Goal: Task Accomplishment & Management: Complete application form

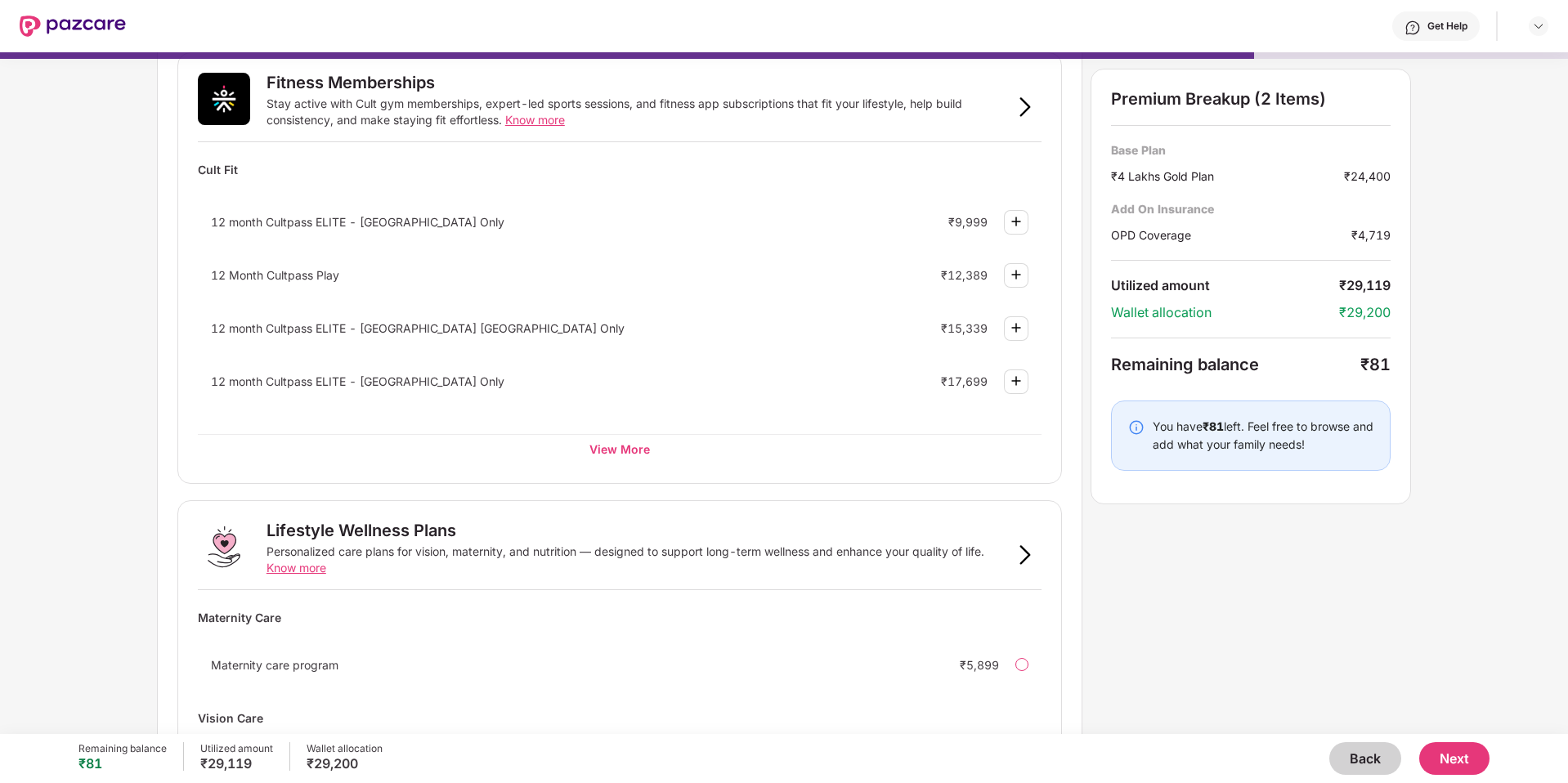
scroll to position [601, 0]
click at [621, 455] on div "View More" at bounding box center [619, 450] width 843 height 29
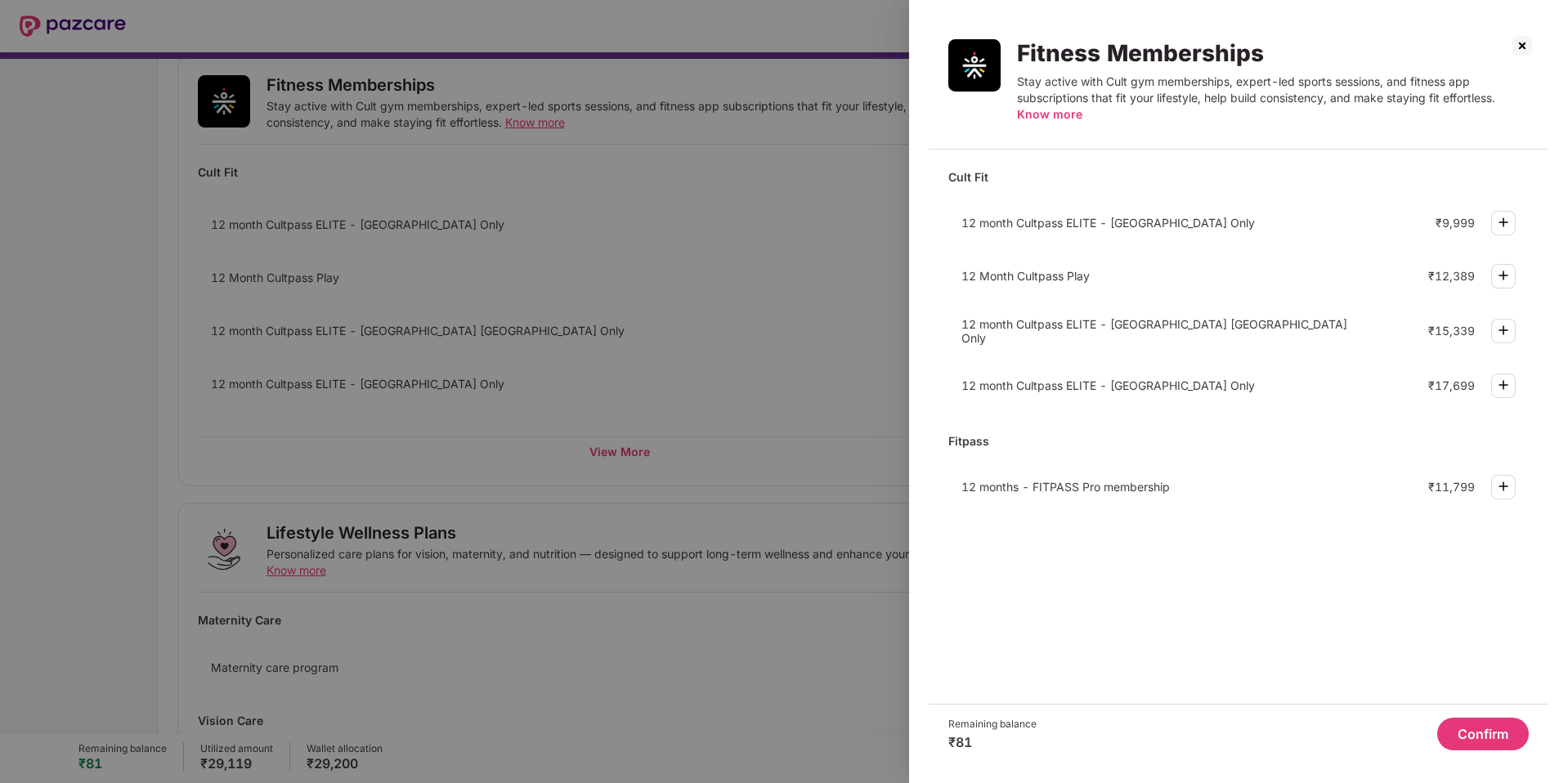
click at [1039, 488] on span "12 months - FITPASS Pro membership" at bounding box center [1065, 486] width 208 height 14
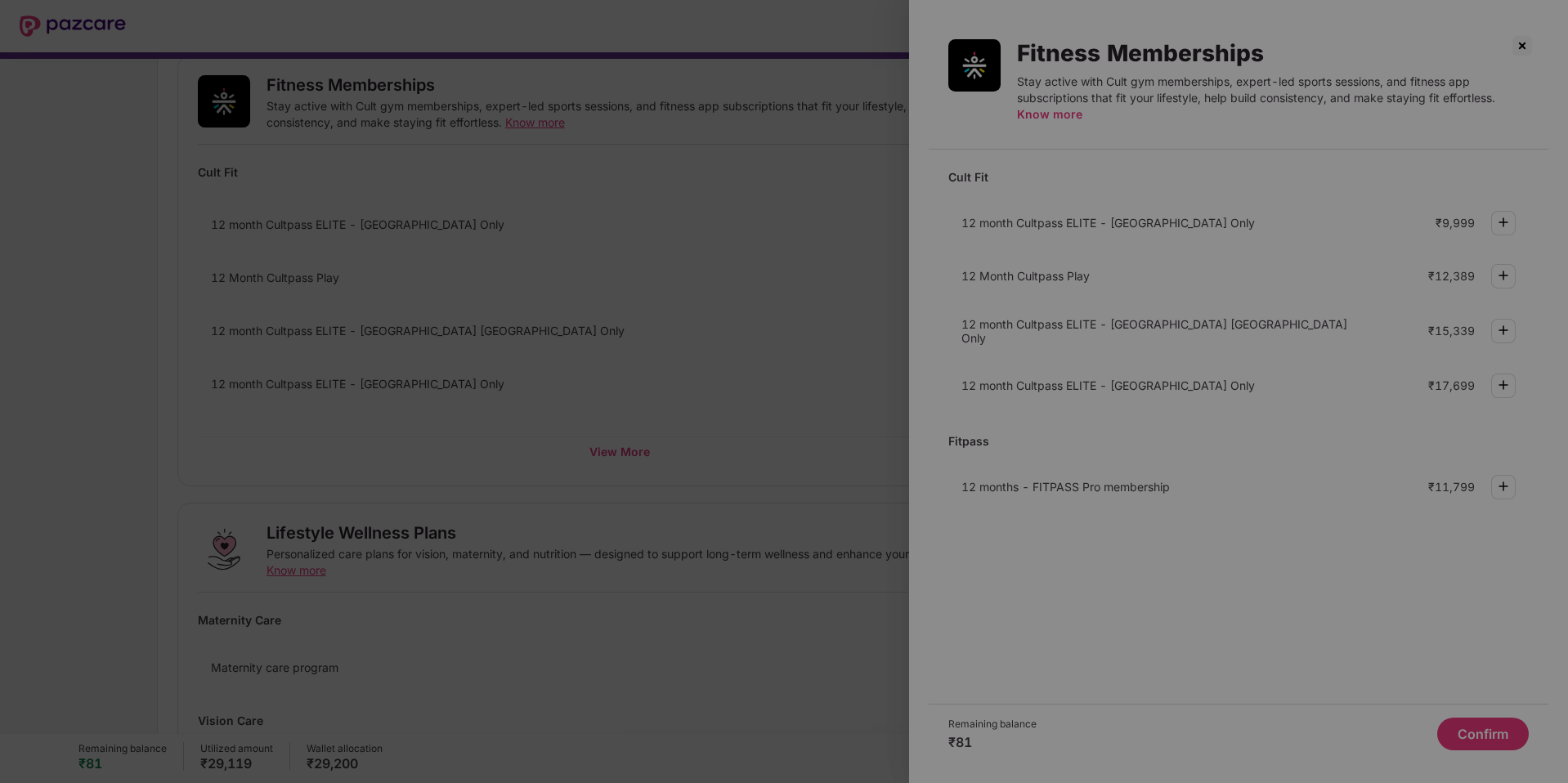
click at [1039, 488] on div "Save" at bounding box center [1036, 484] width 28 height 18
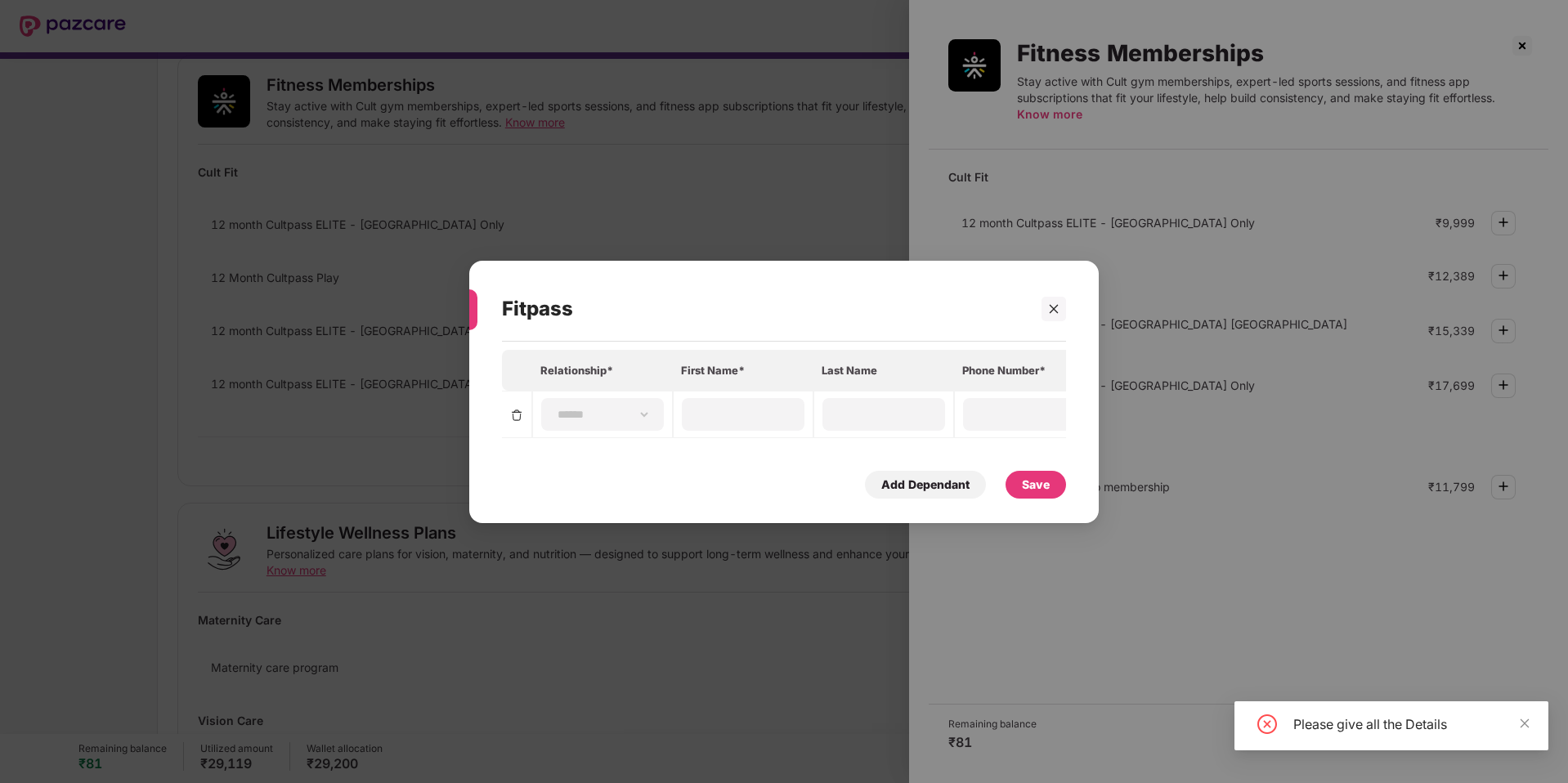
scroll to position [0, 8]
click at [1047, 318] on div at bounding box center [1053, 308] width 24 height 24
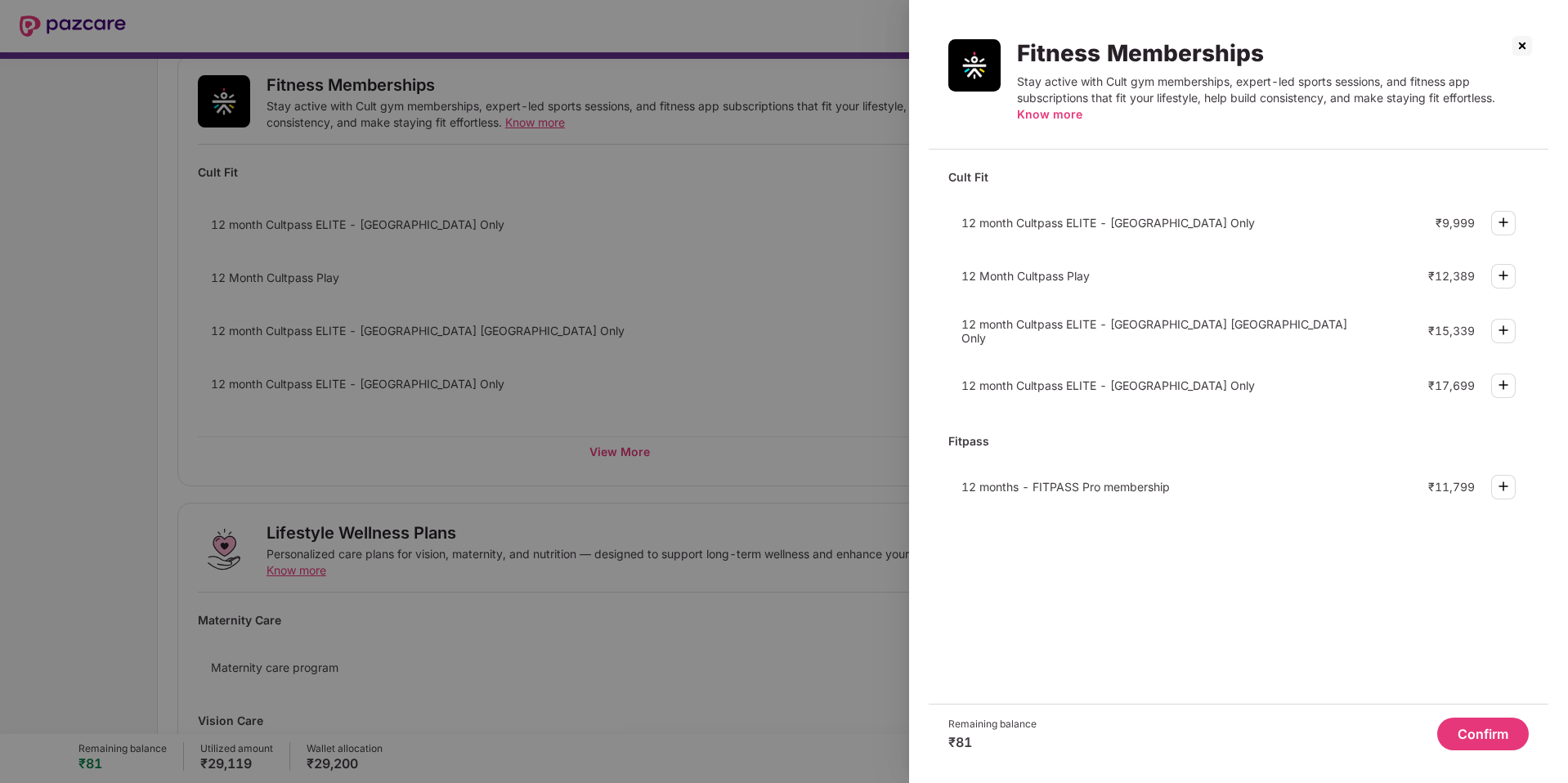
click at [1065, 281] on span "12 Month Cultpass Play" at bounding box center [1026, 276] width 129 height 14
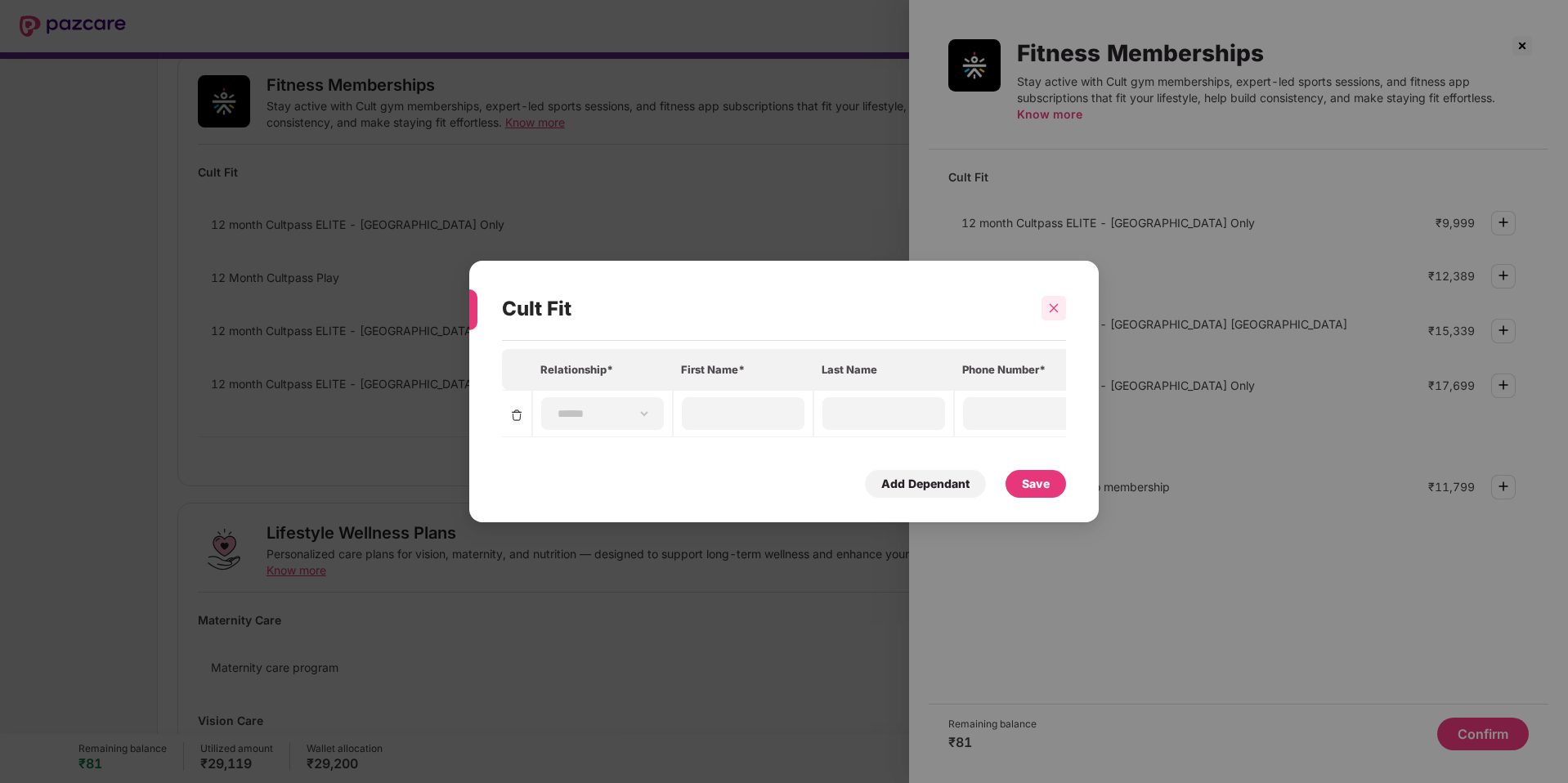
click at [1052, 311] on icon "close" at bounding box center [1054, 308] width 12 height 12
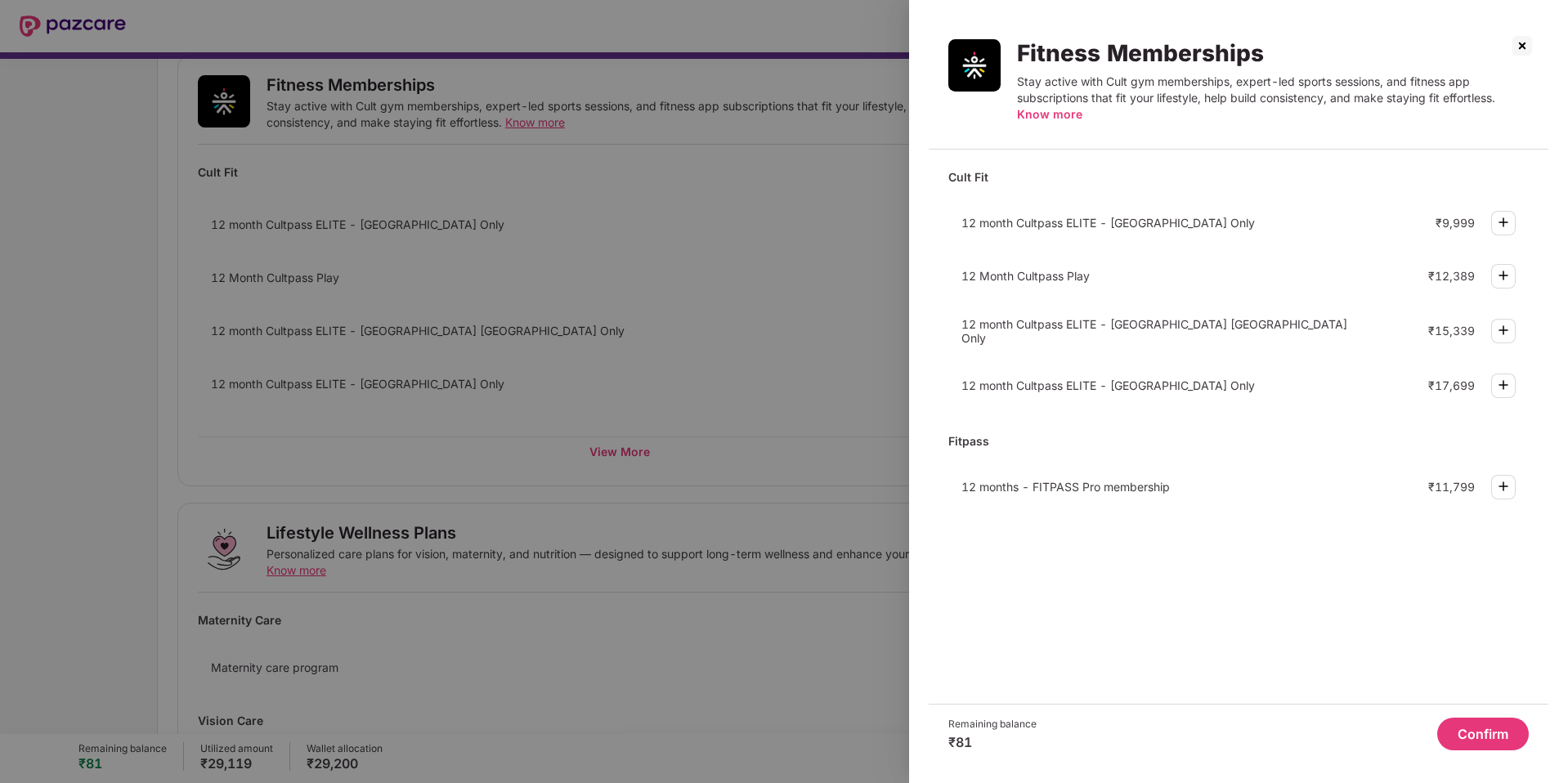
click at [1053, 274] on span "12 Month Cultpass Play" at bounding box center [1026, 276] width 129 height 14
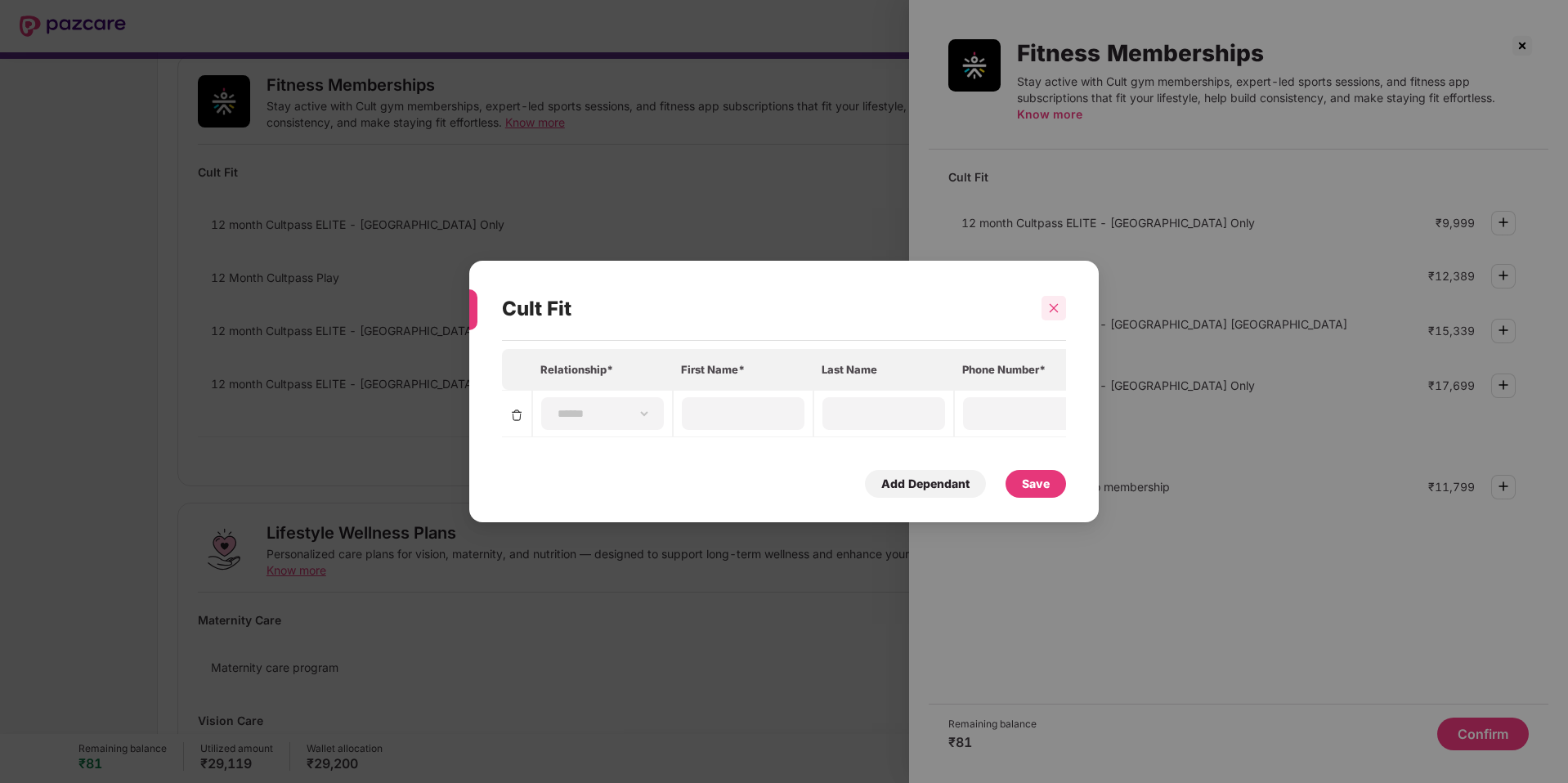
click at [1062, 308] on div at bounding box center [1053, 308] width 24 height 24
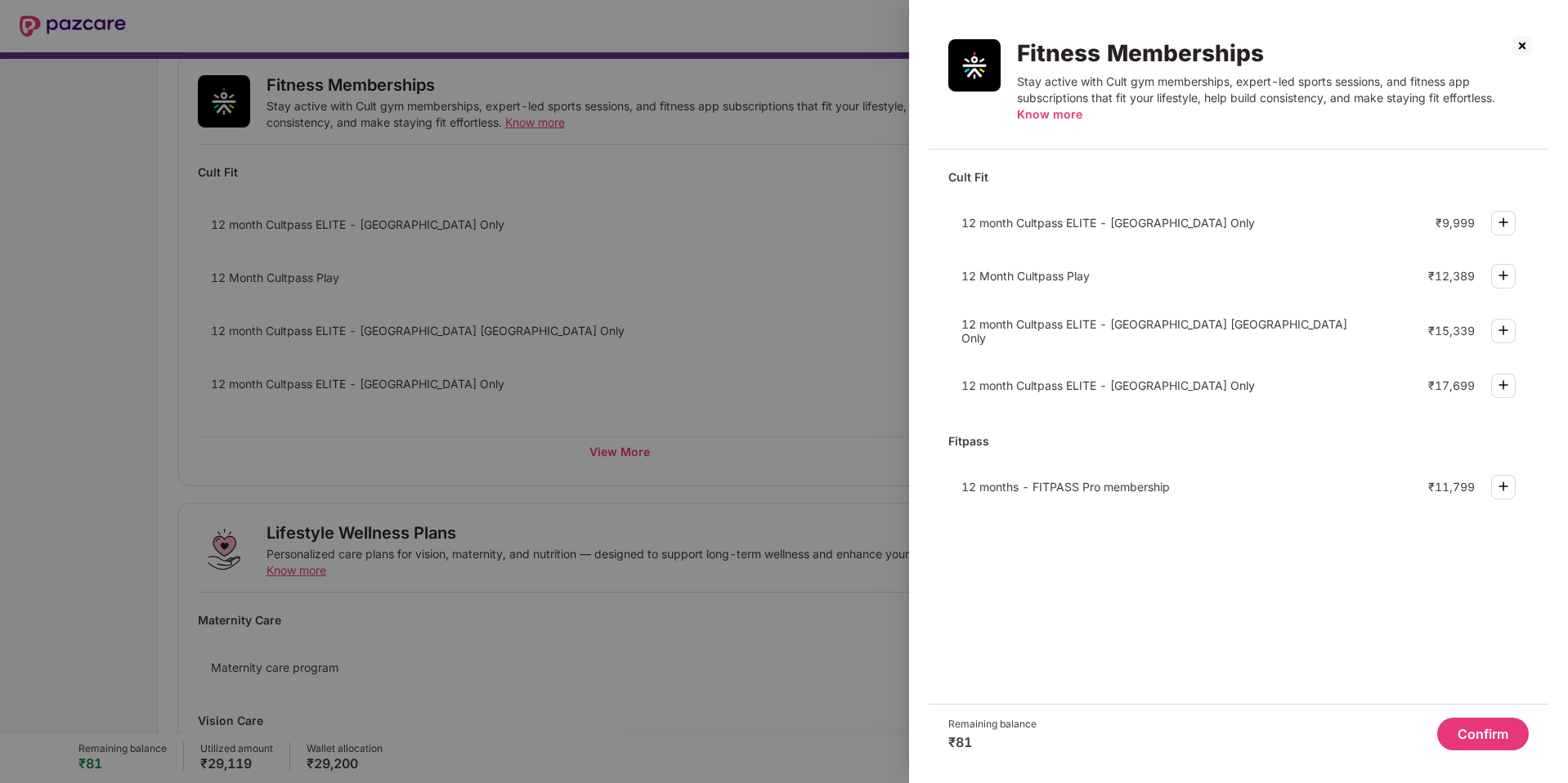
drag, startPoint x: 944, startPoint y: 283, endPoint x: 1124, endPoint y: 283, distance: 180.0
click at [1124, 283] on div "Cult Fit 12 month Cultpass ELITE - Bangalore Only ₹9,999 12 Month Cultpass Play…" at bounding box center [1238, 434] width 619 height 541
click at [1124, 283] on div "12 Month Cultpass Play ₹12,389" at bounding box center [1239, 276] width 580 height 43
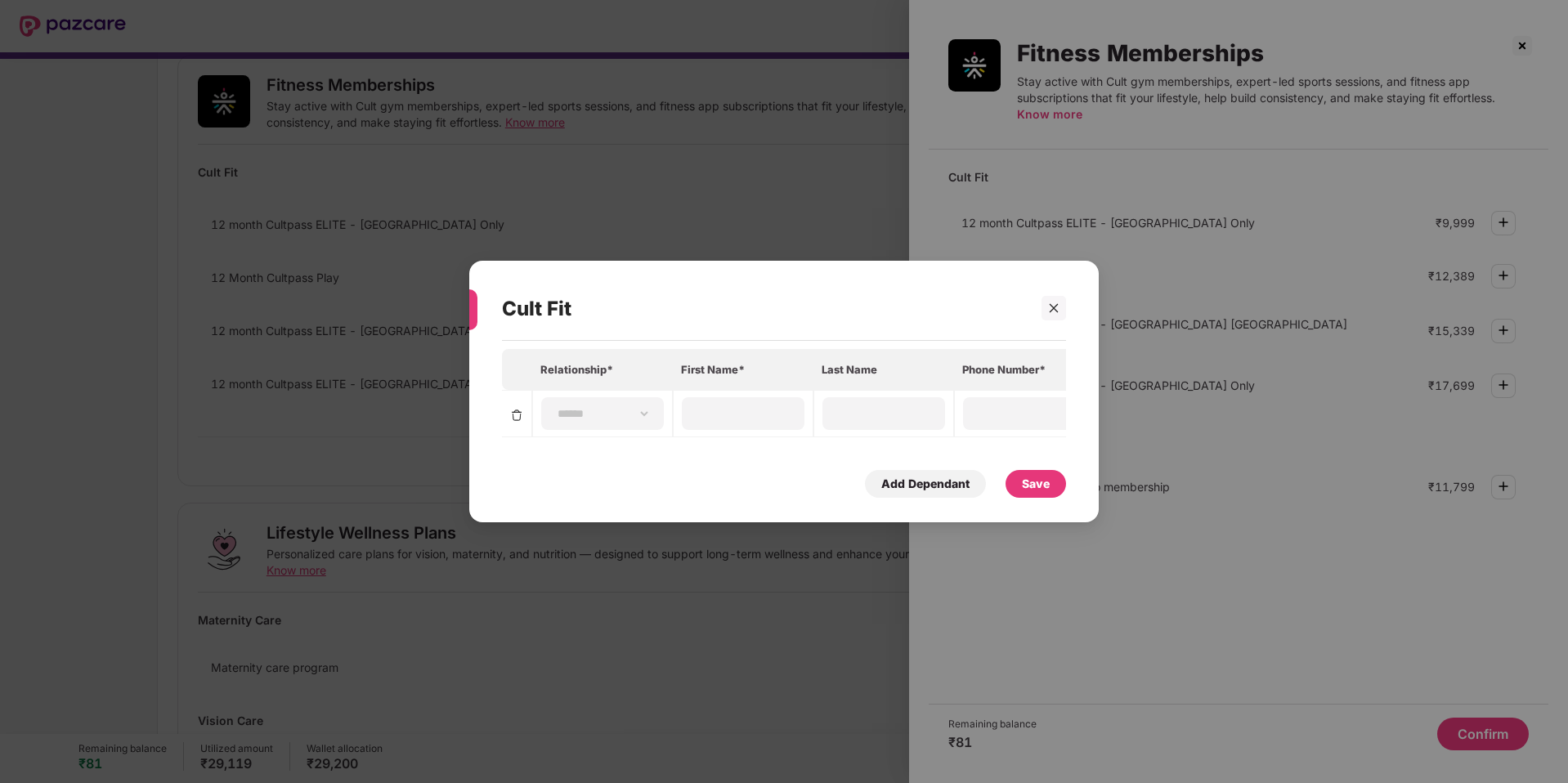
click at [1461, 92] on div "**********" at bounding box center [784, 391] width 1568 height 783
click at [1521, 30] on div "**********" at bounding box center [784, 391] width 1568 height 783
click at [1056, 308] on icon "close" at bounding box center [1054, 308] width 12 height 12
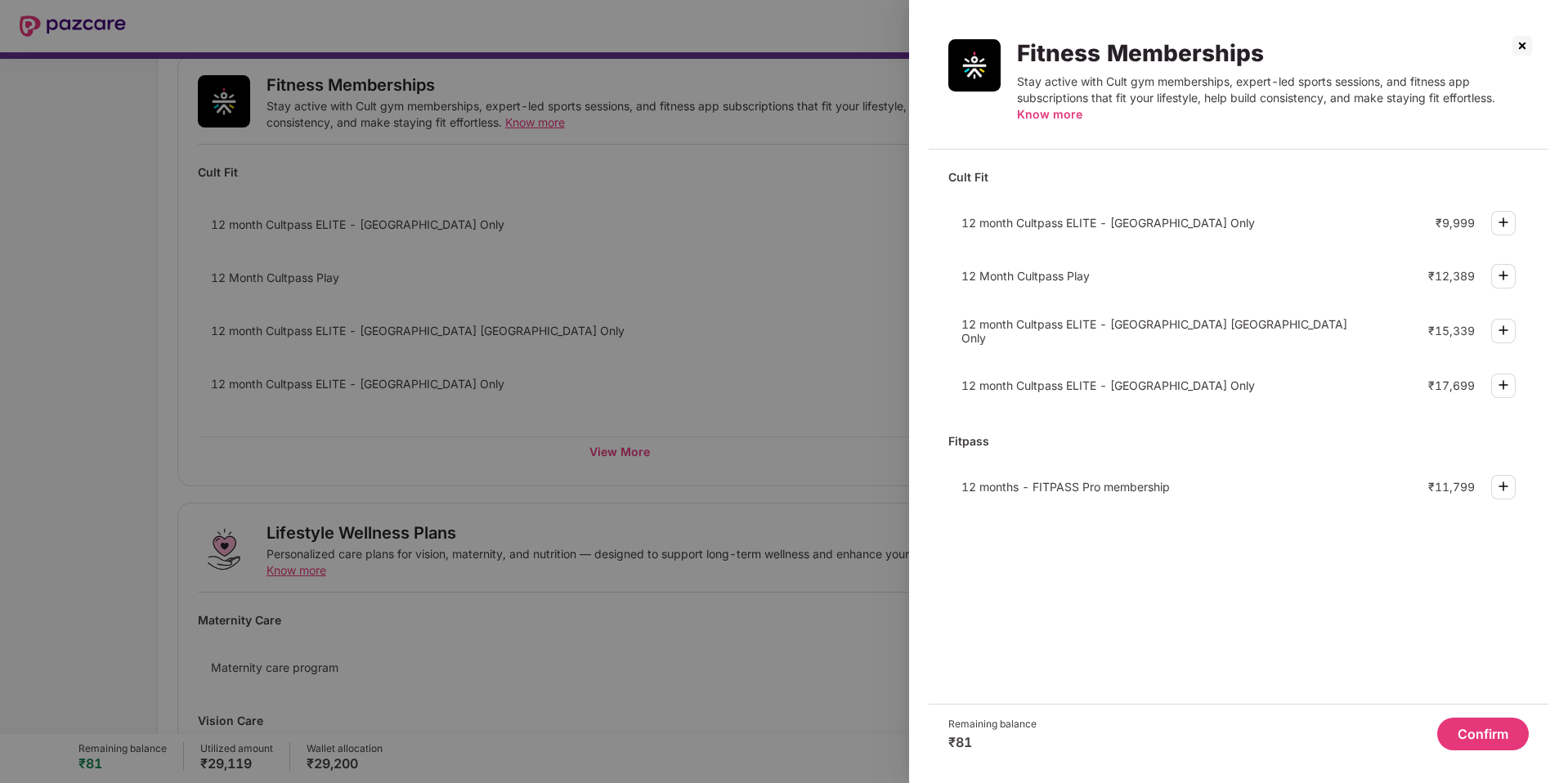
click at [1526, 42] on img at bounding box center [1522, 45] width 26 height 26
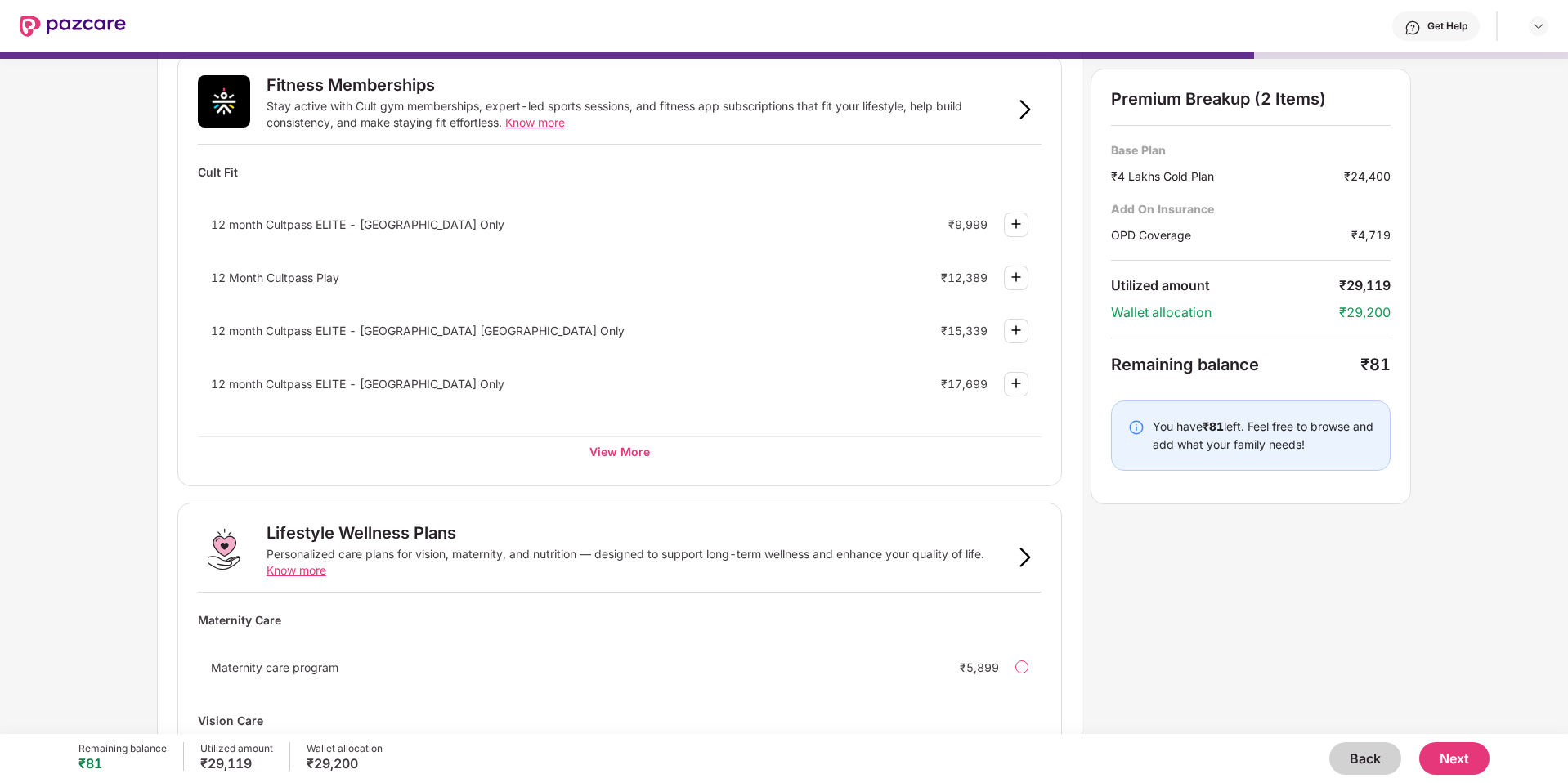
click at [1372, 765] on button "Back" at bounding box center [1365, 758] width 72 height 33
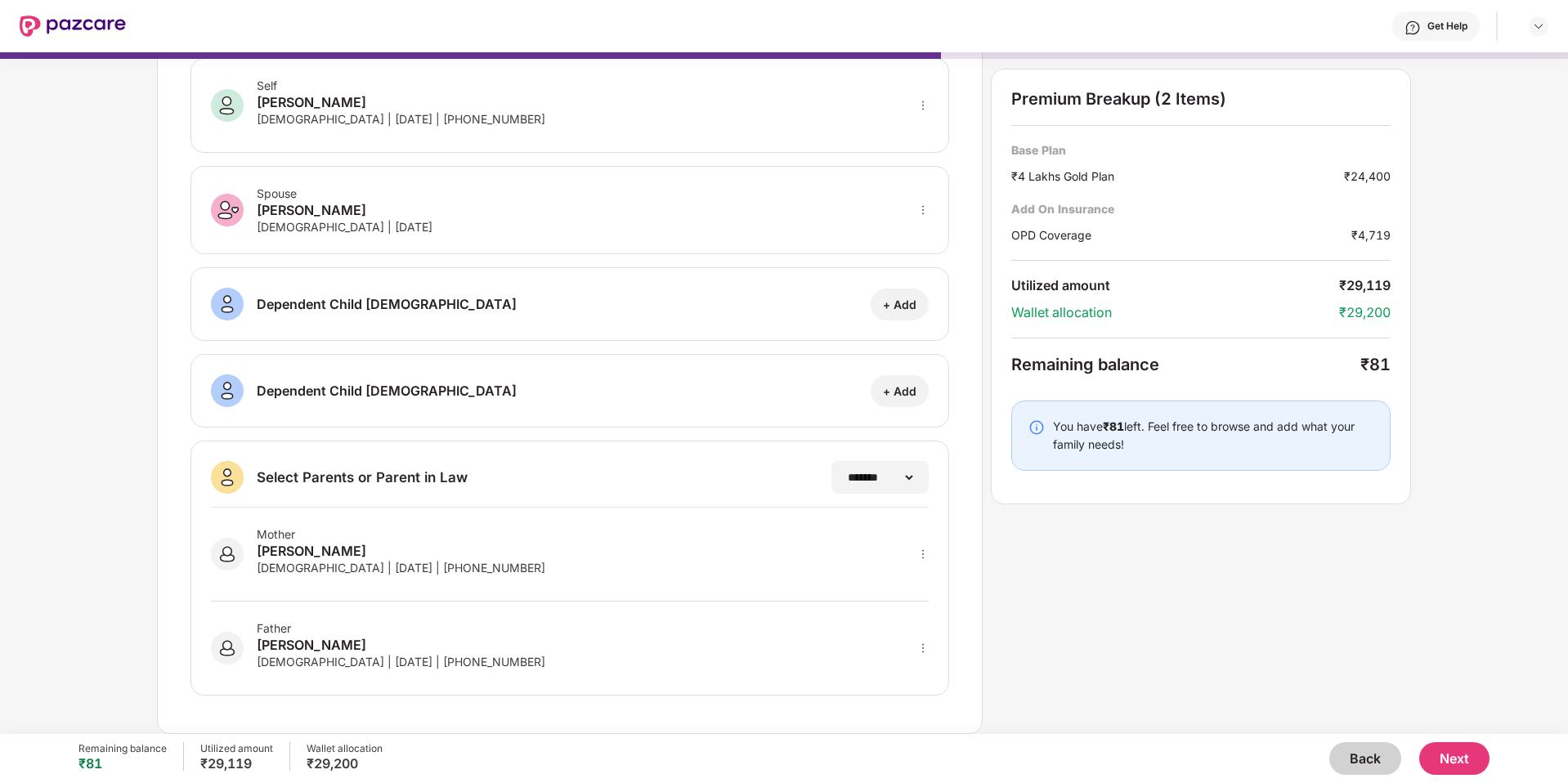
click at [1372, 765] on button "Back" at bounding box center [1365, 758] width 72 height 33
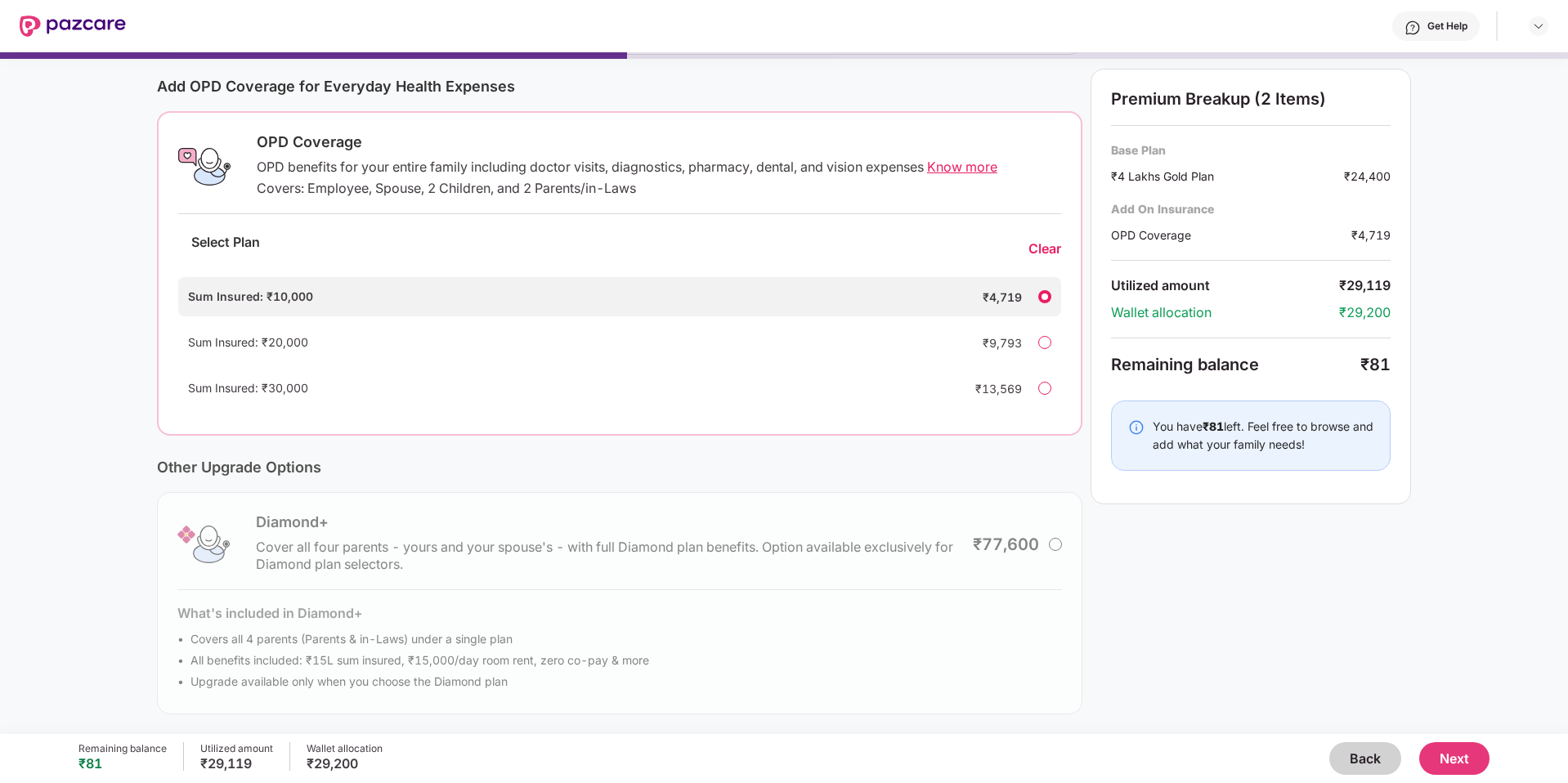
click at [1377, 738] on div "Remaining balance ₹81 Utilized amount ₹29,119 Wallet allocation ₹29,200 Back Ne…" at bounding box center [784, 758] width 1411 height 49
click at [1368, 753] on button "Back" at bounding box center [1365, 758] width 72 height 33
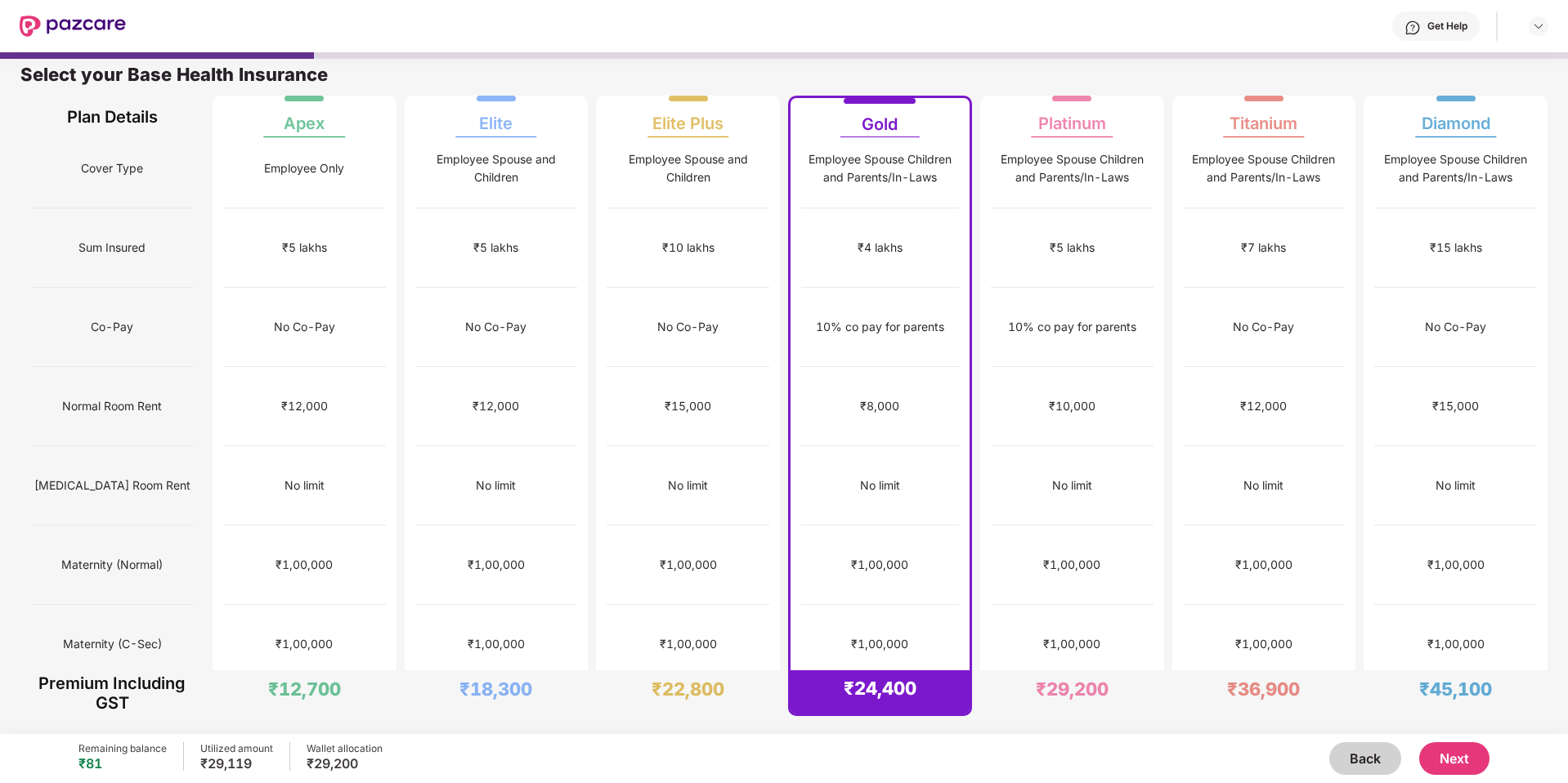
scroll to position [0, 0]
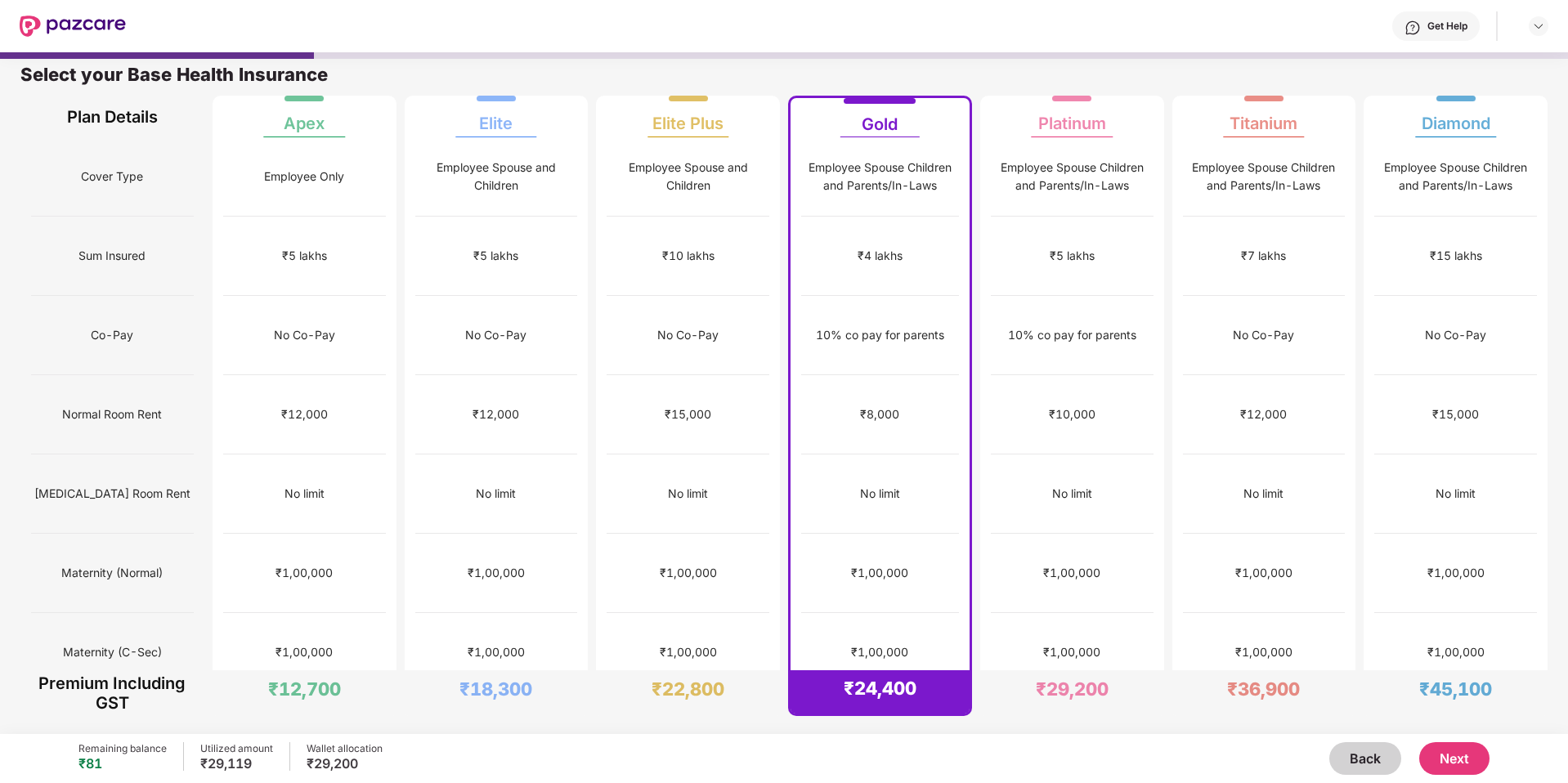
click at [866, 181] on div "Employee Spouse Children and Parents/In-Laws" at bounding box center [880, 176] width 158 height 36
click at [337, 613] on div "₹1,00,000" at bounding box center [304, 653] width 161 height 79
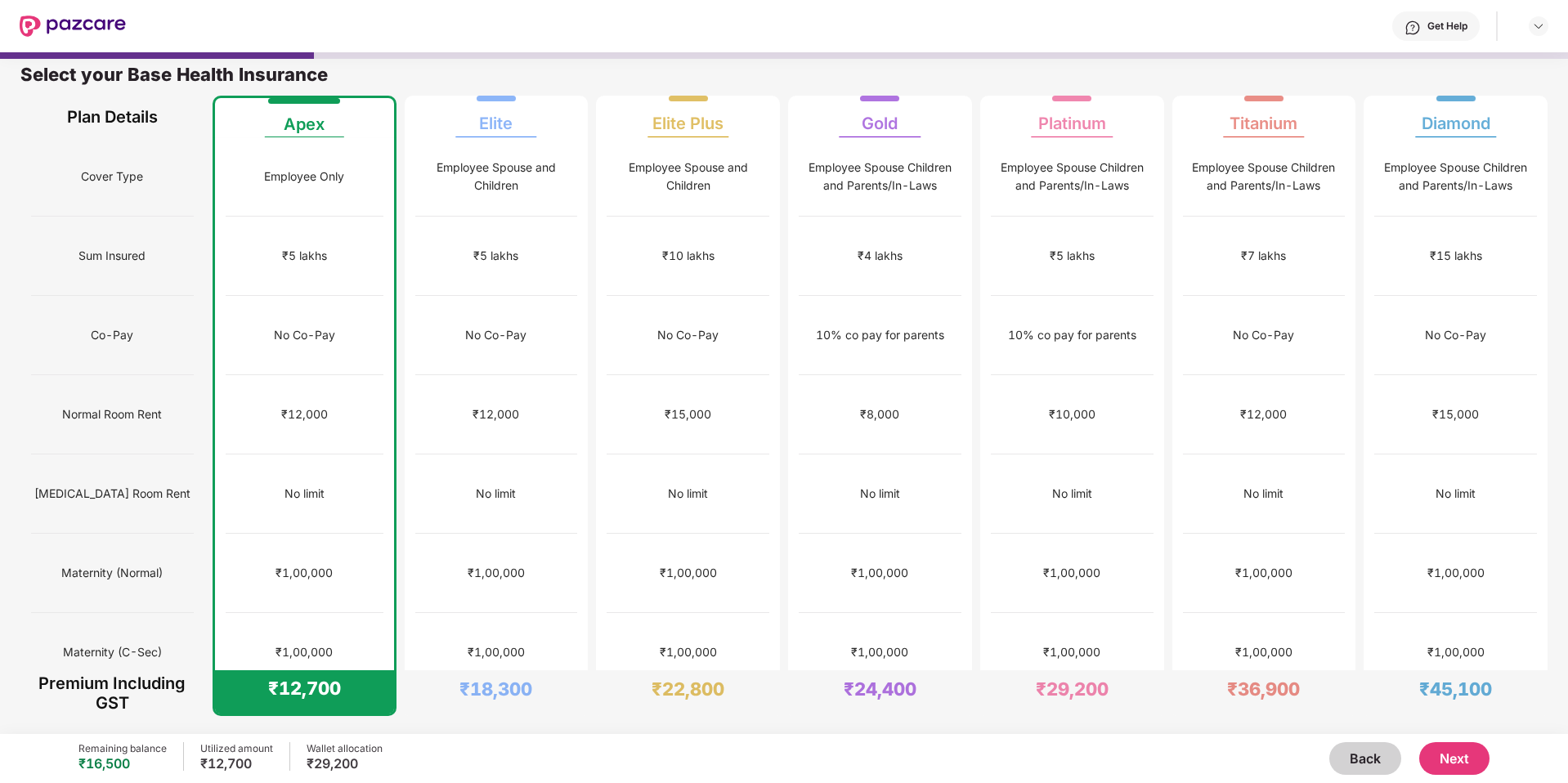
click at [1458, 755] on button "Next" at bounding box center [1454, 758] width 70 height 33
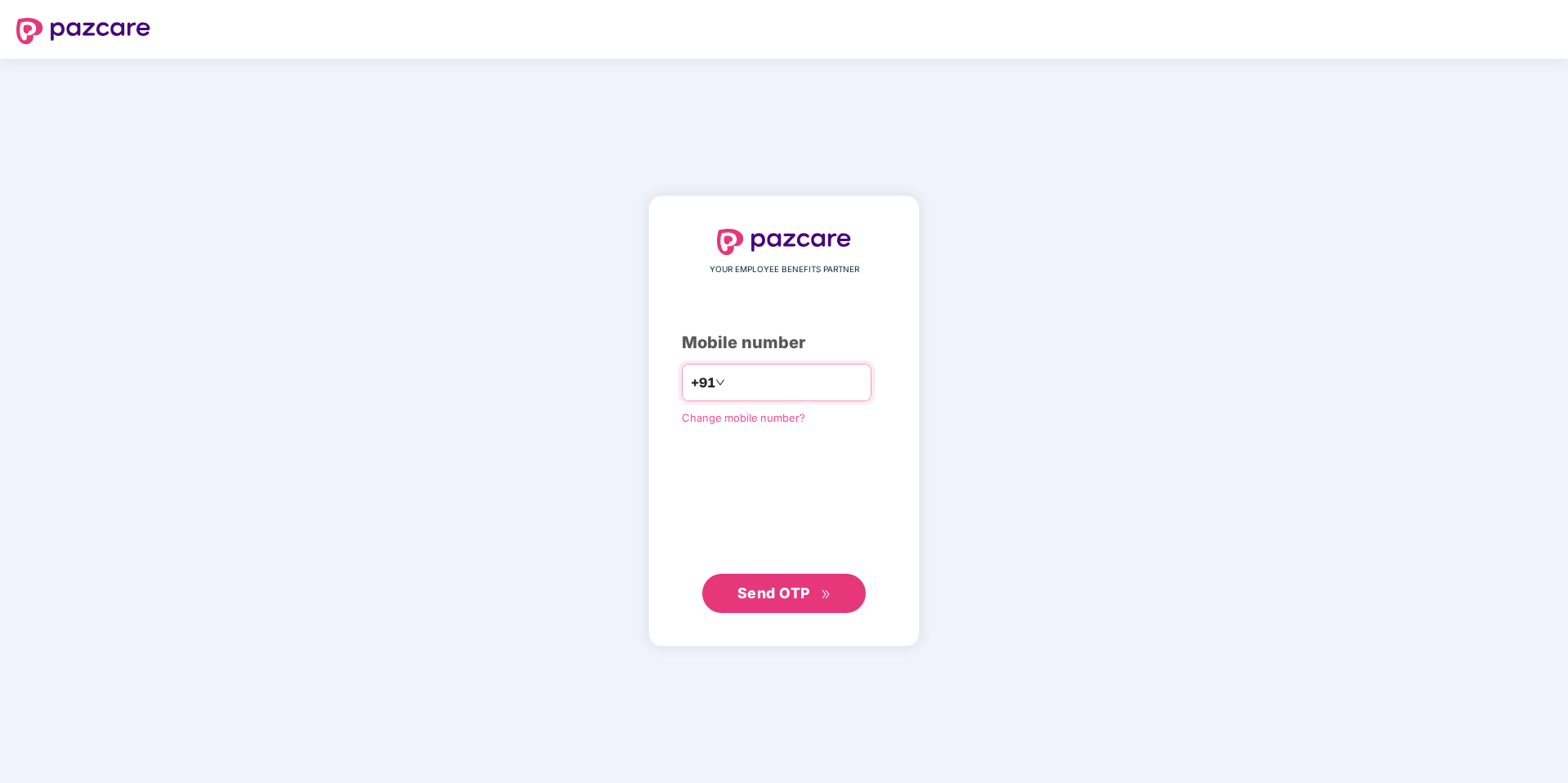
click at [741, 383] on input "number" at bounding box center [796, 382] width 134 height 26
type input "**********"
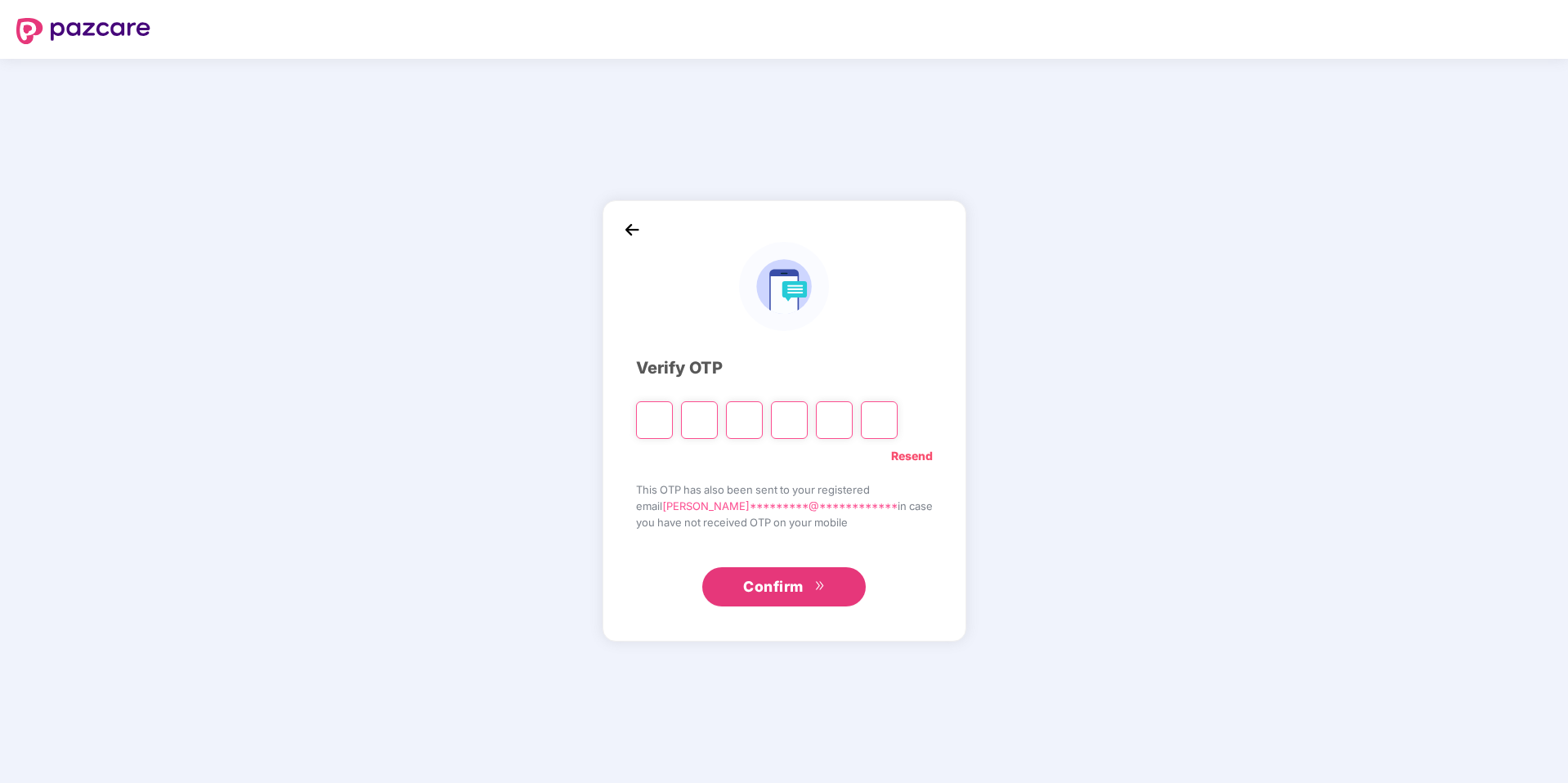
type input "*"
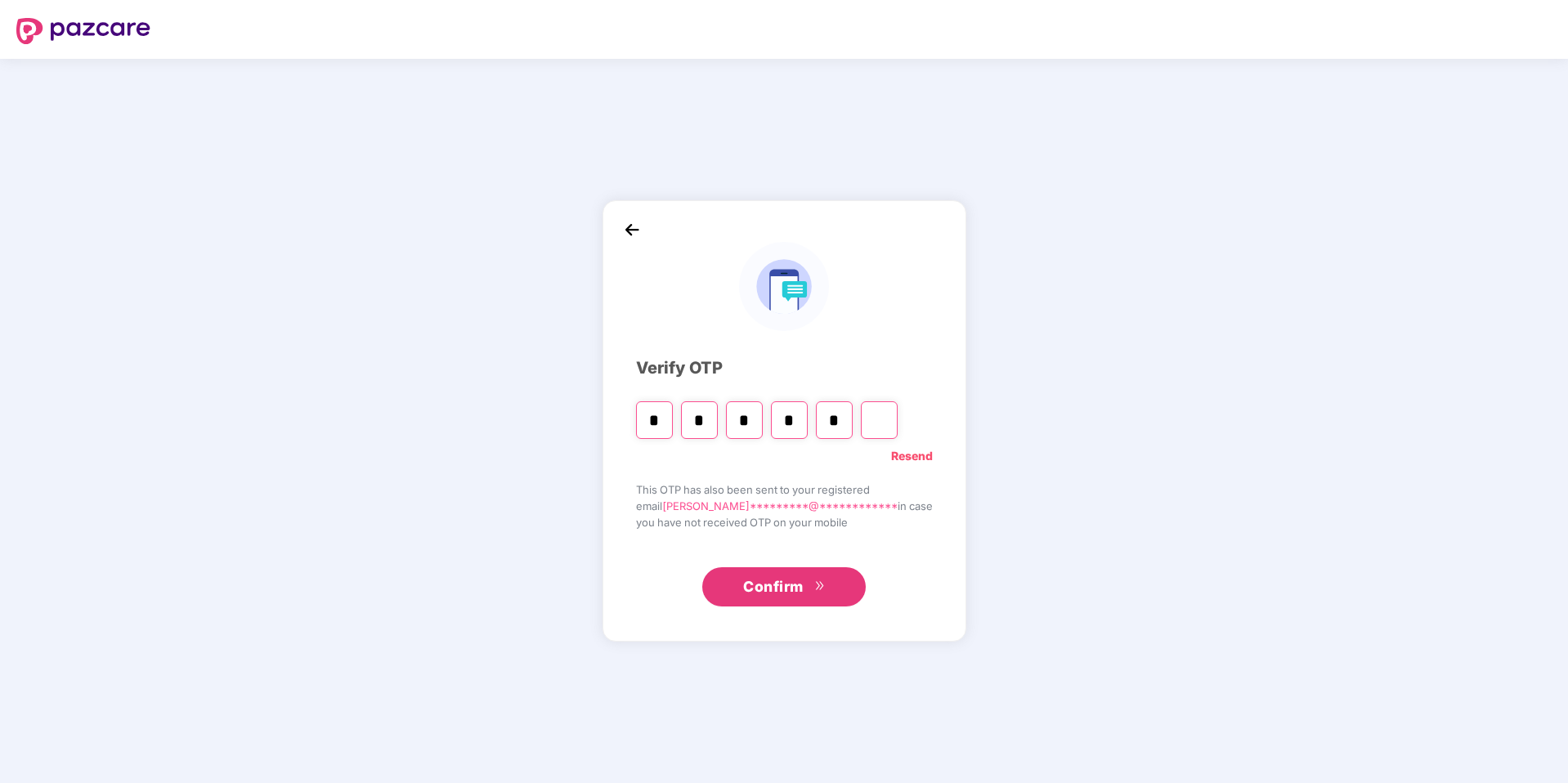
type input "*"
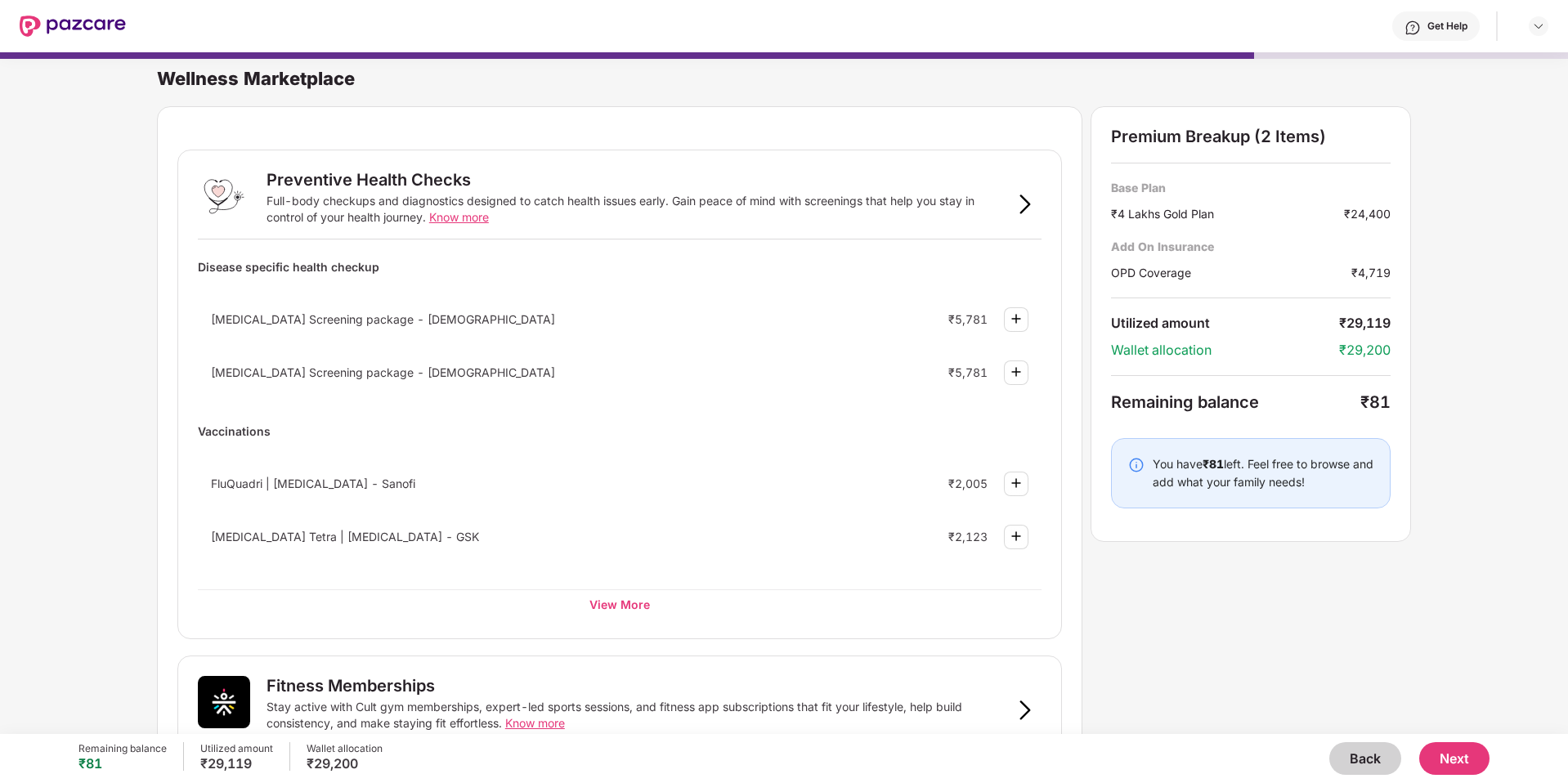
click at [1350, 759] on button "Back" at bounding box center [1365, 758] width 72 height 33
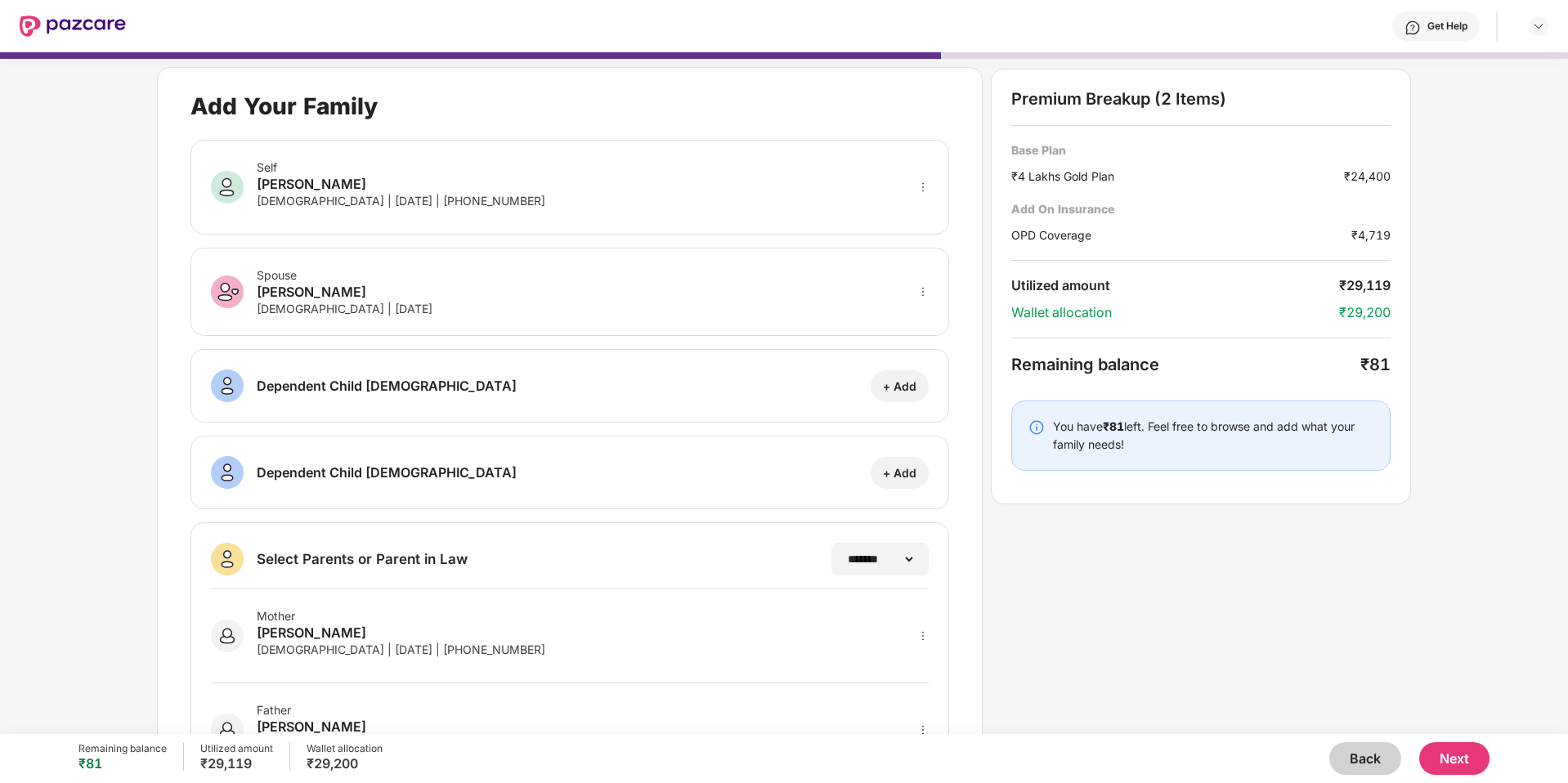
click at [1350, 759] on button "Back" at bounding box center [1365, 758] width 72 height 33
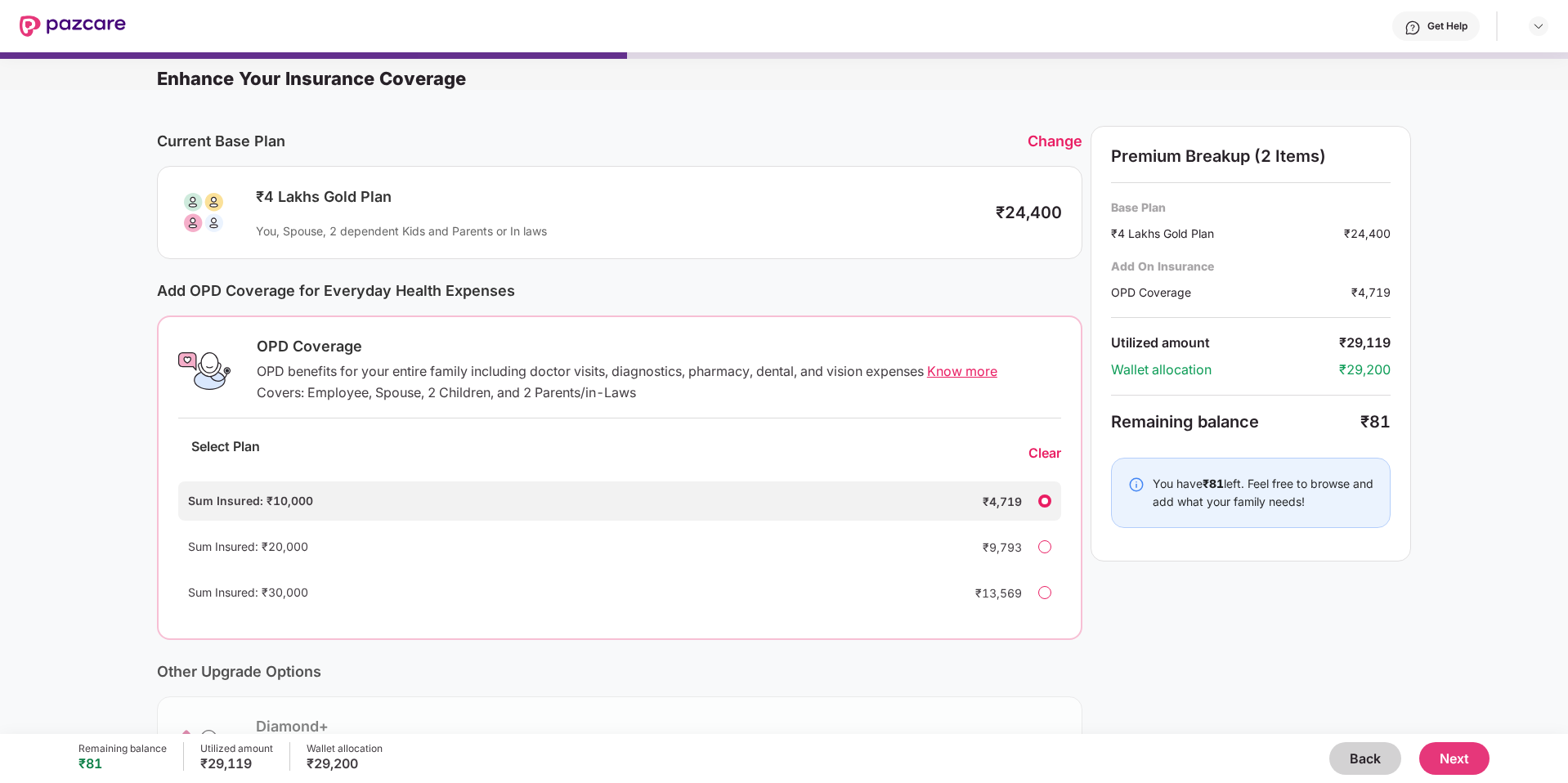
click at [1350, 759] on button "Back" at bounding box center [1365, 758] width 72 height 33
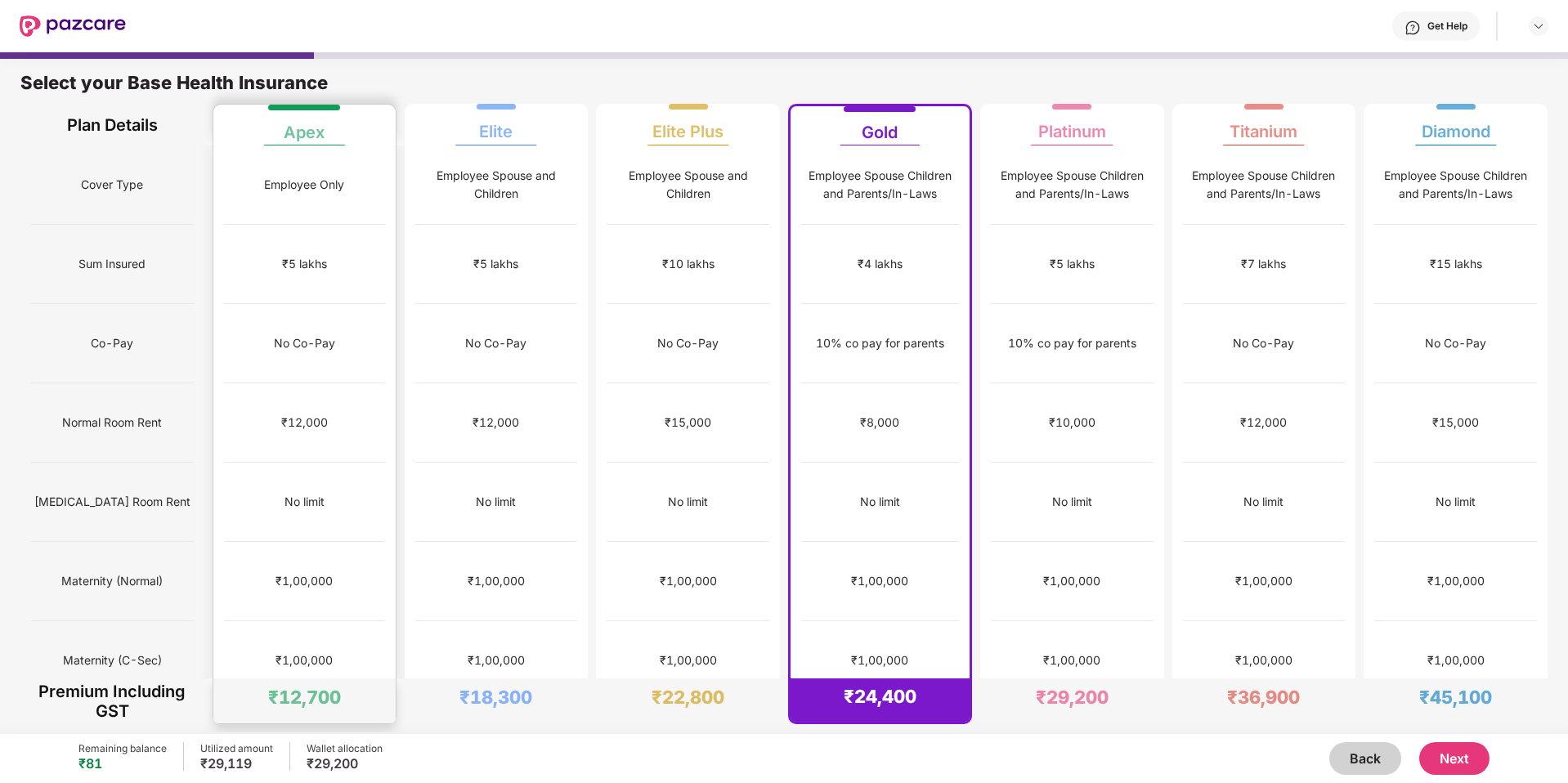
click at [265, 463] on div "No limit" at bounding box center [304, 502] width 161 height 79
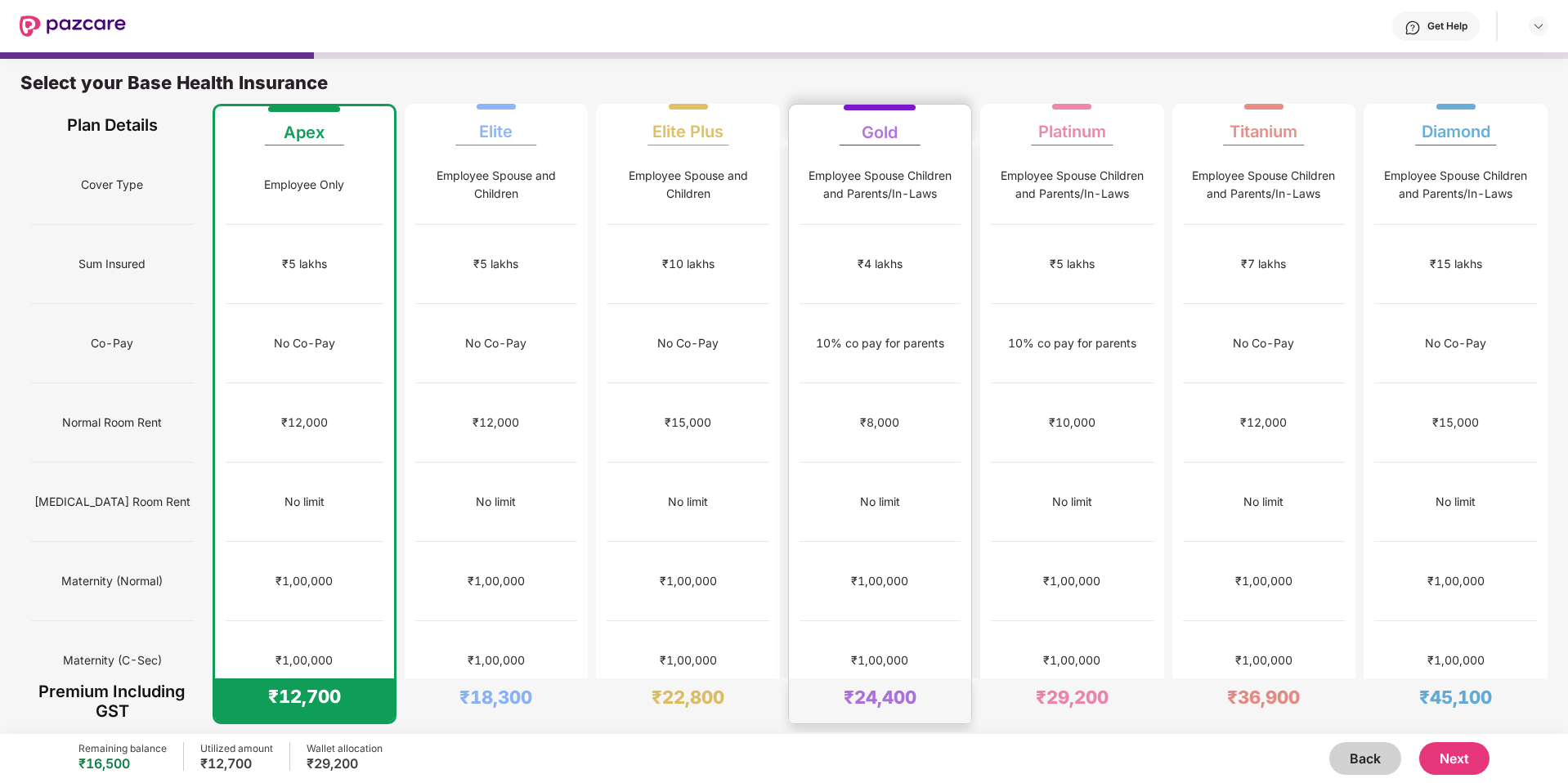
click at [870, 310] on div "10% co pay for parents" at bounding box center [880, 343] width 161 height 79
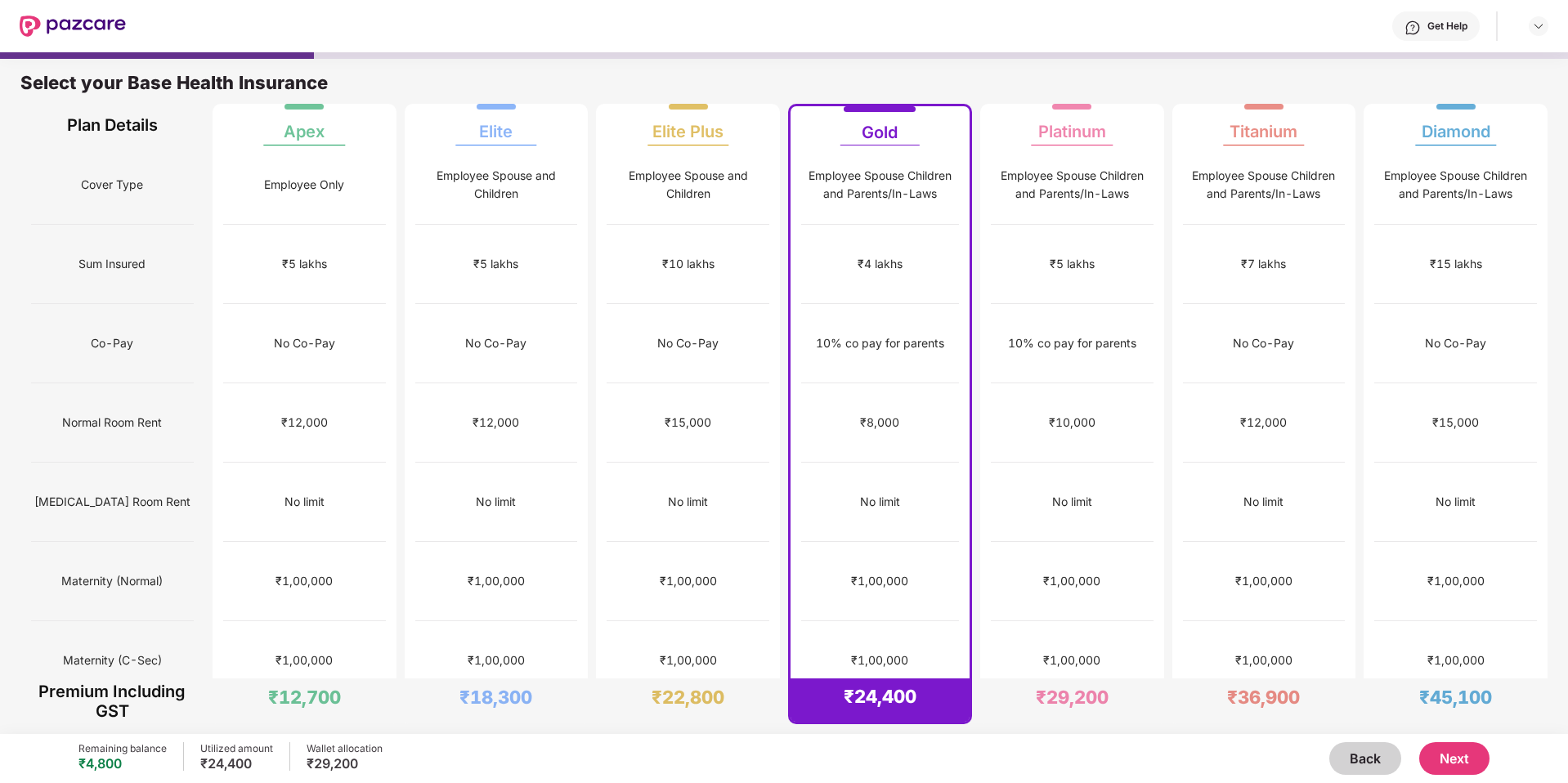
click at [914, 245] on div "₹4 lakhs" at bounding box center [880, 264] width 158 height 79
click at [382, 541] on div "₹1,00,000" at bounding box center [304, 581] width 161 height 79
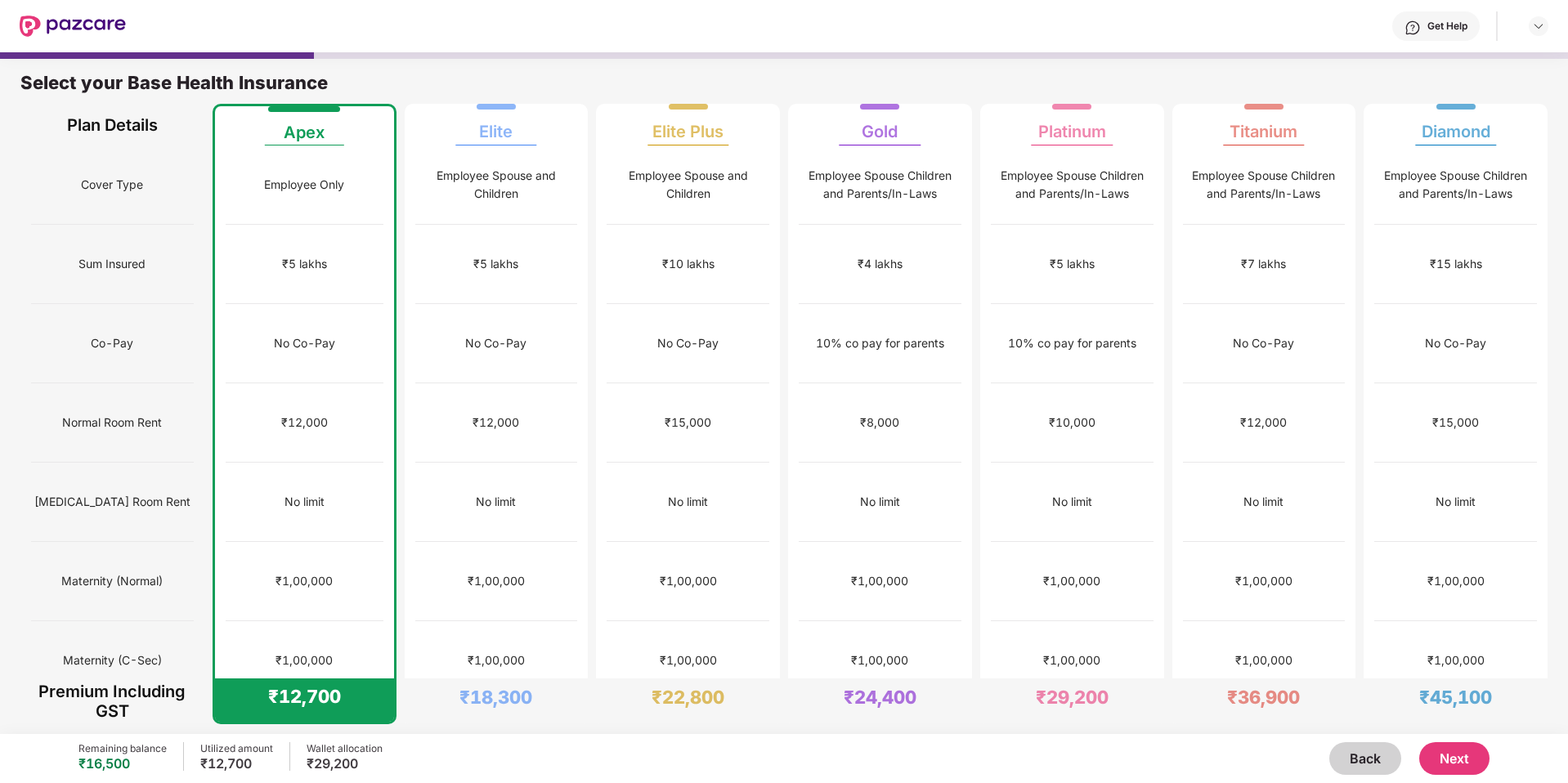
click at [1443, 760] on button "Next" at bounding box center [1454, 758] width 70 height 33
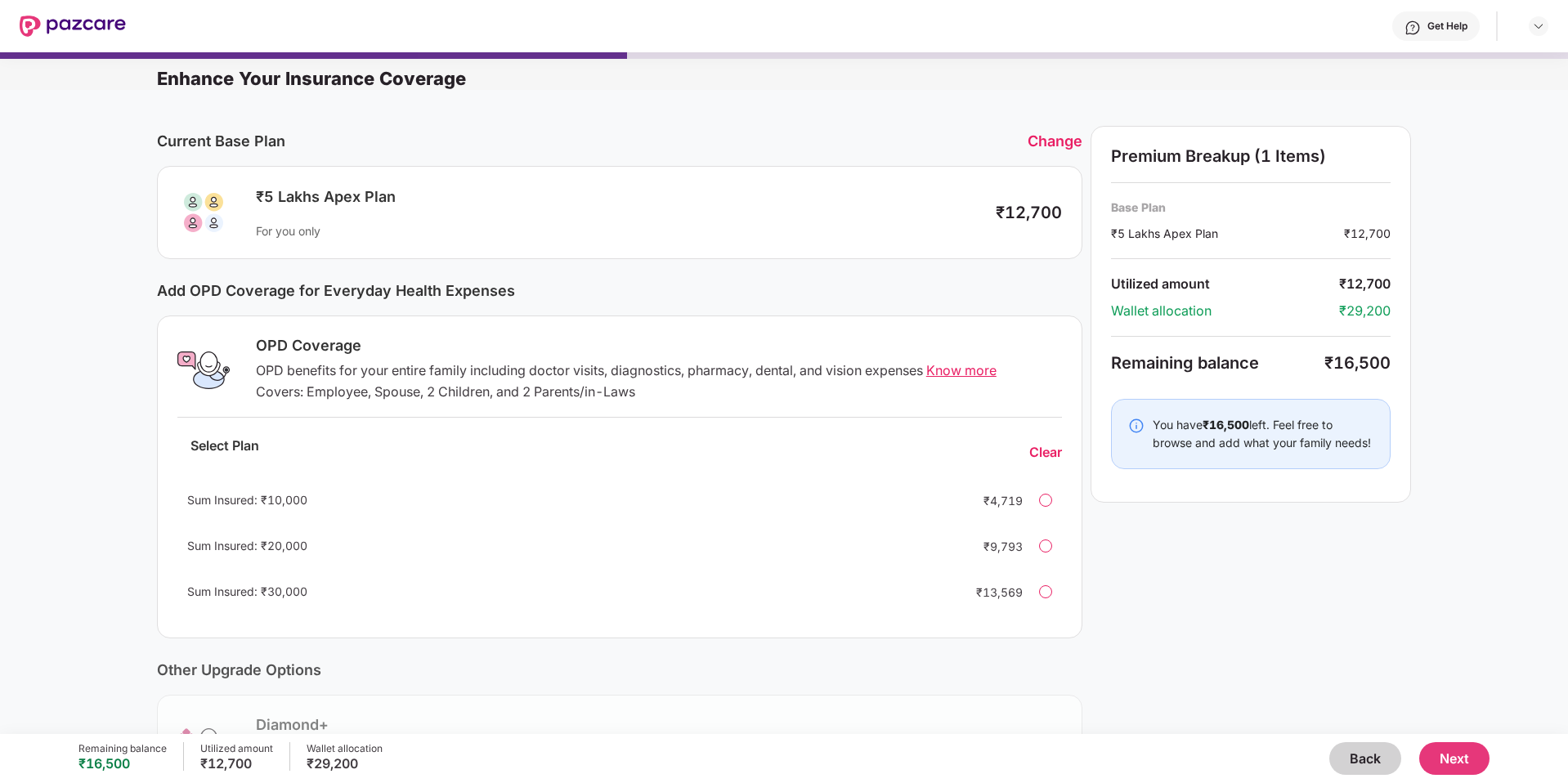
click at [1043, 503] on div at bounding box center [1046, 501] width 13 height 13
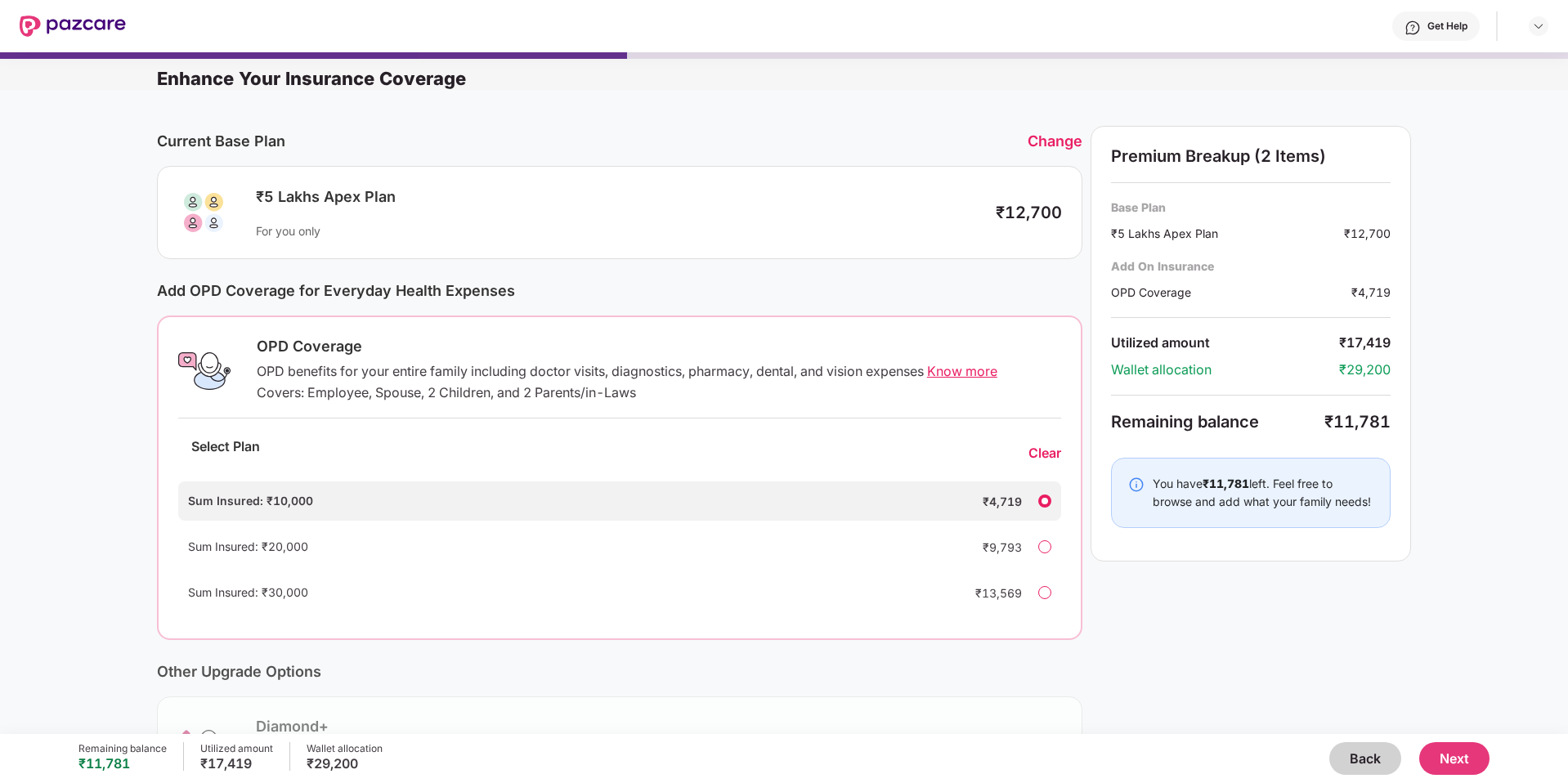
click at [1049, 592] on div at bounding box center [1045, 592] width 13 height 13
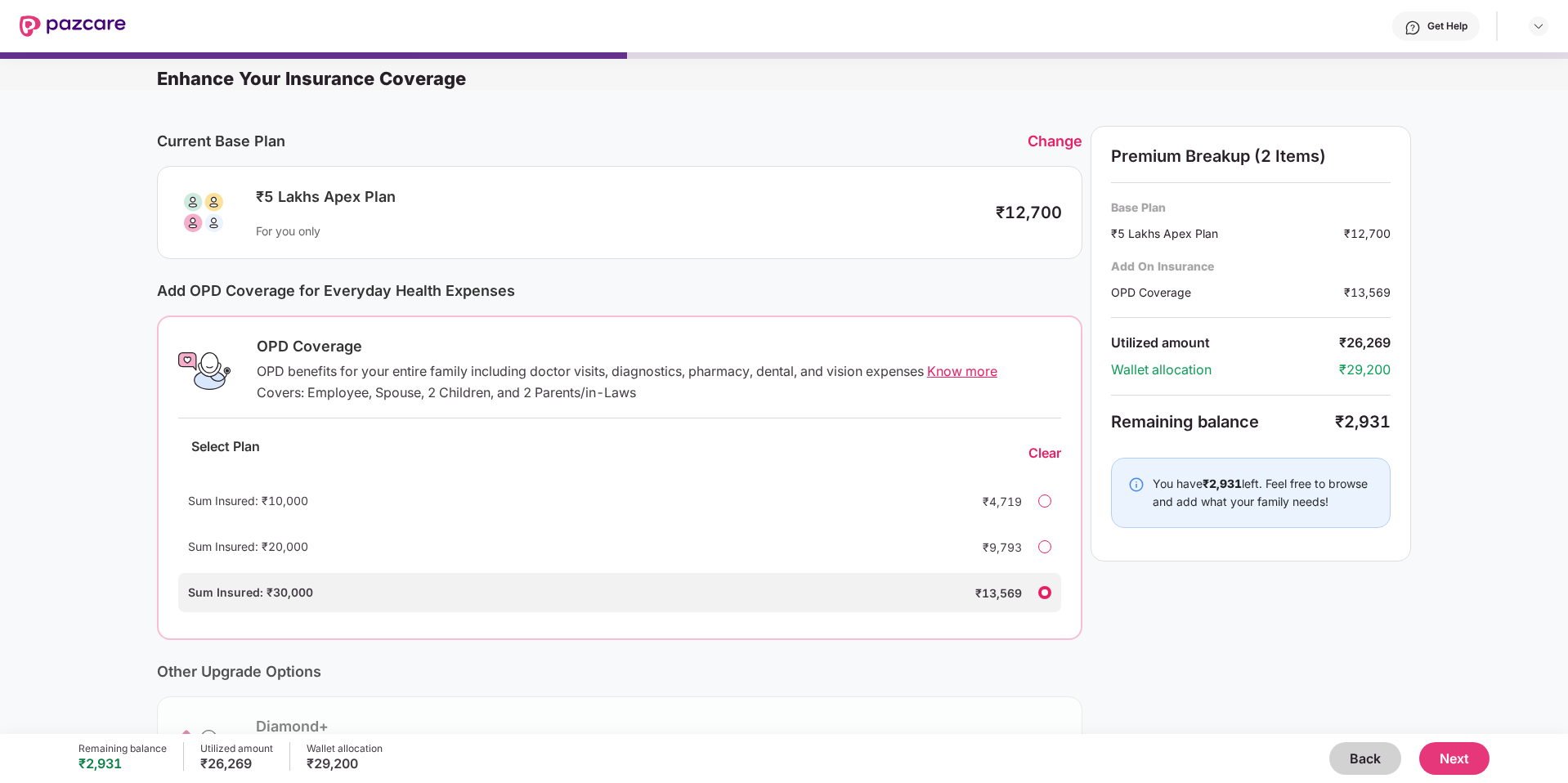
click at [1045, 499] on div at bounding box center [1045, 501] width 13 height 13
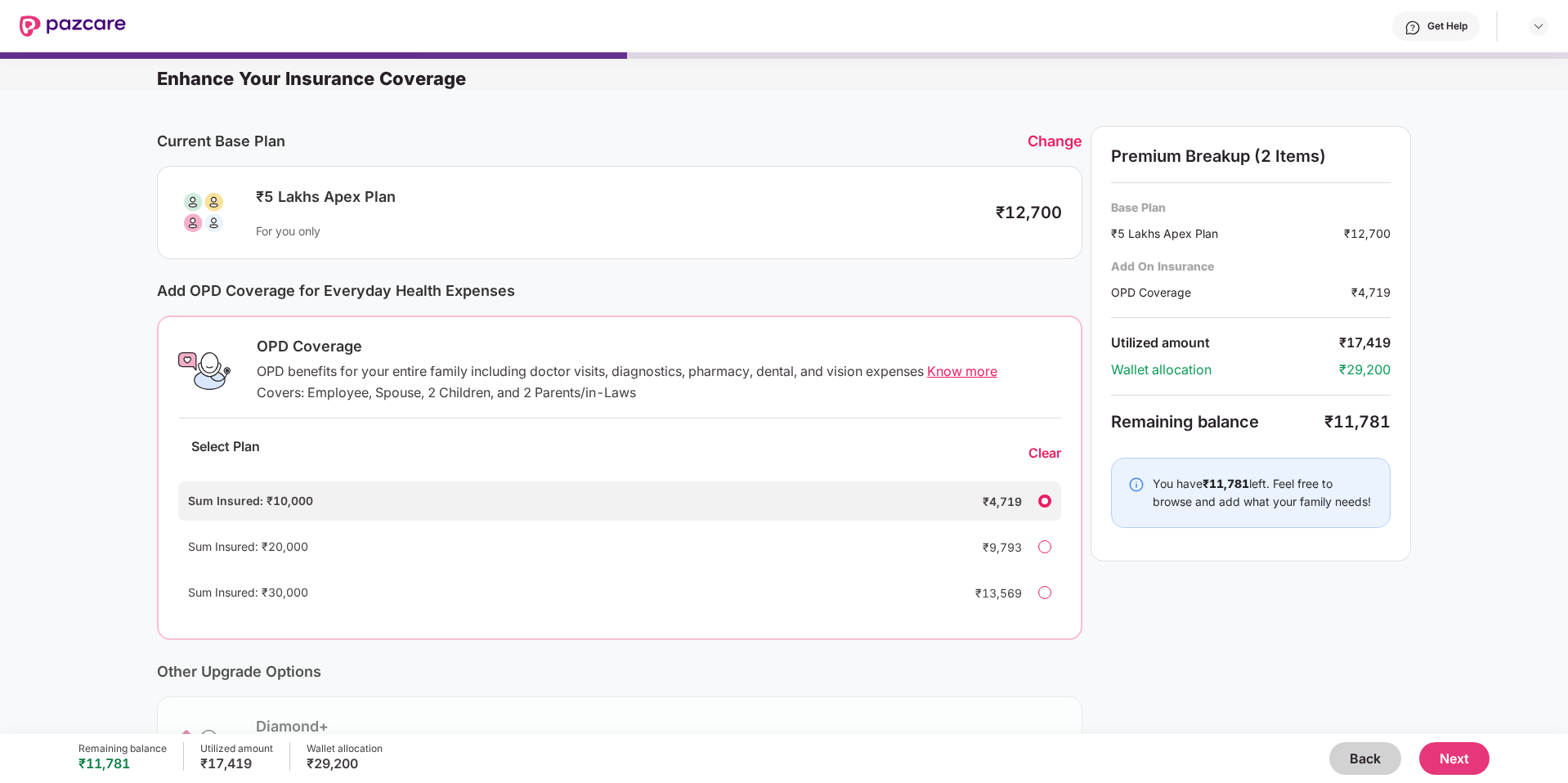
click at [1471, 758] on button "Next" at bounding box center [1454, 758] width 70 height 33
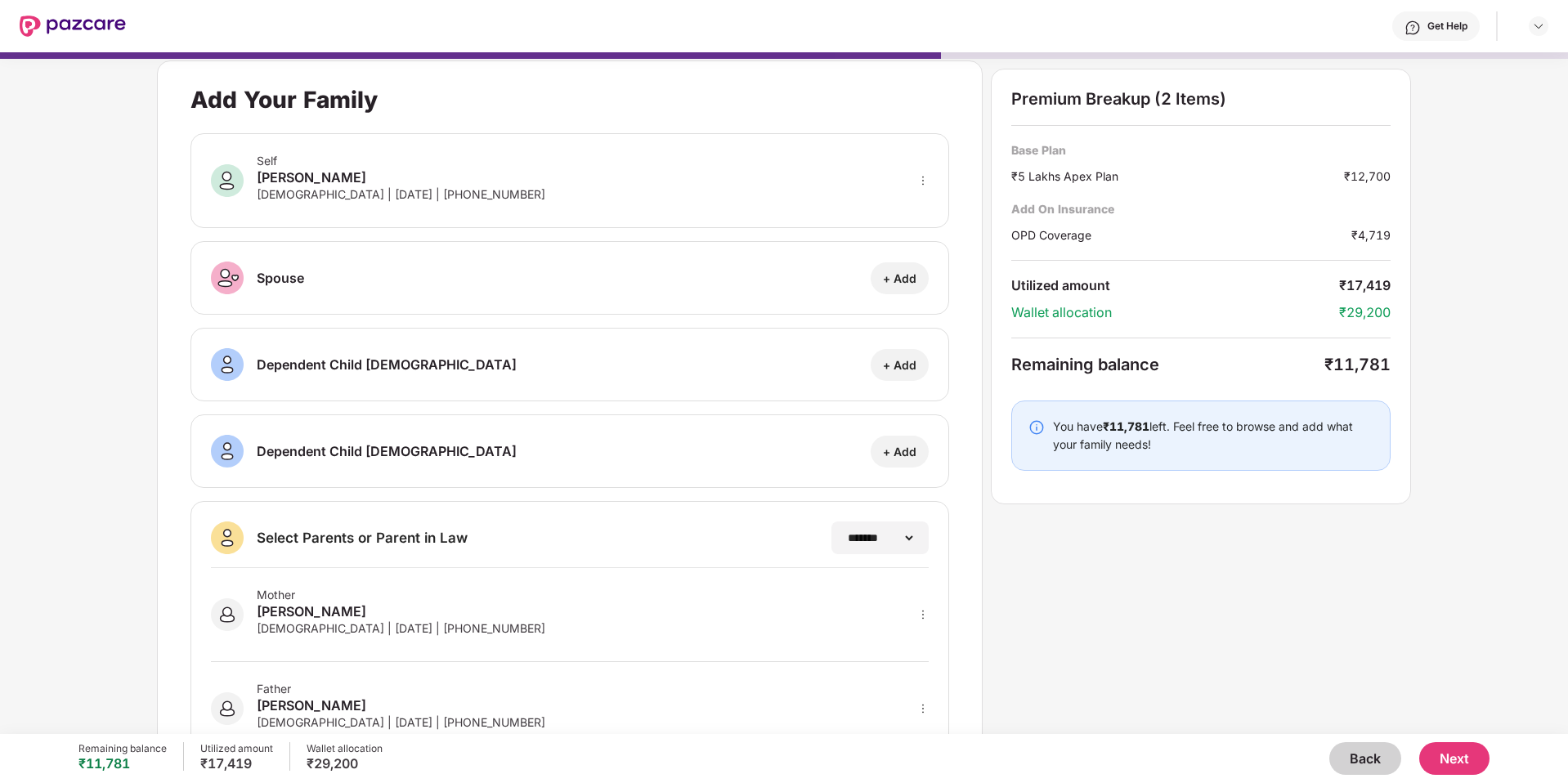
scroll to position [67, 0]
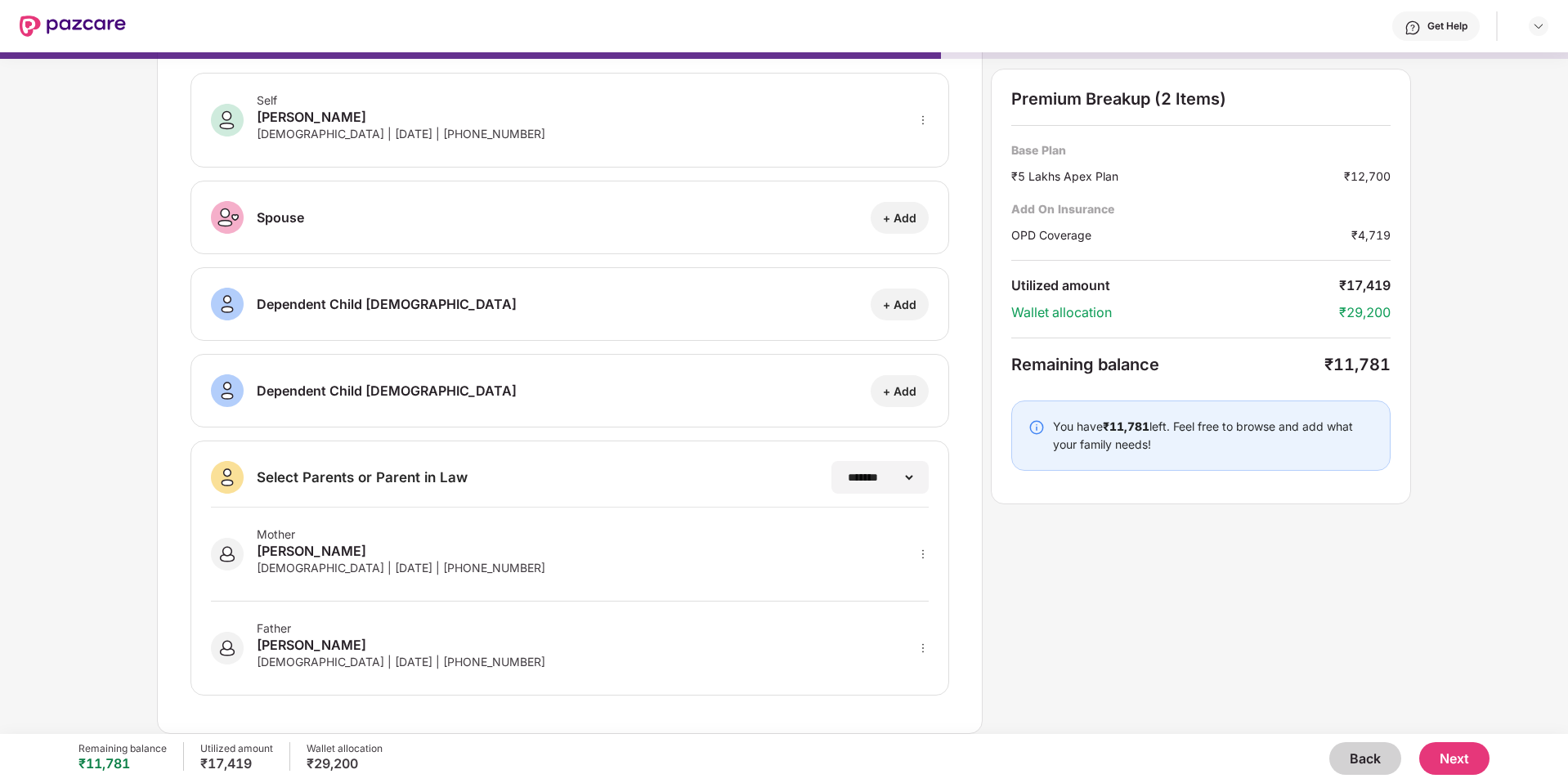
click at [896, 216] on div "+ Add" at bounding box center [899, 217] width 33 height 16
select select "******"
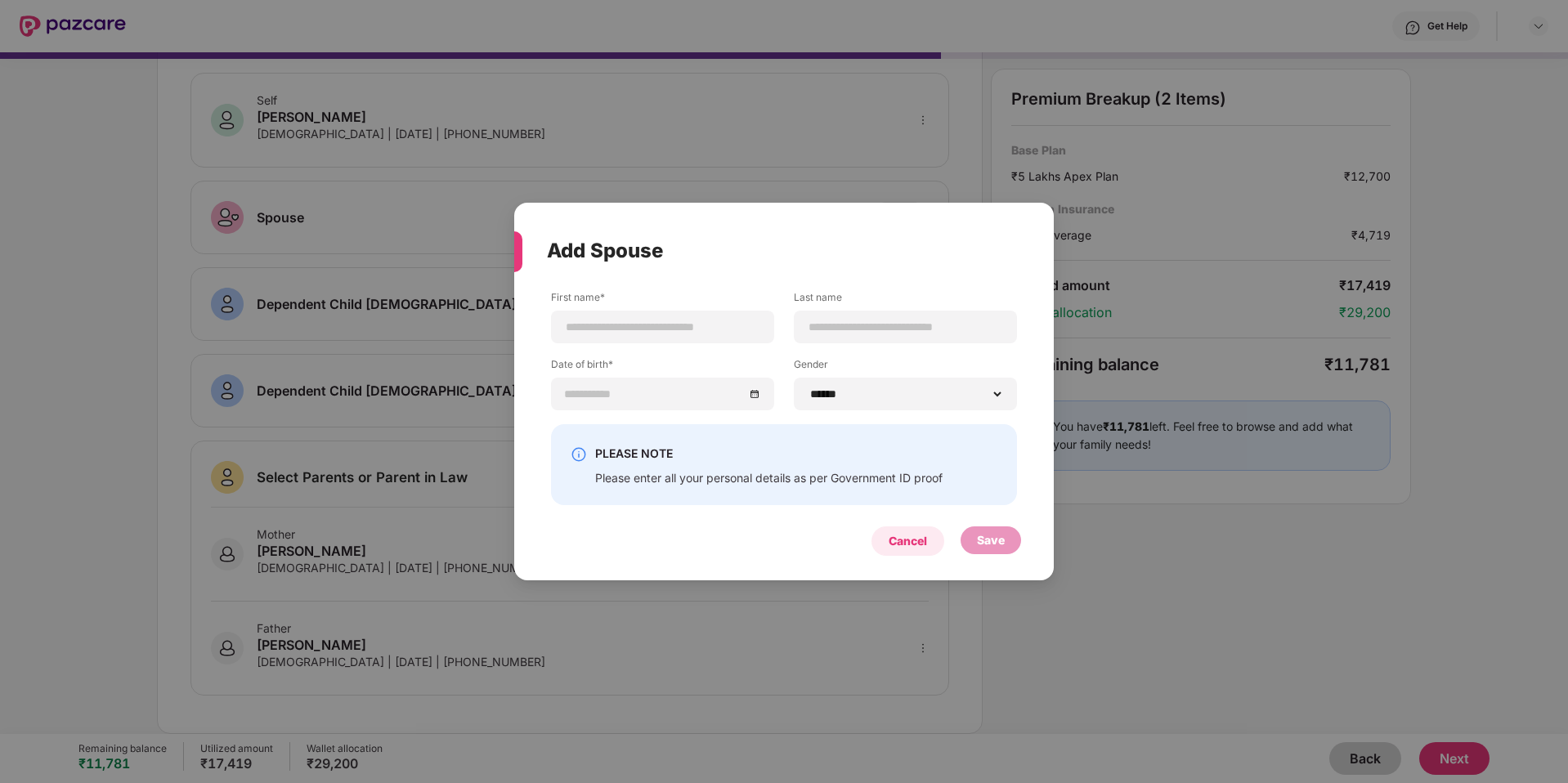
click at [893, 543] on div "Cancel" at bounding box center [908, 541] width 38 height 18
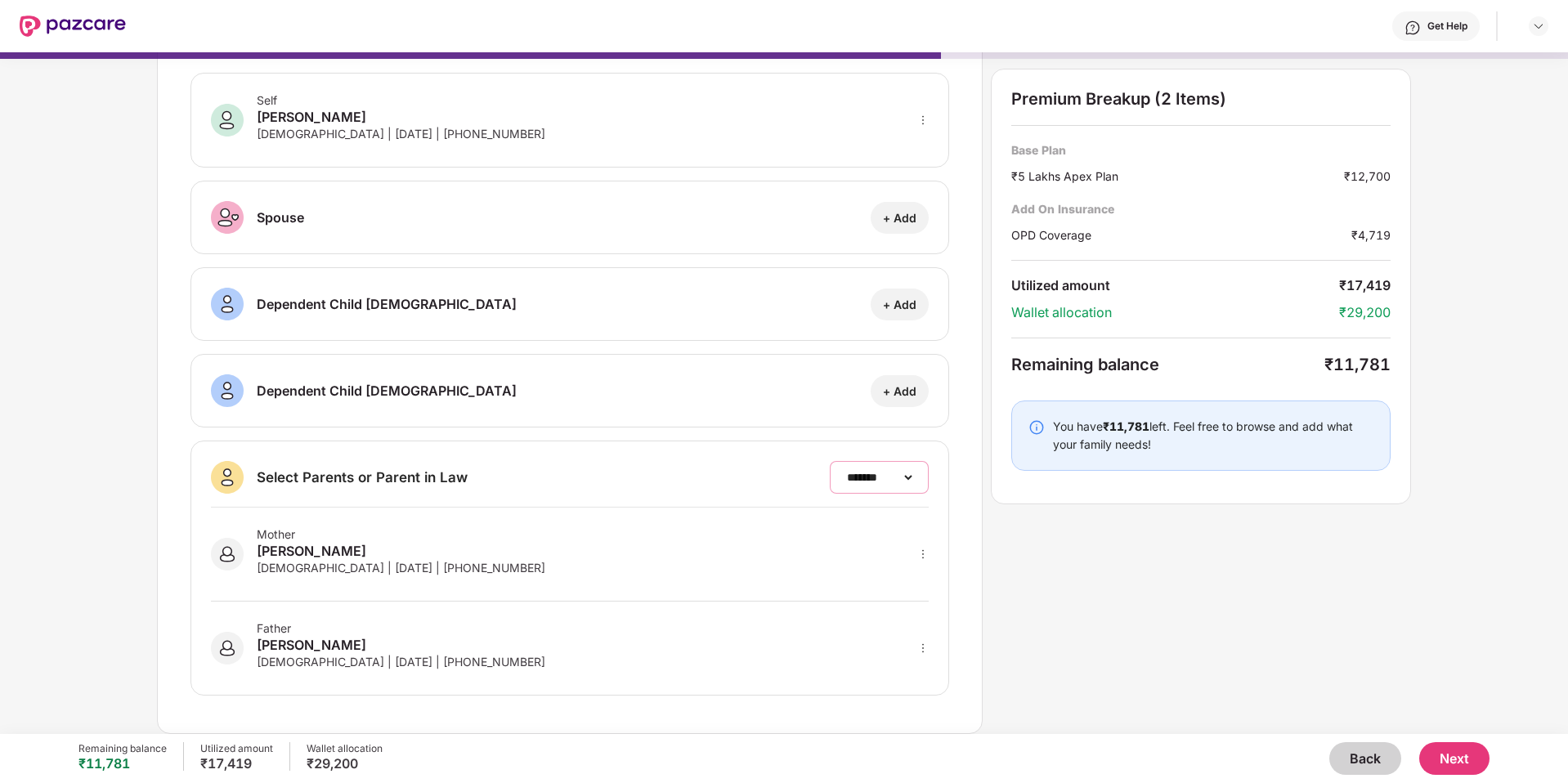
click at [869, 478] on select "**********" at bounding box center [878, 477] width 71 height 13
click at [843, 470] on select "**********" at bounding box center [878, 477] width 71 height 13
click at [1439, 751] on button "Next" at bounding box center [1454, 758] width 70 height 33
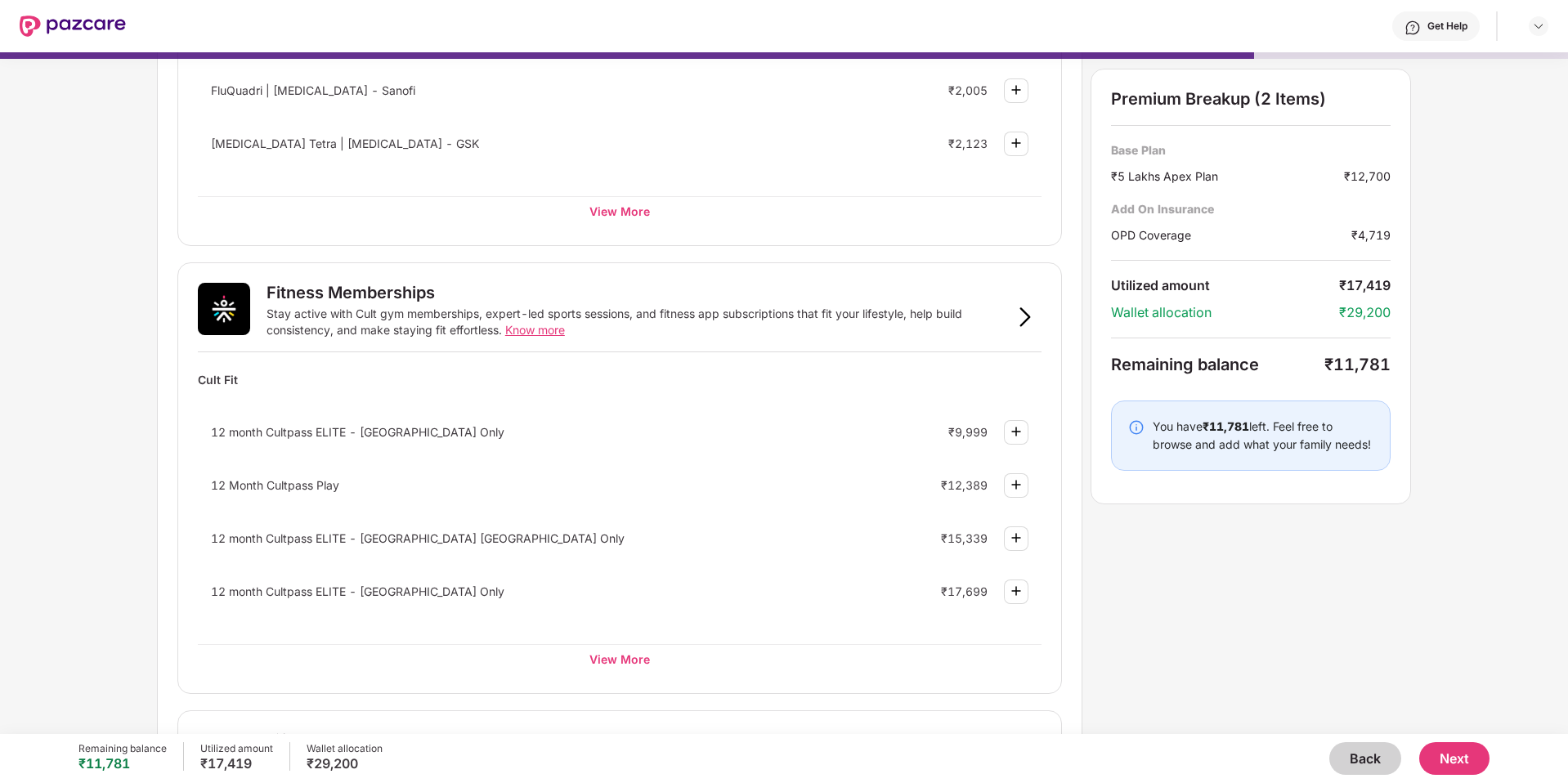
scroll to position [430, 0]
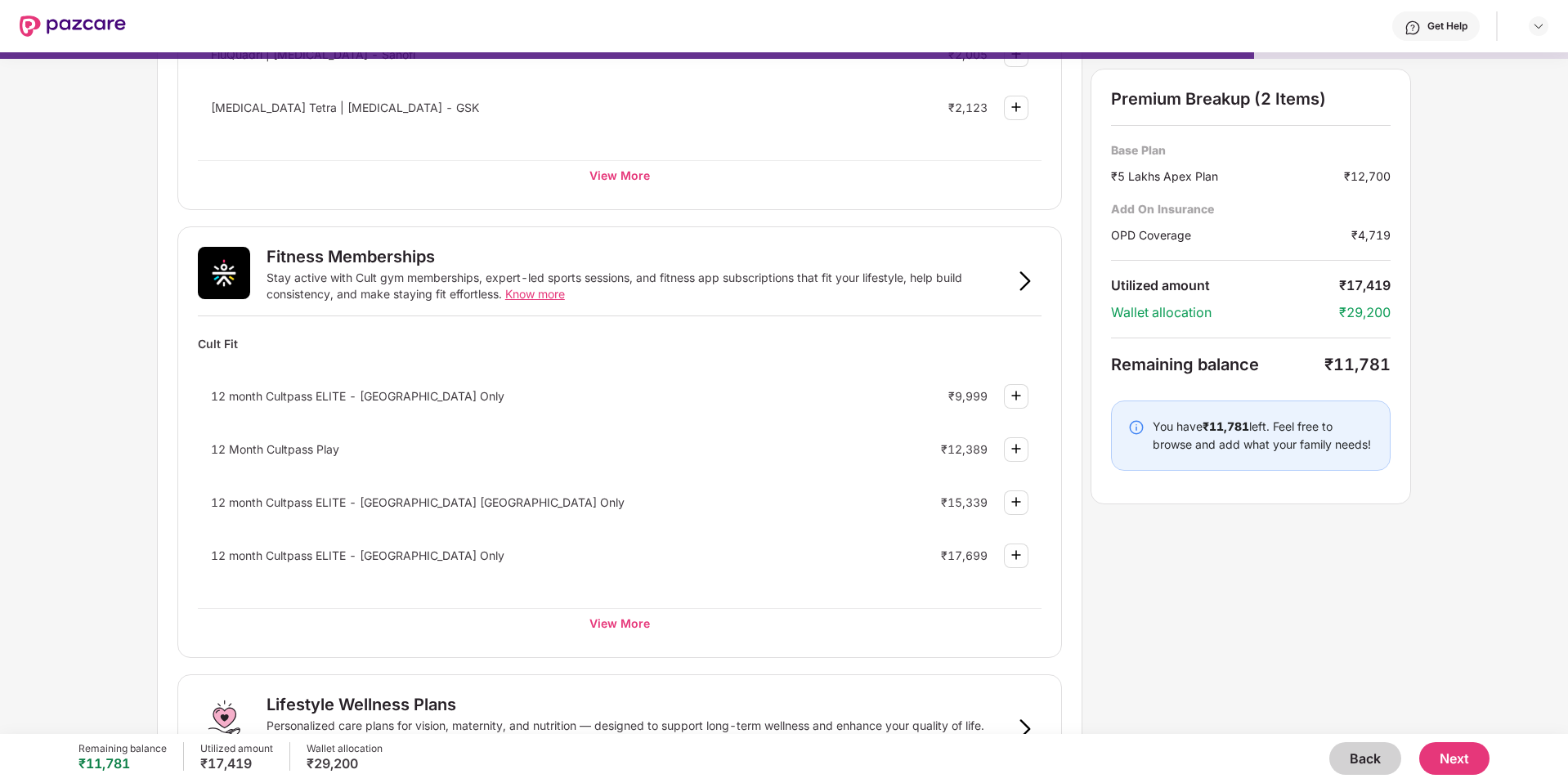
click at [1022, 504] on img at bounding box center [1016, 501] width 19 height 19
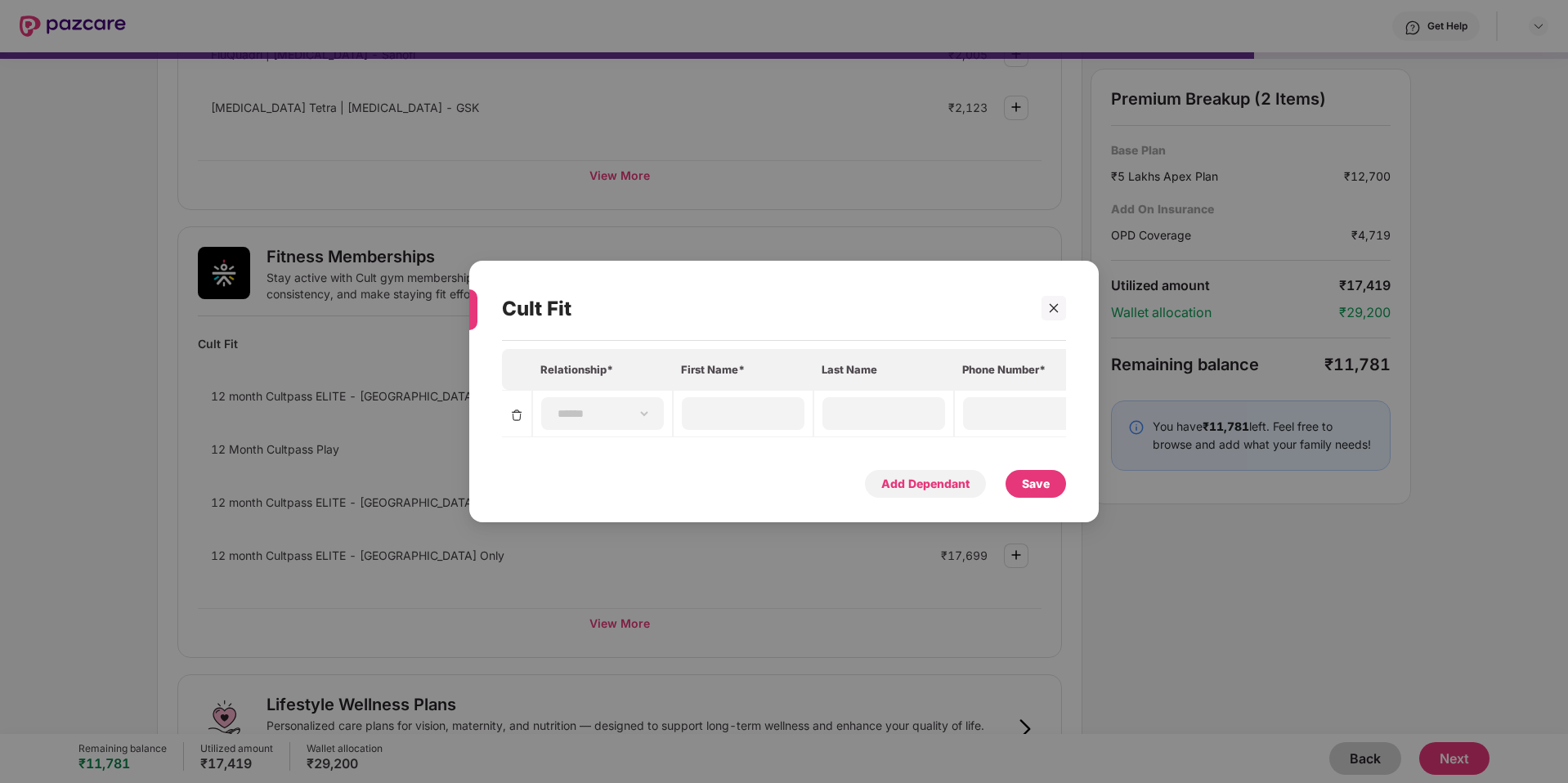
click at [955, 479] on div "Add Dependant" at bounding box center [925, 484] width 89 height 18
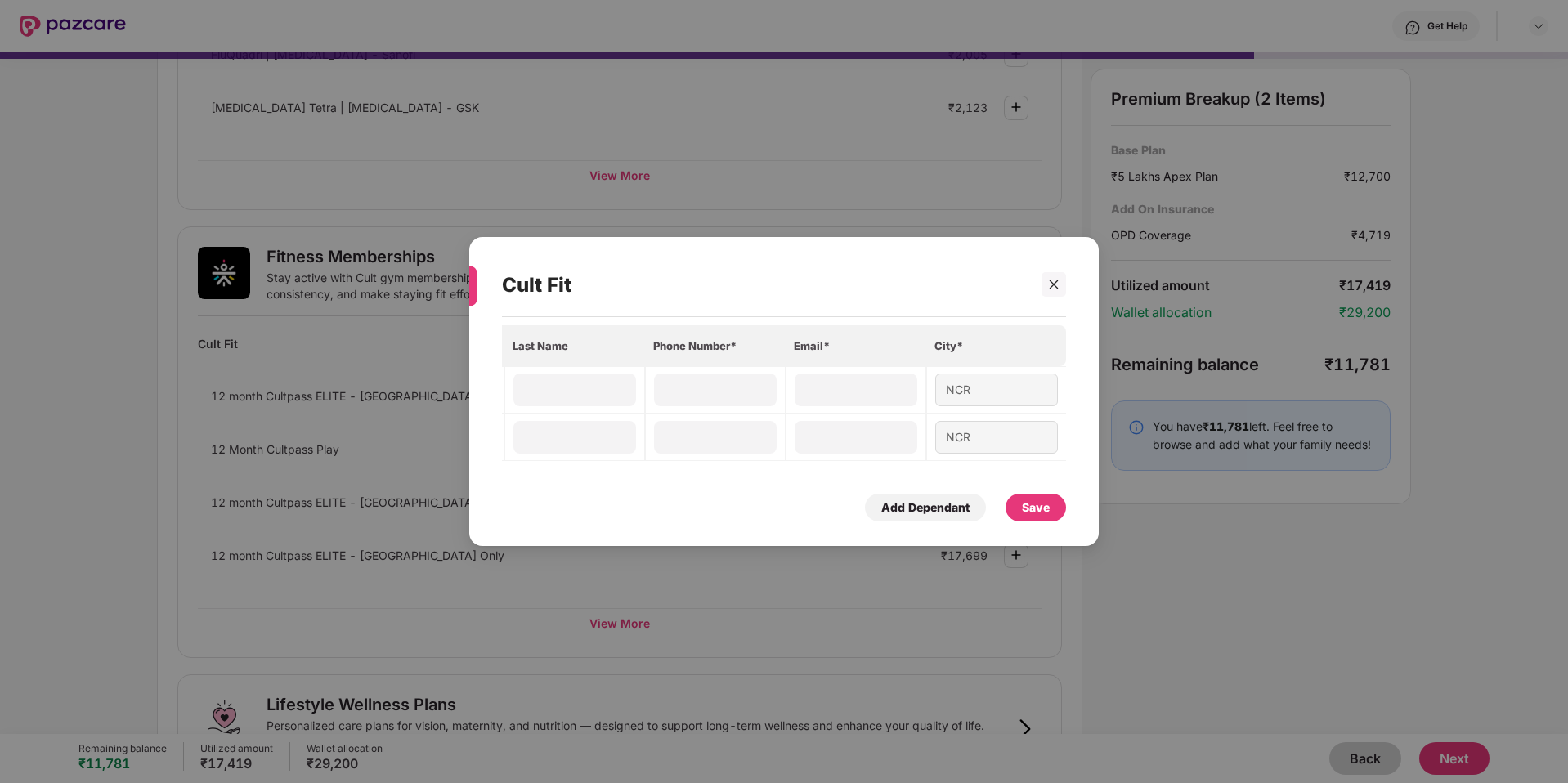
scroll to position [0, 0]
click at [516, 436] on img at bounding box center [517, 439] width 13 height 13
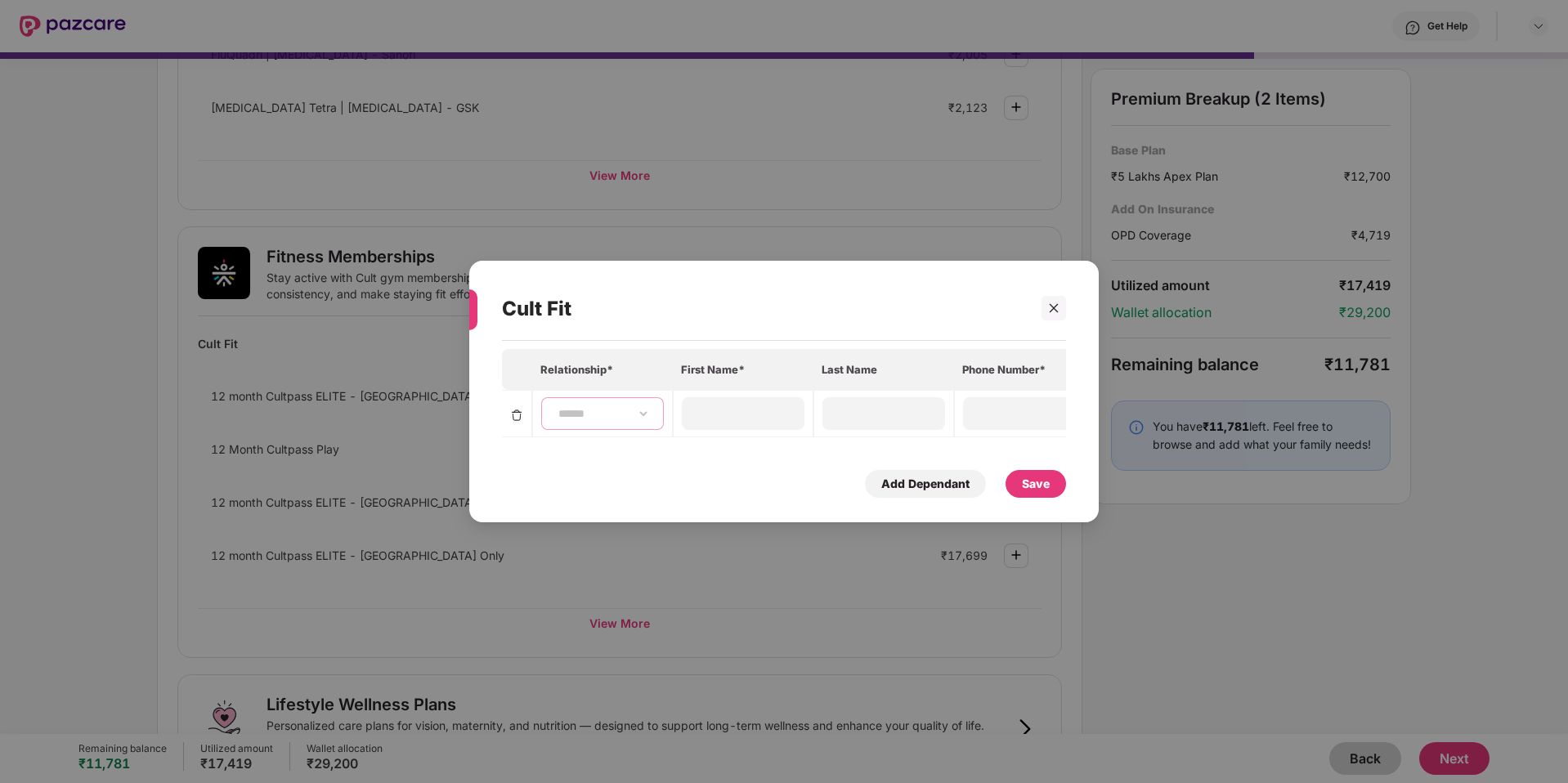
click at [594, 418] on select "**********" at bounding box center [602, 414] width 94 height 13
select select "****"
click at [555, 407] on select "**********" at bounding box center [602, 414] width 94 height 13
type input "******"
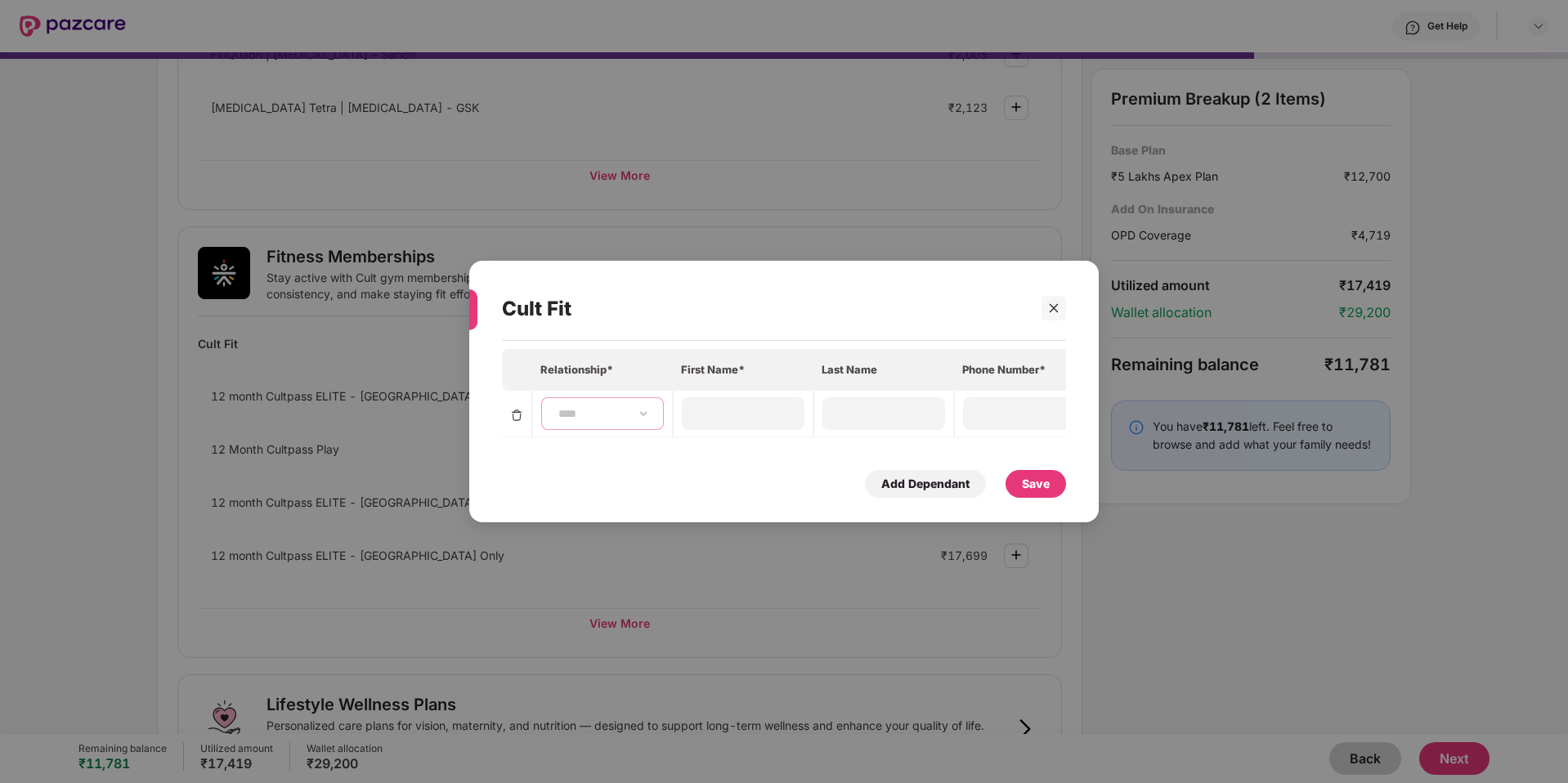
type input "**********"
click at [885, 492] on div "Add Dependant" at bounding box center [925, 484] width 89 height 18
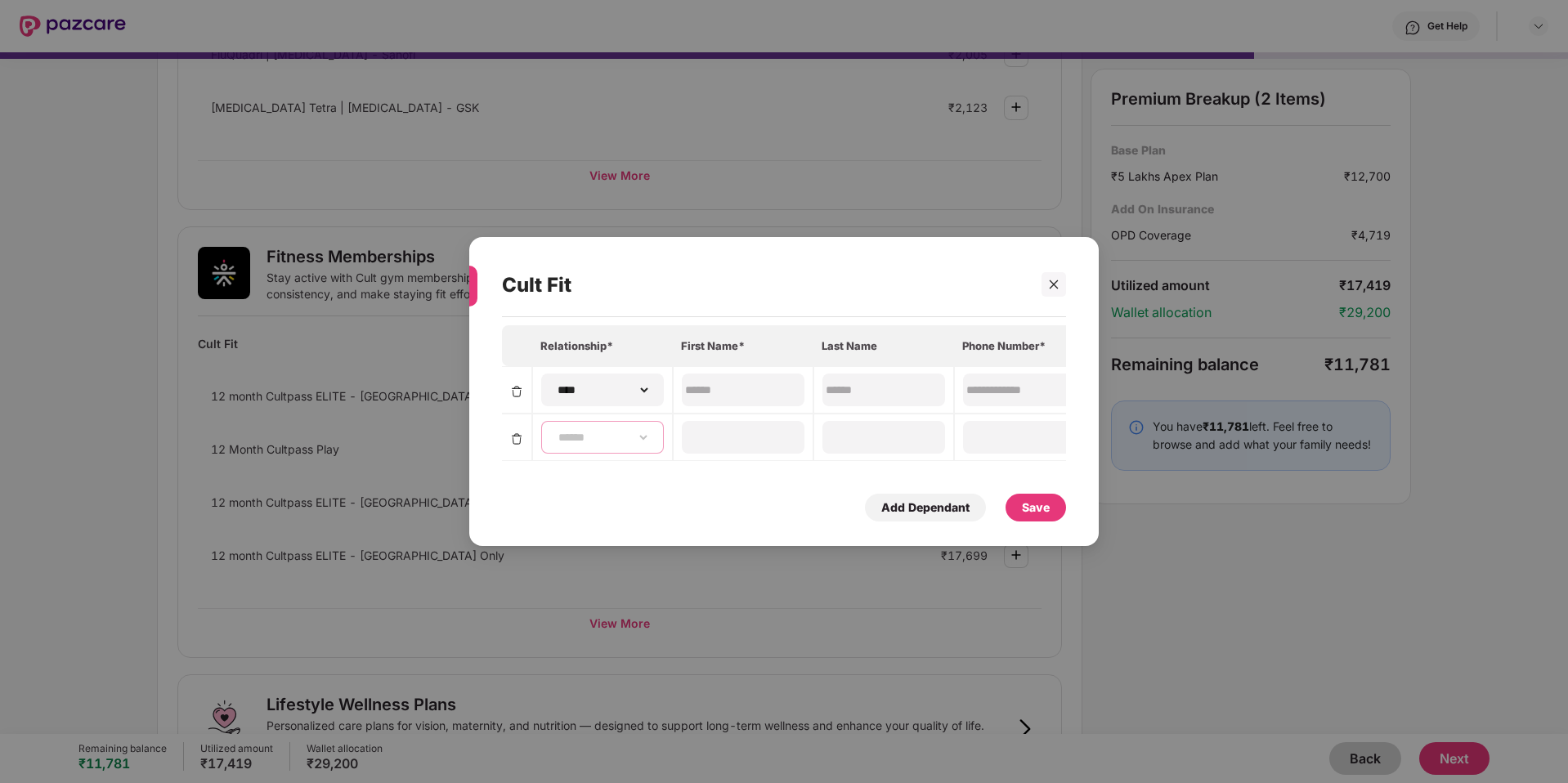
click at [593, 440] on select "**********" at bounding box center [602, 437] width 94 height 13
select select "******"
click at [555, 430] on select "**********" at bounding box center [602, 437] width 94 height 13
type input "**"
type input "*******"
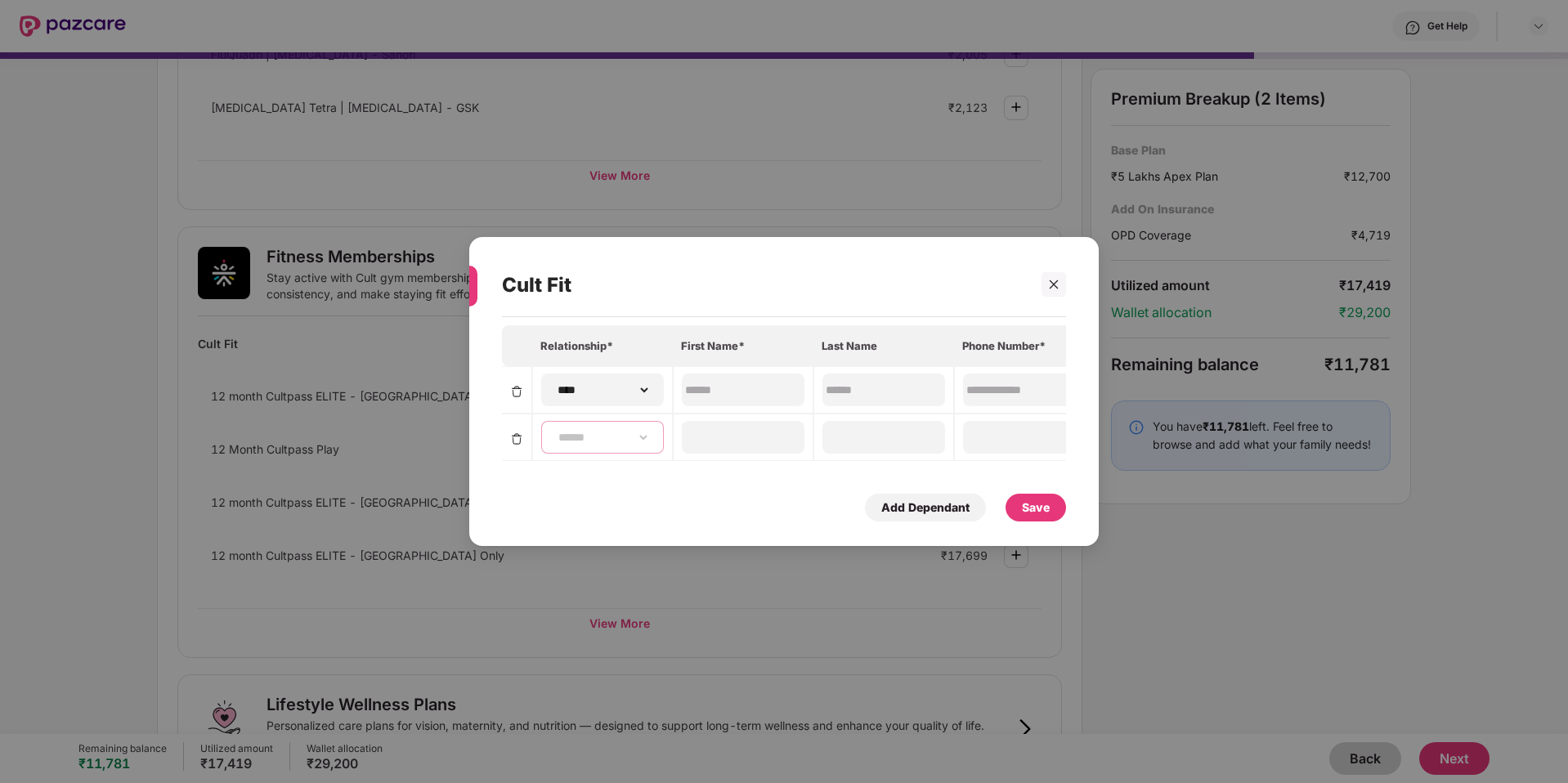
type input "**********"
click at [1024, 508] on div "Save" at bounding box center [1036, 508] width 28 height 18
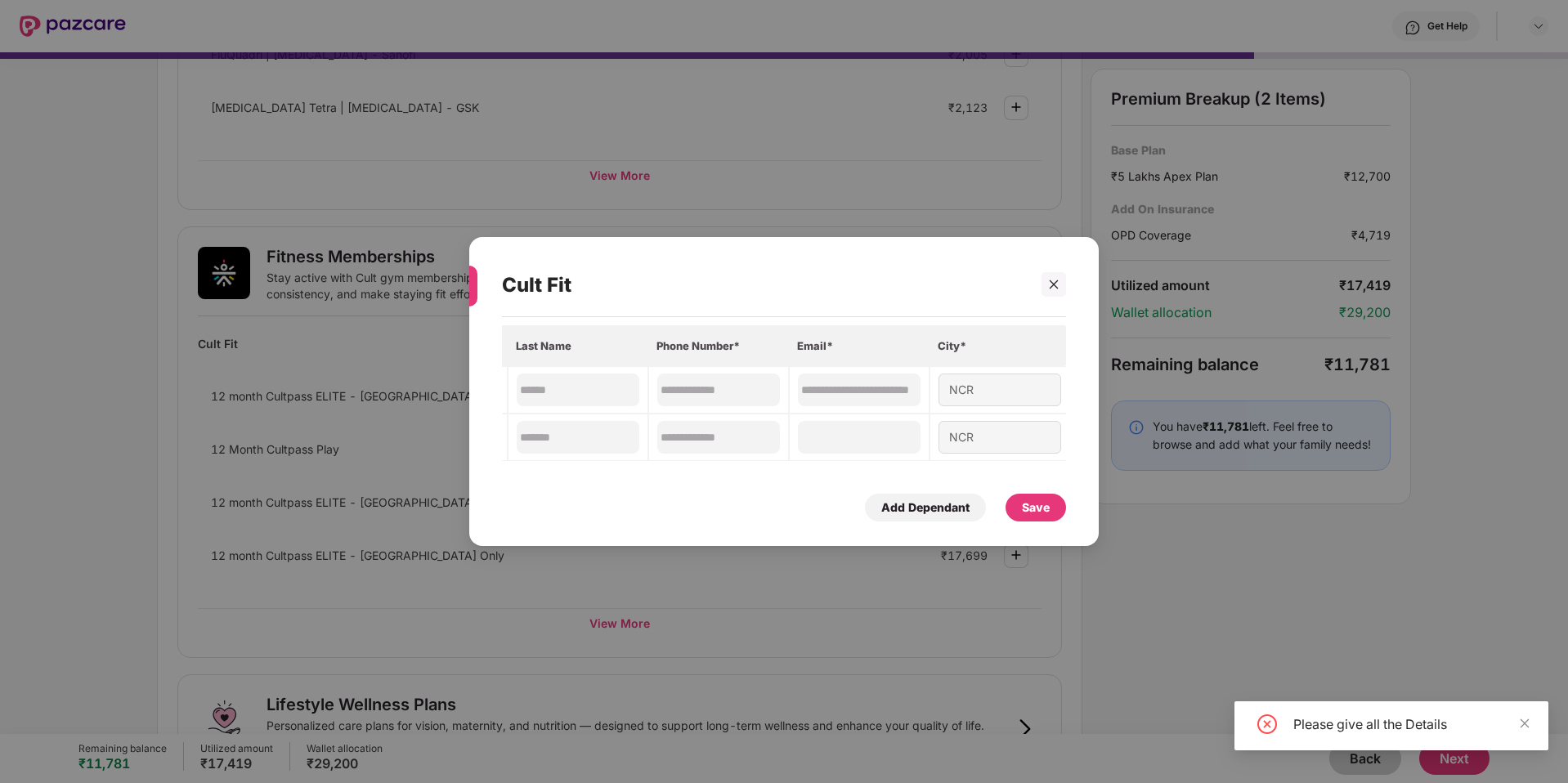
scroll to position [0, 309]
click at [837, 441] on input at bounding box center [856, 438] width 118 height 18
type input "**********"
click at [1061, 512] on div "Save" at bounding box center [1036, 507] width 60 height 28
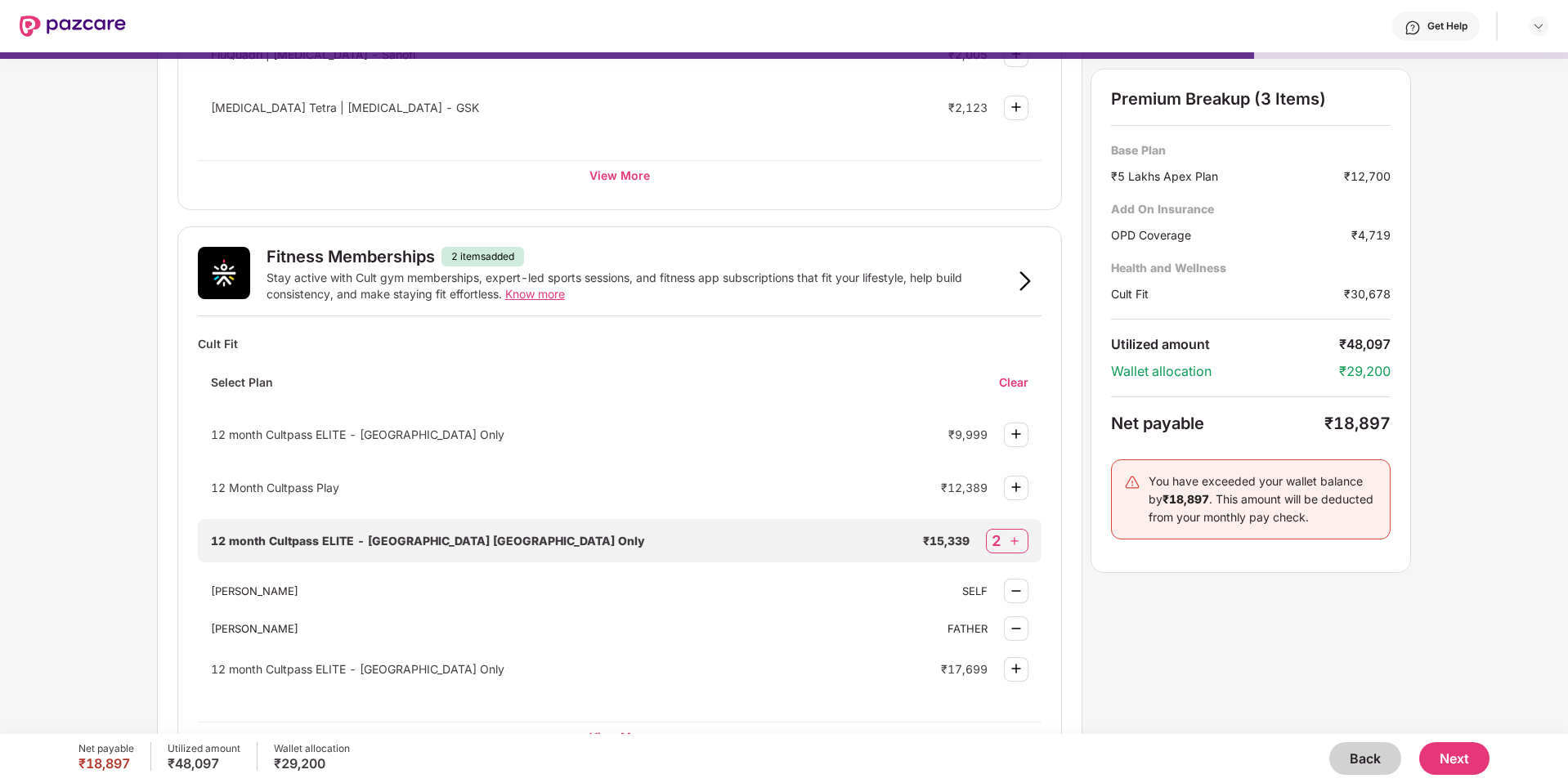
click at [1011, 541] on img at bounding box center [1015, 541] width 17 height 17
select select "****"
select select "******"
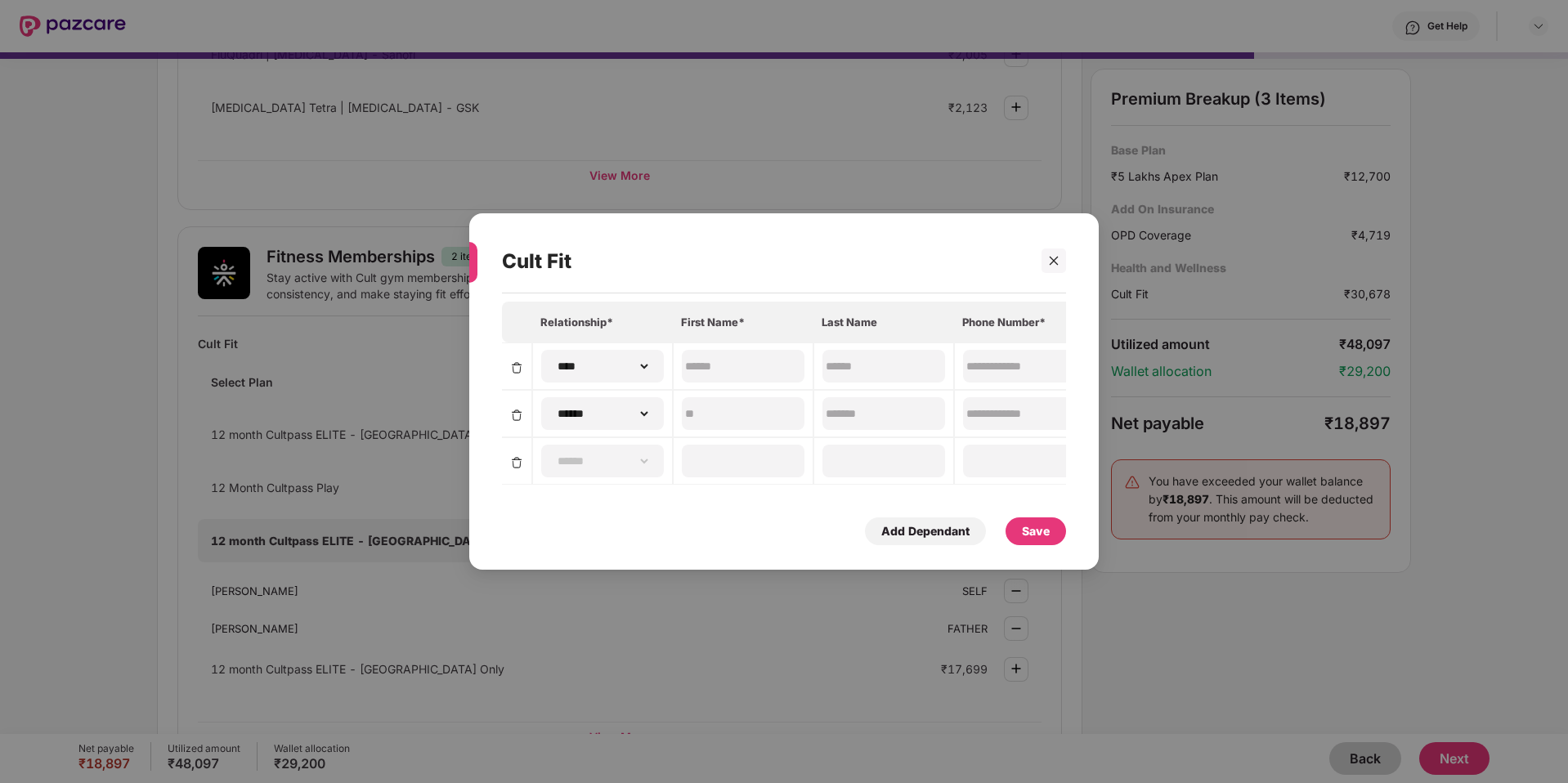
click at [520, 417] on img at bounding box center [517, 415] width 13 height 13
select select
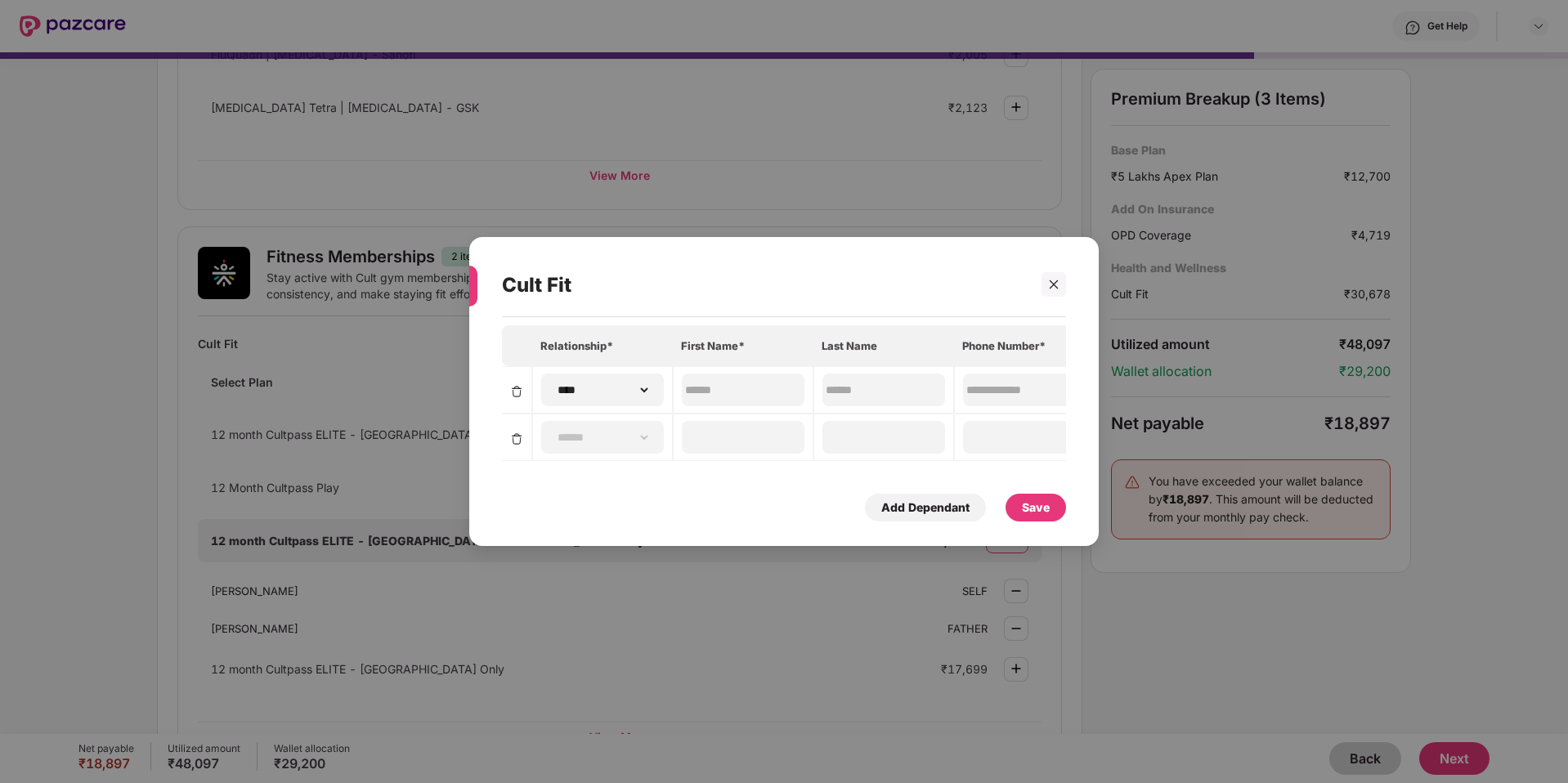
click at [517, 440] on img at bounding box center [517, 439] width 13 height 13
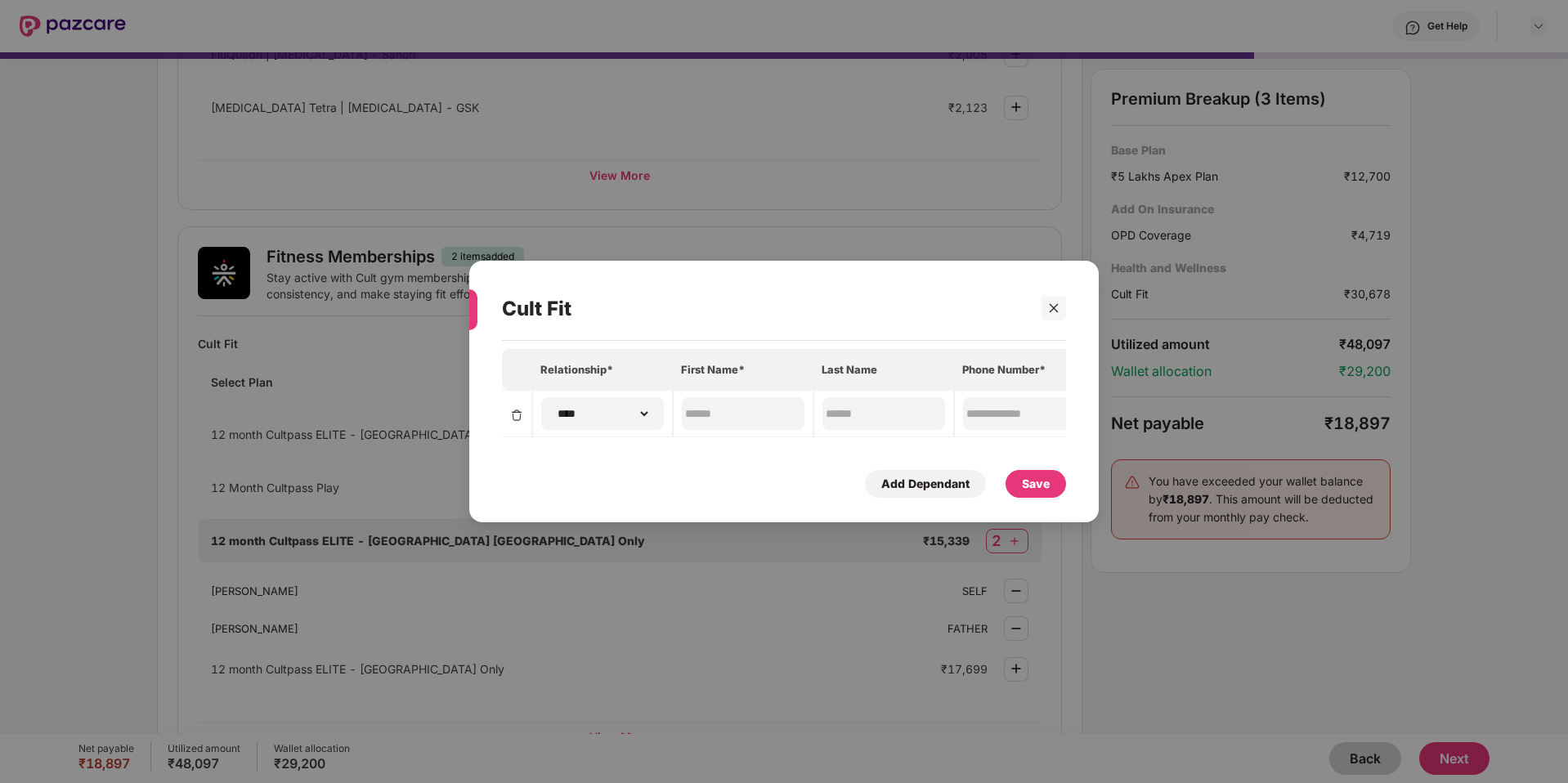
click at [1025, 478] on div "Save" at bounding box center [1036, 484] width 28 height 18
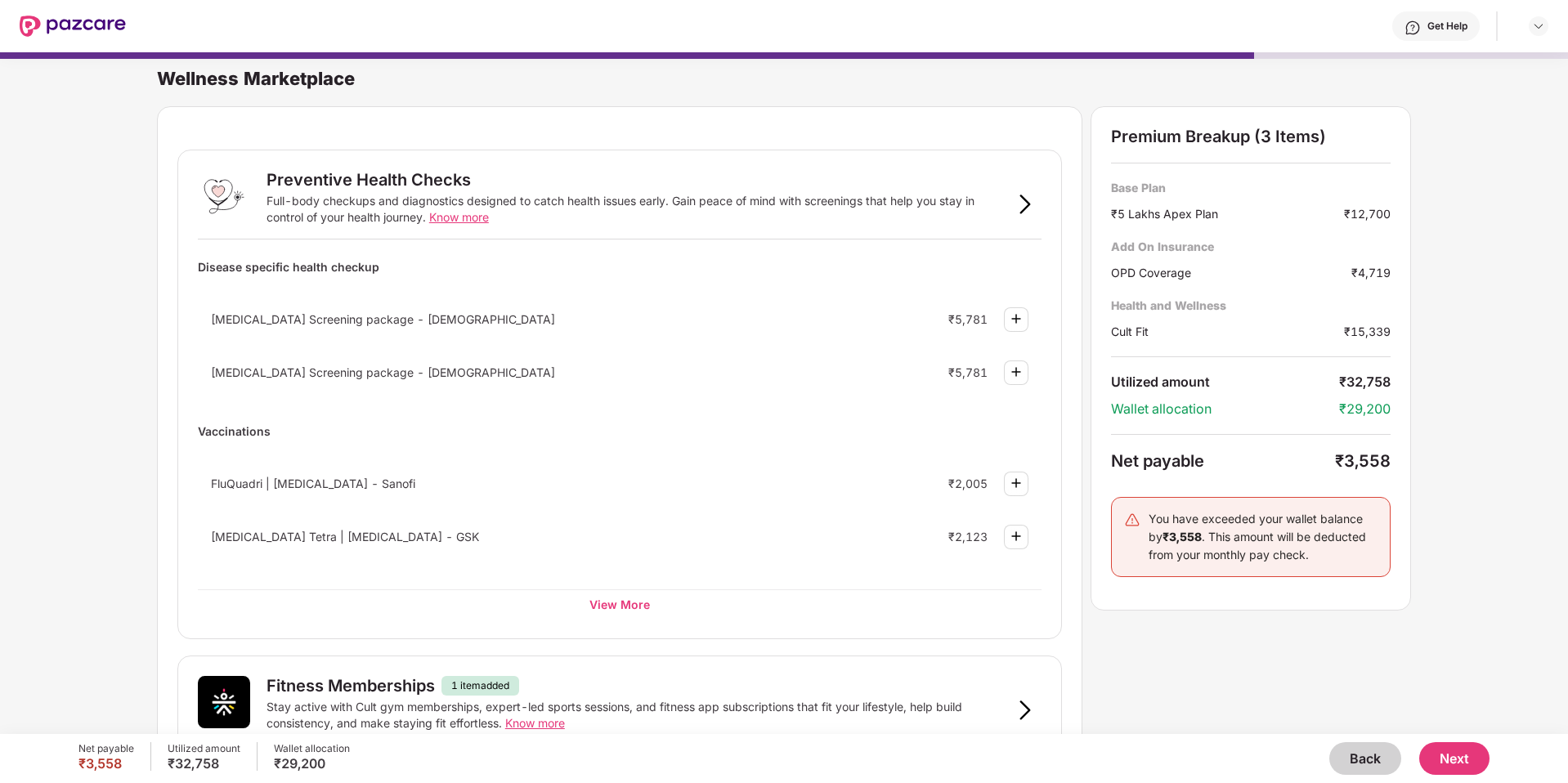
scroll to position [716, 0]
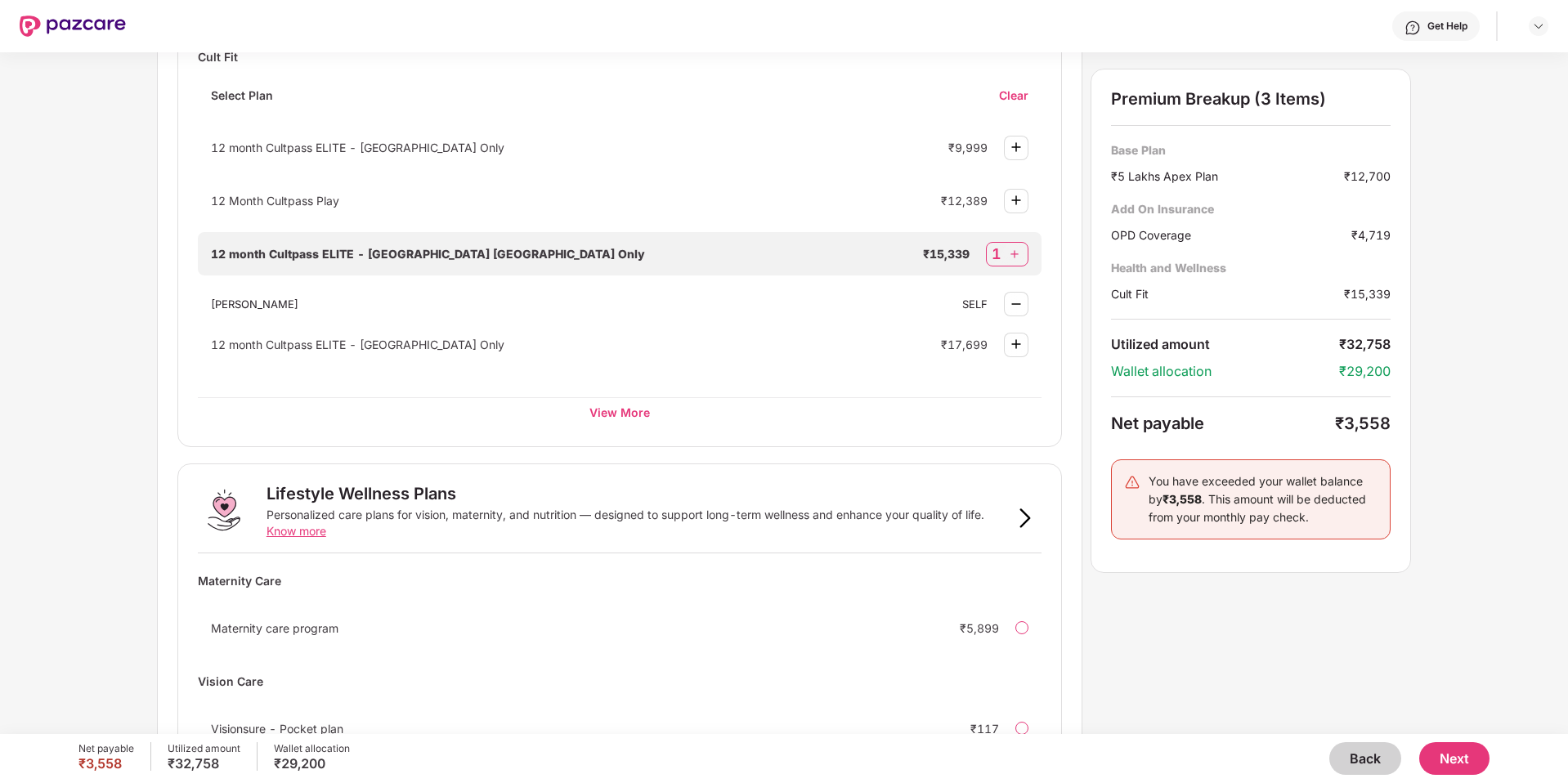
click at [1348, 757] on button "Back" at bounding box center [1365, 758] width 72 height 33
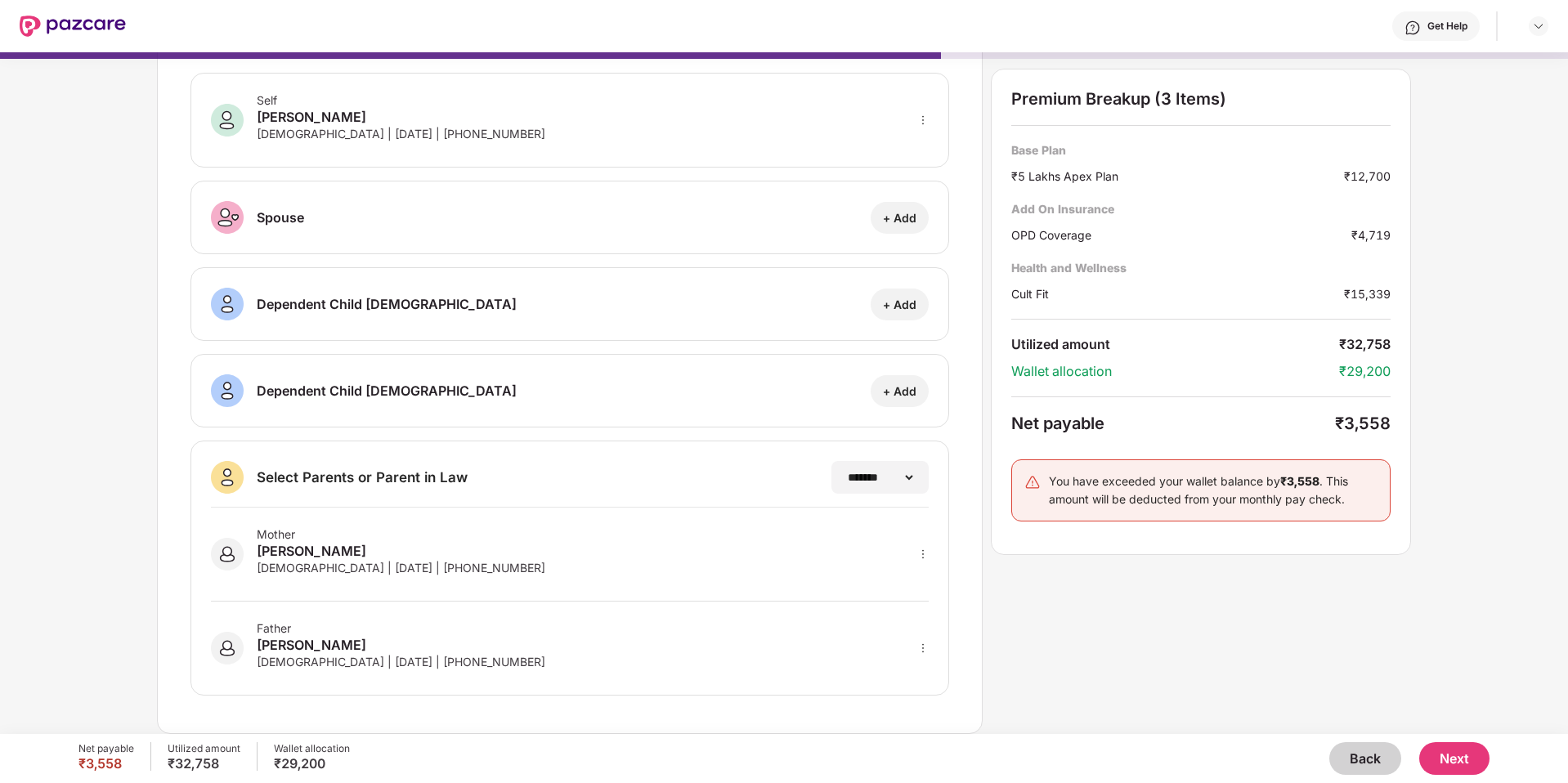
click at [1348, 757] on button "Back" at bounding box center [1365, 758] width 72 height 33
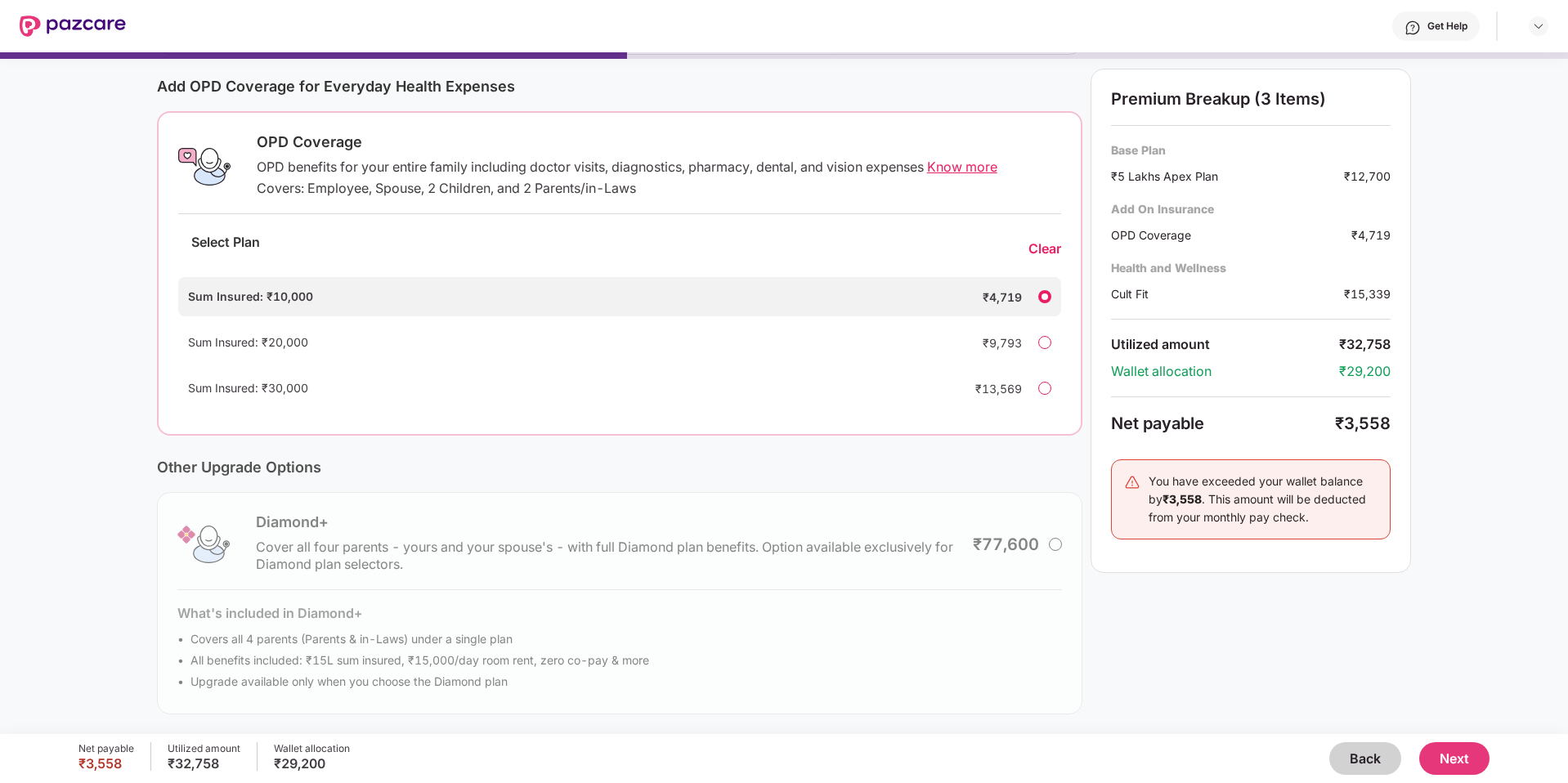
click at [1348, 757] on button "Back" at bounding box center [1365, 758] width 72 height 33
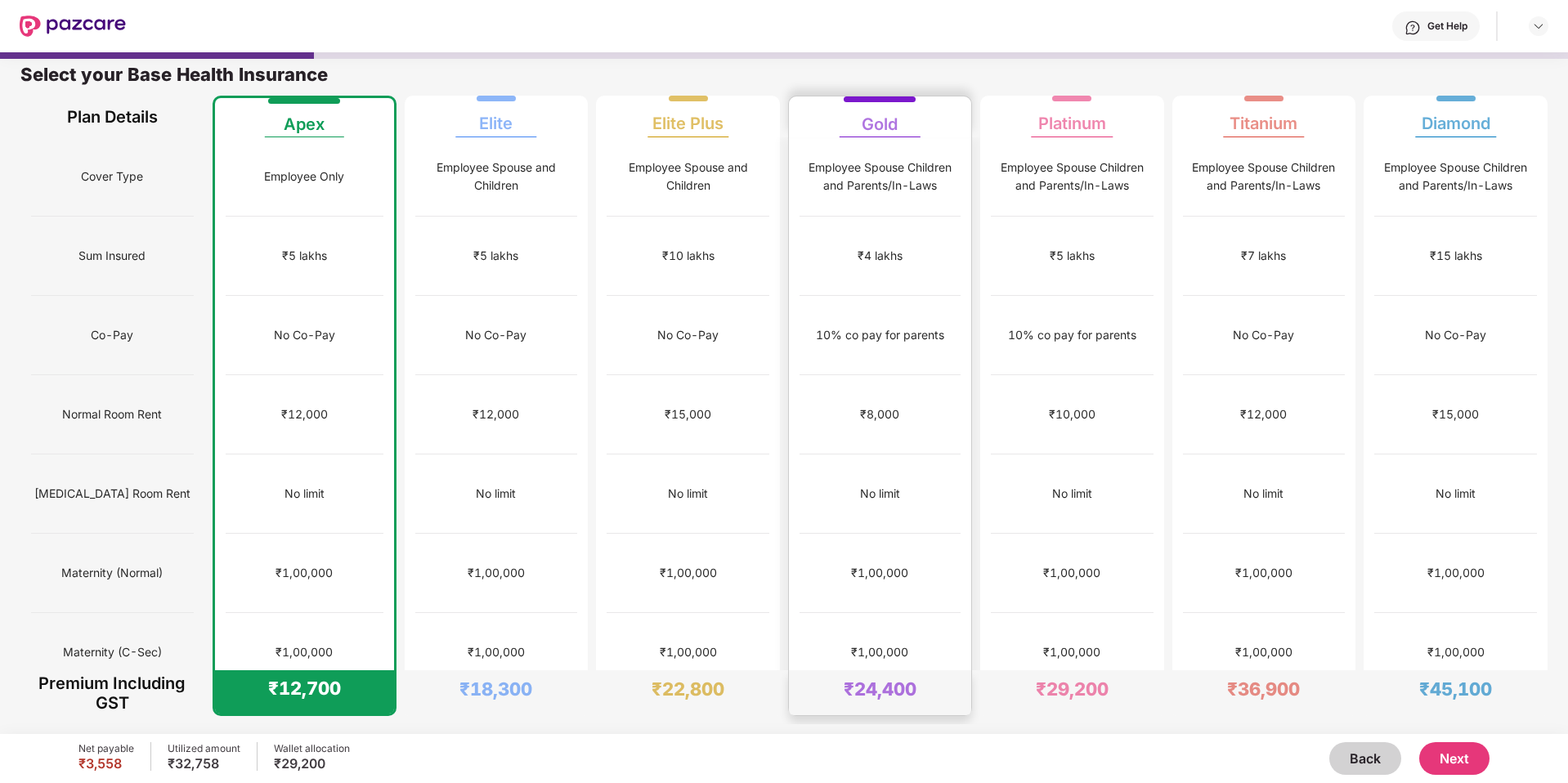
click at [883, 375] on div "₹8,000" at bounding box center [880, 414] width 161 height 79
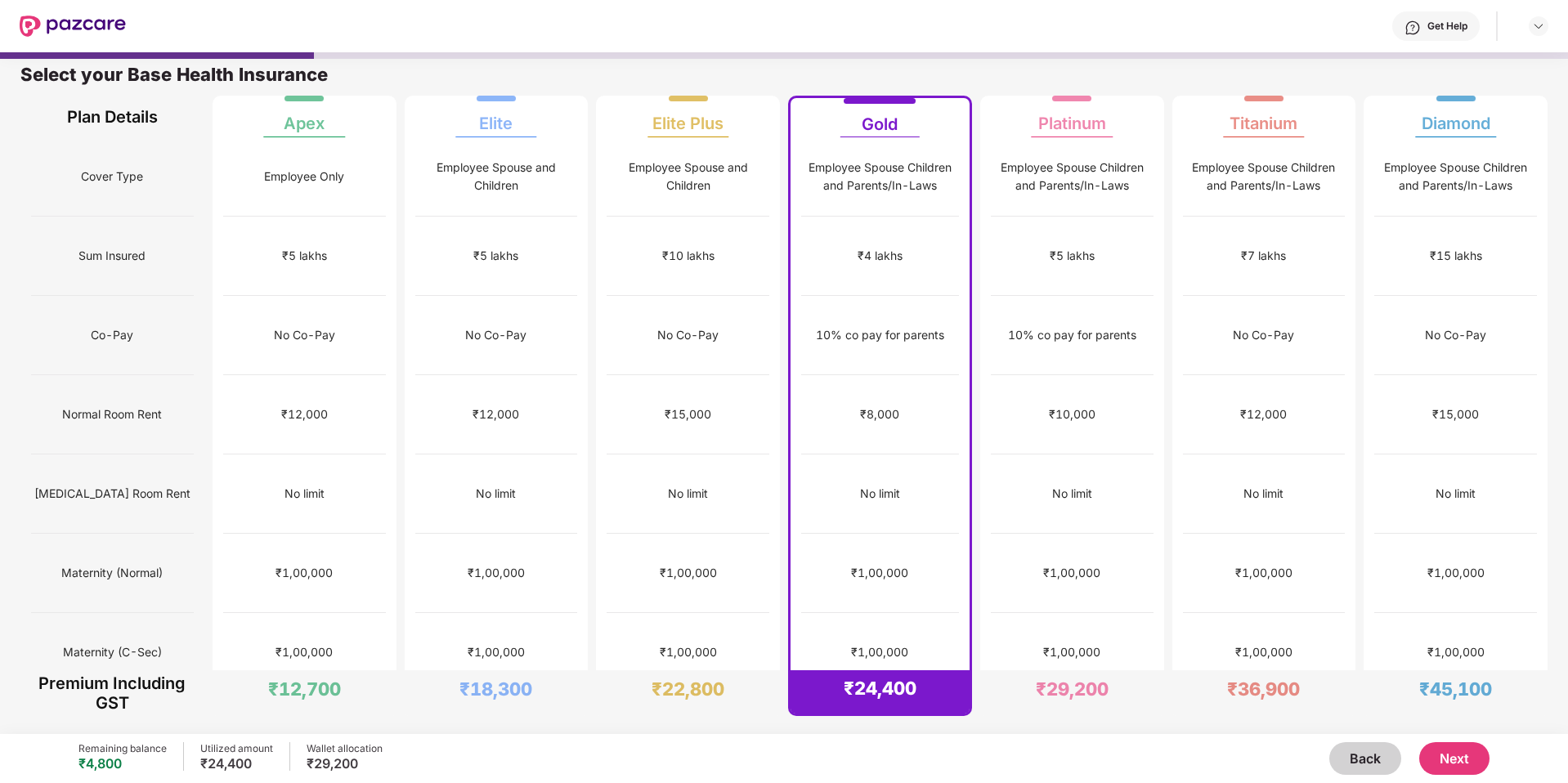
click at [883, 375] on div "₹8,000" at bounding box center [880, 414] width 158 height 79
click at [883, 405] on div "₹8,000" at bounding box center [879, 414] width 39 height 18
click at [823, 326] on div "10% co pay for parents" at bounding box center [880, 335] width 129 height 18
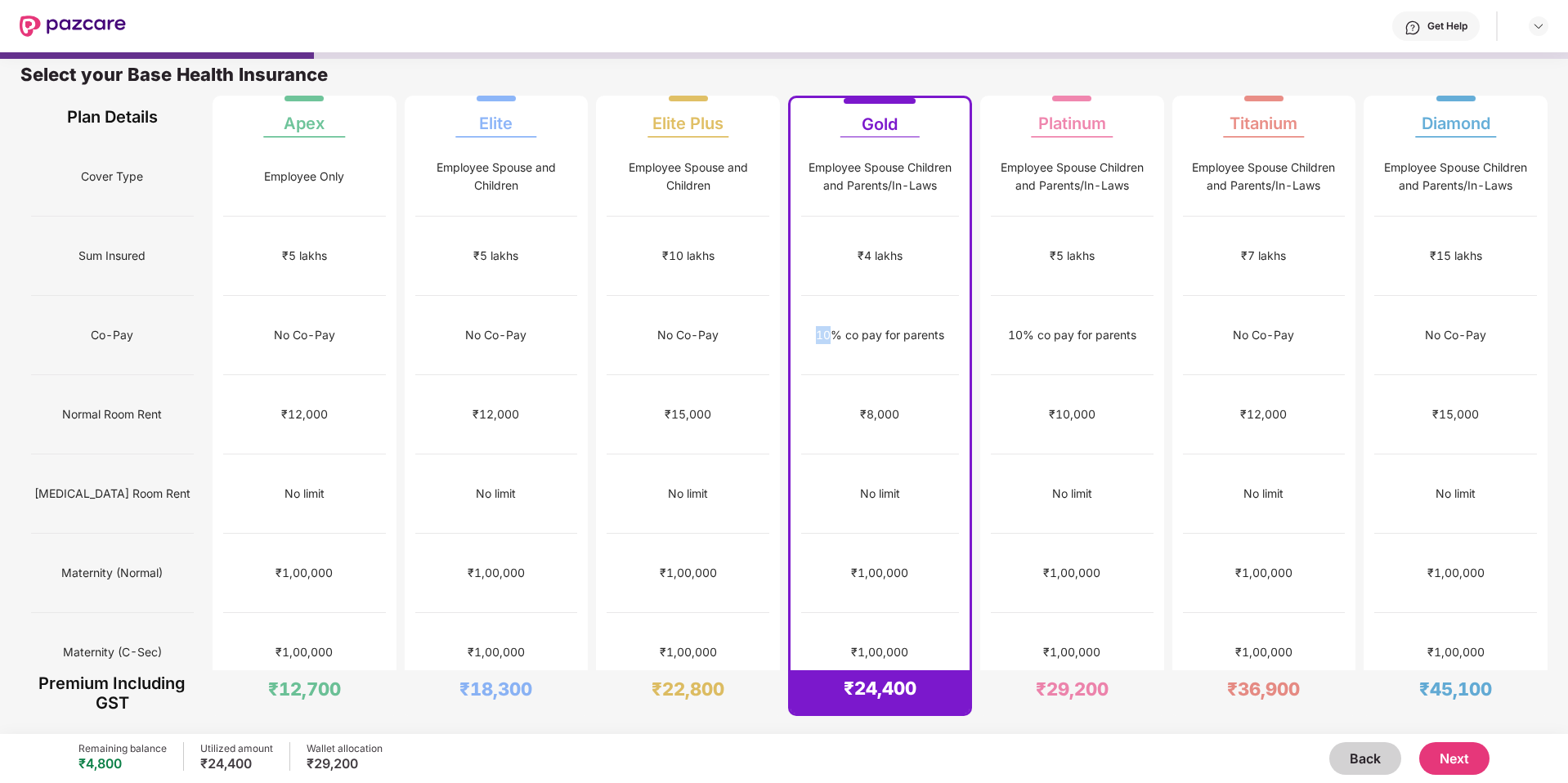
click at [823, 326] on div "10% co pay for parents" at bounding box center [880, 335] width 129 height 18
click at [832, 314] on div "10% co pay for parents" at bounding box center [880, 335] width 158 height 79
click at [821, 326] on div "10% co pay for parents" at bounding box center [880, 335] width 129 height 18
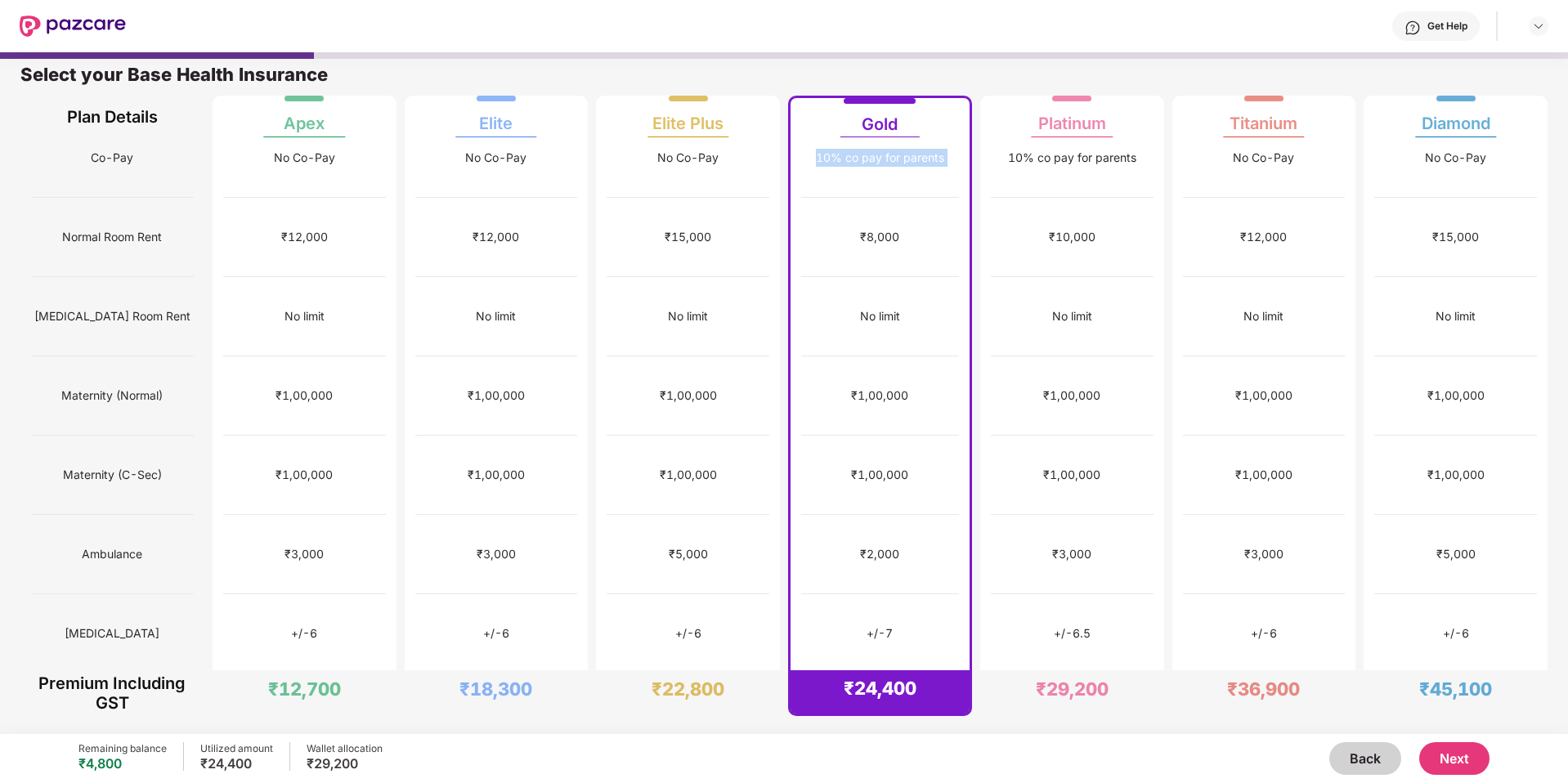
scroll to position [182, 0]
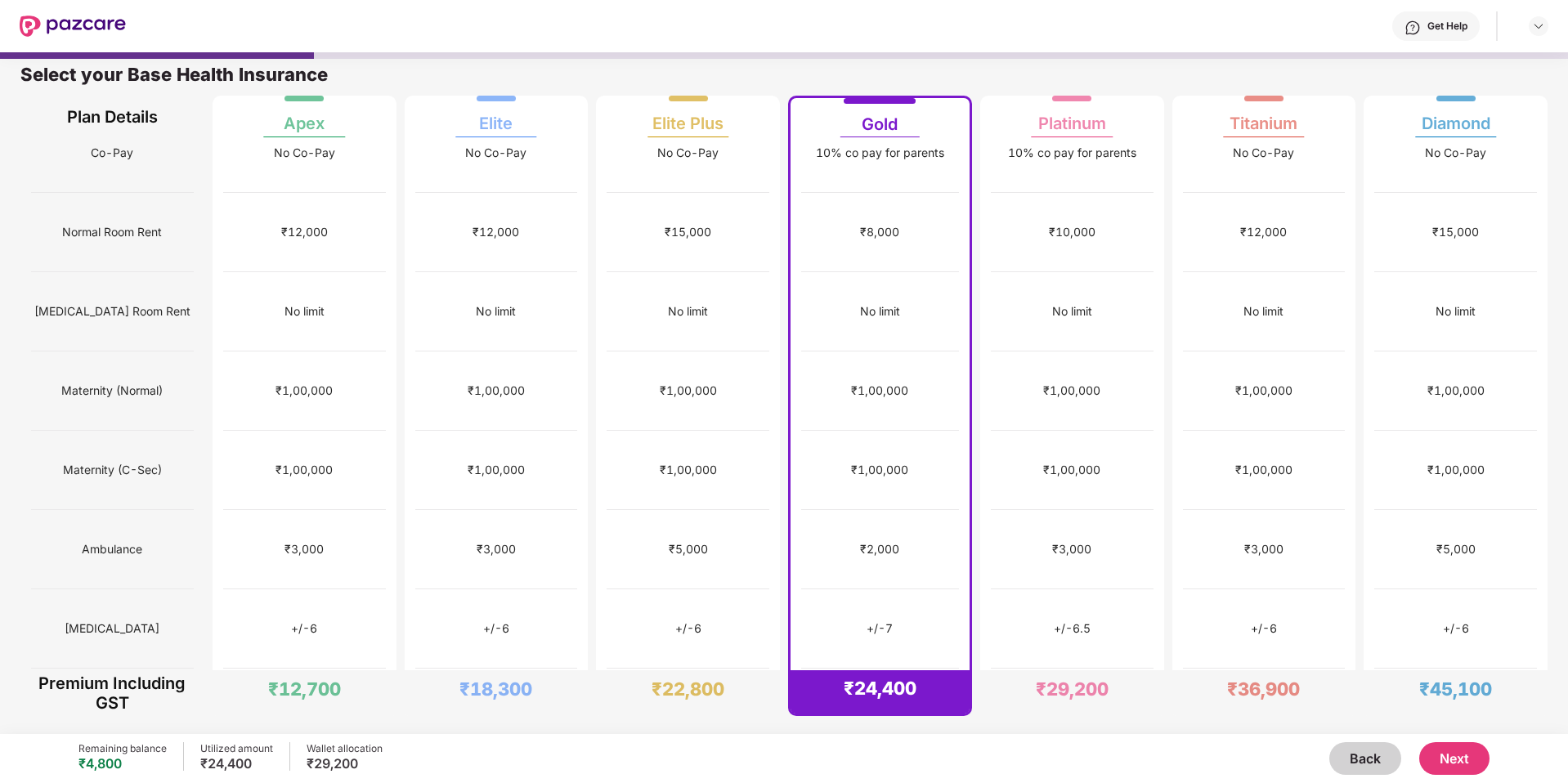
click at [869, 541] on div "₹2,000" at bounding box center [879, 550] width 39 height 18
click at [879, 699] on div "₹24,000" at bounding box center [880, 708] width 47 height 18
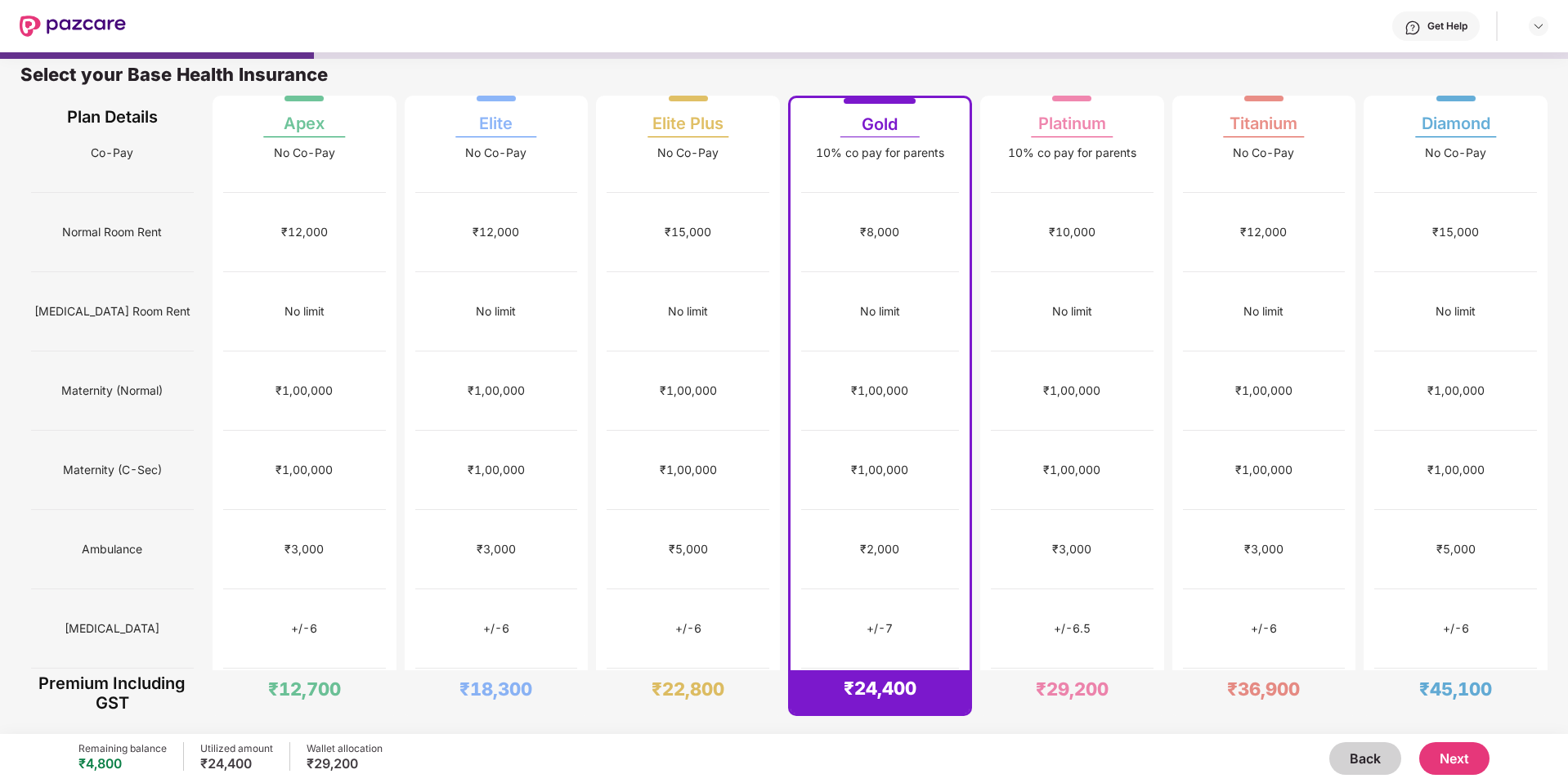
click at [879, 699] on div "₹24,000" at bounding box center [880, 708] width 47 height 18
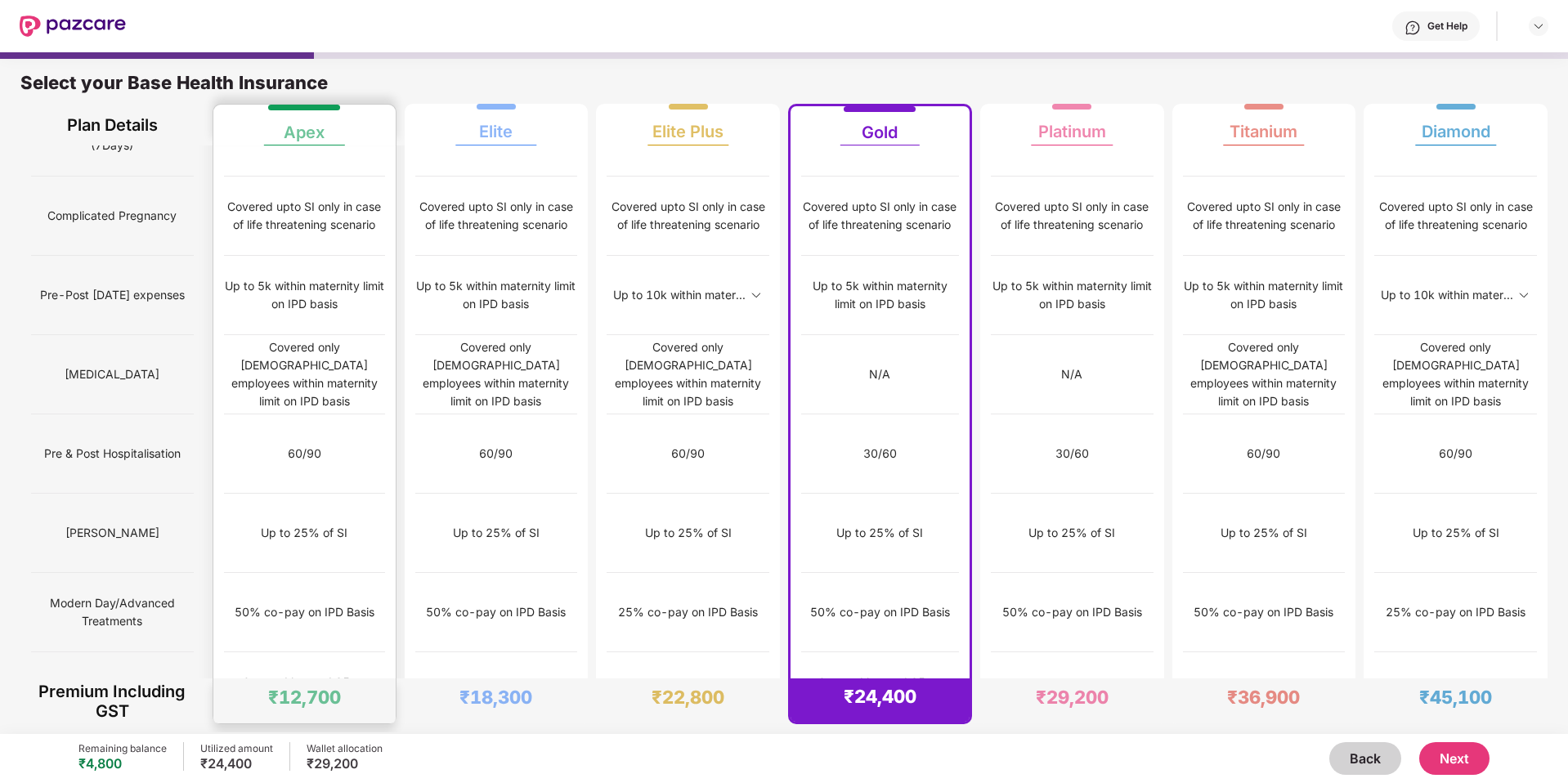
scroll to position [0, 0]
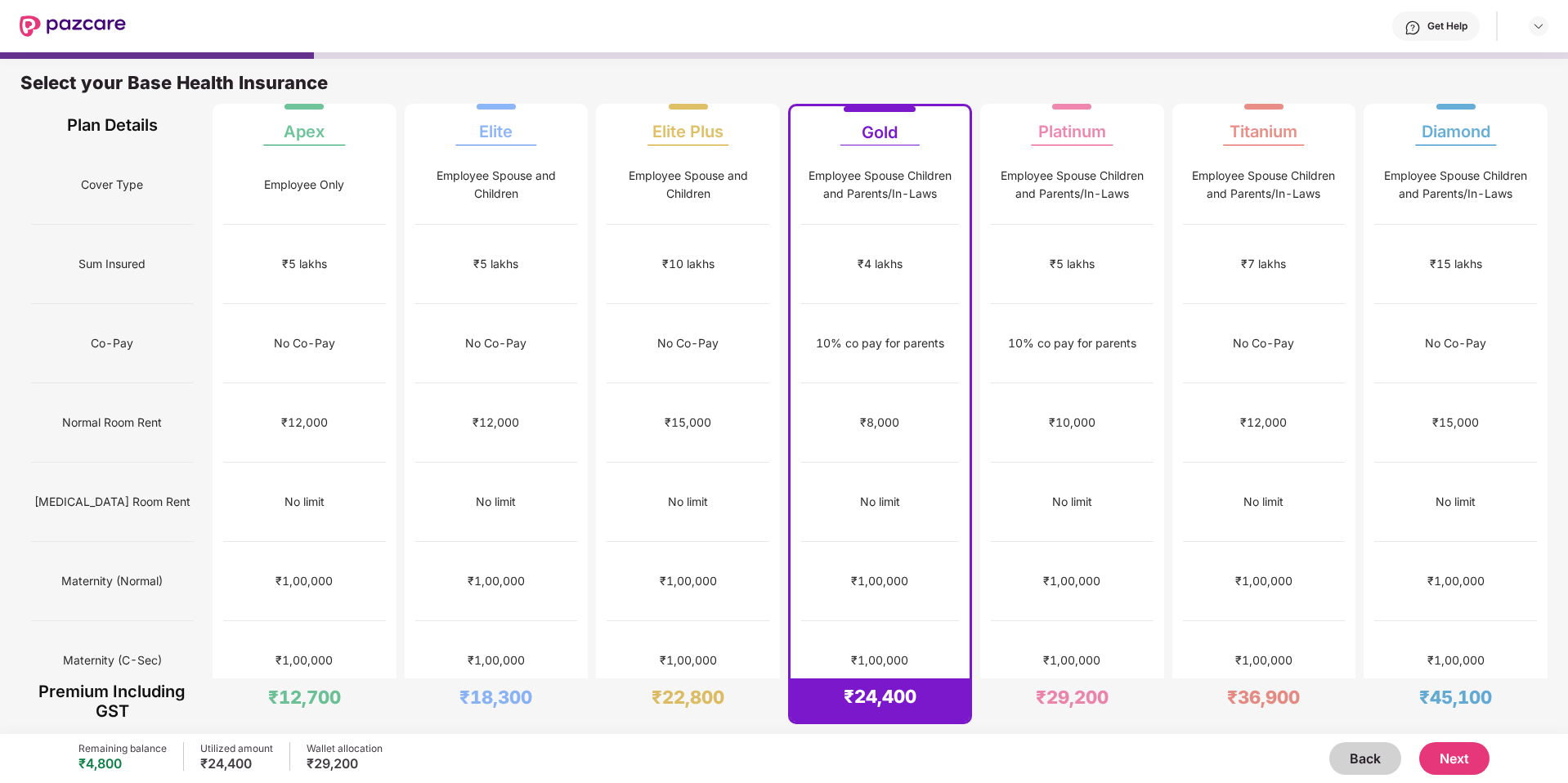
click at [1439, 746] on button "Next" at bounding box center [1454, 758] width 70 height 33
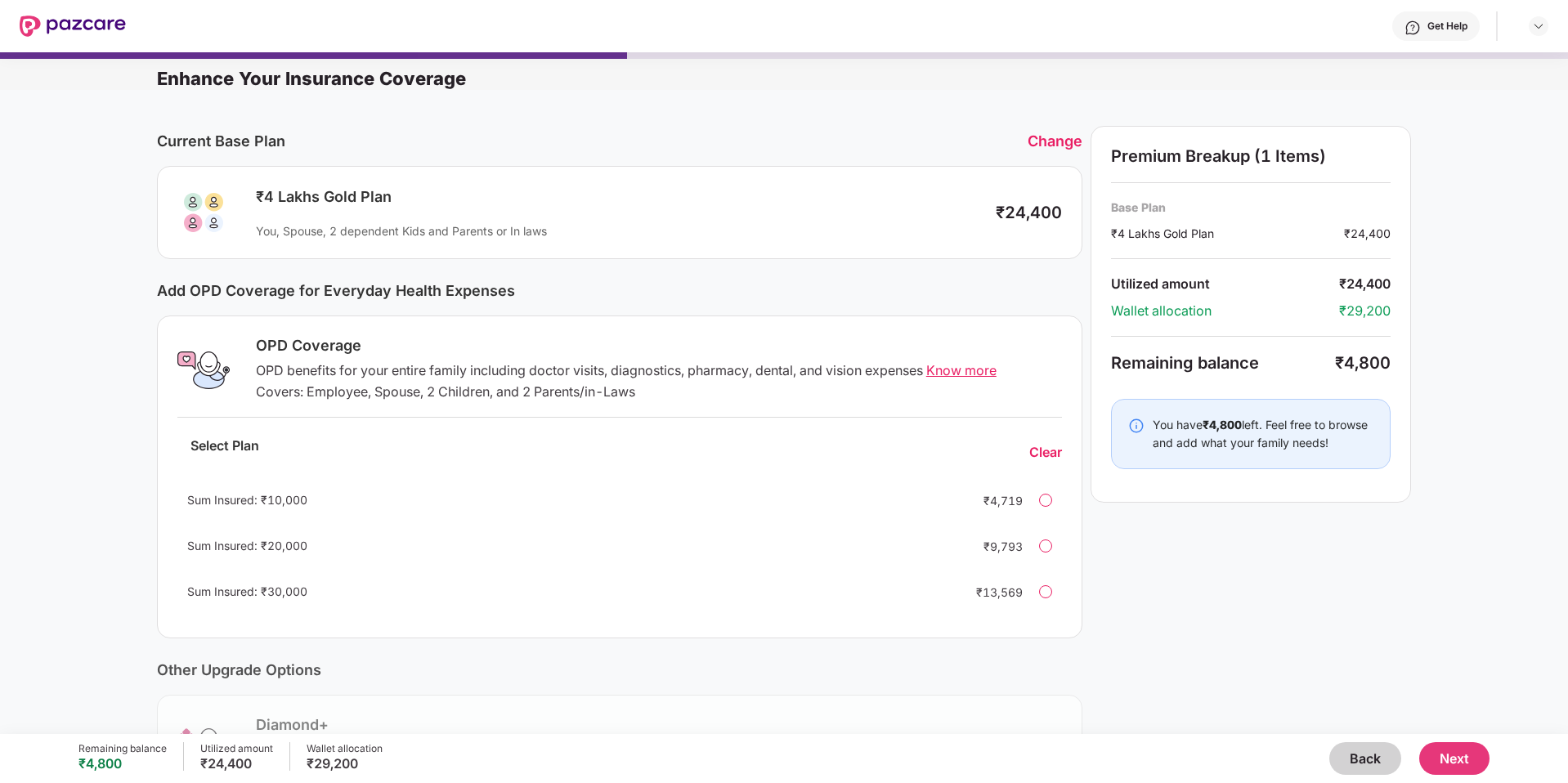
click at [1045, 507] on div "Sum Insured: ₹10,000 ₹4,719" at bounding box center [619, 500] width 884 height 39
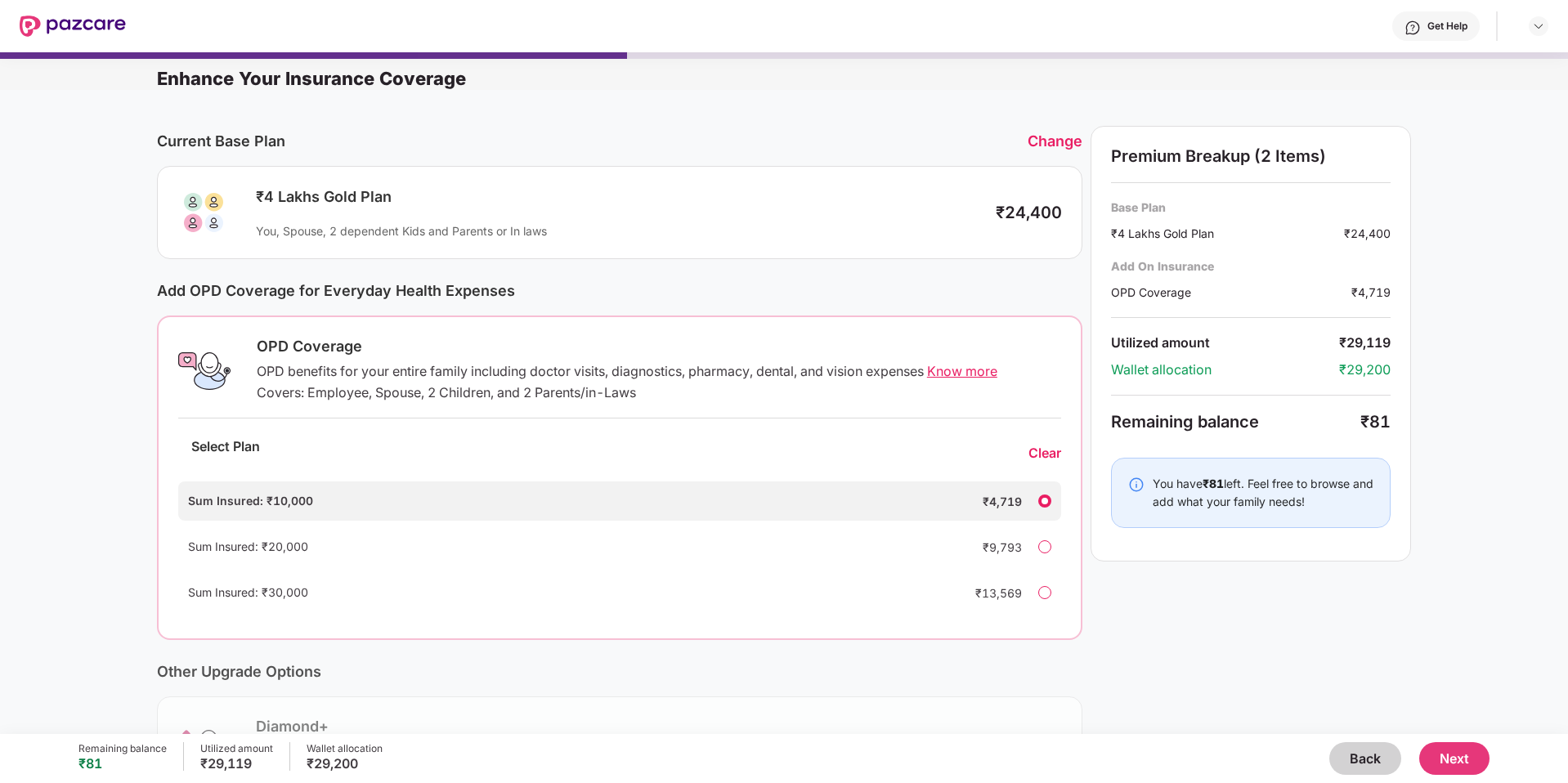
click at [331, 398] on div "Covers: Employee, Spouse, 2 Children, and 2 Parents/in-Laws" at bounding box center [659, 393] width 804 height 18
drag, startPoint x: 331, startPoint y: 398, endPoint x: 535, endPoint y: 391, distance: 204.1
click at [535, 391] on div "Covers: Employee, Spouse, 2 Children, and 2 Parents/in-Laws" at bounding box center [659, 393] width 804 height 18
drag, startPoint x: 535, startPoint y: 391, endPoint x: 644, endPoint y: 389, distance: 109.0
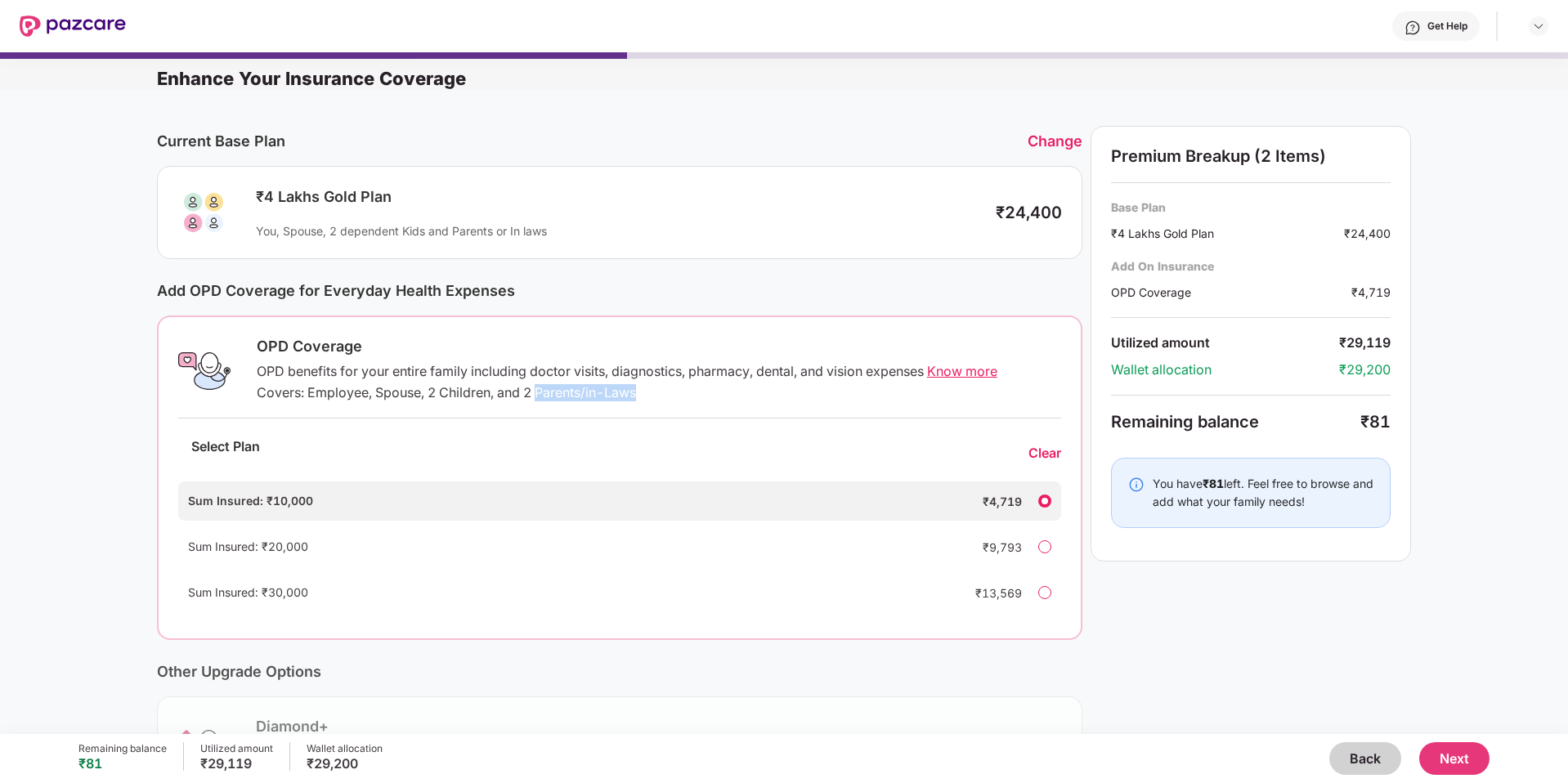
click at [644, 389] on div "Covers: Employee, Spouse, 2 Children, and 2 Parents/in-Laws" at bounding box center [659, 393] width 804 height 18
click at [1336, 755] on button "Back" at bounding box center [1365, 758] width 72 height 33
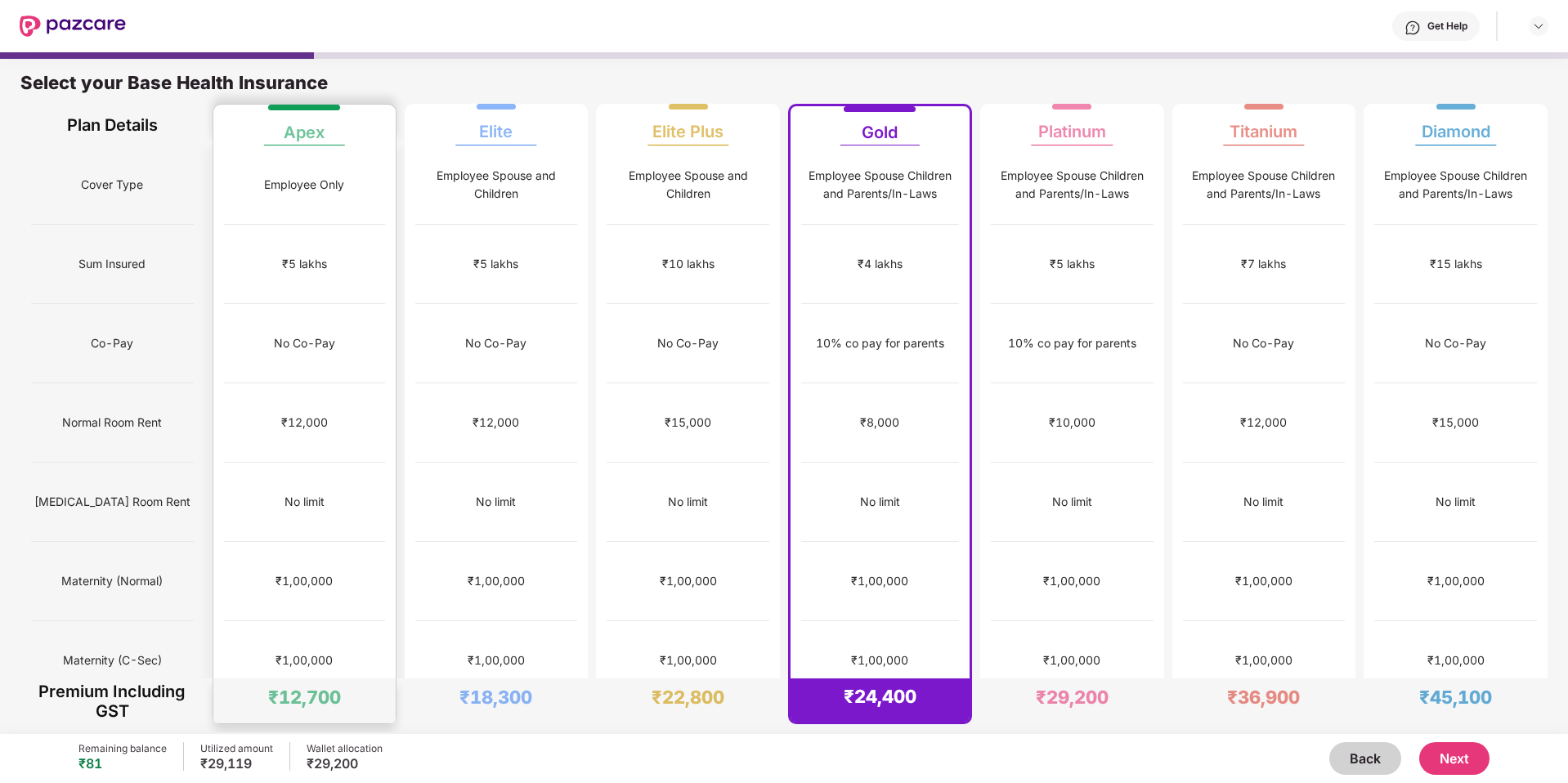
click at [277, 384] on div "₹12,000" at bounding box center [304, 423] width 161 height 79
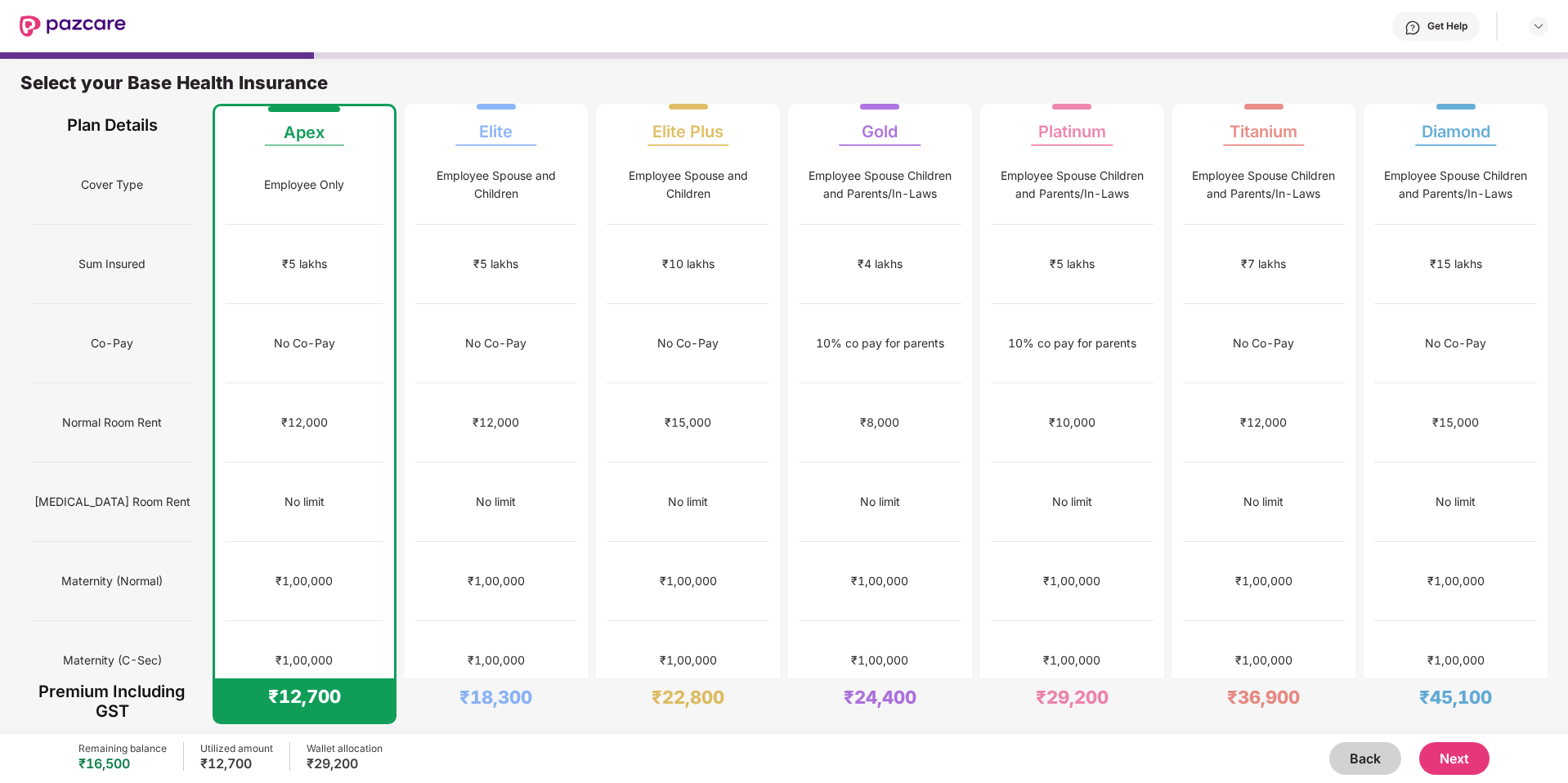
click at [1477, 758] on button "Next" at bounding box center [1454, 758] width 70 height 33
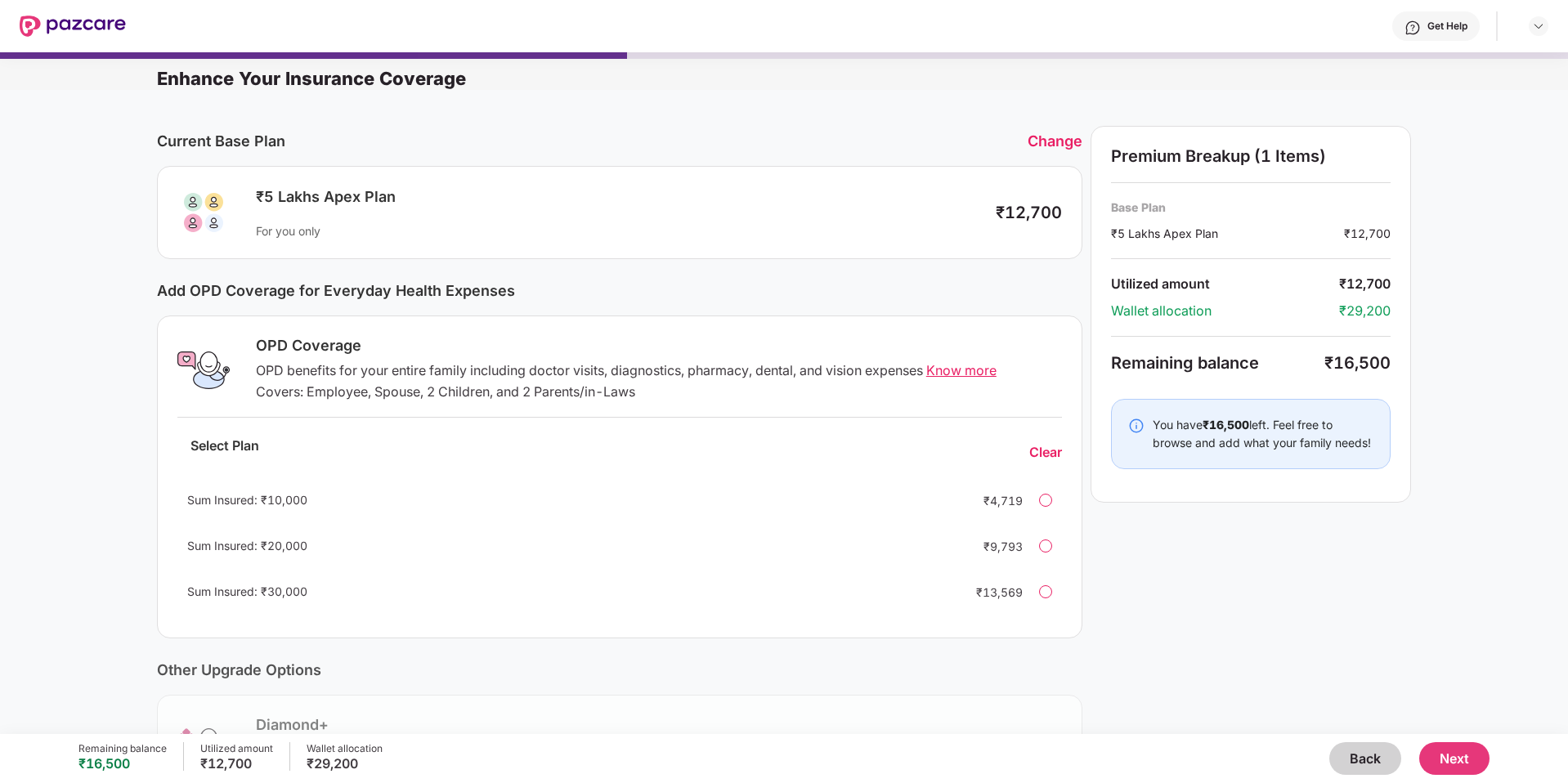
click at [553, 399] on div "Covers: Employee, Spouse, 2 Children, and 2 Parents/in-Laws" at bounding box center [659, 392] width 806 height 18
click at [265, 368] on div "OPD benefits for your entire family including doctor visits, diagnostics, pharm…" at bounding box center [659, 370] width 806 height 18
drag, startPoint x: 265, startPoint y: 368, endPoint x: 736, endPoint y: 374, distance: 471.0
click at [736, 374] on div "OPD benefits for your entire family including doctor visits, diagnostics, pharm…" at bounding box center [659, 370] width 806 height 18
click at [1339, 759] on button "Back" at bounding box center [1365, 758] width 72 height 33
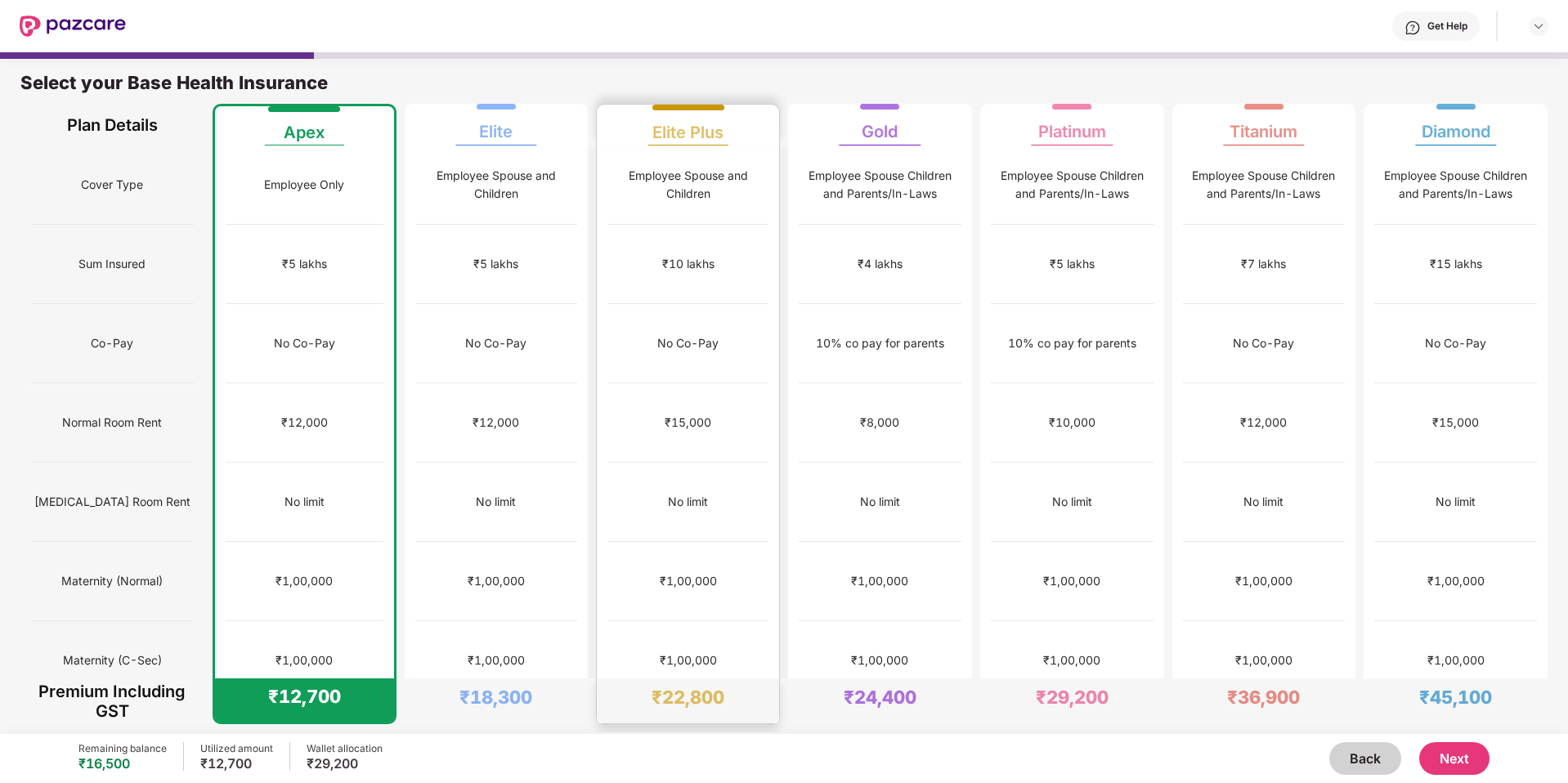
click at [698, 414] on div "₹15,000" at bounding box center [688, 423] width 47 height 18
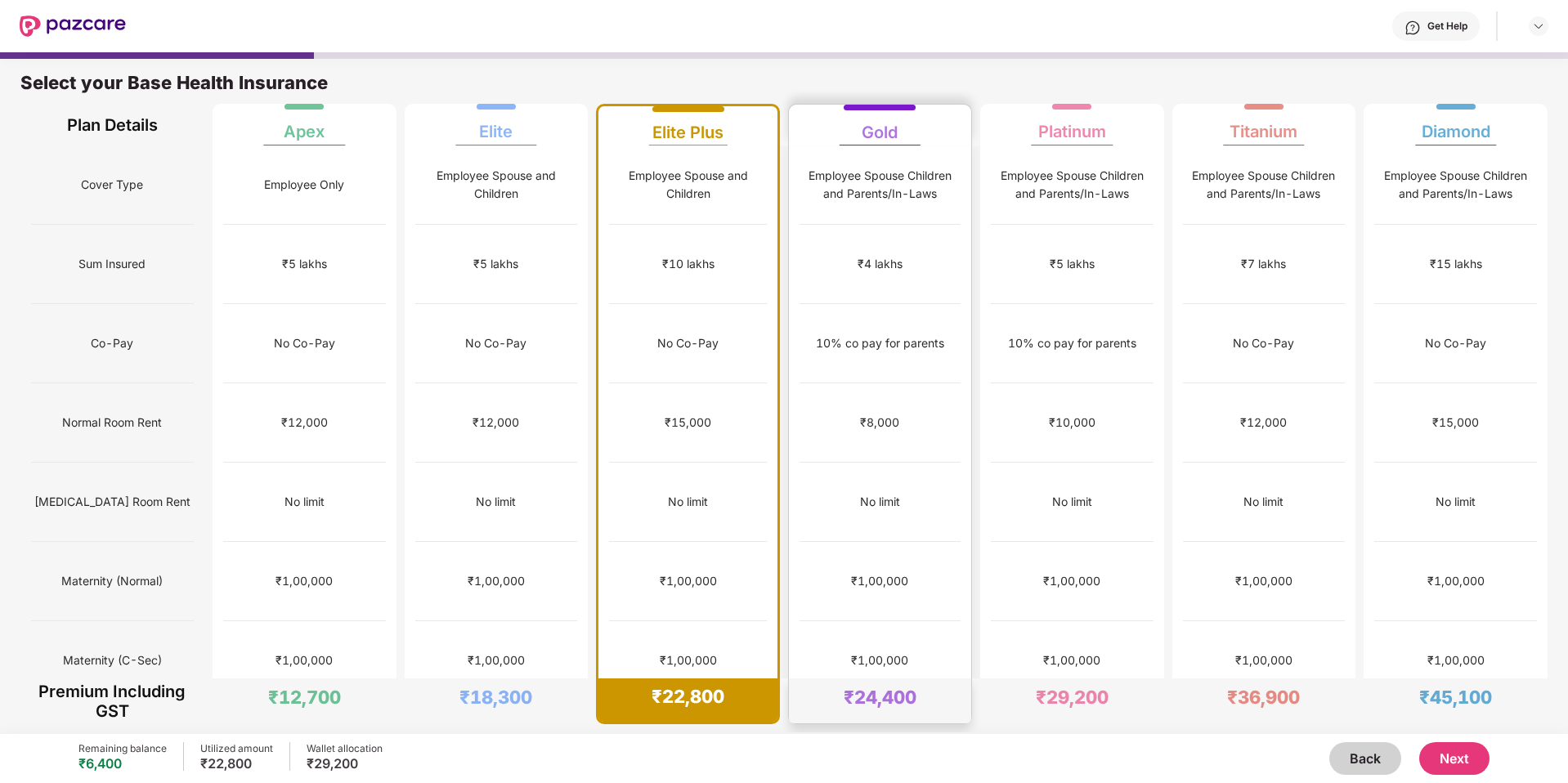
click at [843, 334] on div "10% co pay for parents" at bounding box center [880, 343] width 129 height 18
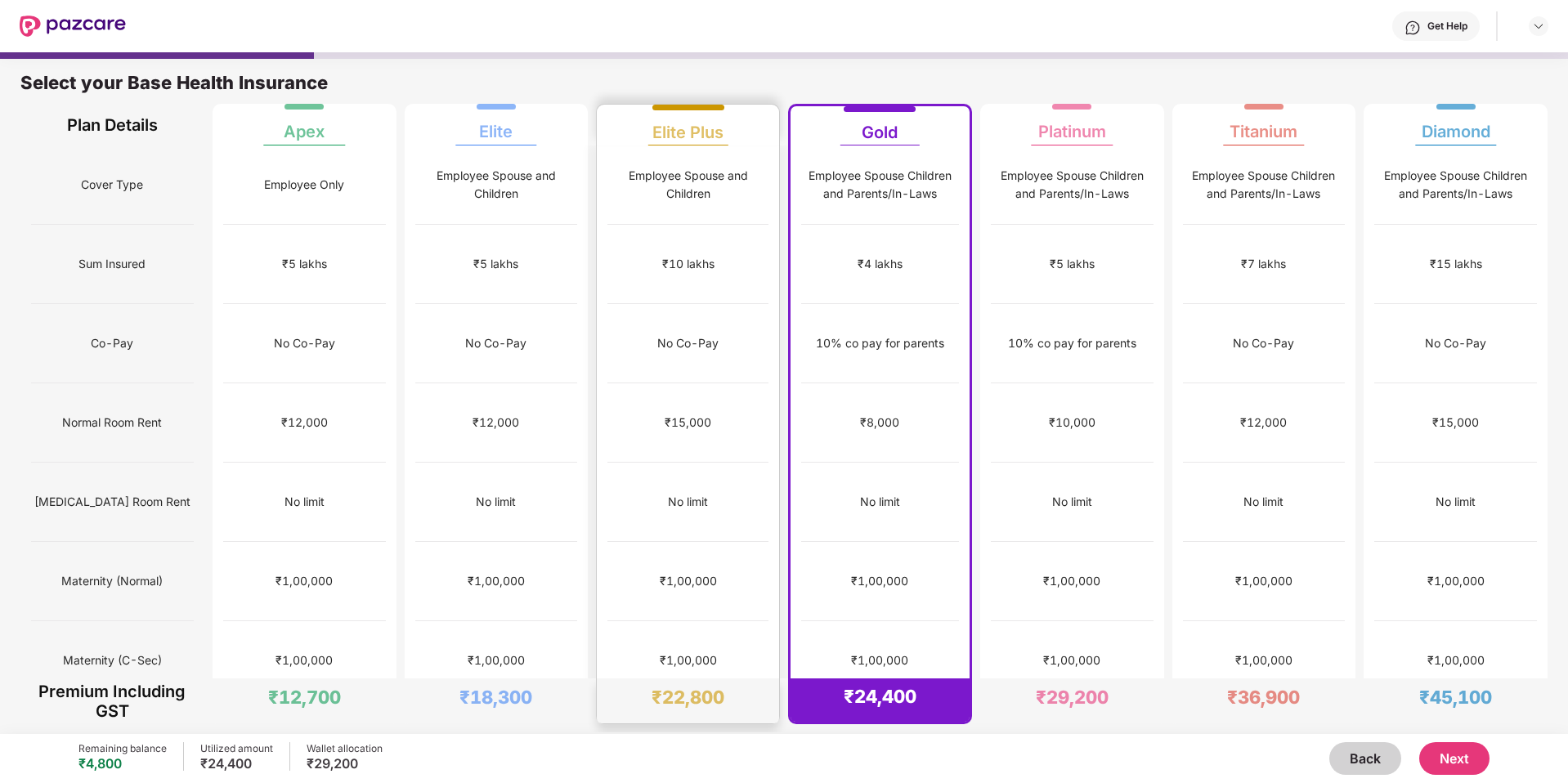
click at [677, 191] on div "Employee Spouse and Children" at bounding box center [688, 185] width 161 height 36
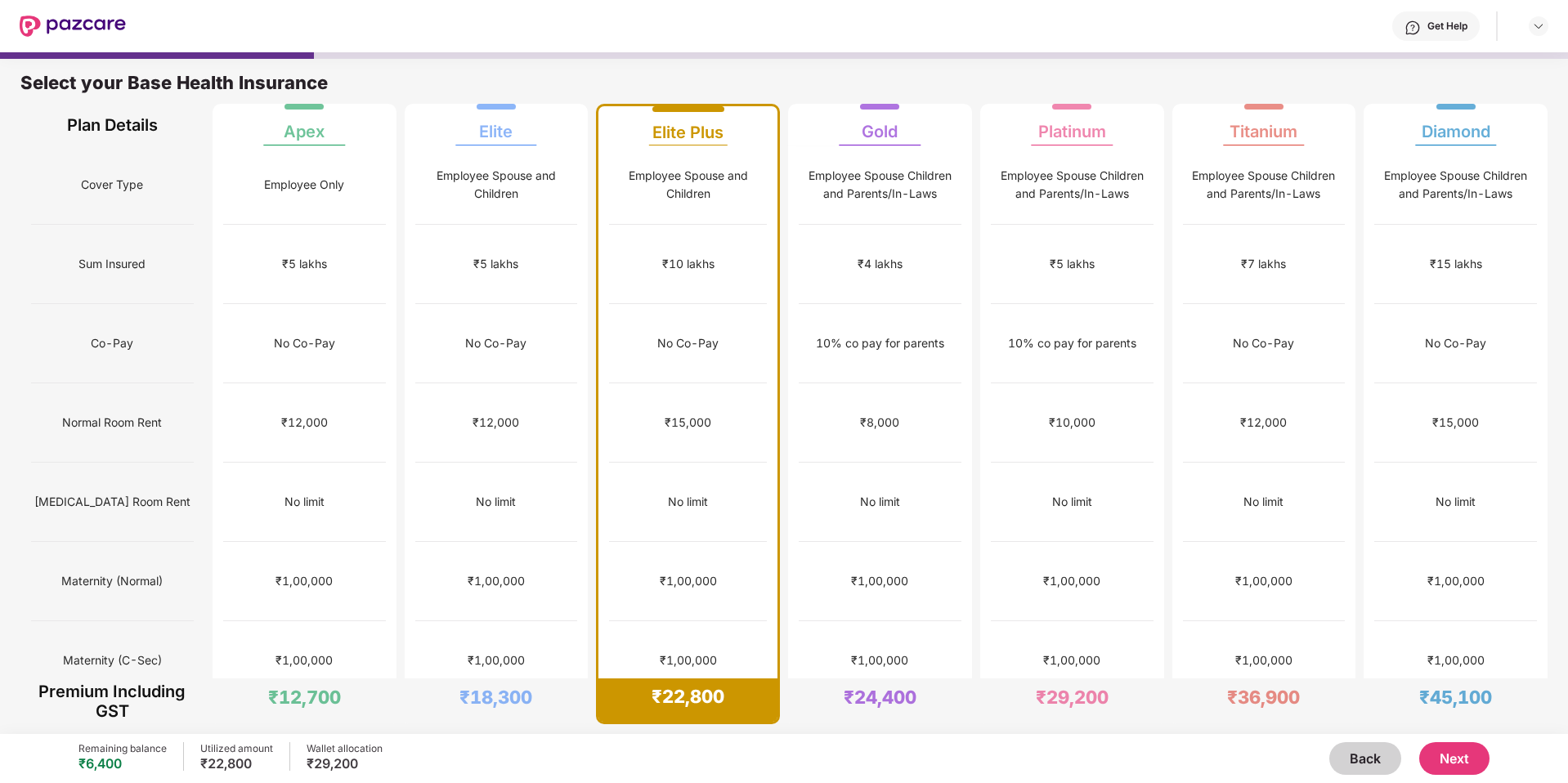
click at [1453, 753] on button "Next" at bounding box center [1454, 758] width 70 height 33
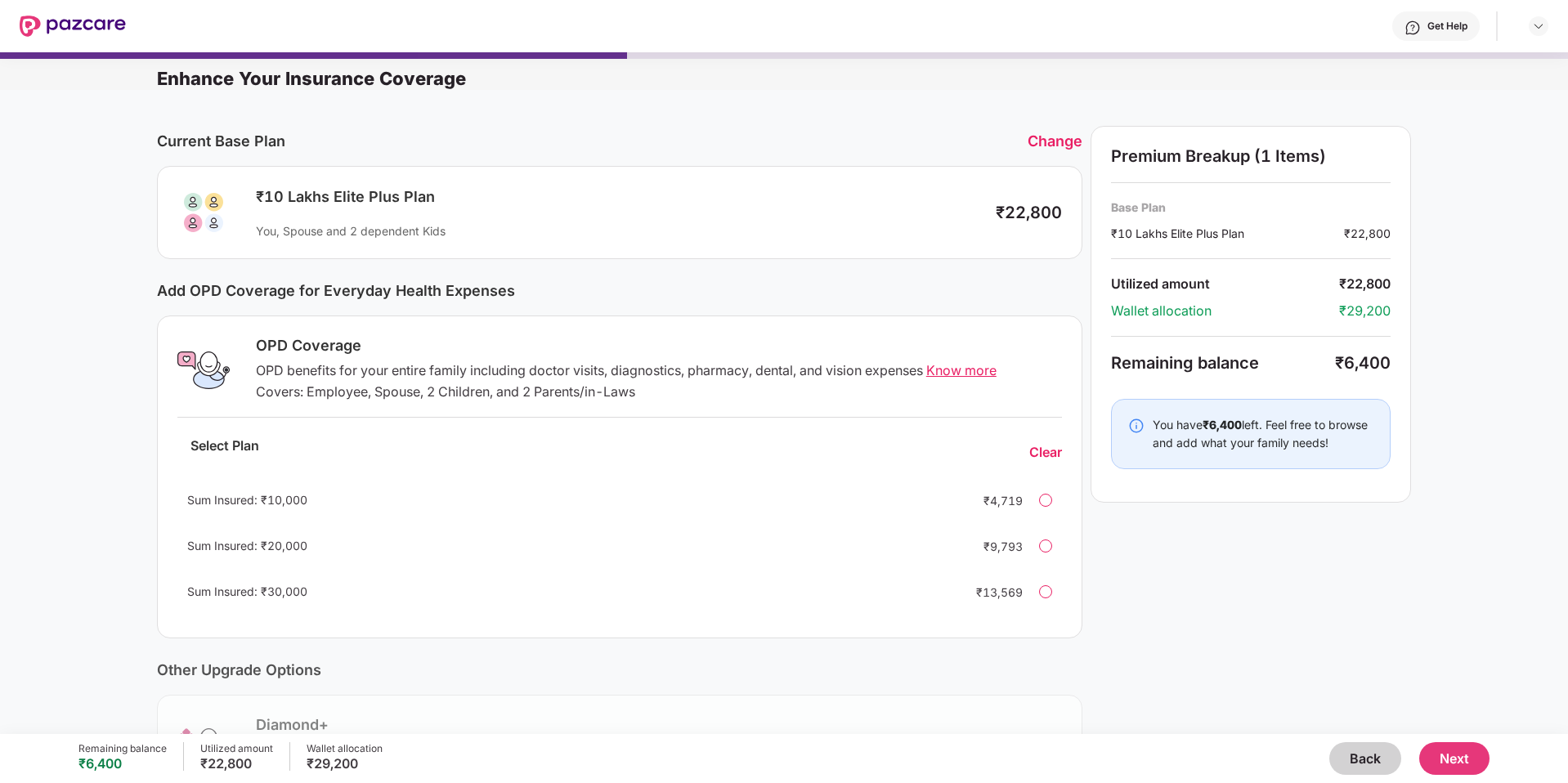
click at [1350, 759] on button "Back" at bounding box center [1365, 758] width 72 height 33
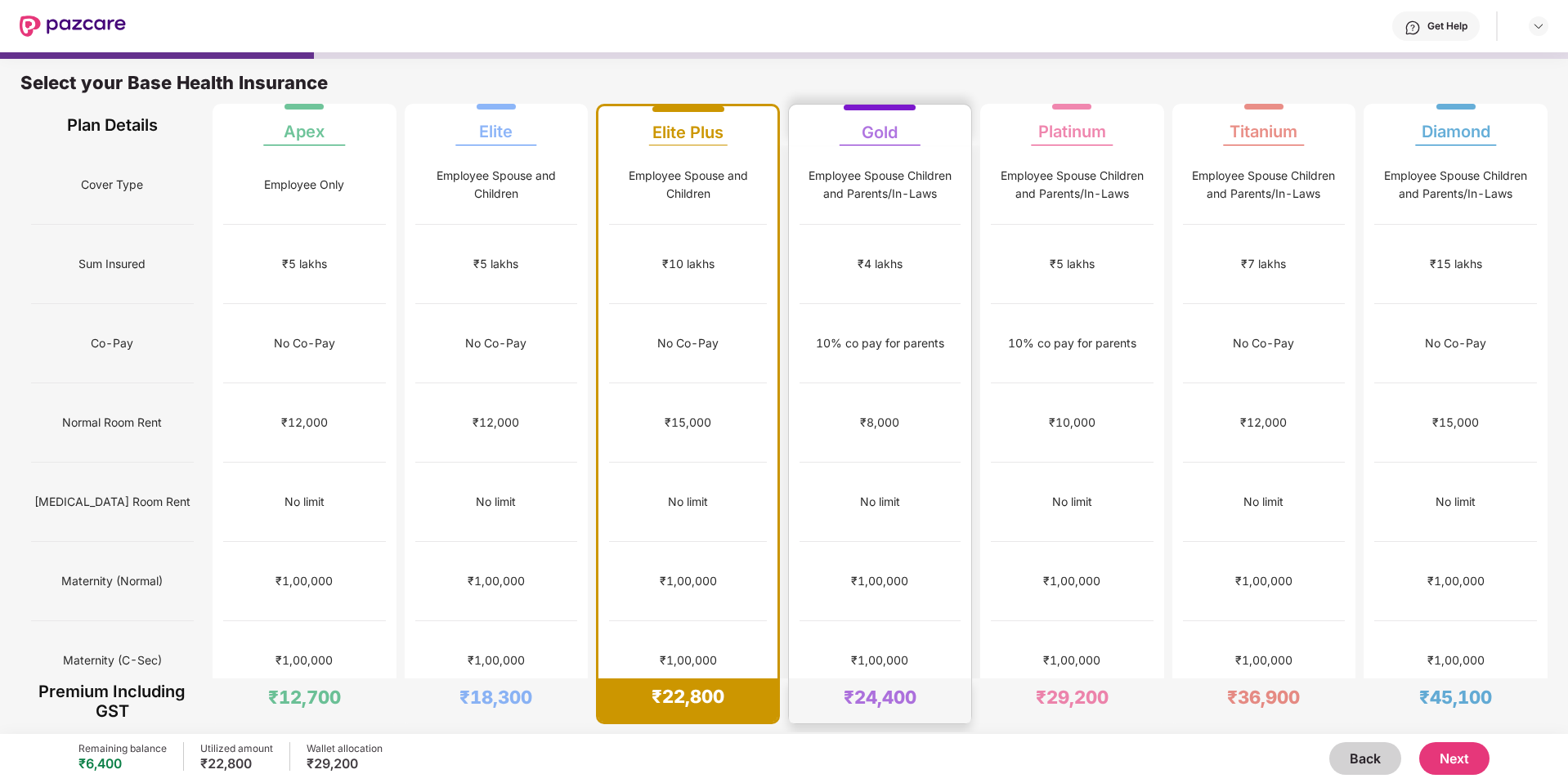
click at [875, 334] on div "10% co pay for parents" at bounding box center [880, 343] width 129 height 18
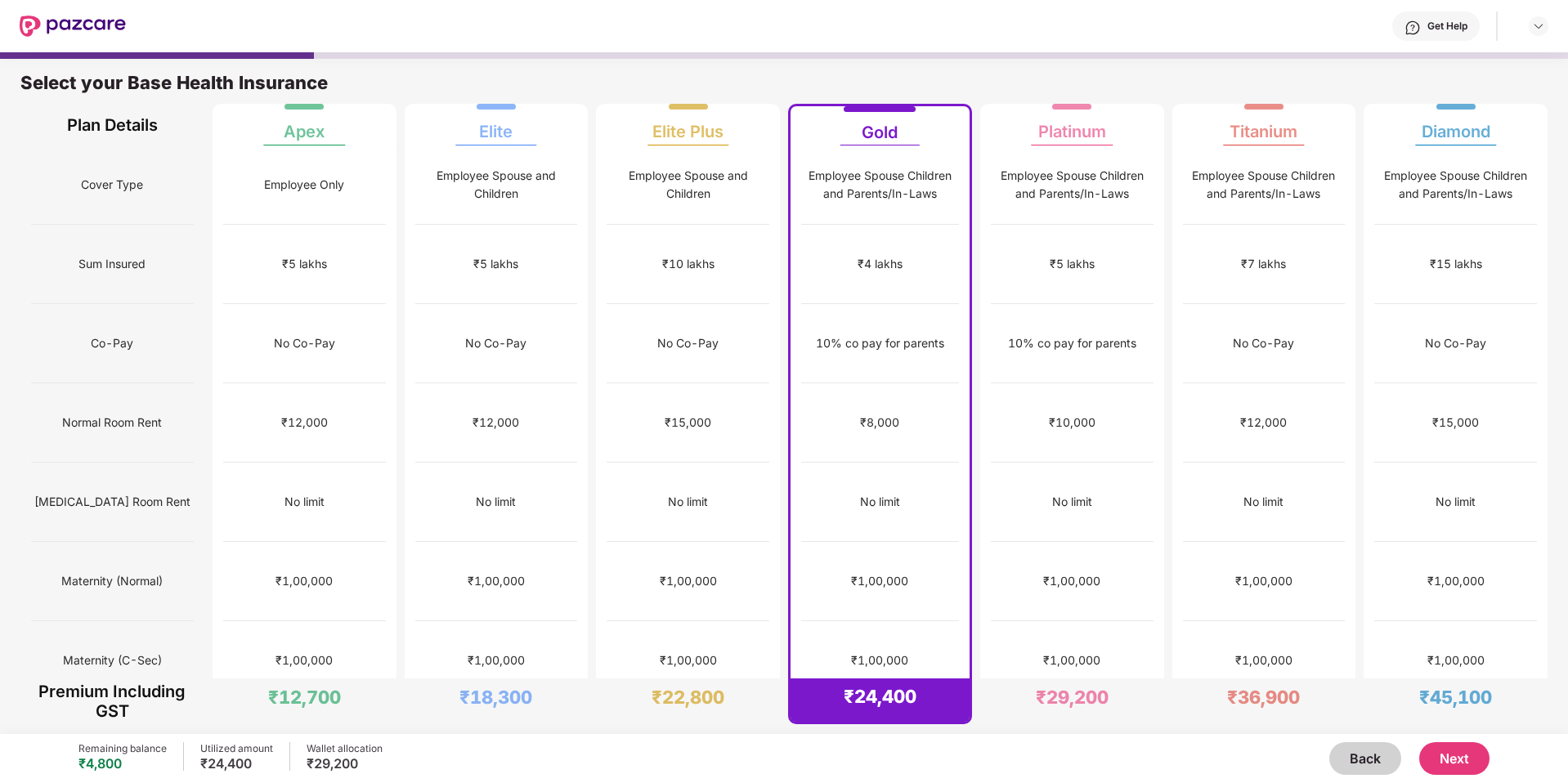
click at [1445, 760] on button "Next" at bounding box center [1454, 758] width 70 height 33
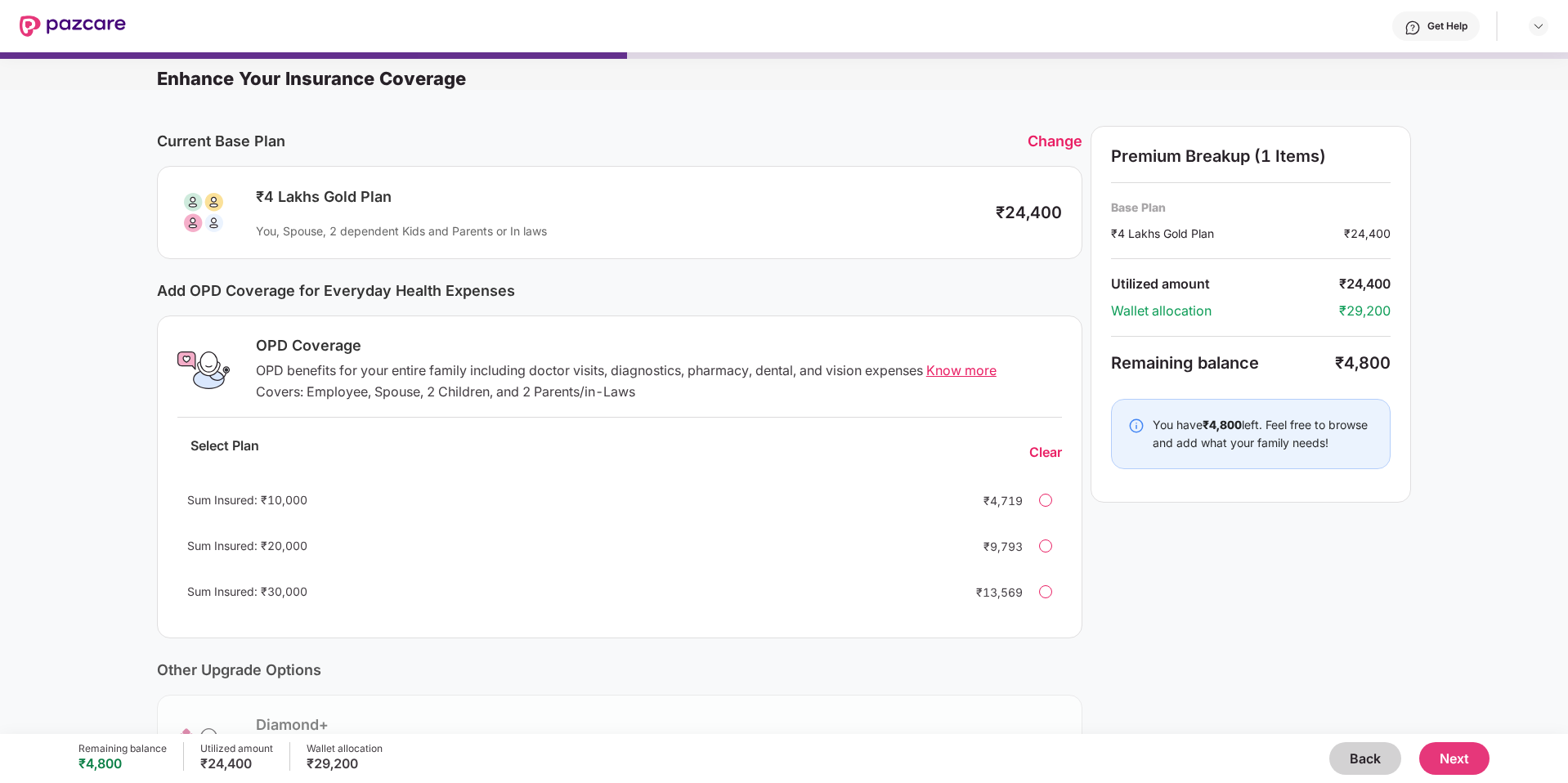
click at [1046, 504] on div at bounding box center [1046, 501] width 13 height 13
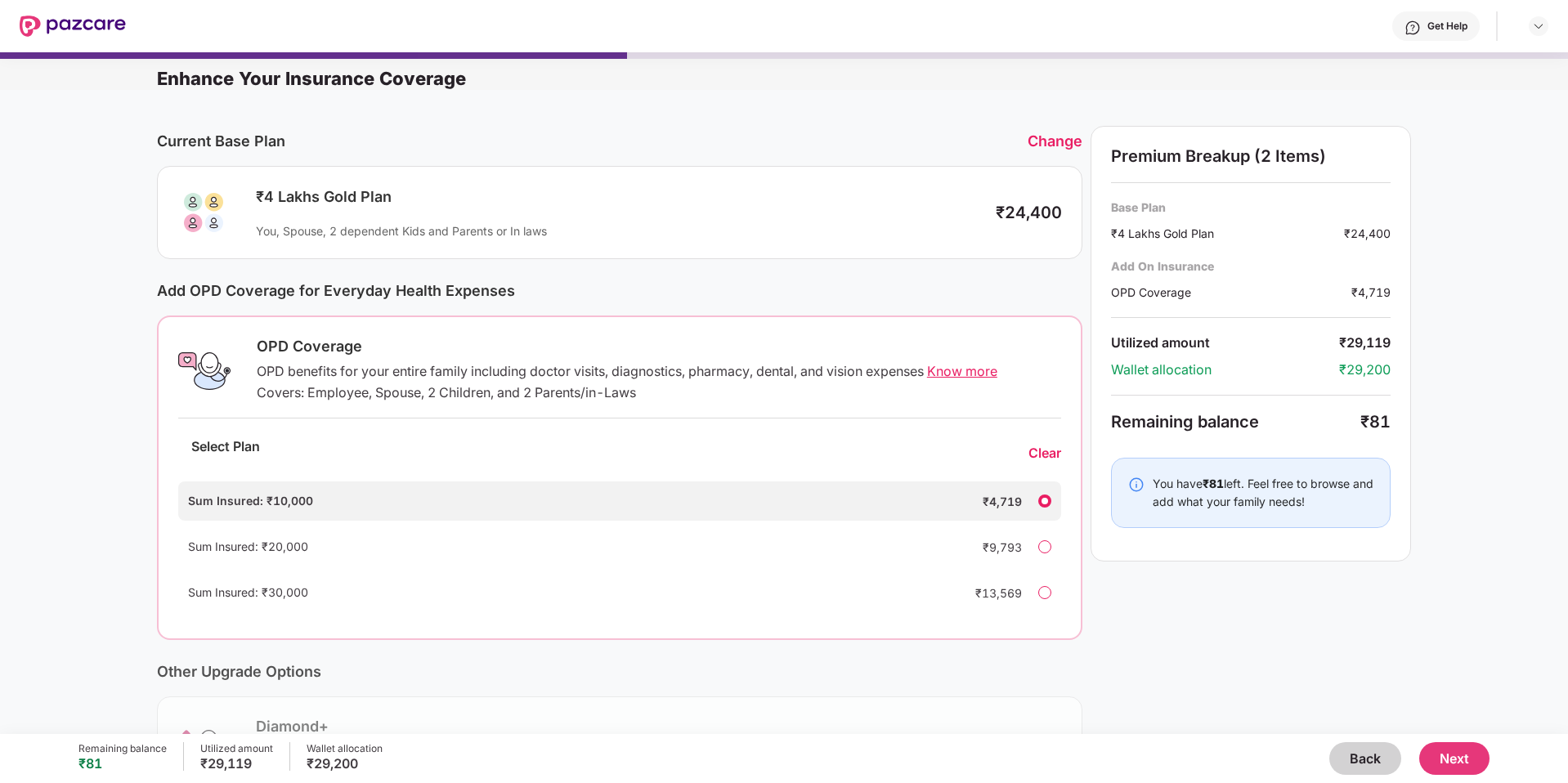
click at [1038, 543] on div at bounding box center [1045, 547] width 13 height 13
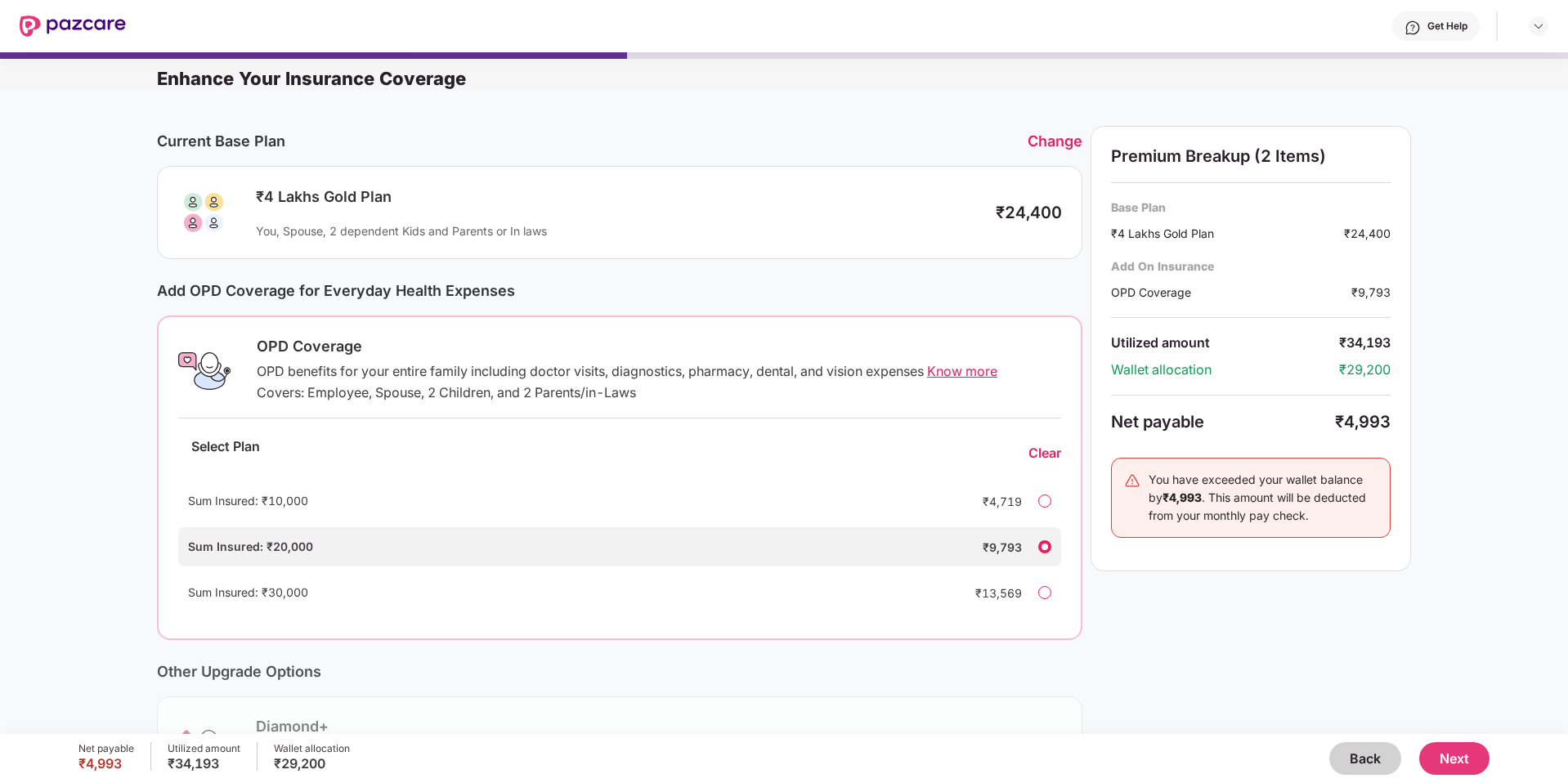
click at [1041, 501] on div at bounding box center [1045, 501] width 13 height 13
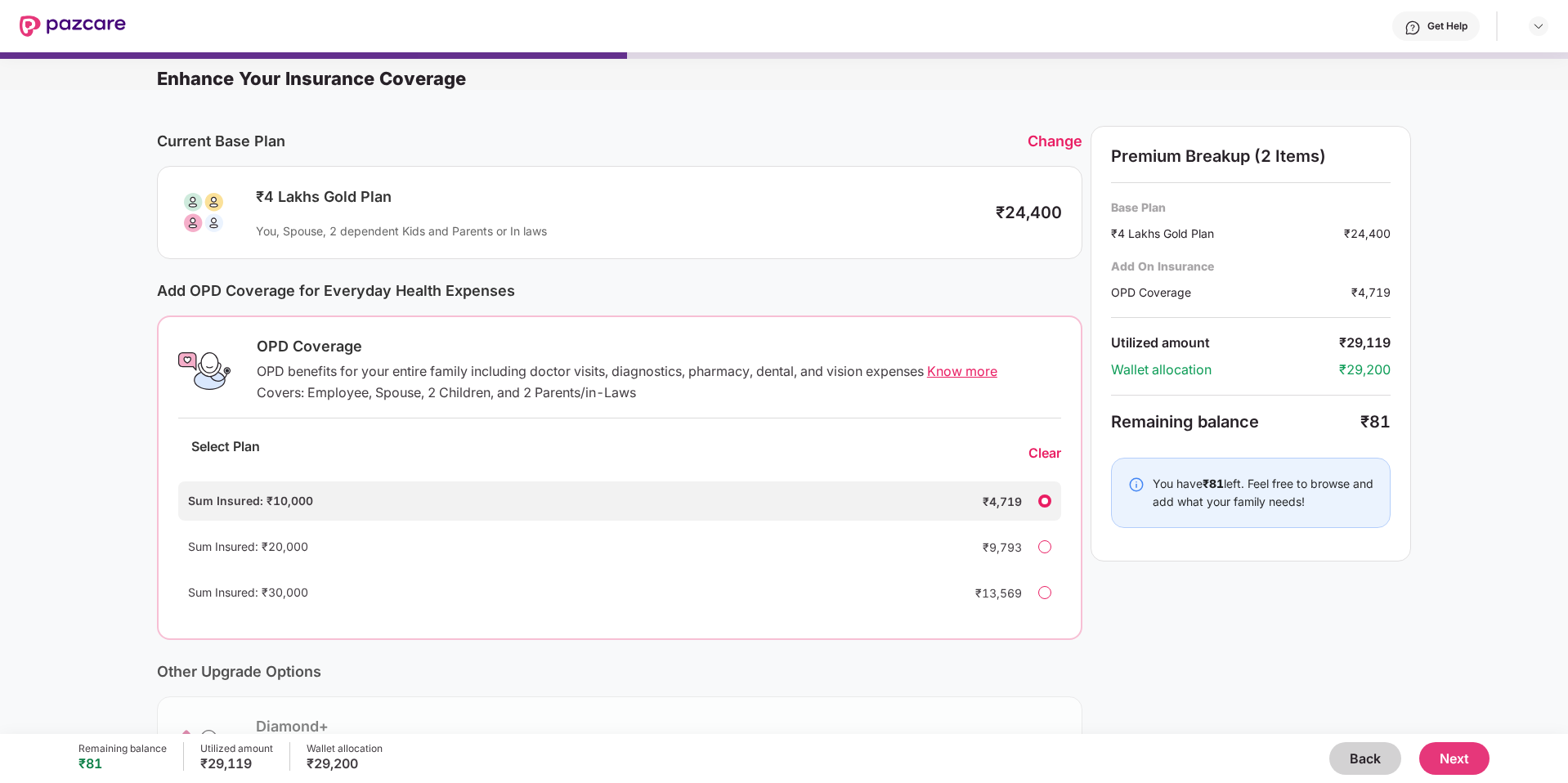
click at [1046, 546] on div at bounding box center [1045, 547] width 13 height 13
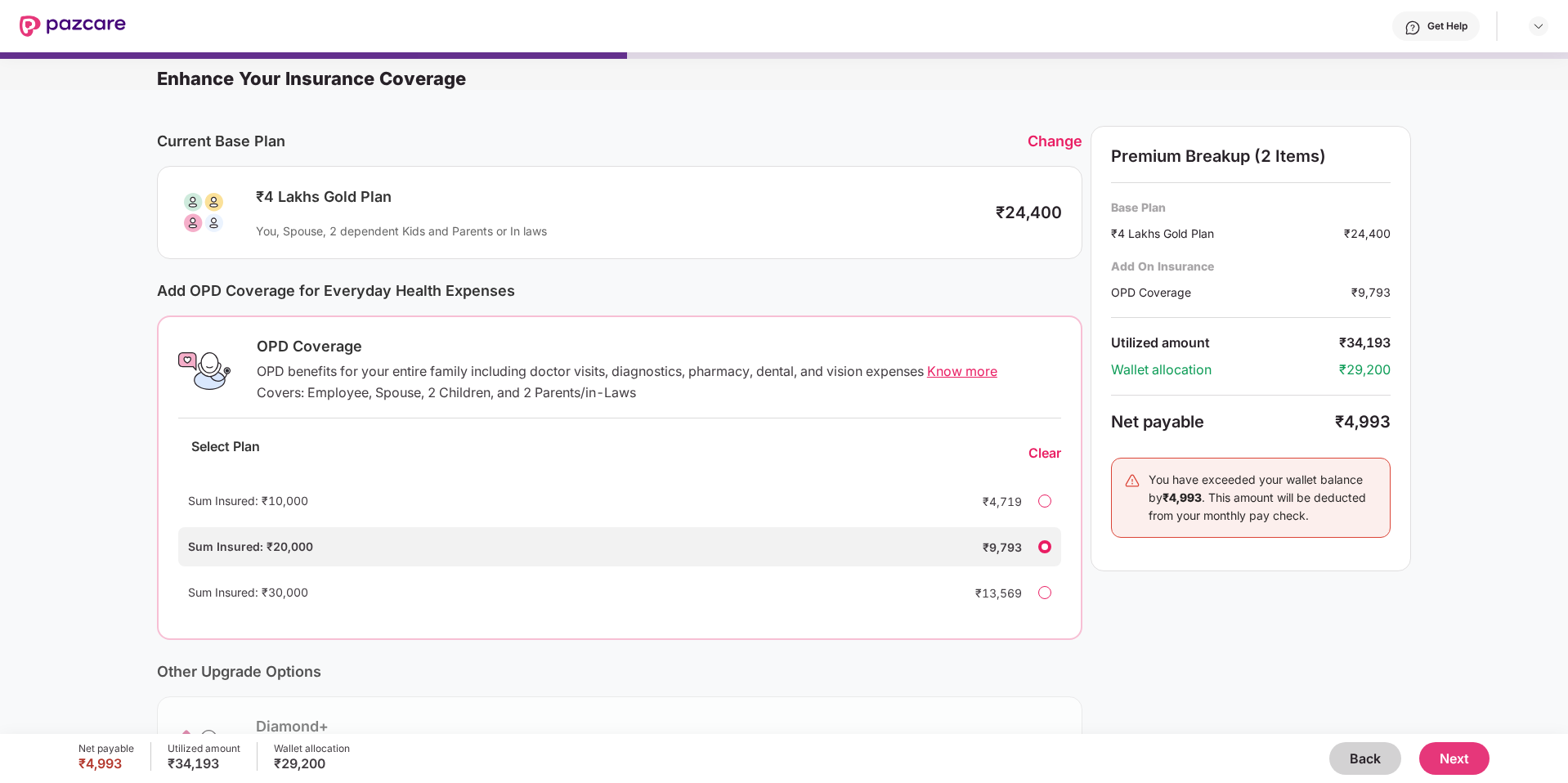
click at [1040, 501] on div at bounding box center [1045, 501] width 13 height 13
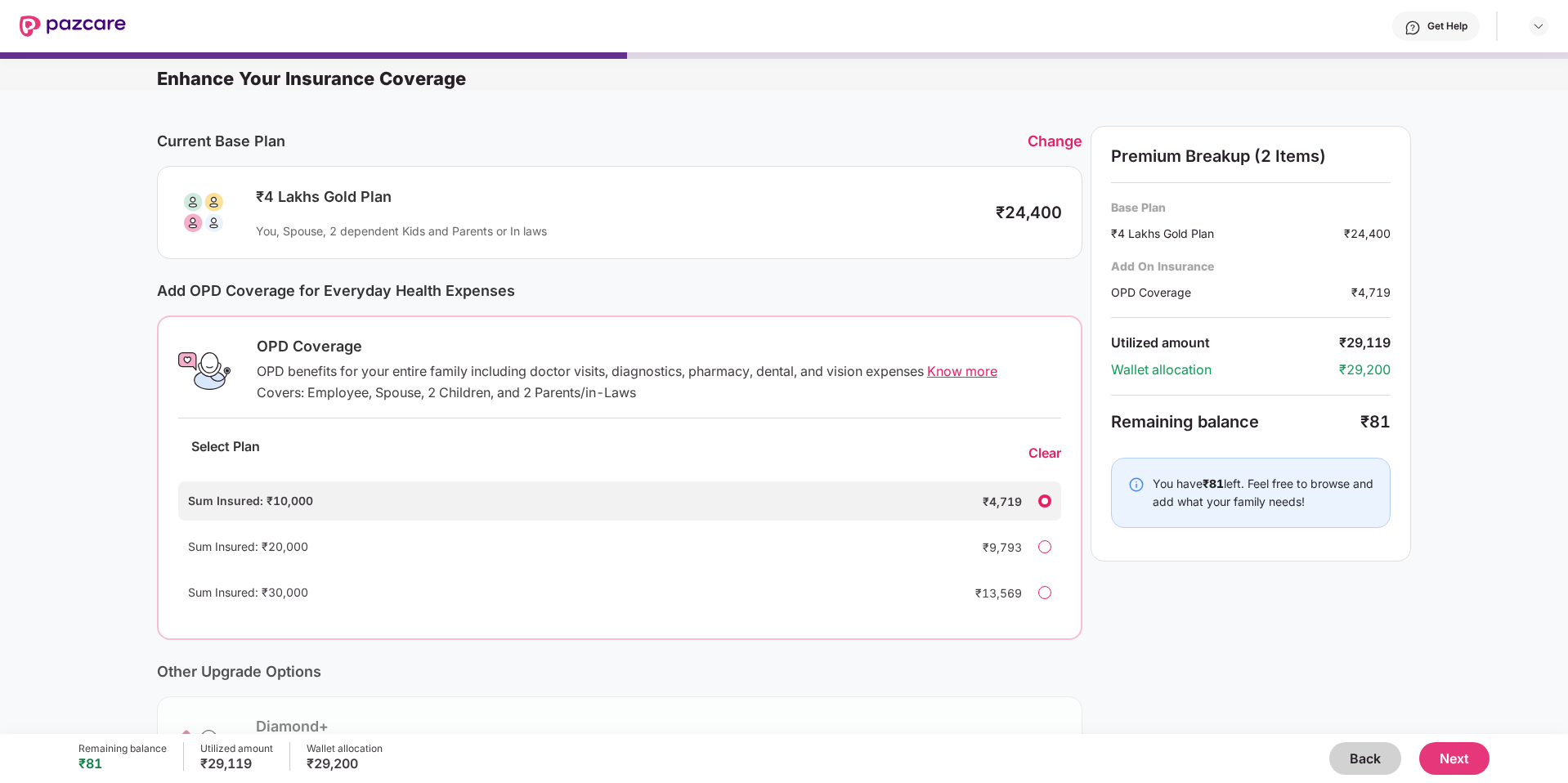
click at [1433, 760] on button "Next" at bounding box center [1454, 758] width 70 height 33
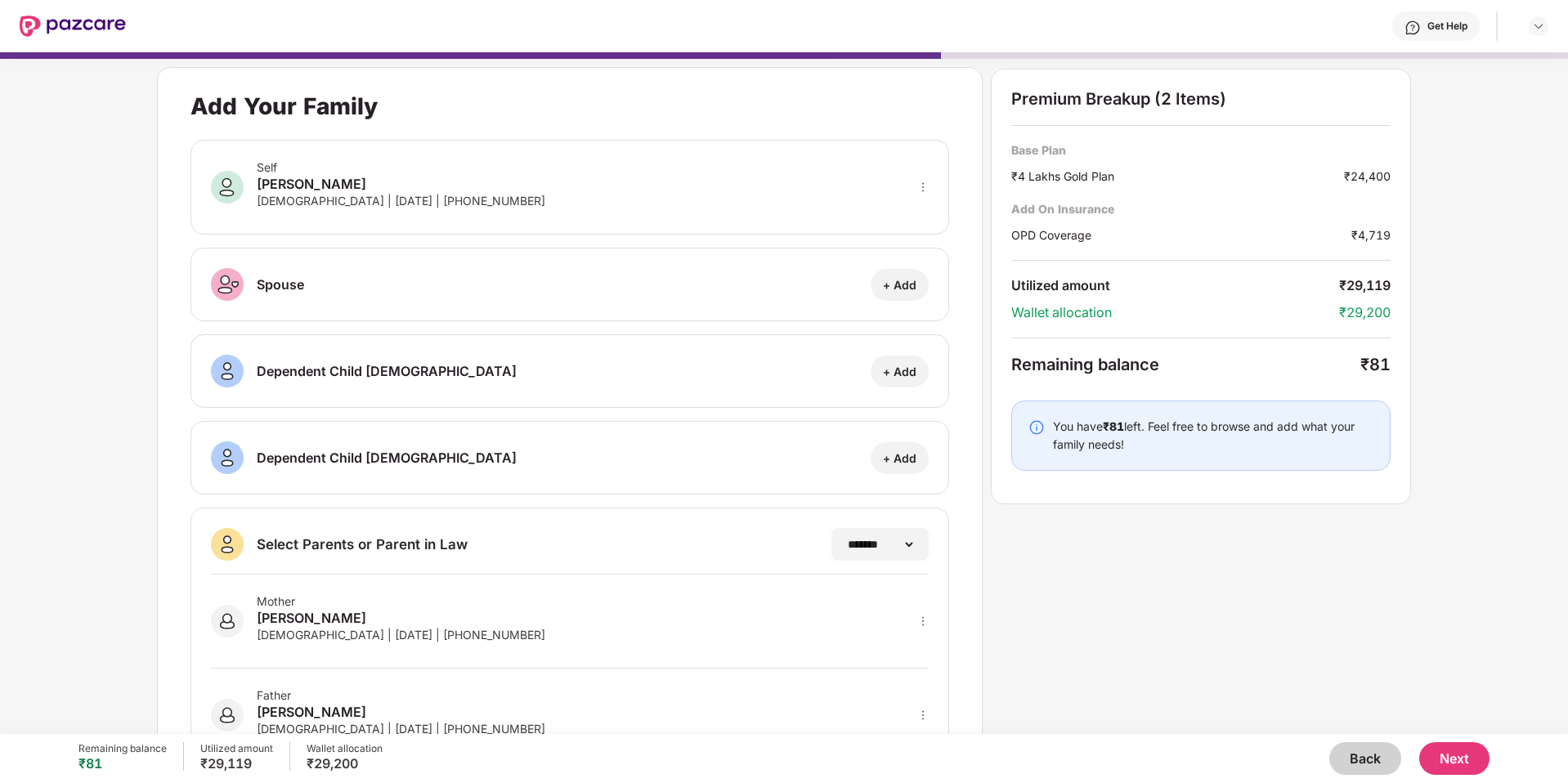
click at [895, 291] on div "+ Add" at bounding box center [899, 285] width 33 height 16
select select "******"
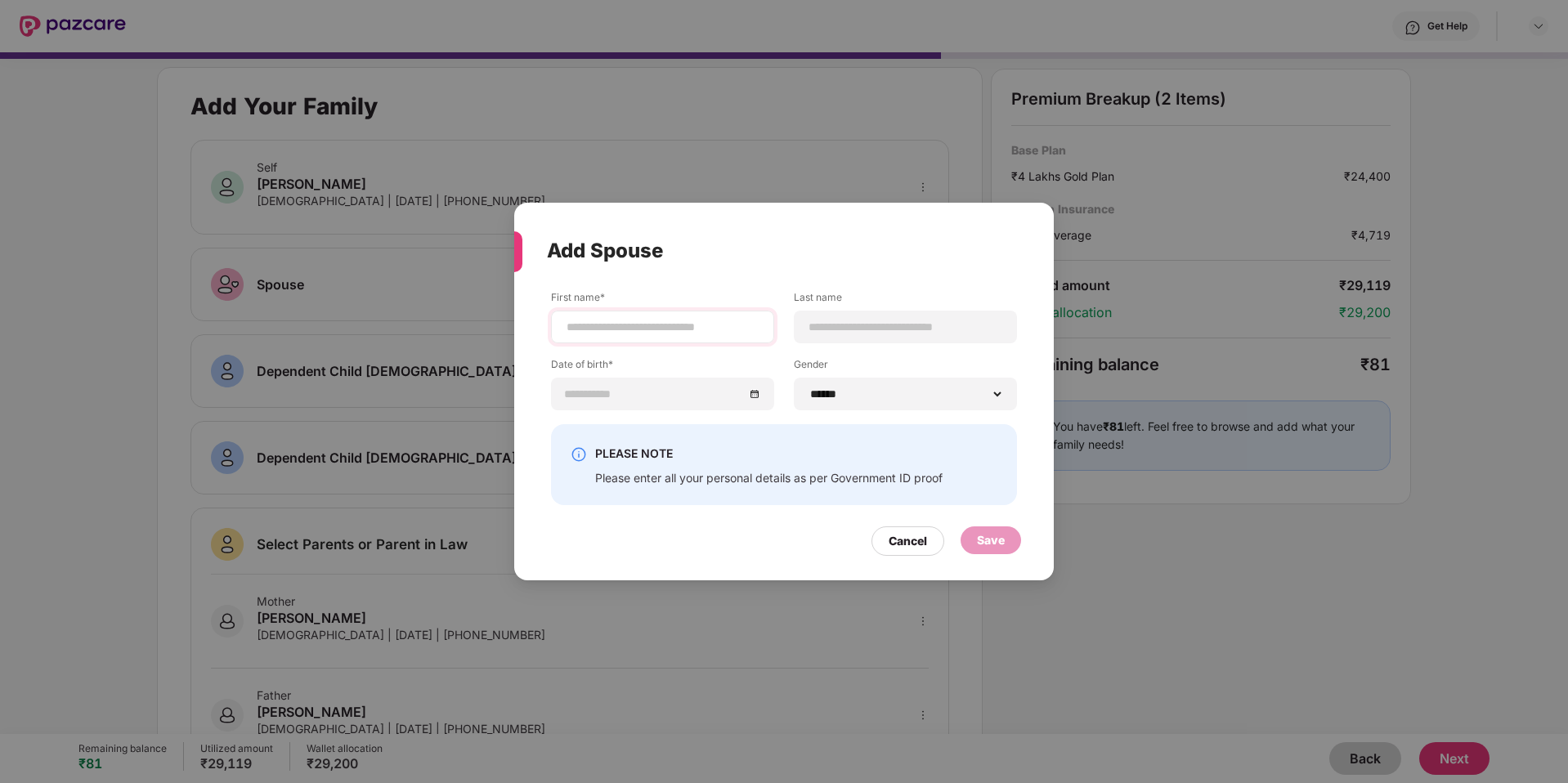
click at [663, 318] on div at bounding box center [662, 327] width 223 height 33
click at [651, 333] on input at bounding box center [663, 327] width 196 height 18
type input "******"
click at [853, 317] on div at bounding box center [905, 327] width 223 height 33
click at [842, 343] on div at bounding box center [905, 327] width 223 height 33
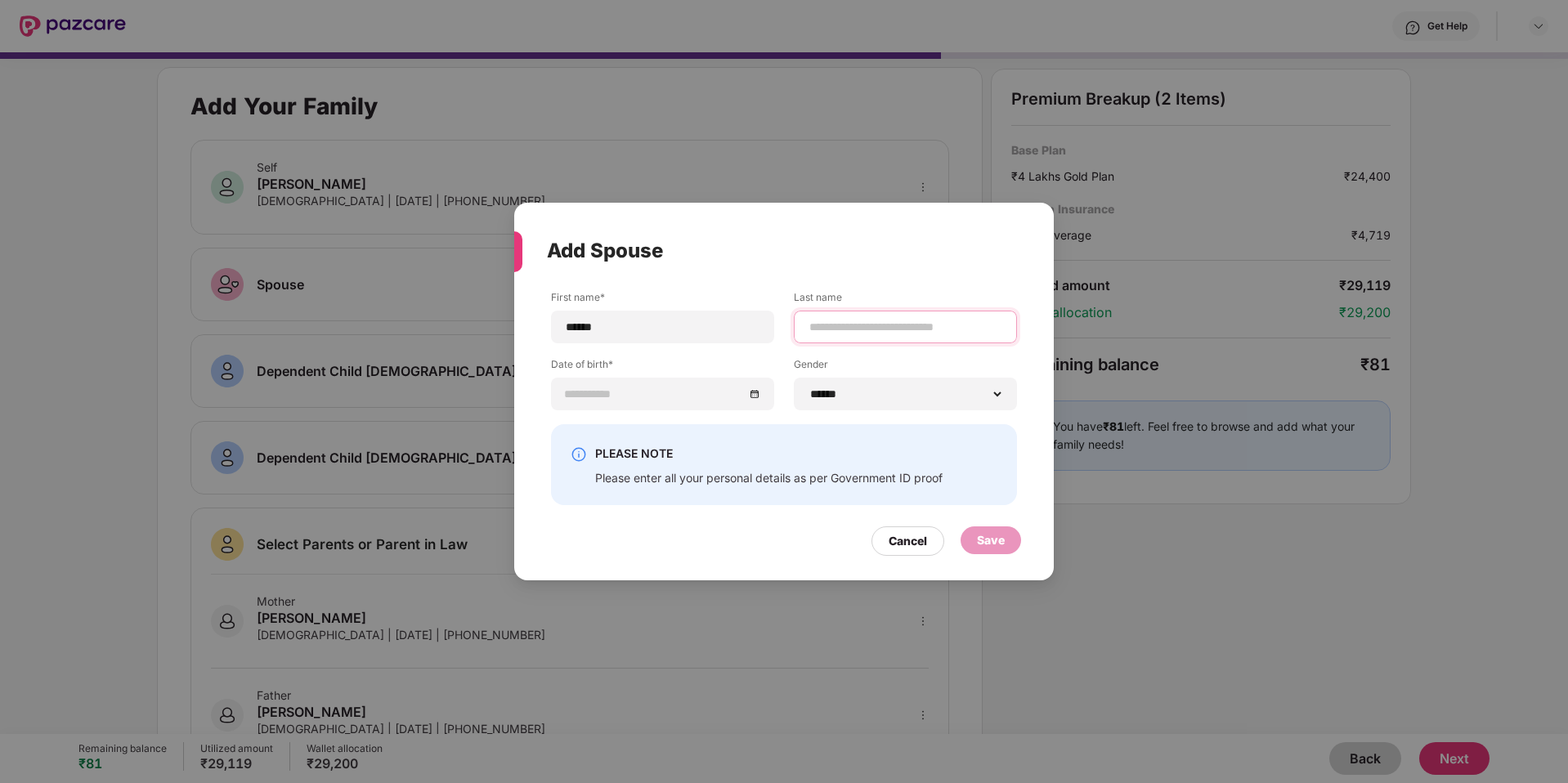
click at [861, 328] on input at bounding box center [905, 327] width 196 height 18
type input "****"
click at [669, 391] on input at bounding box center [654, 394] width 179 height 18
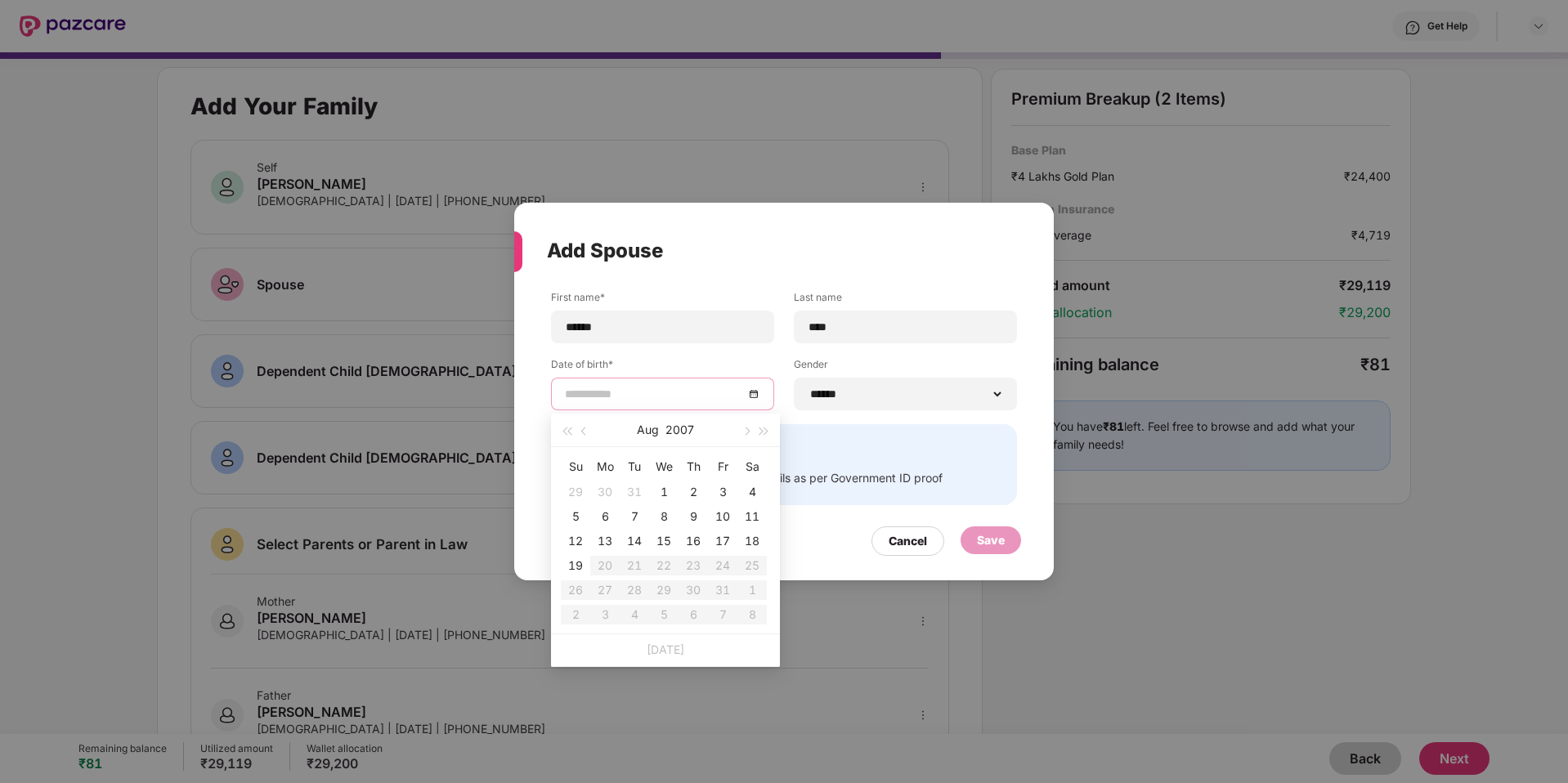
click at [620, 394] on input at bounding box center [654, 394] width 179 height 18
click at [691, 428] on button "2007" at bounding box center [680, 430] width 28 height 33
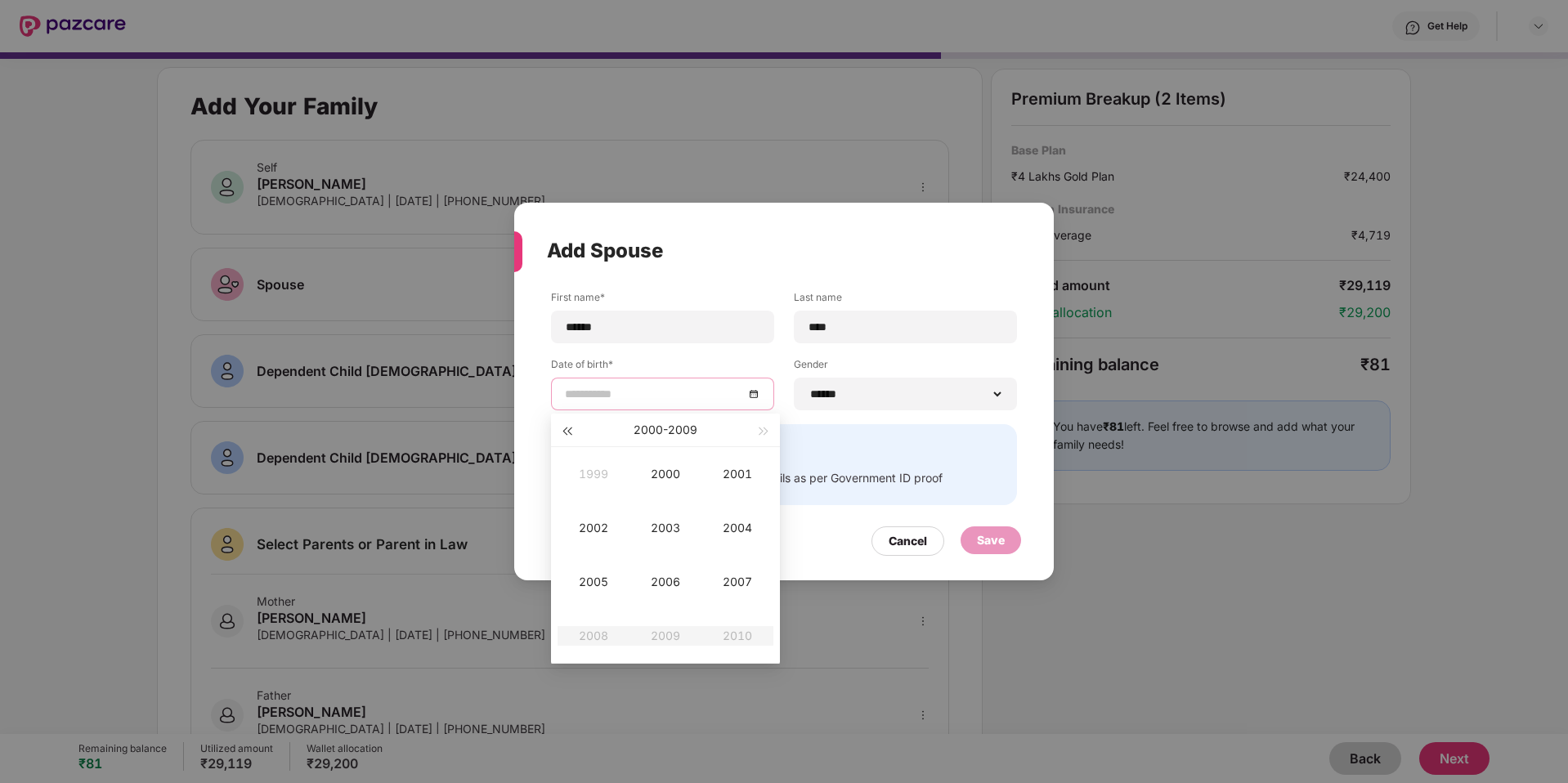
click at [567, 428] on span "button" at bounding box center [567, 432] width 8 height 8
type input "**********"
click at [657, 583] on div "1996" at bounding box center [665, 582] width 49 height 19
type input "**********"
click at [678, 645] on div "Nov" at bounding box center [665, 635] width 49 height 19
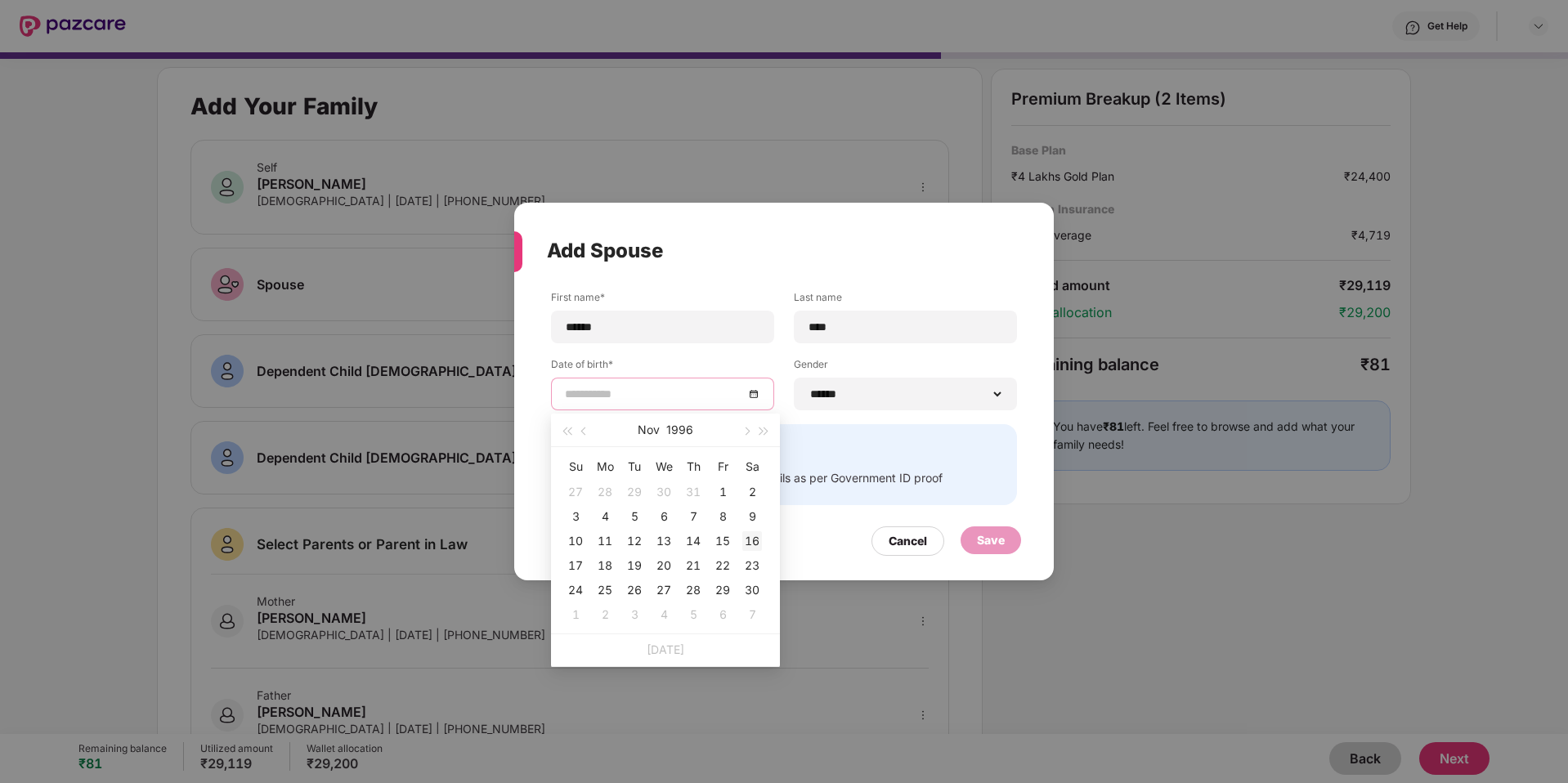
type input "**********"
click at [756, 547] on div "16" at bounding box center [751, 541] width 19 height 19
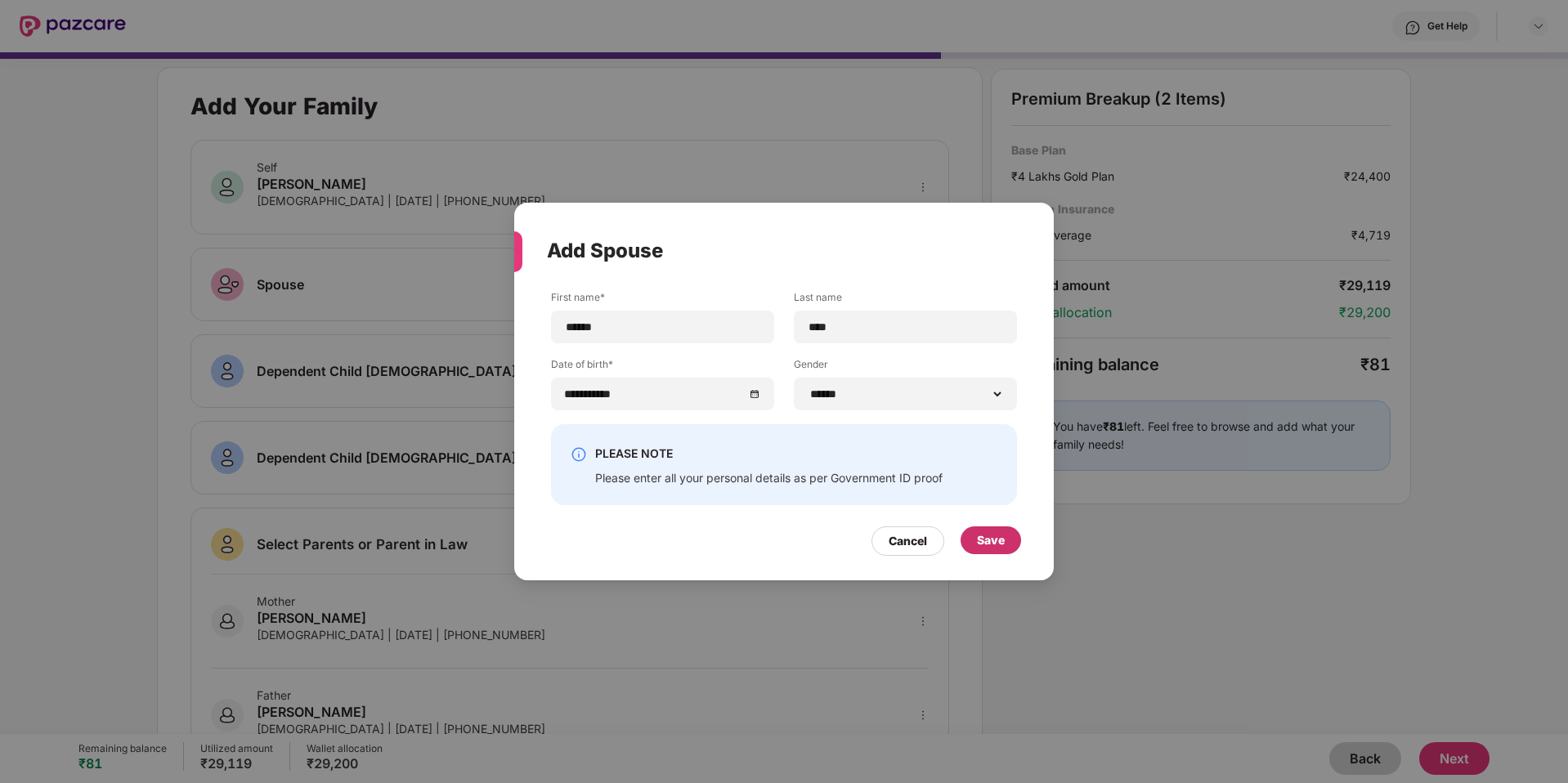
click at [980, 538] on div "Save" at bounding box center [990, 541] width 28 height 18
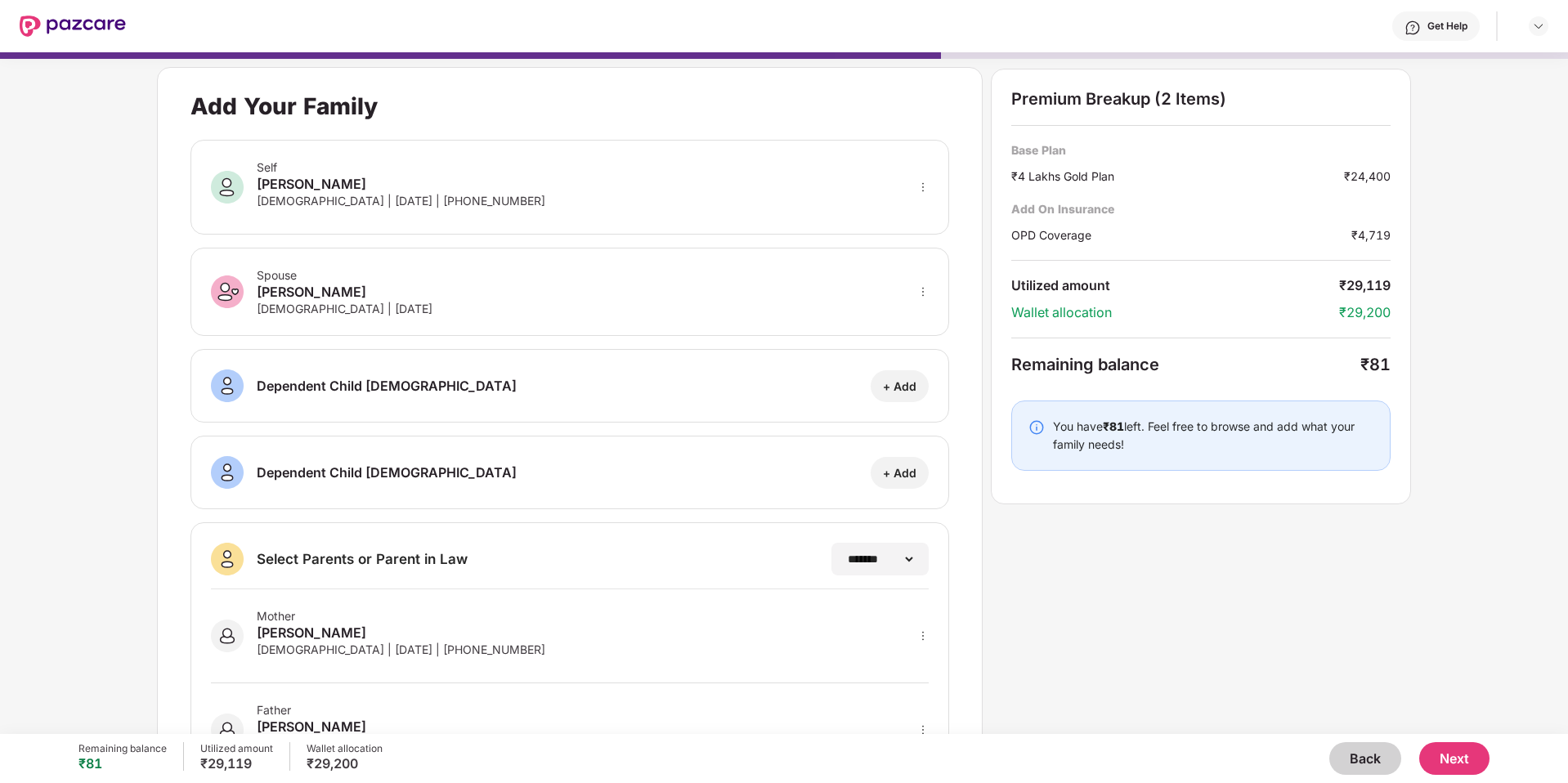
scroll to position [82, 0]
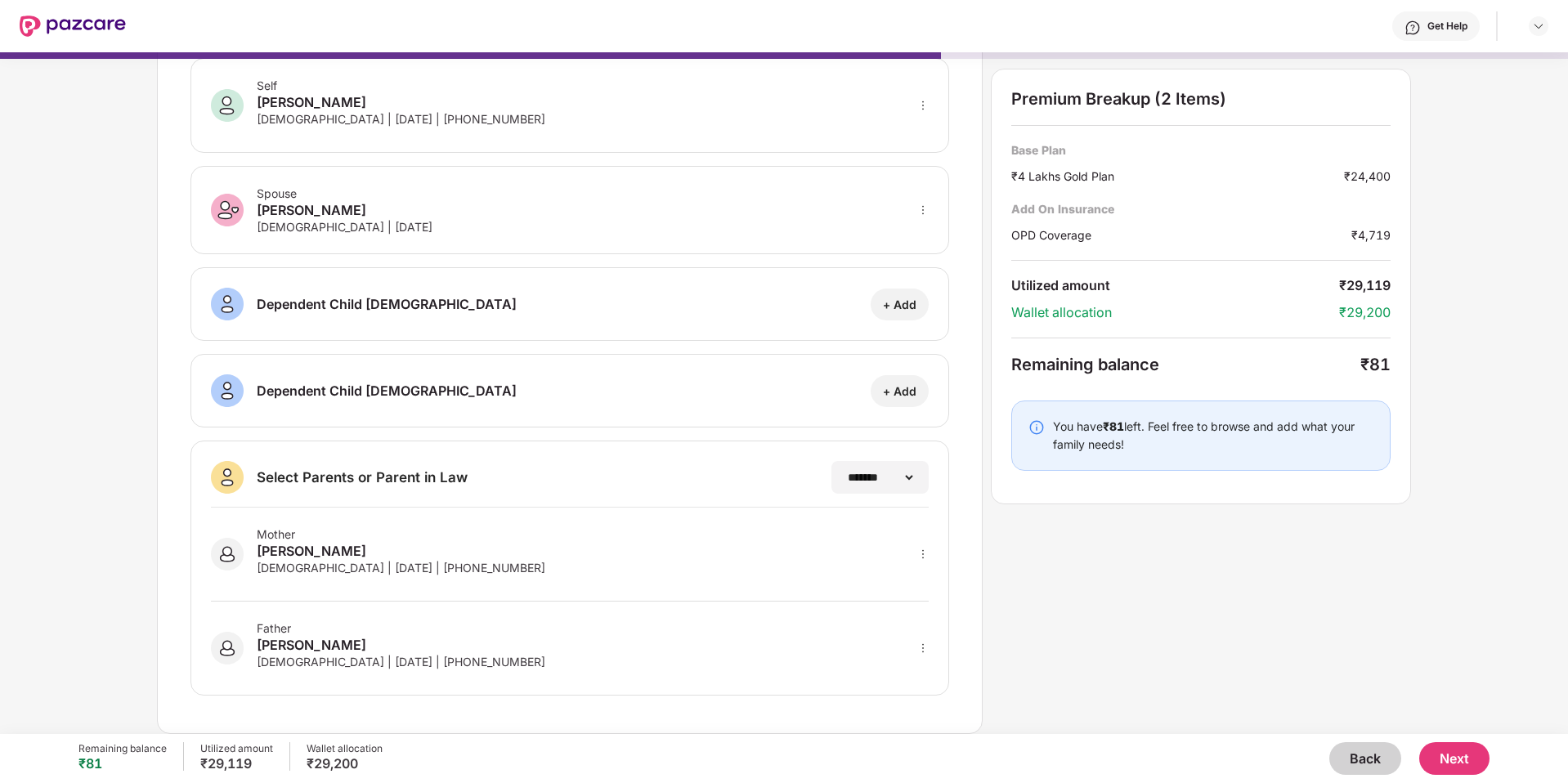
click at [1459, 756] on button "Next" at bounding box center [1454, 758] width 70 height 33
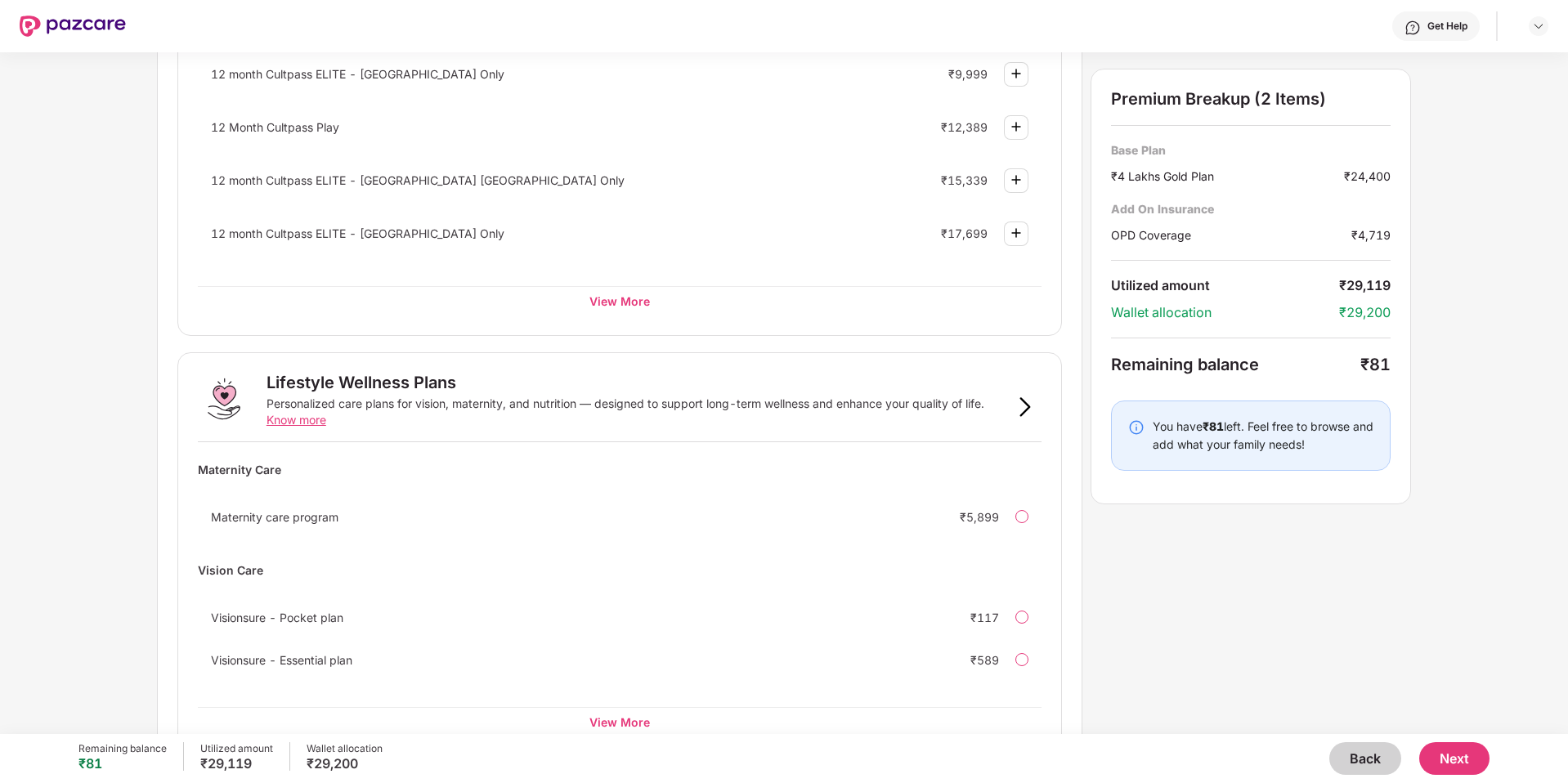
scroll to position [795, 0]
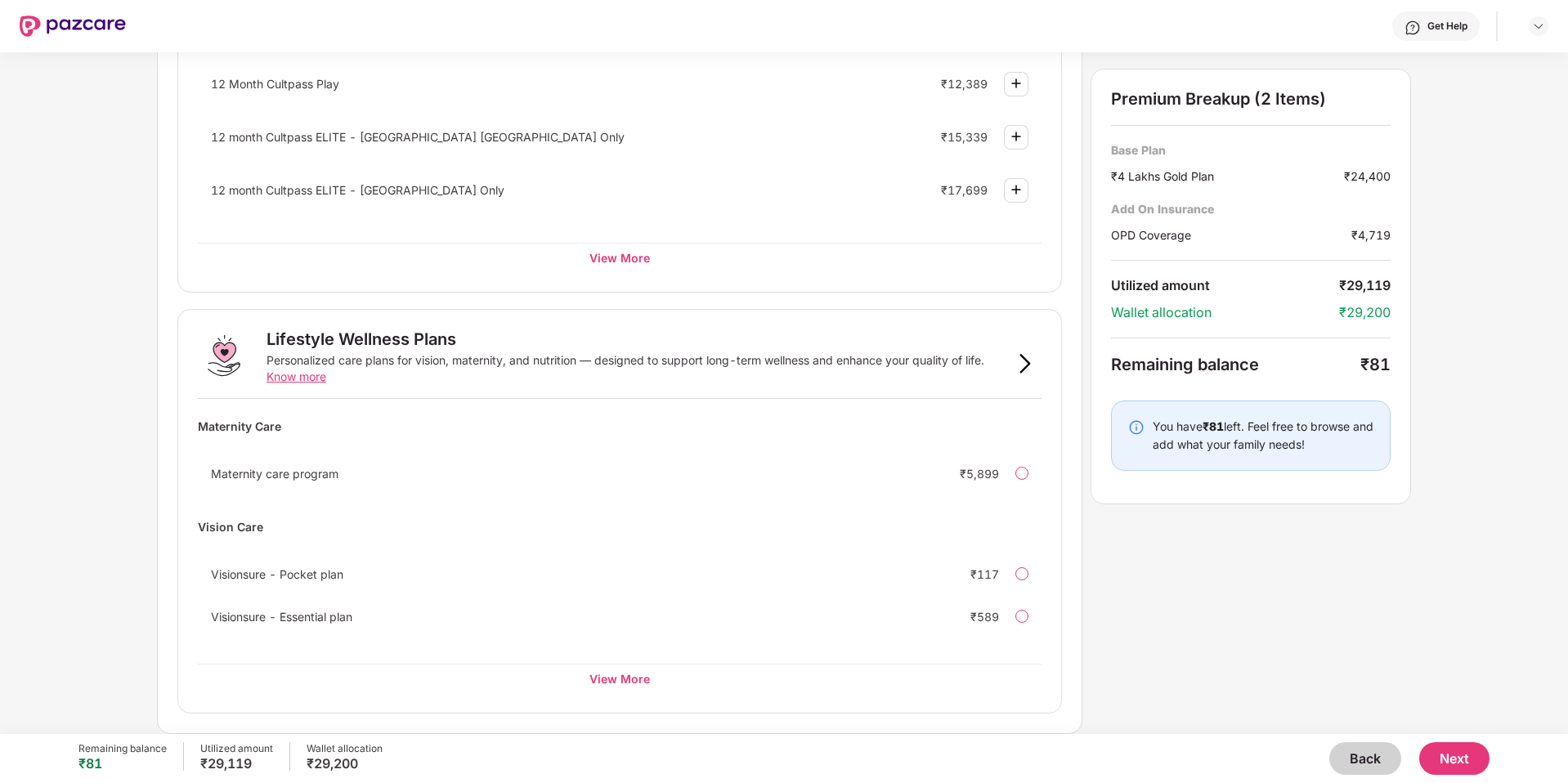
click at [1014, 367] on div at bounding box center [1025, 364] width 33 height 33
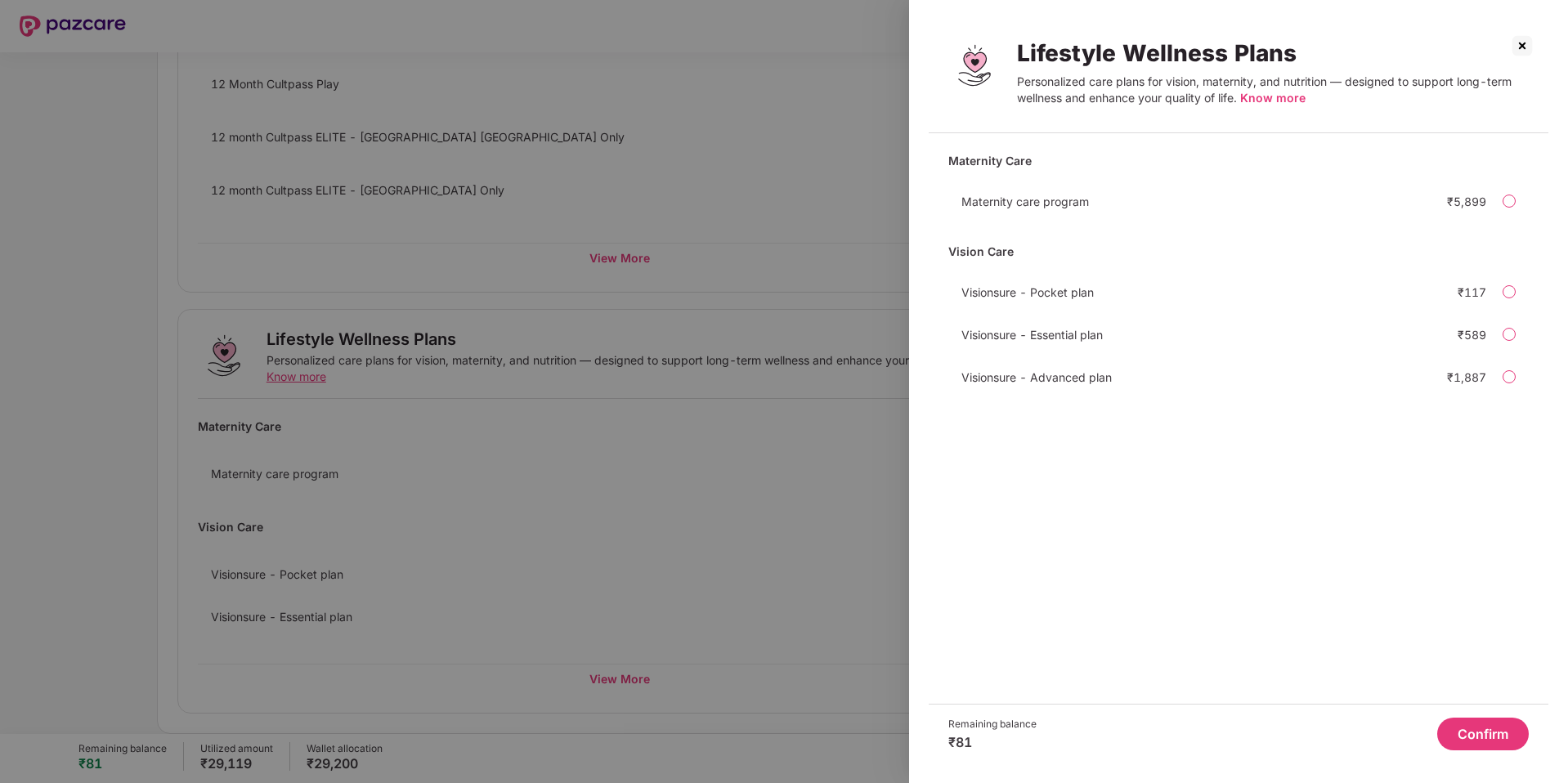
click at [1529, 51] on img at bounding box center [1522, 45] width 26 height 26
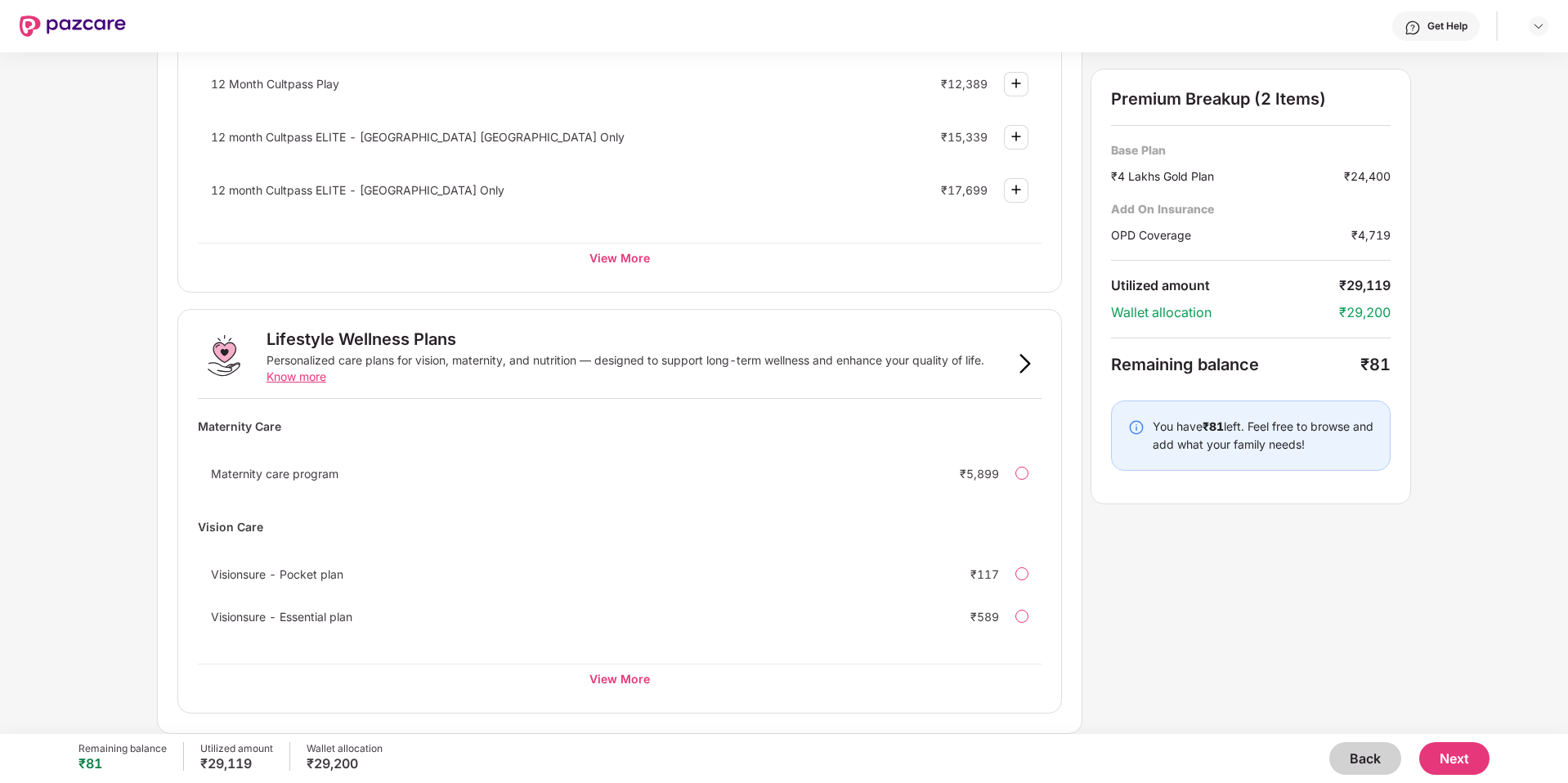
click at [1023, 365] on img at bounding box center [1025, 364] width 19 height 19
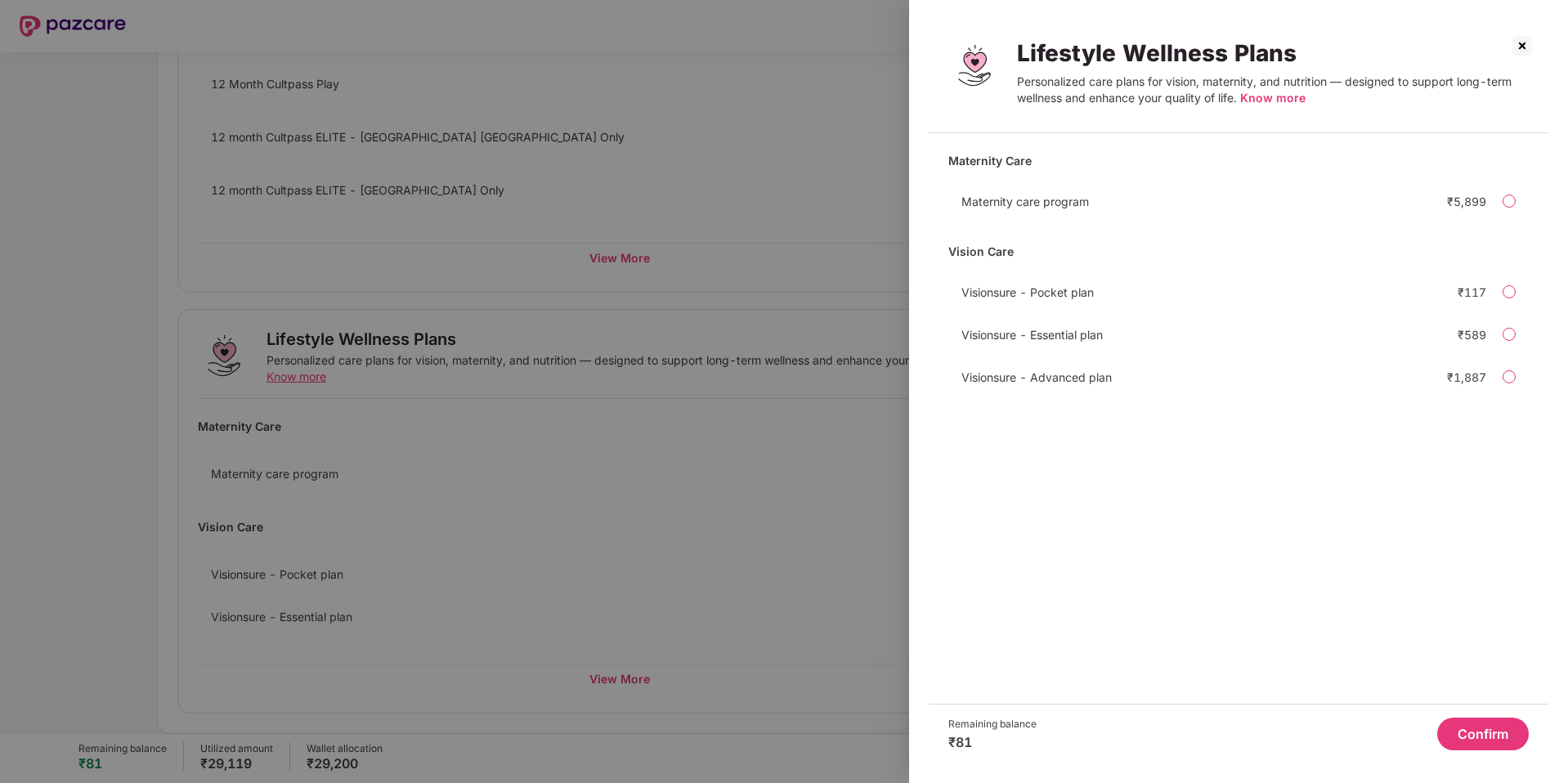
click at [724, 642] on div at bounding box center [784, 391] width 1568 height 783
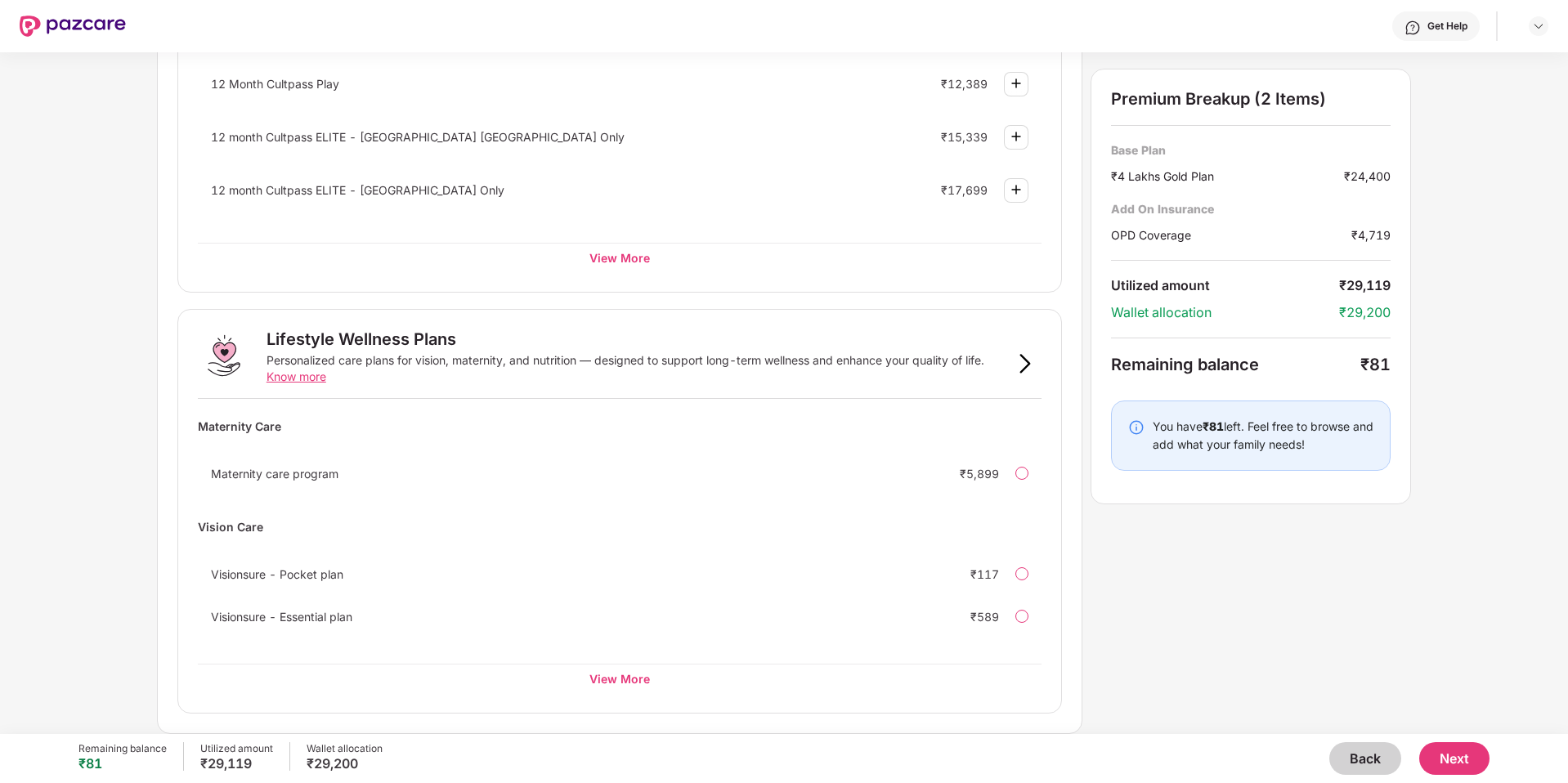
click at [313, 379] on span "Know more" at bounding box center [296, 376] width 59 height 14
click at [1016, 620] on div at bounding box center [1022, 617] width 13 height 13
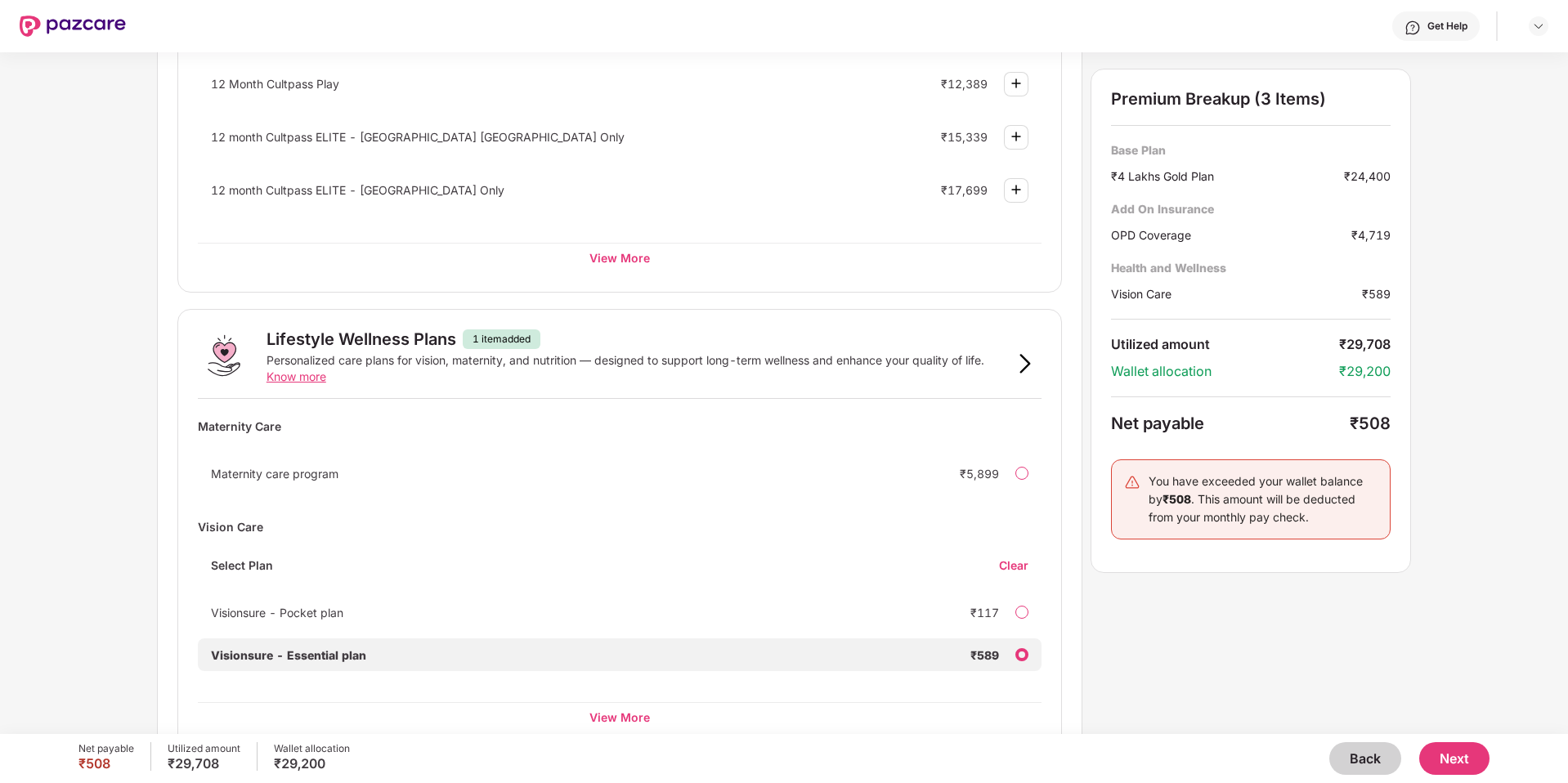
scroll to position [833, 0]
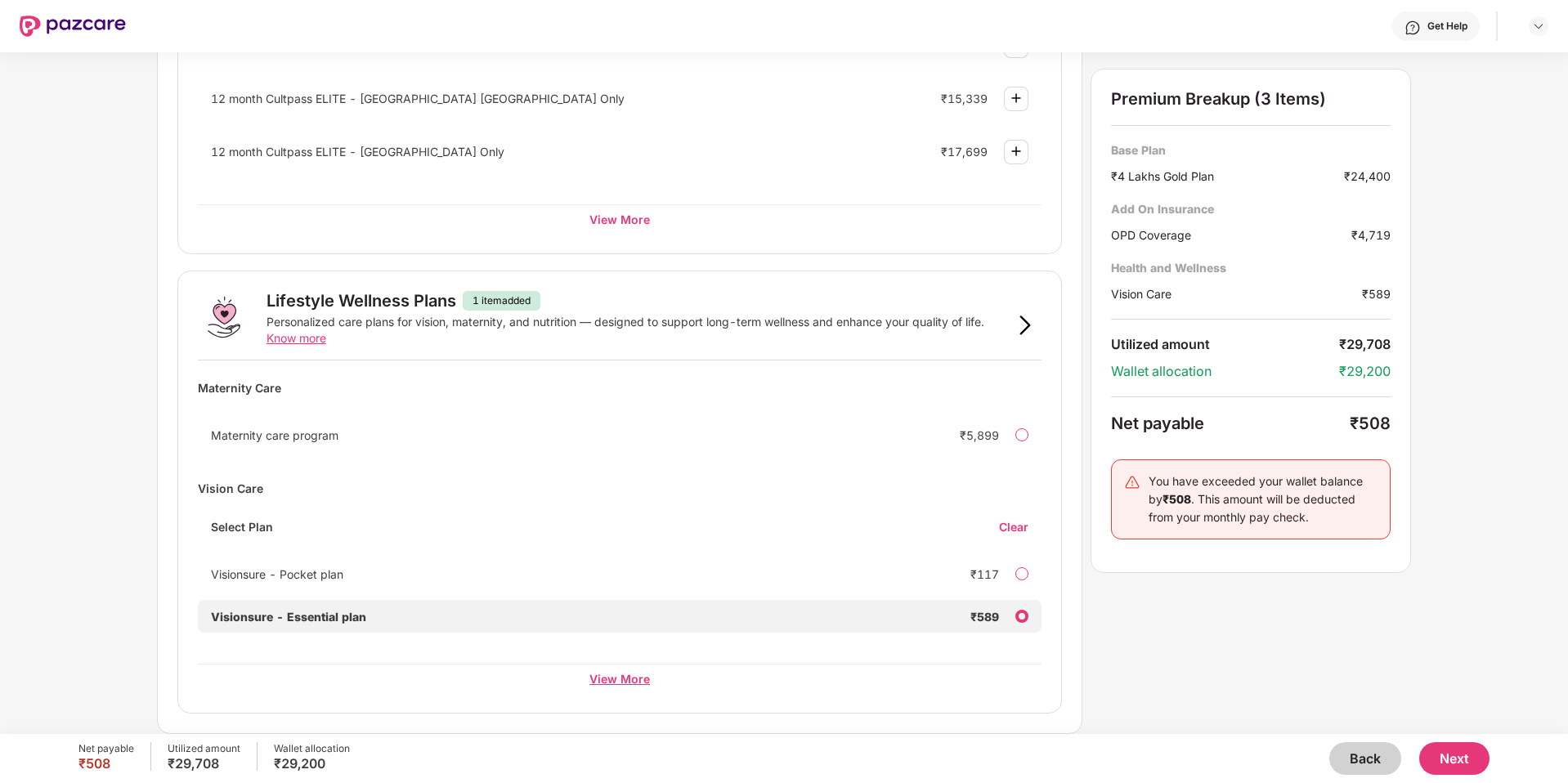
click at [628, 679] on div "View More" at bounding box center [619, 678] width 843 height 29
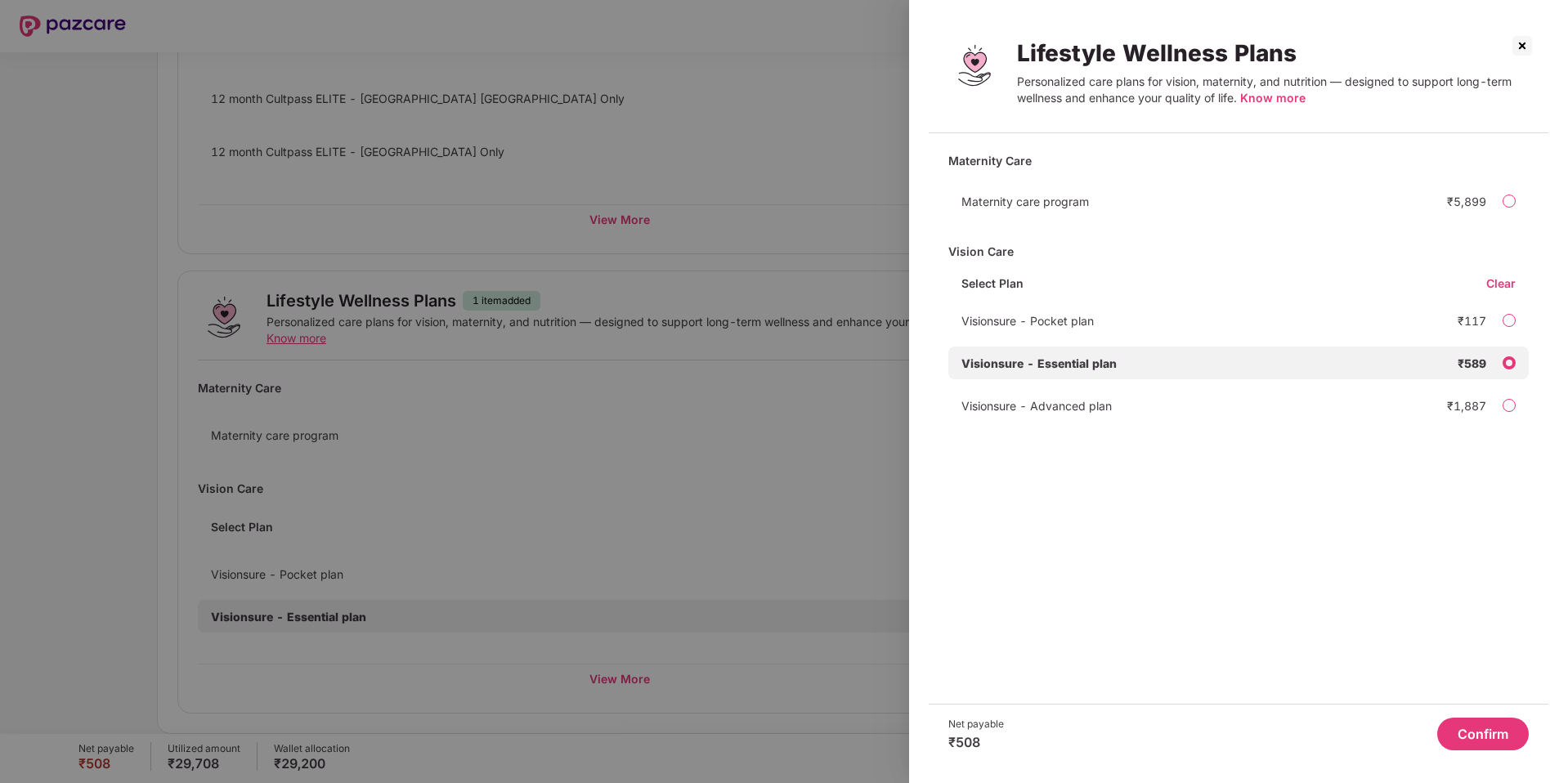
click at [1479, 739] on button "Confirm" at bounding box center [1484, 734] width 92 height 33
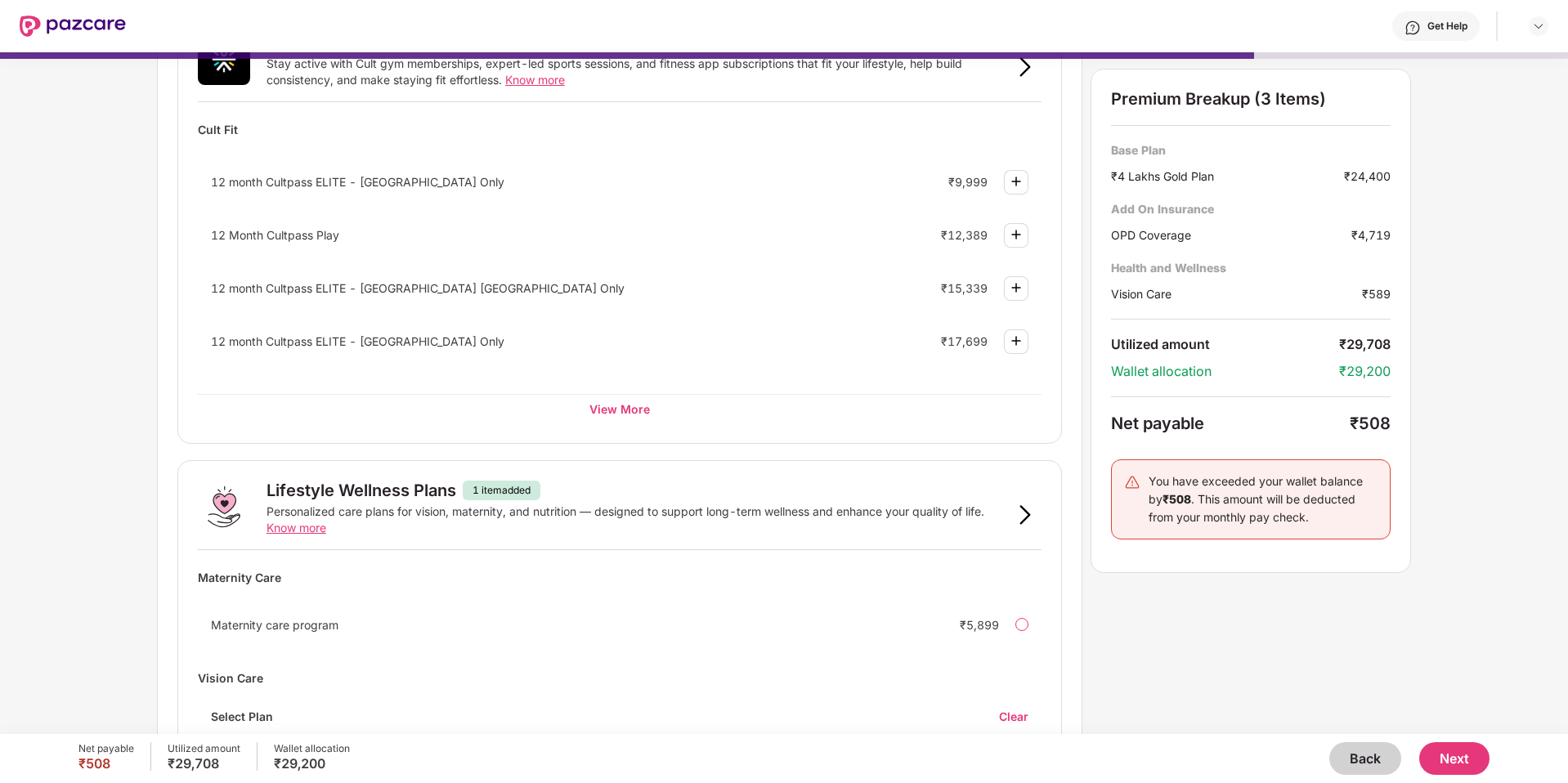
scroll to position [638, 0]
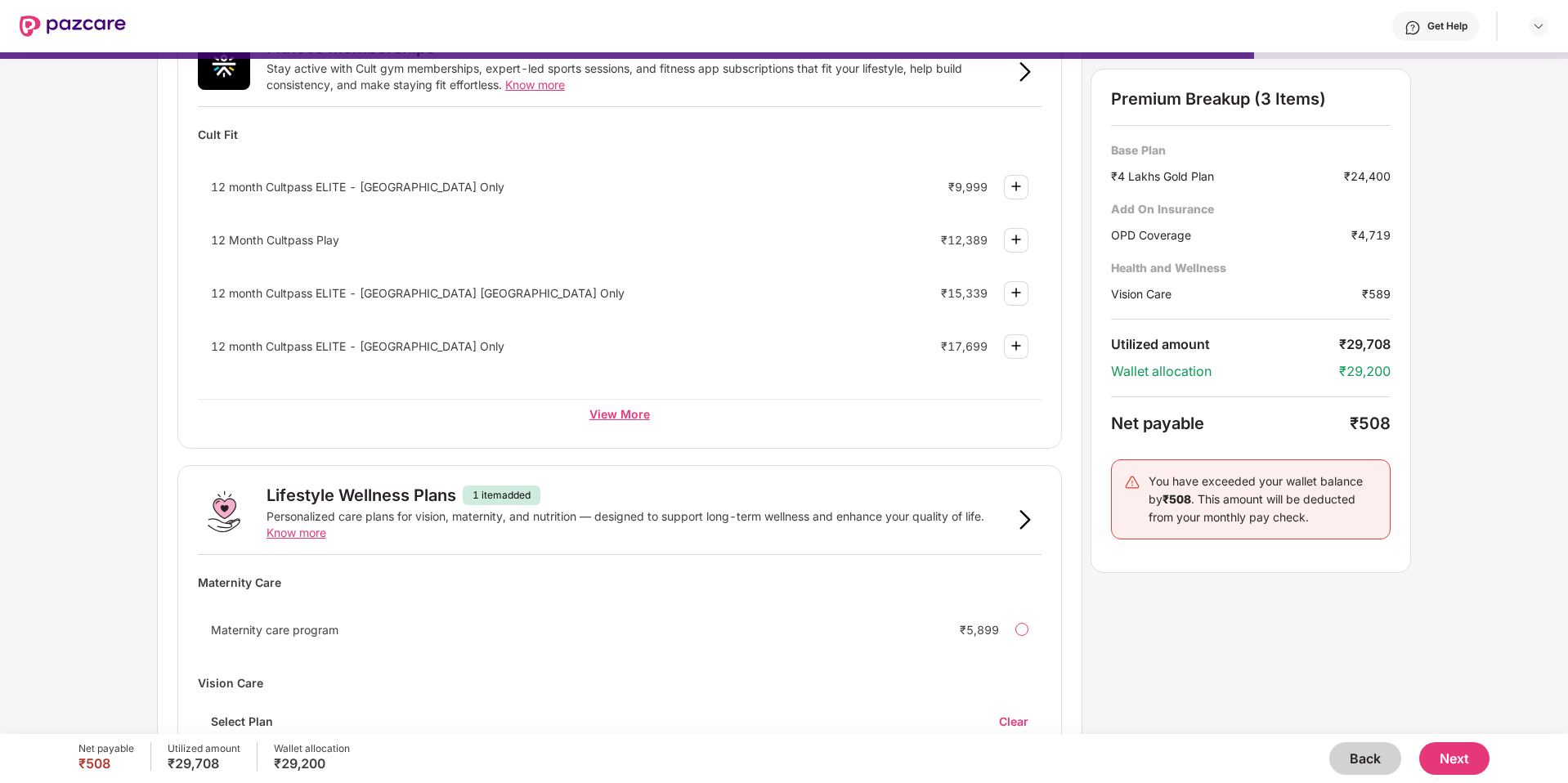
click at [633, 418] on div "View More" at bounding box center [619, 413] width 843 height 29
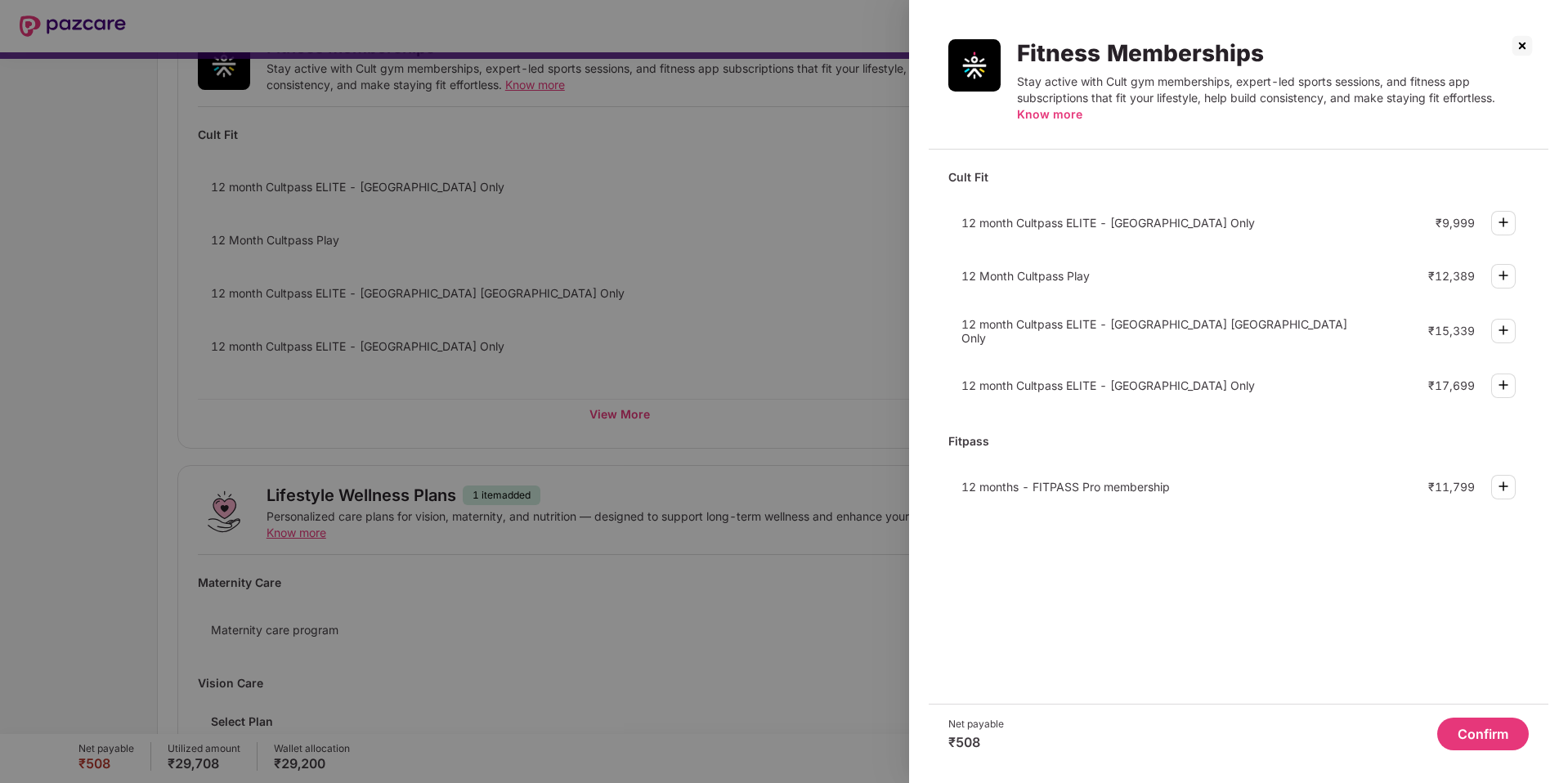
click at [837, 322] on div at bounding box center [784, 391] width 1568 height 783
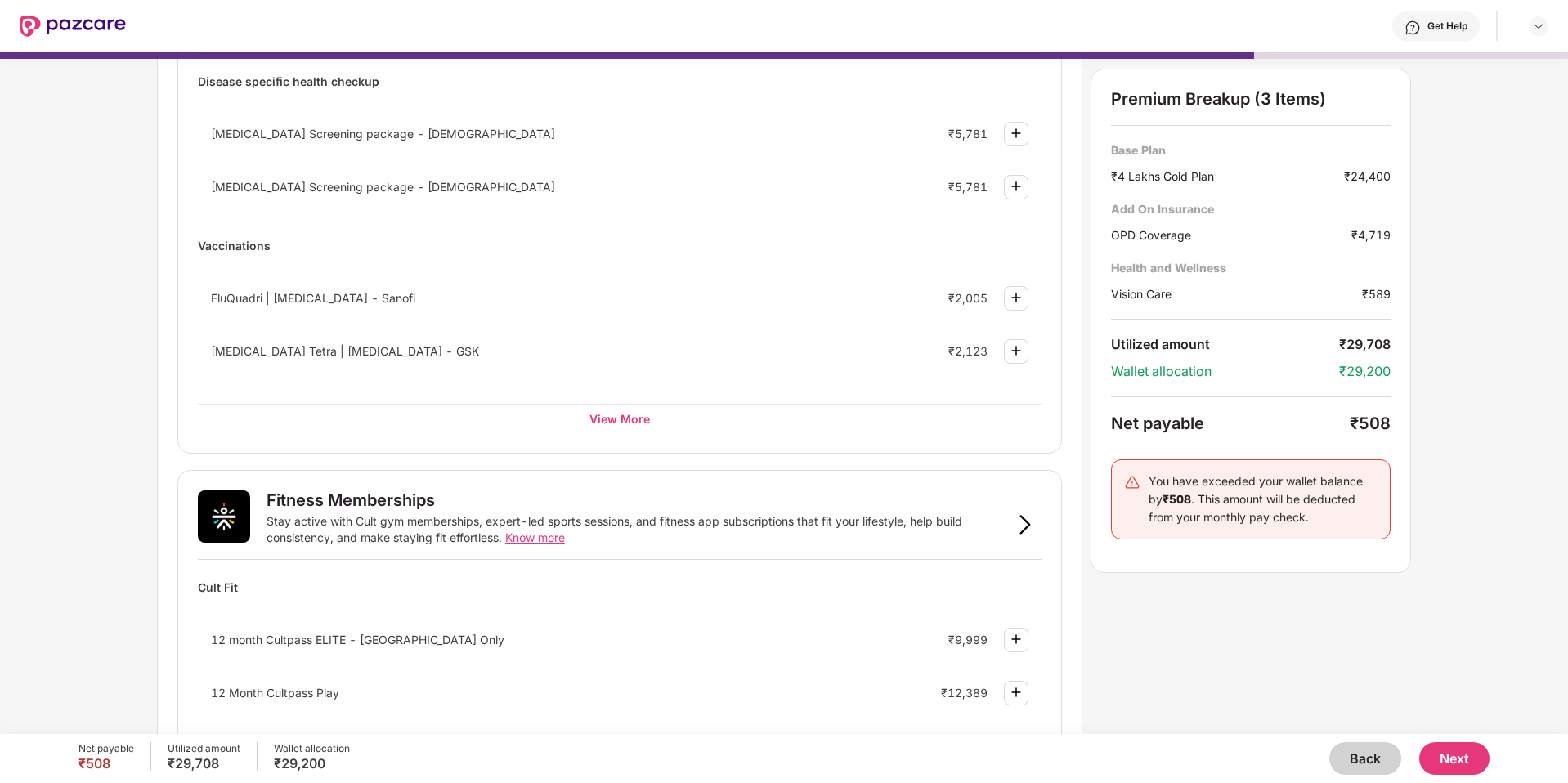
scroll to position [0, 0]
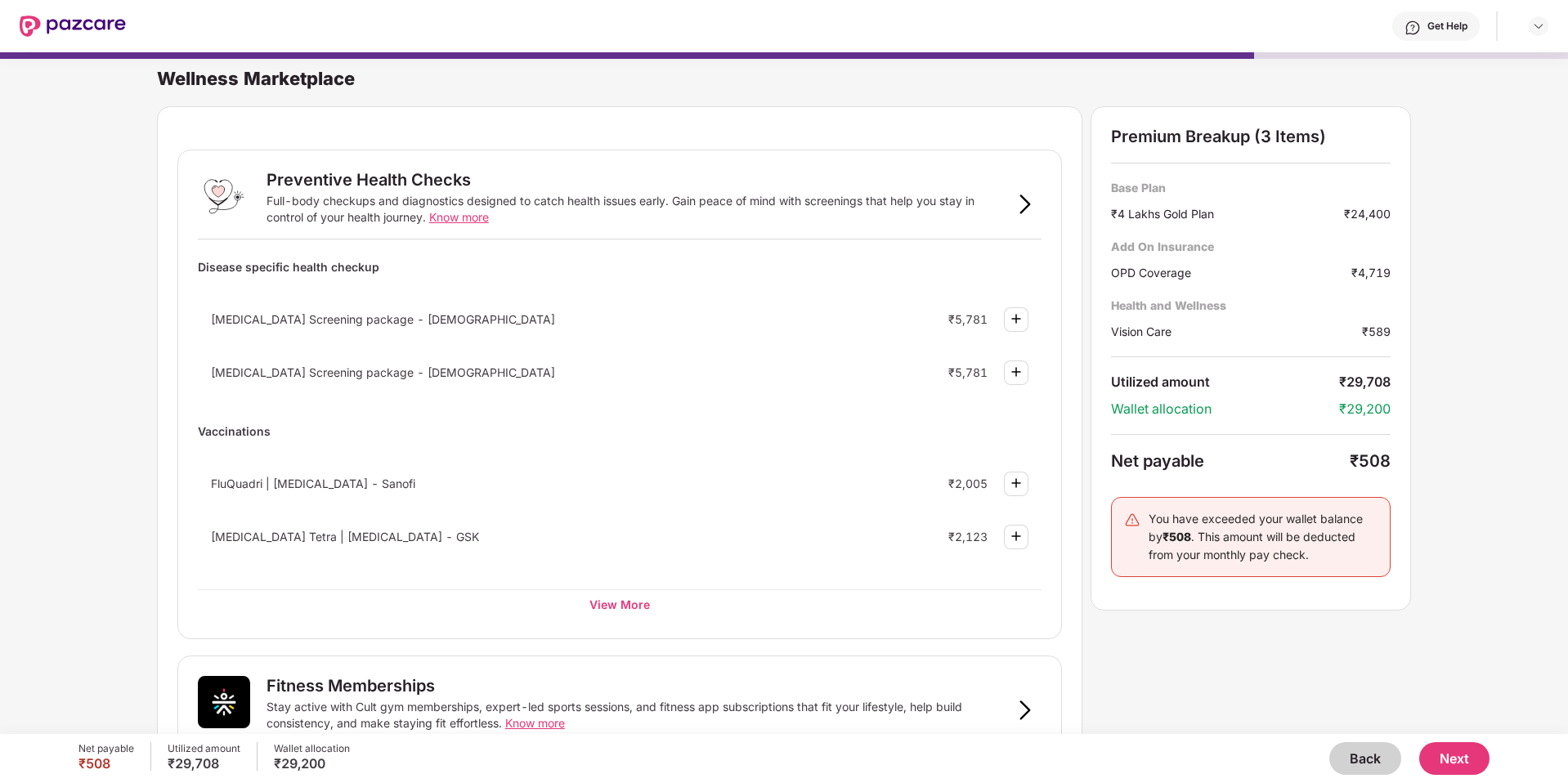
click at [1449, 755] on button "Next" at bounding box center [1454, 758] width 70 height 33
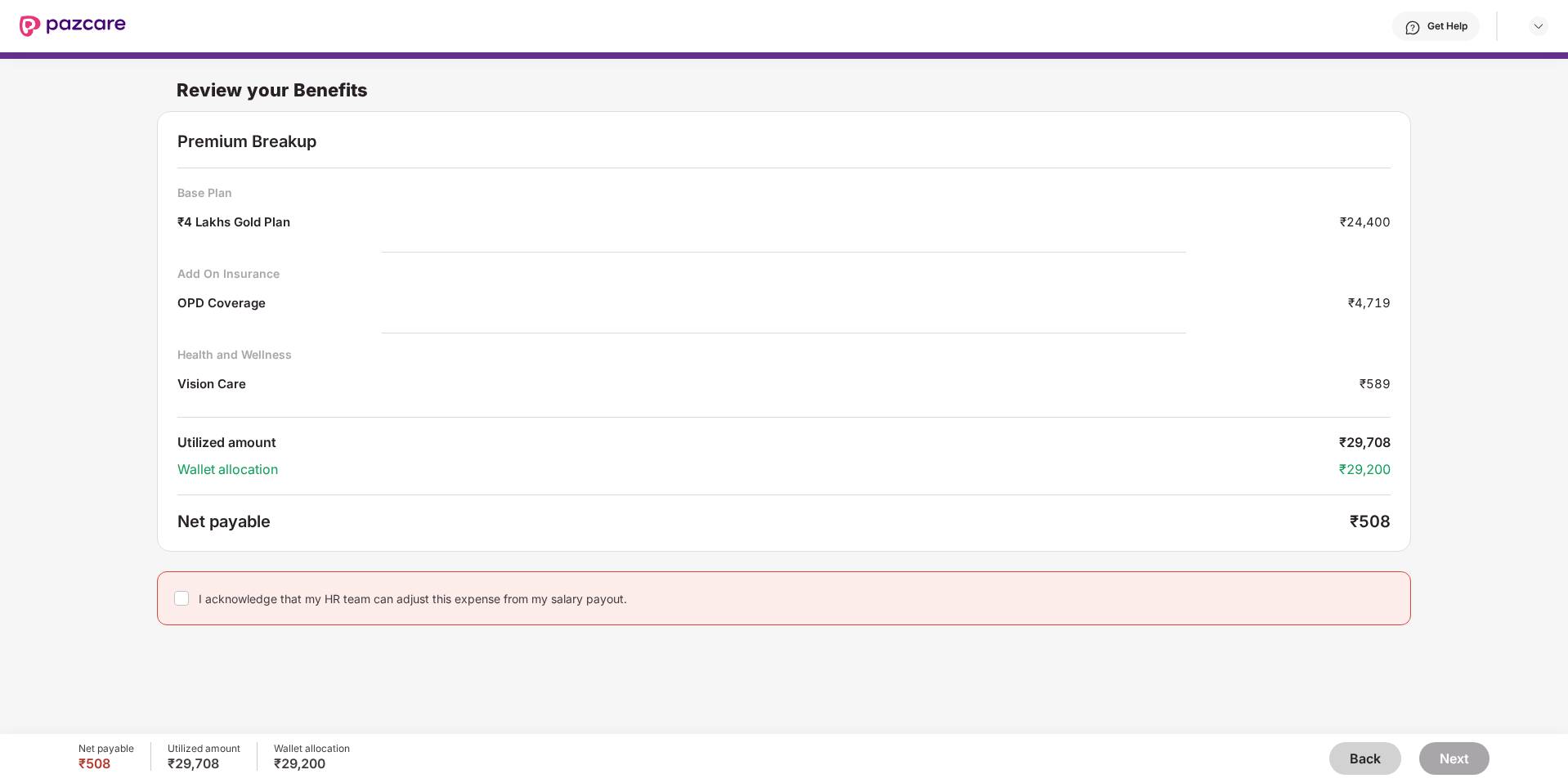
click at [239, 226] on div "₹4 Lakhs Gold Plan" at bounding box center [233, 224] width 113 height 22
click at [216, 307] on div "OPD Coverage" at bounding box center [221, 305] width 89 height 22
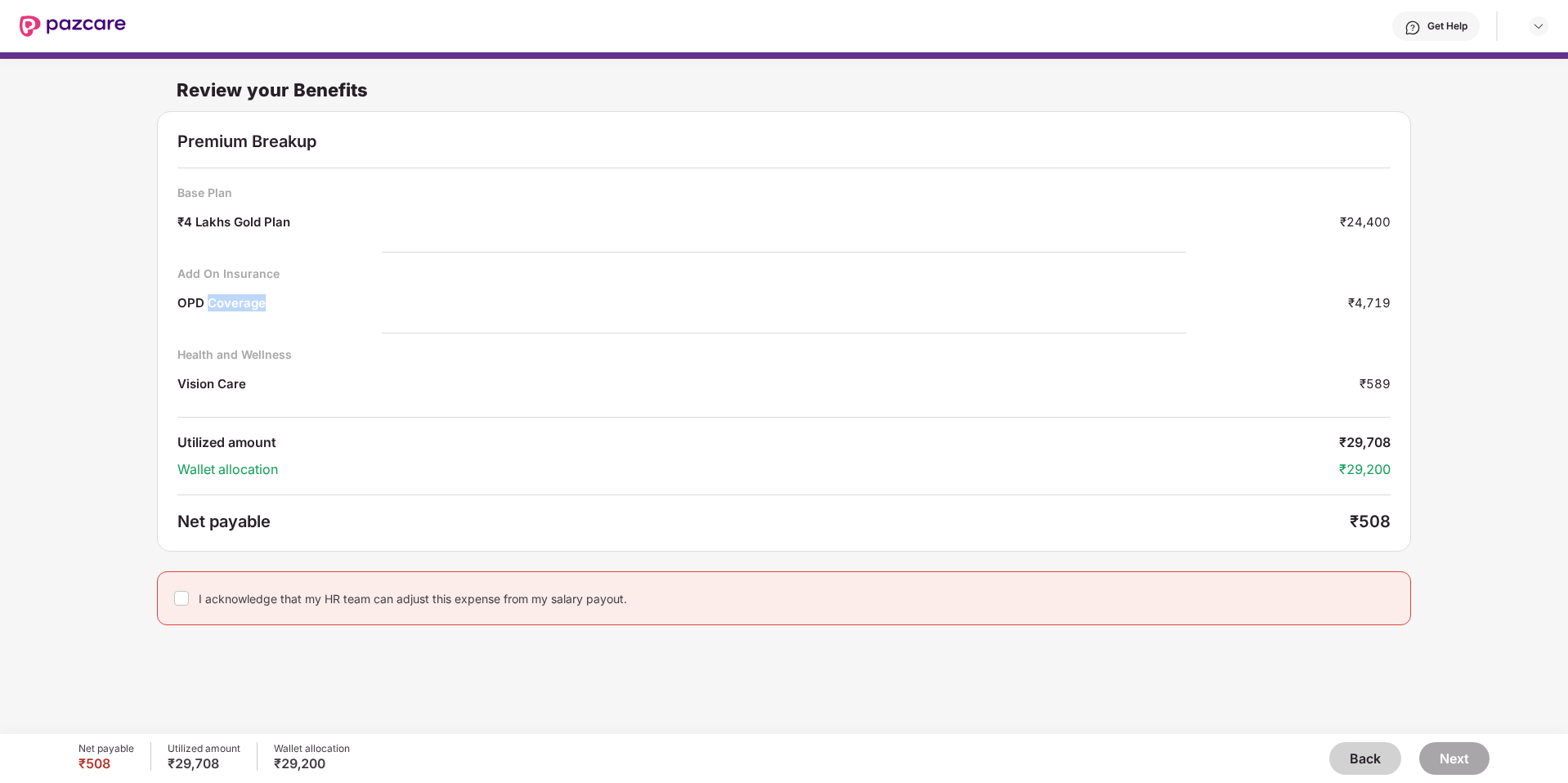
click at [216, 307] on div "OPD Coverage" at bounding box center [221, 305] width 89 height 22
click at [222, 390] on div "Vision Care" at bounding box center [211, 386] width 69 height 22
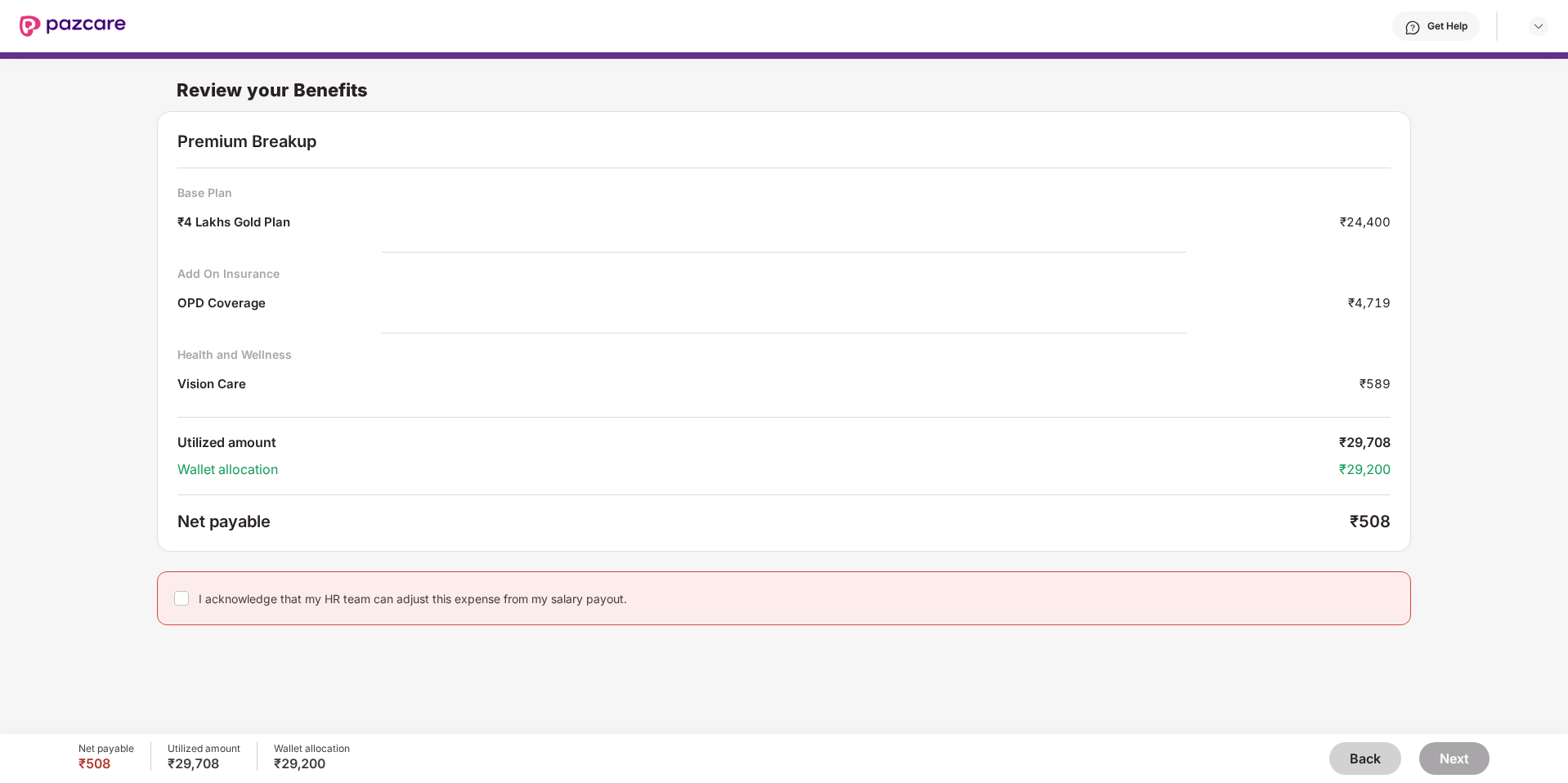
click at [255, 450] on div "Utilized amount" at bounding box center [758, 442] width 1162 height 18
click at [257, 469] on div "Wallet allocation" at bounding box center [758, 470] width 1162 height 18
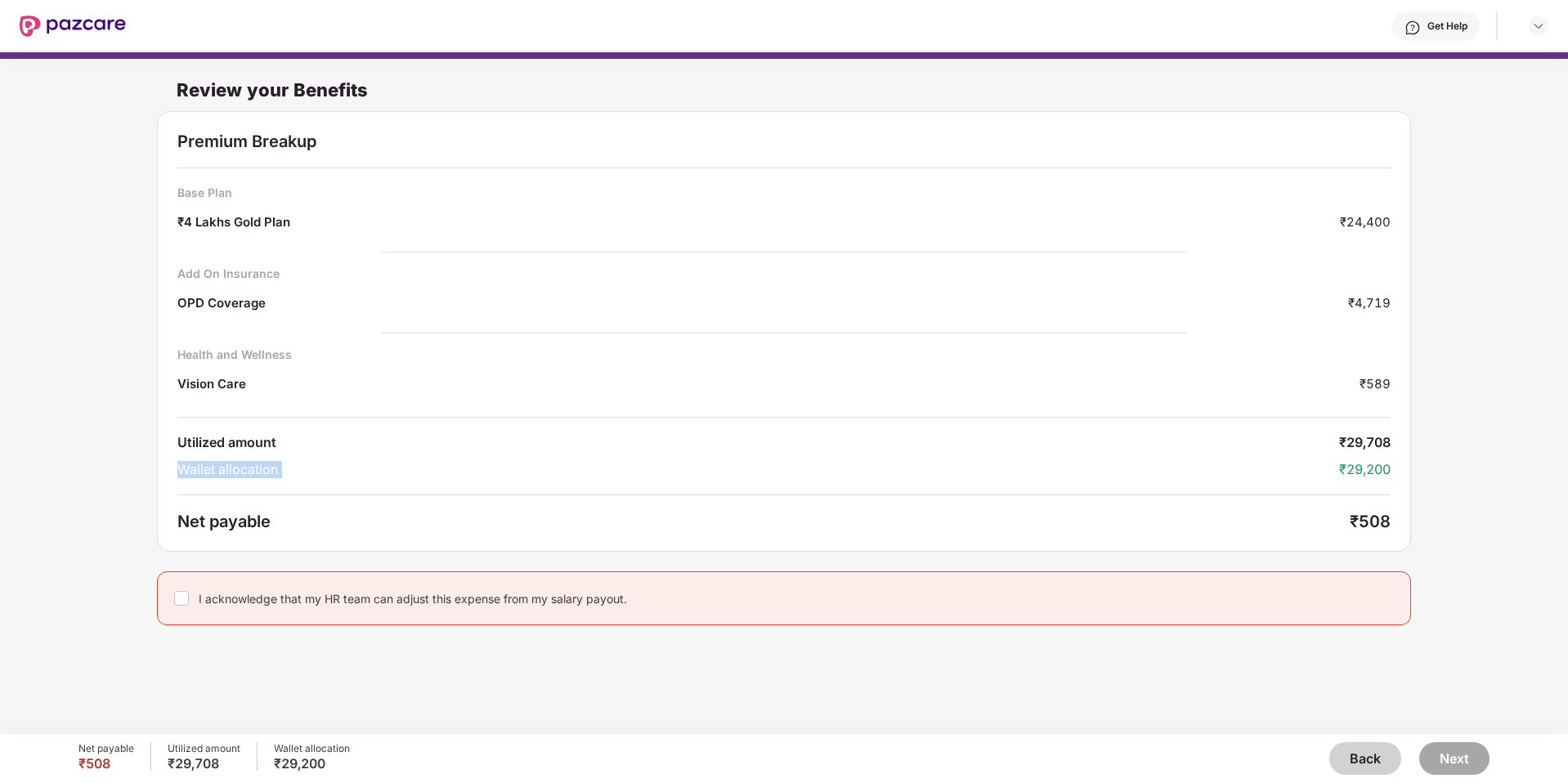
click at [257, 469] on div "Wallet allocation" at bounding box center [758, 470] width 1162 height 18
click at [528, 597] on div "I acknowledge that my HR team can adjust this expense from my salary payout." at bounding box center [413, 598] width 429 height 16
click at [1352, 765] on button "Back" at bounding box center [1365, 758] width 72 height 33
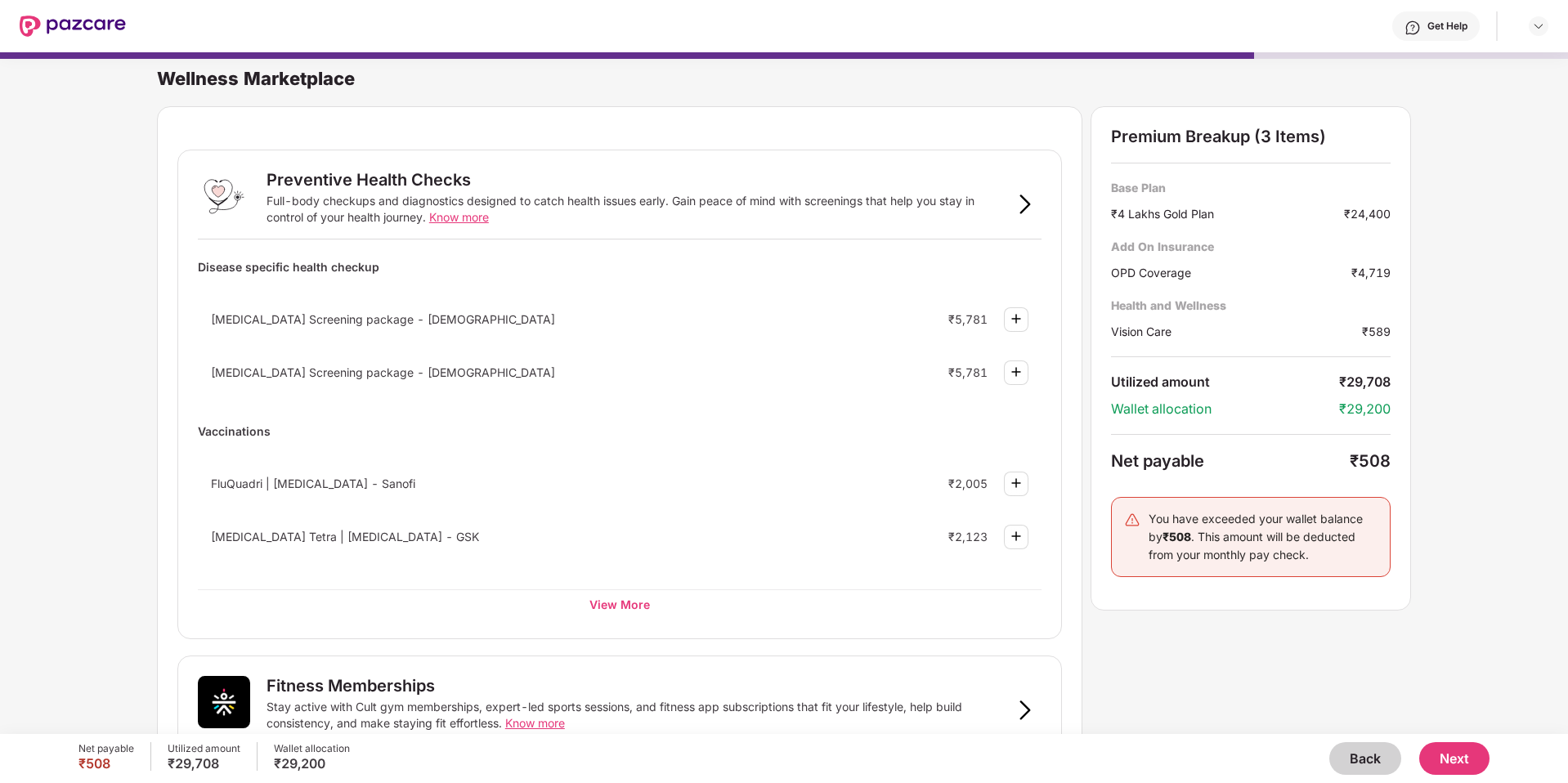
click at [1352, 765] on button "Back" at bounding box center [1365, 758] width 72 height 33
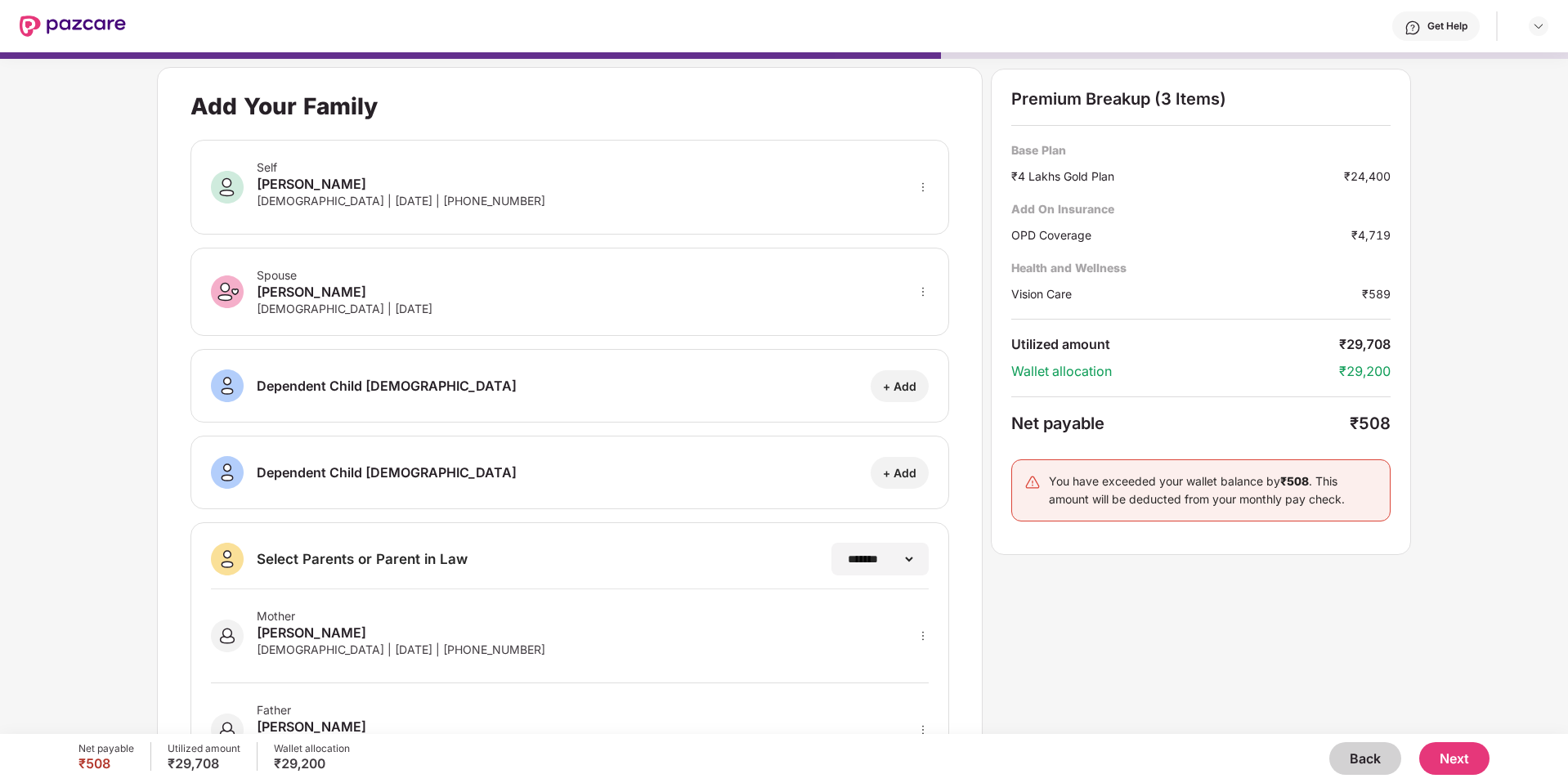
click at [1352, 765] on button "Back" at bounding box center [1365, 758] width 72 height 33
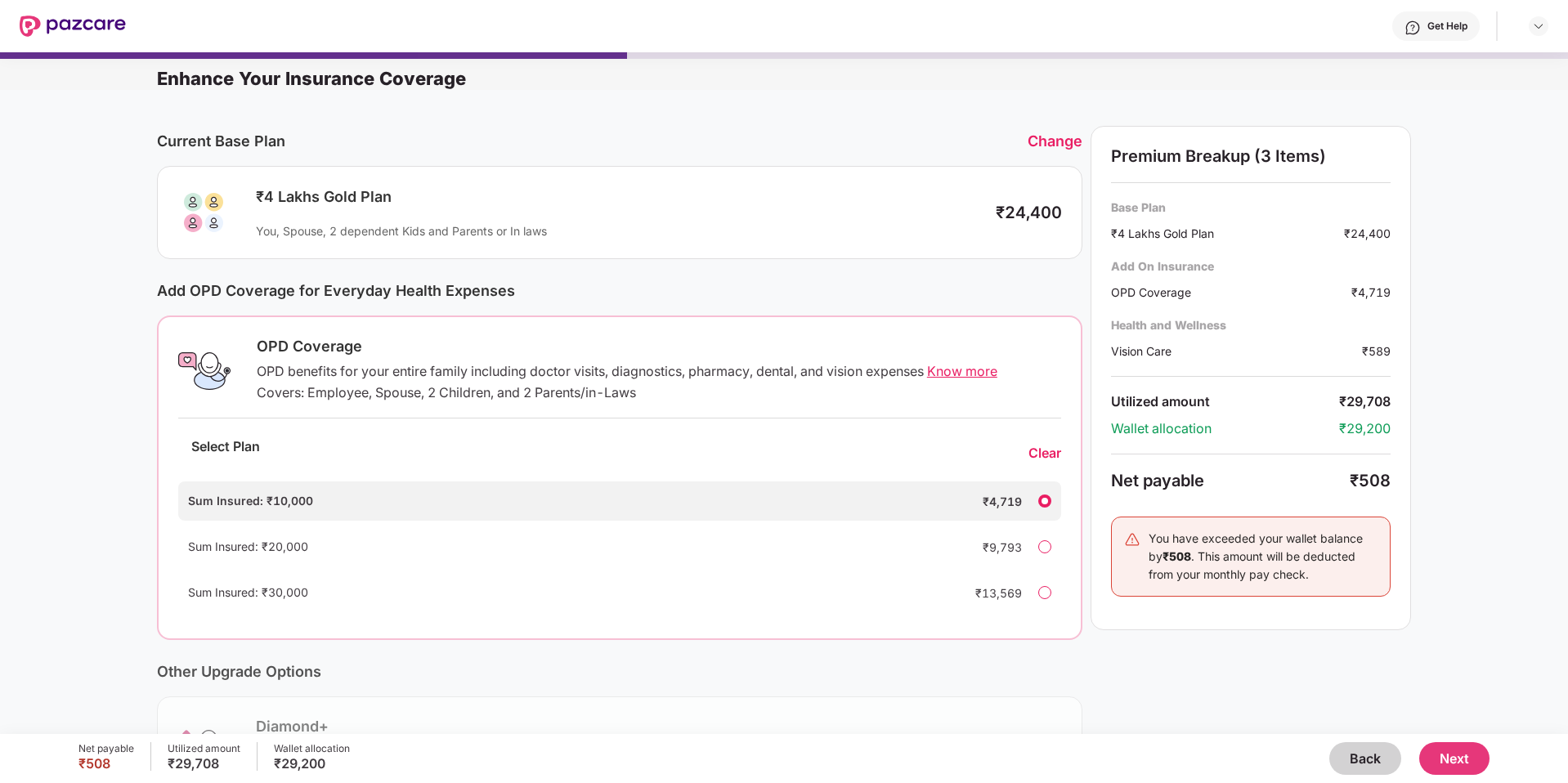
click at [1352, 765] on button "Back" at bounding box center [1365, 758] width 72 height 33
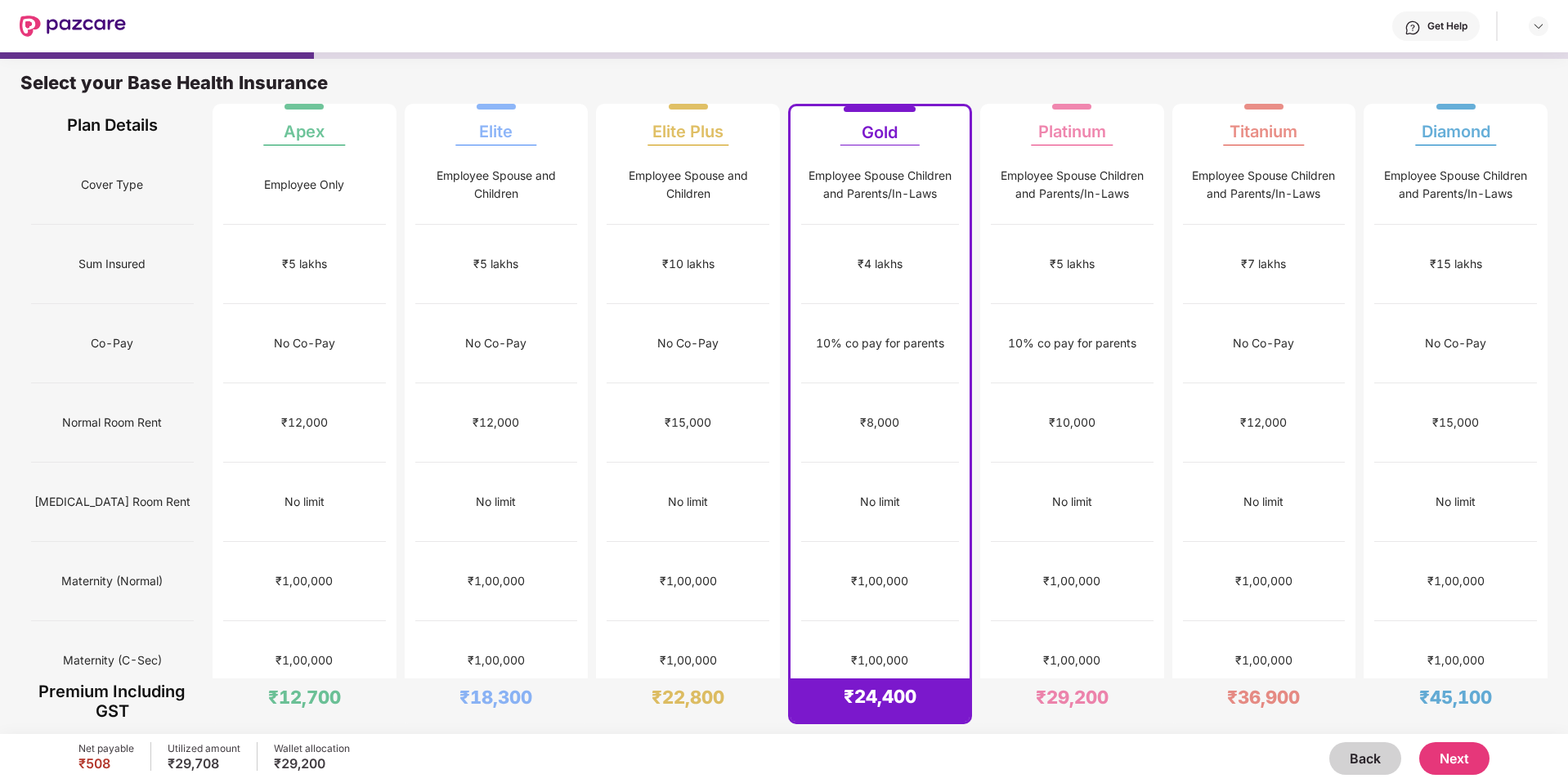
click at [1352, 765] on button "Back" at bounding box center [1365, 758] width 72 height 33
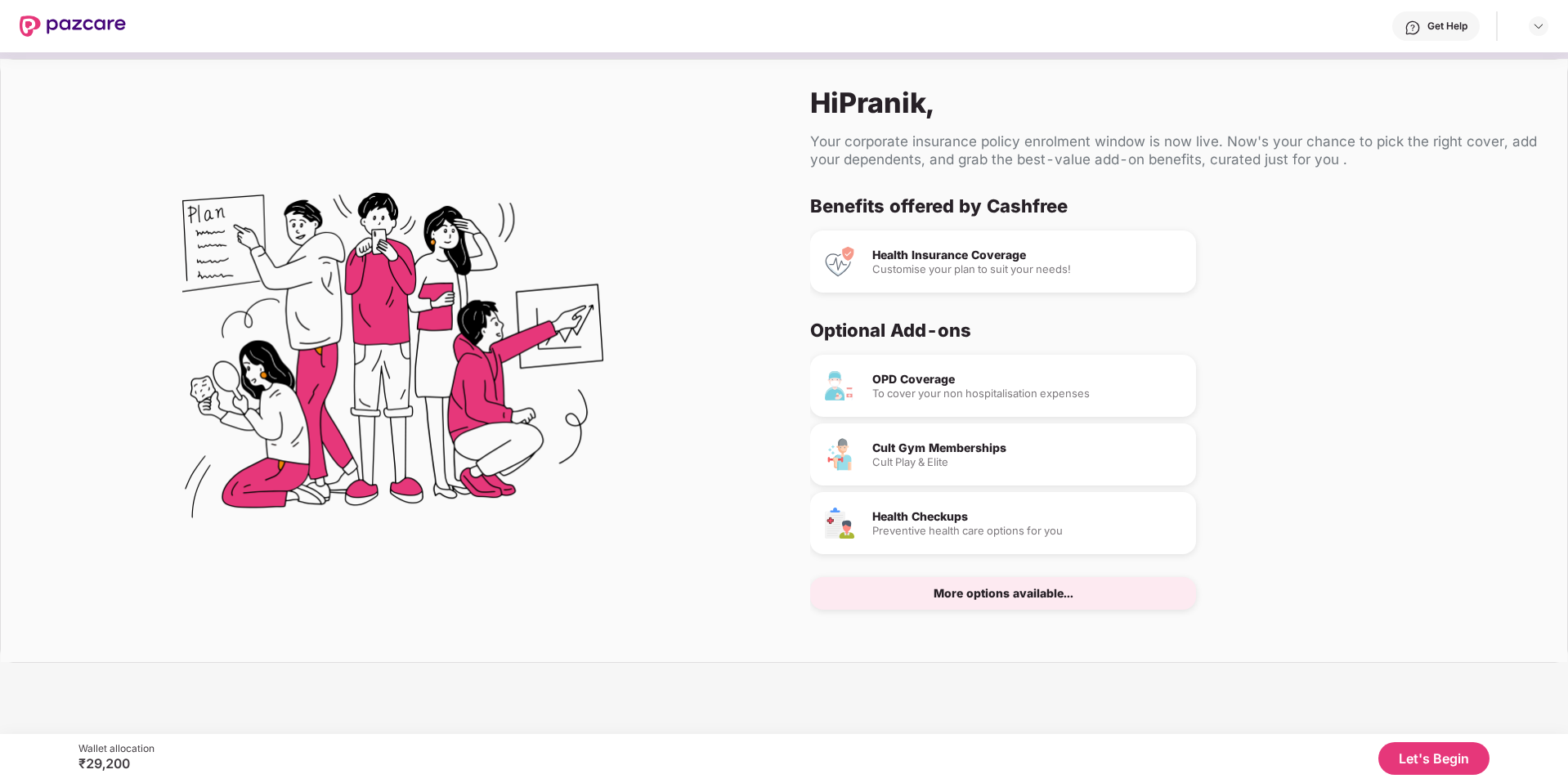
click at [1430, 772] on button "Let's Begin" at bounding box center [1433, 758] width 111 height 33
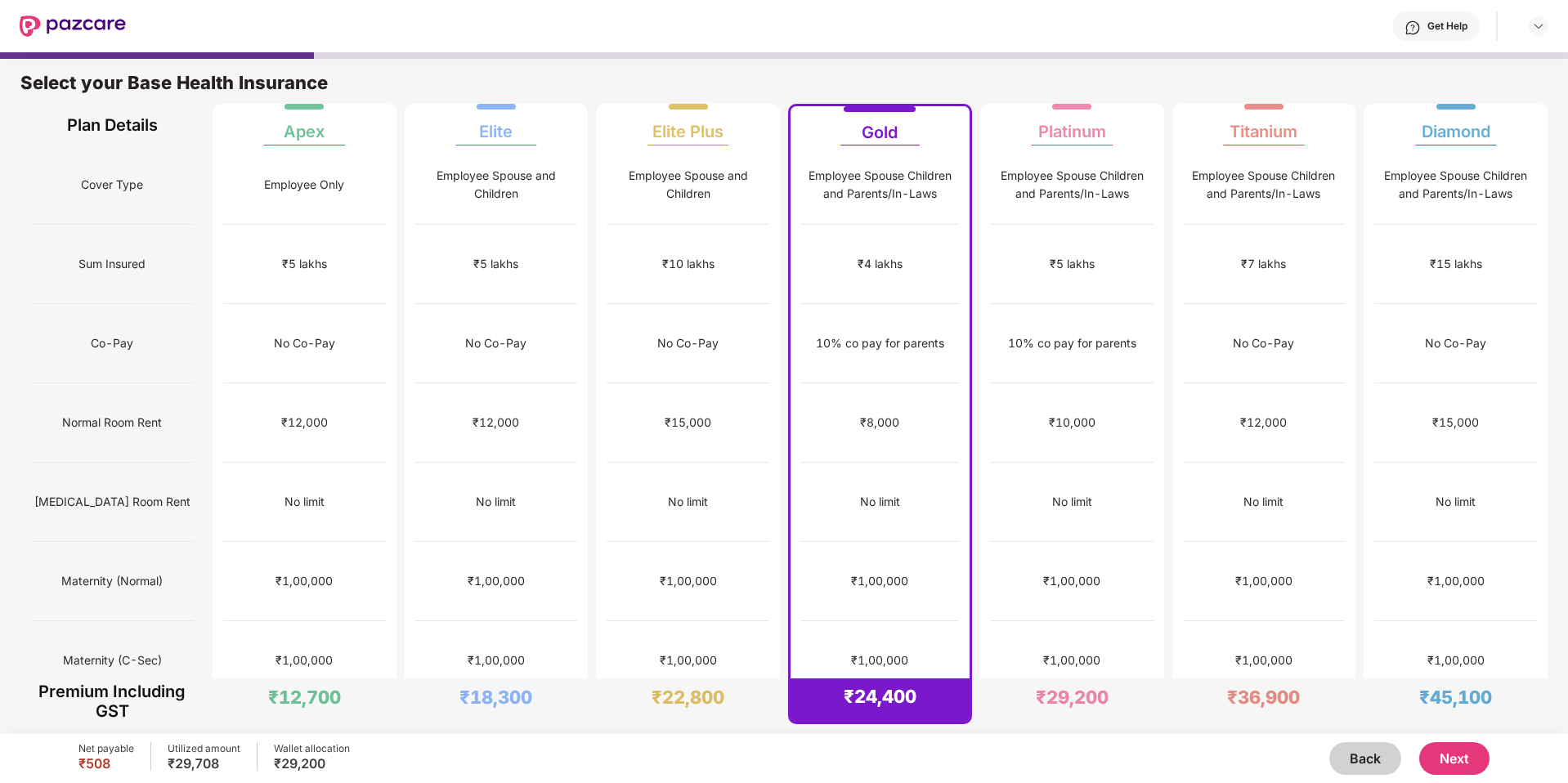
click at [1438, 763] on button "Next" at bounding box center [1454, 758] width 70 height 33
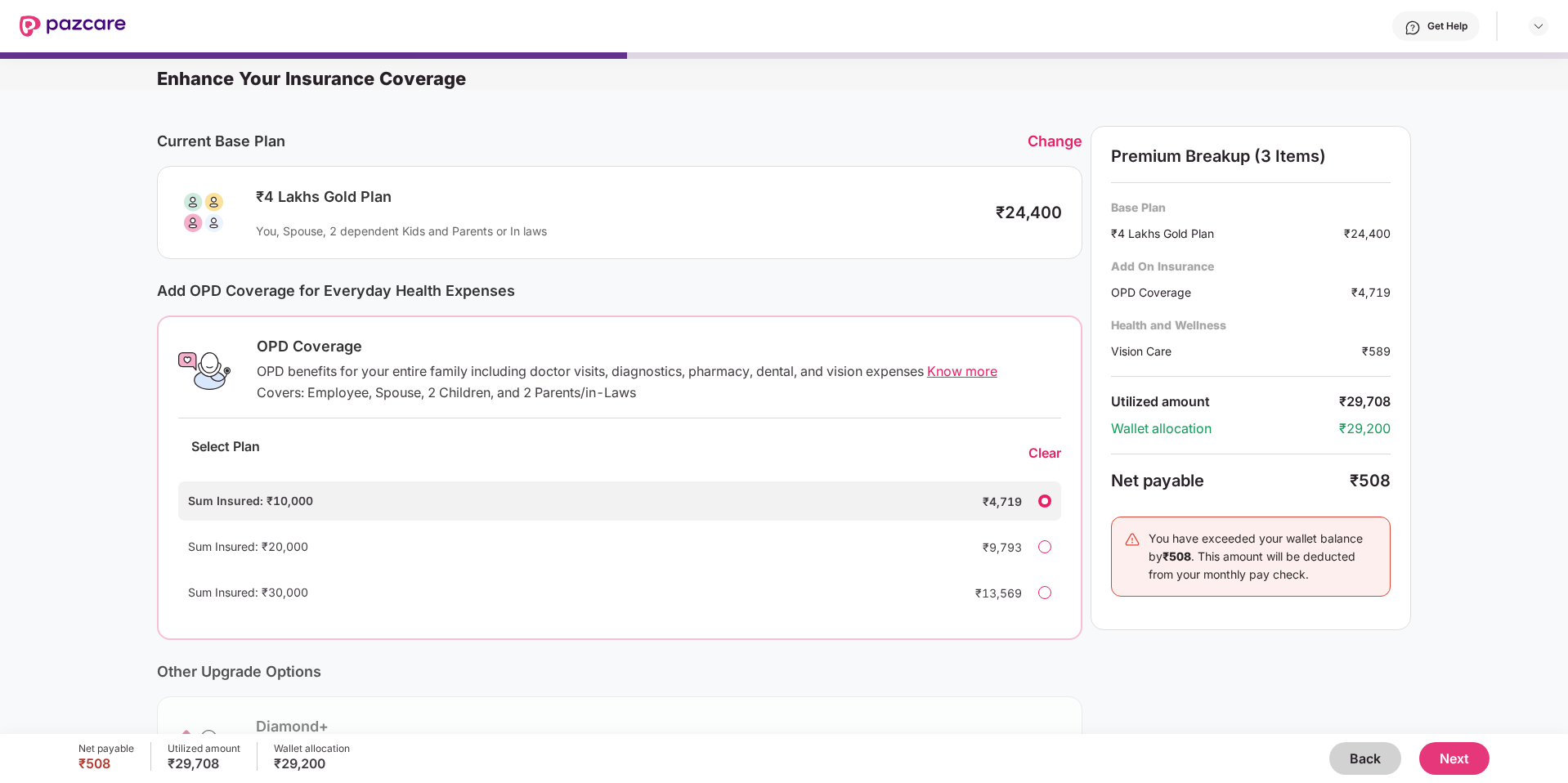
scroll to position [205, 0]
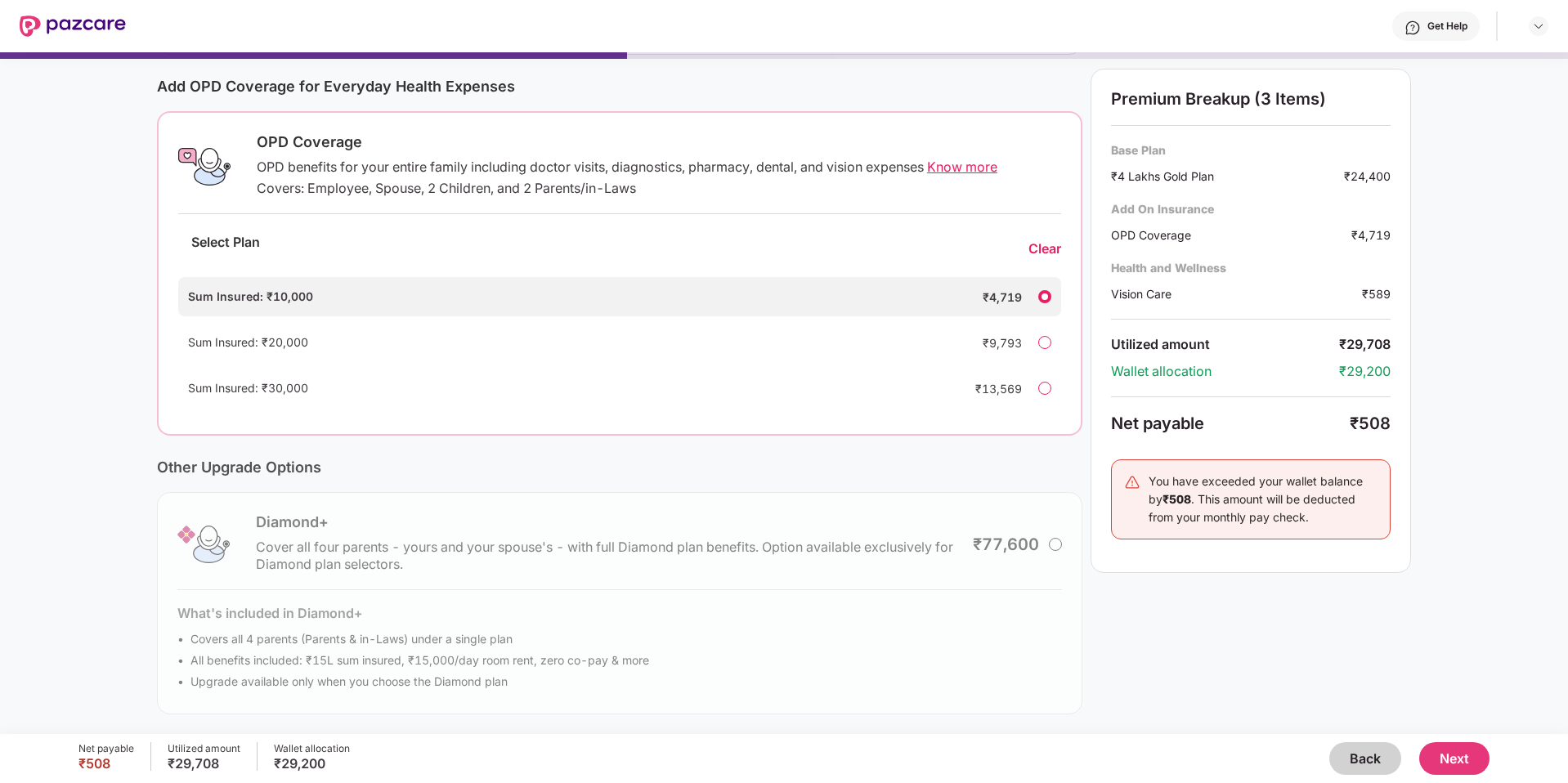
click at [1453, 770] on button "Next" at bounding box center [1454, 758] width 70 height 33
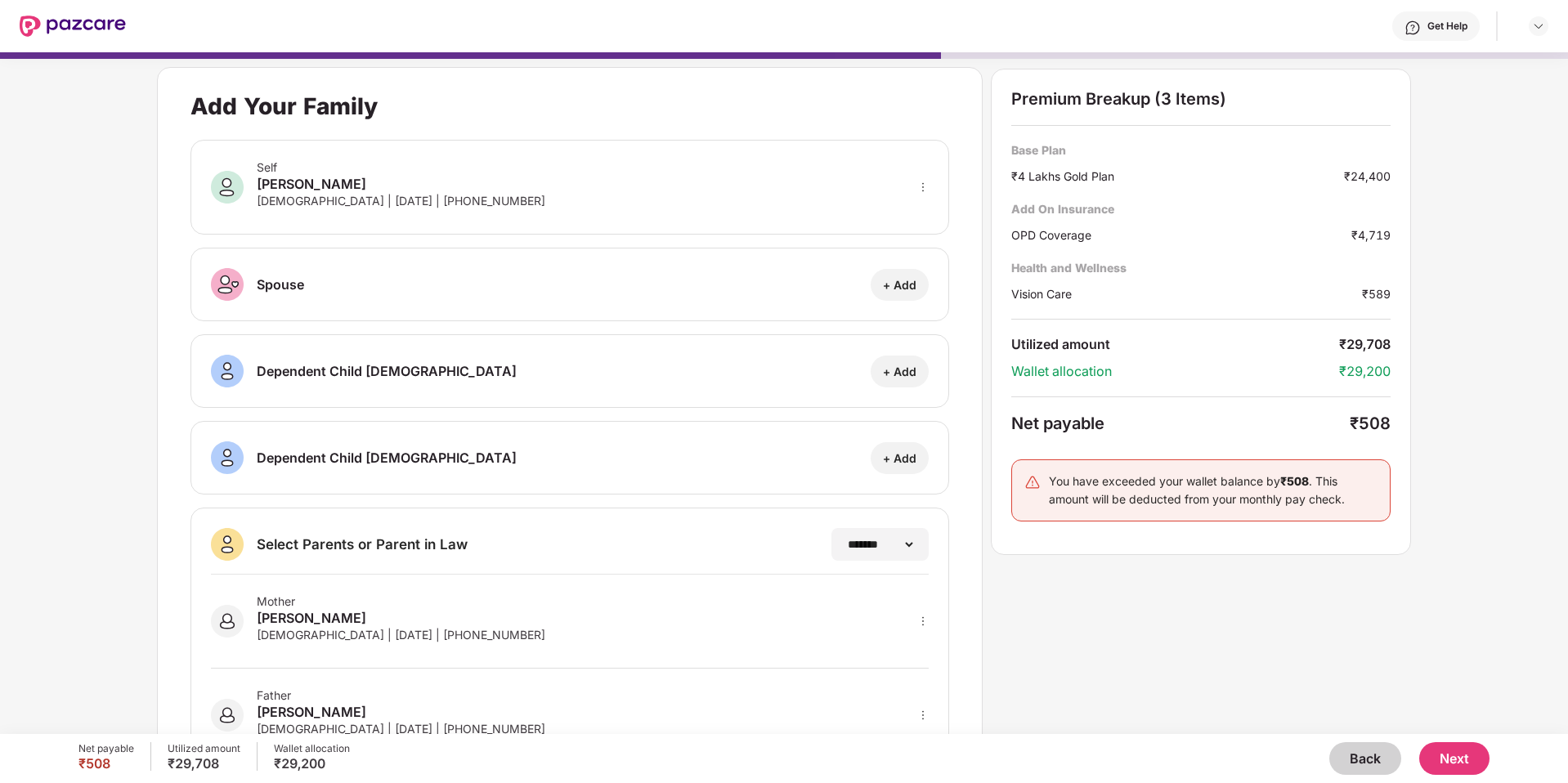
click at [886, 293] on div "+ Add" at bounding box center [899, 285] width 58 height 32
select select "******"
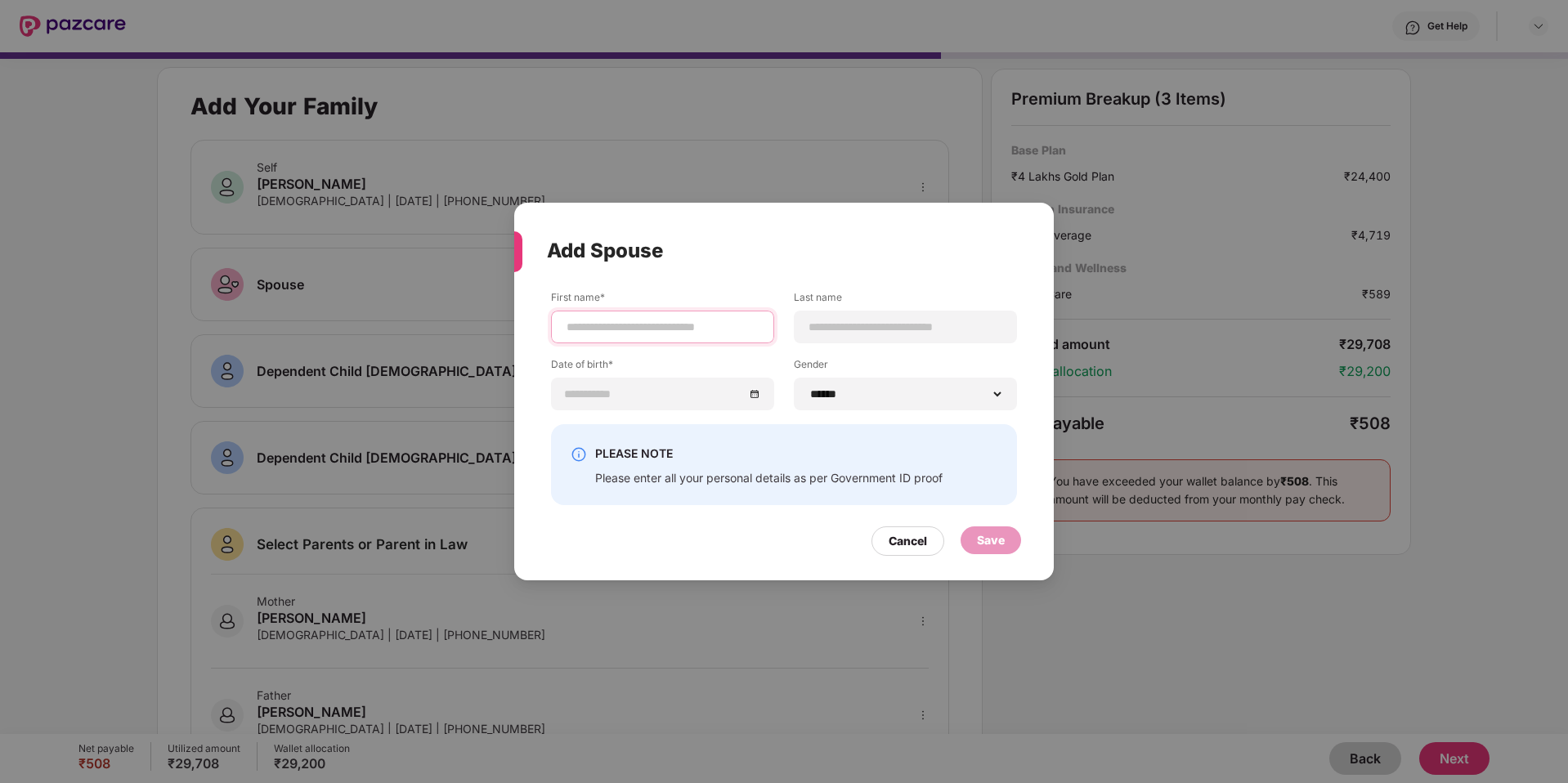
click at [630, 320] on input at bounding box center [663, 327] width 196 height 18
type input "******"
click at [813, 338] on div at bounding box center [905, 327] width 223 height 33
click at [827, 325] on input at bounding box center [905, 327] width 196 height 18
type input "****"
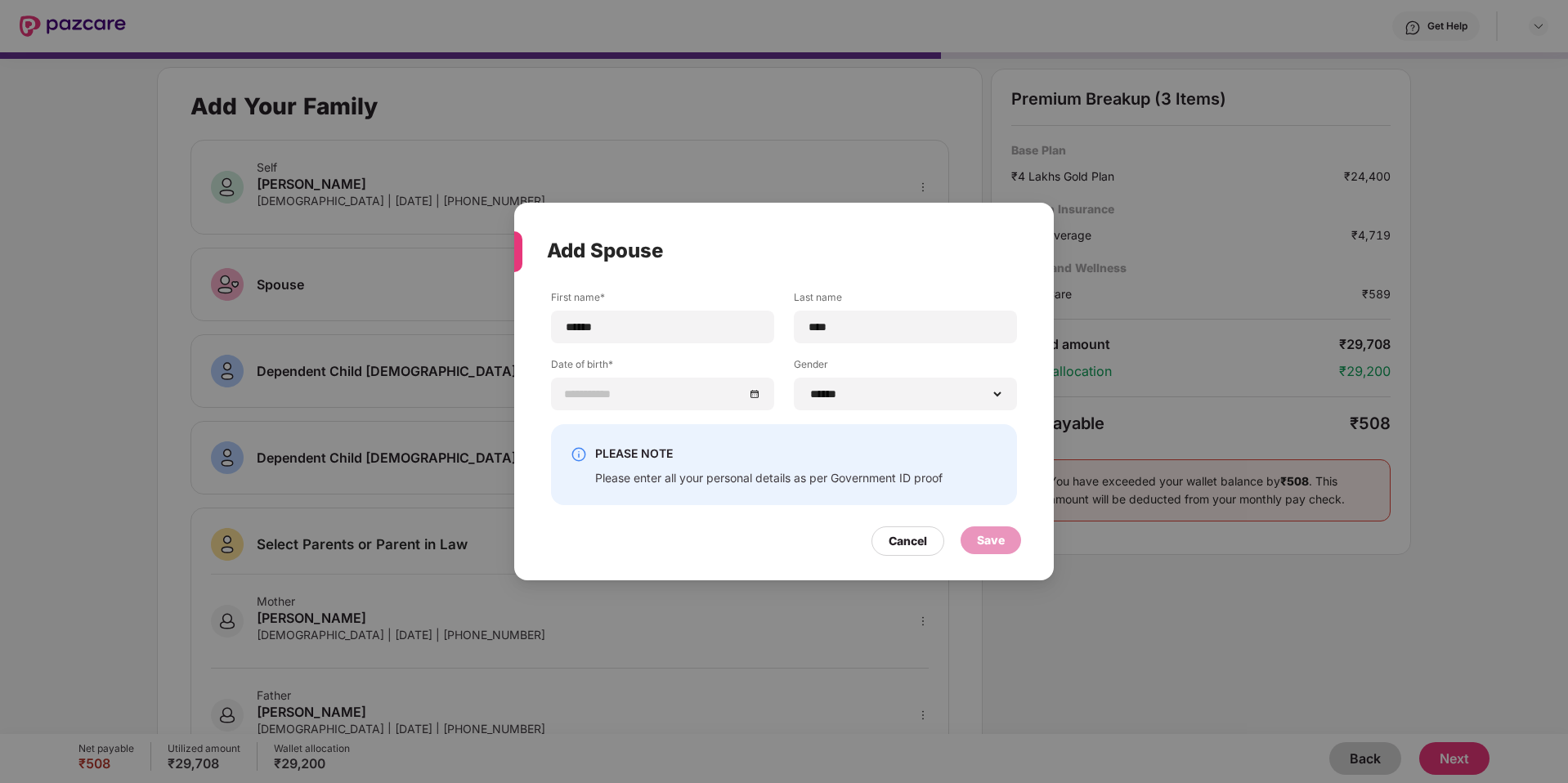
click at [624, 366] on label "Date of birth*" at bounding box center [662, 367] width 223 height 20
click at [622, 374] on label "Date of birth*" at bounding box center [662, 367] width 223 height 20
click at [619, 379] on div at bounding box center [662, 394] width 223 height 33
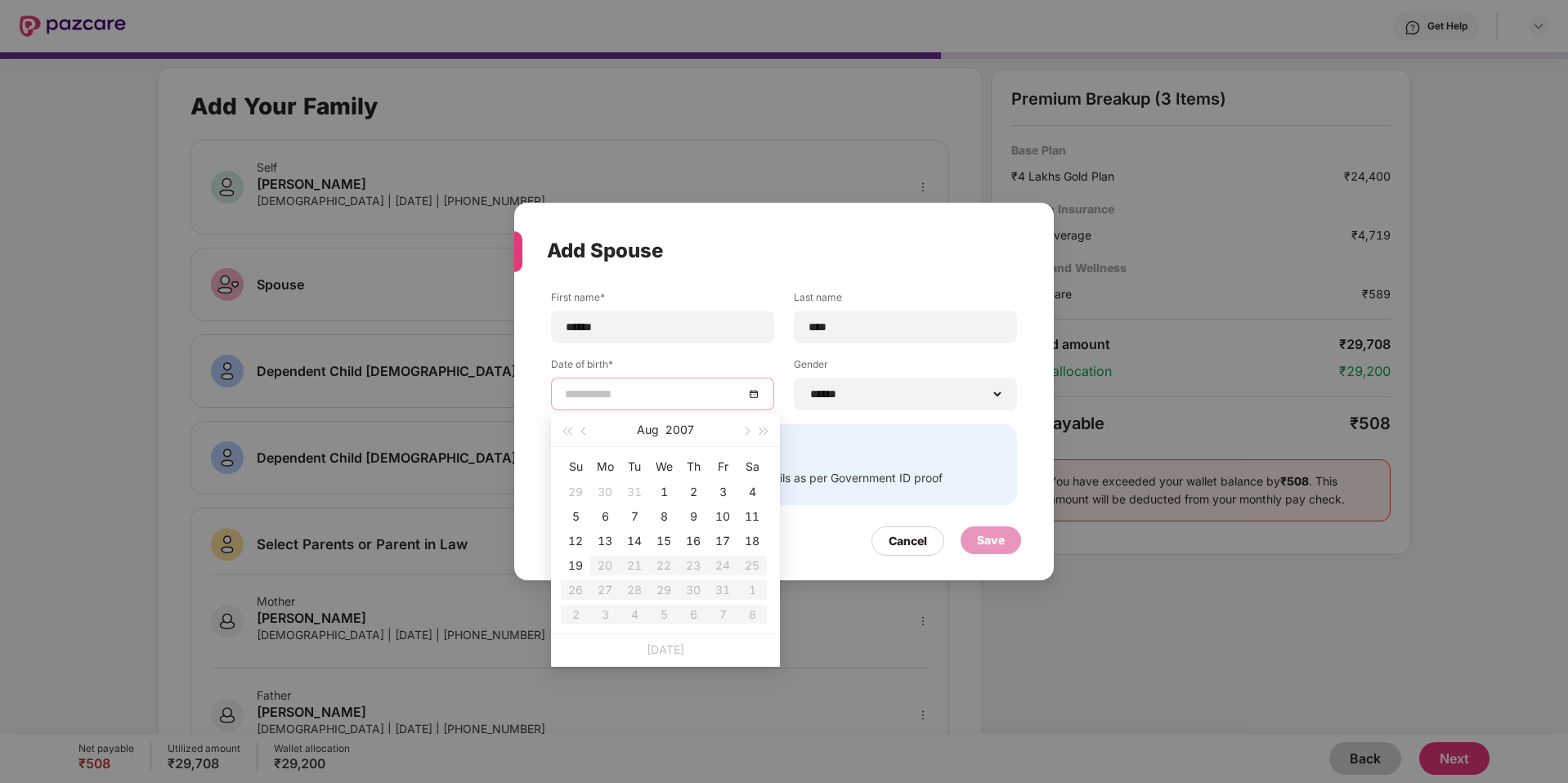
click at [605, 402] on input at bounding box center [654, 394] width 179 height 18
click at [557, 435] on button "button" at bounding box center [567, 430] width 18 height 33
click at [558, 435] on button "button" at bounding box center [567, 430] width 18 height 33
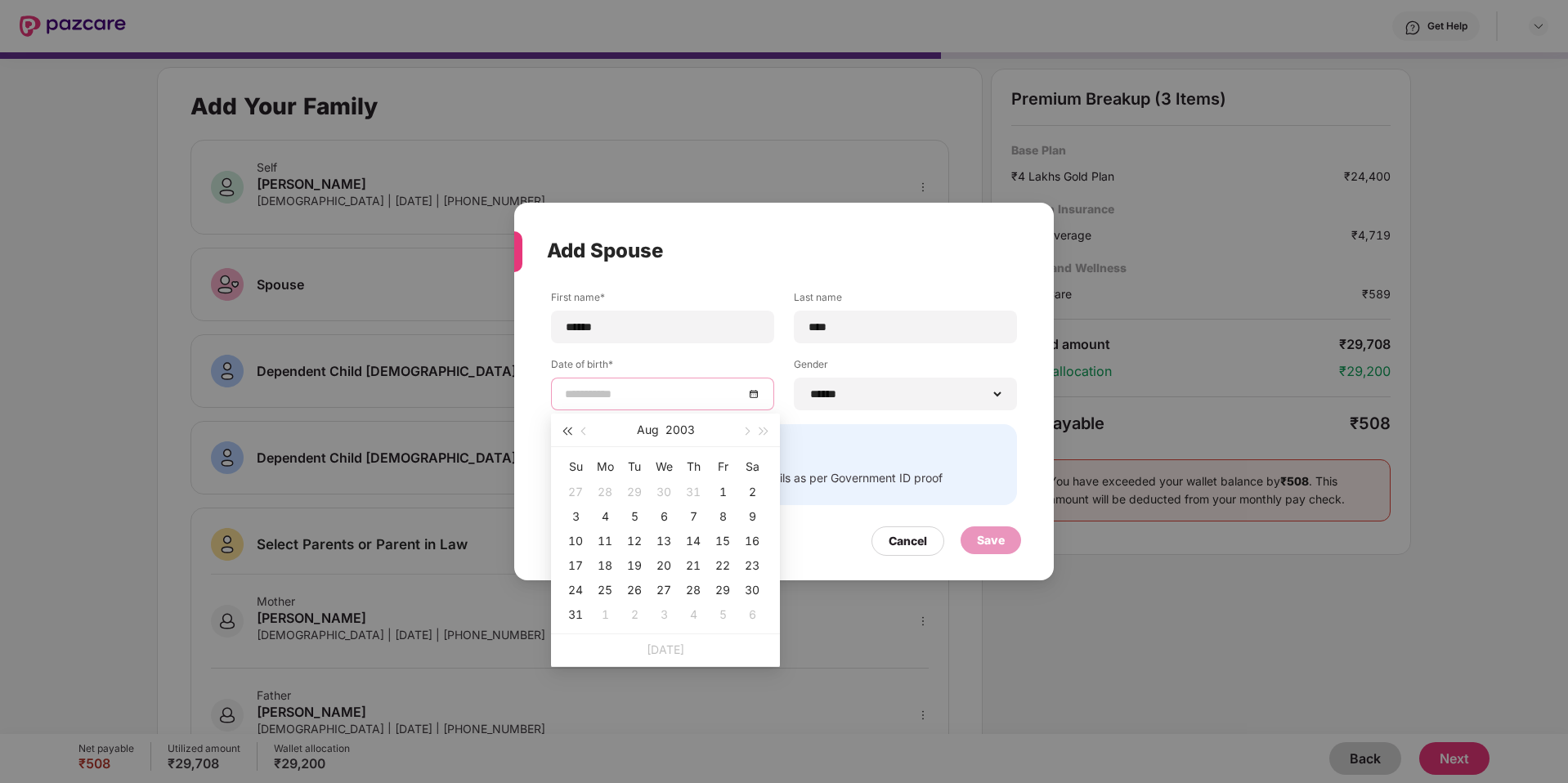
click at [558, 435] on button "button" at bounding box center [567, 430] width 18 height 33
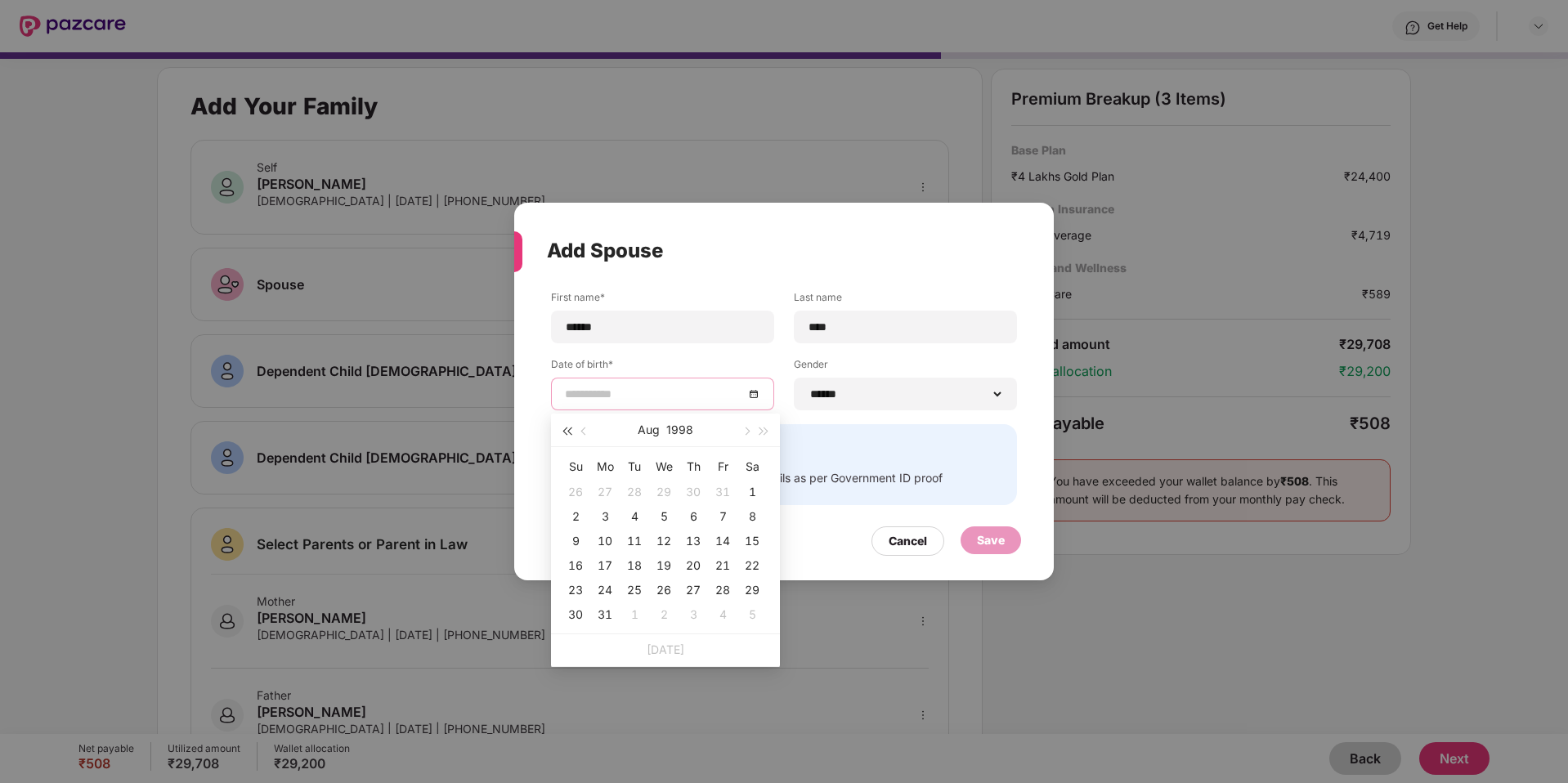
click at [558, 435] on button "button" at bounding box center [567, 430] width 18 height 33
type input "**********"
click at [749, 437] on button "button" at bounding box center [746, 430] width 18 height 33
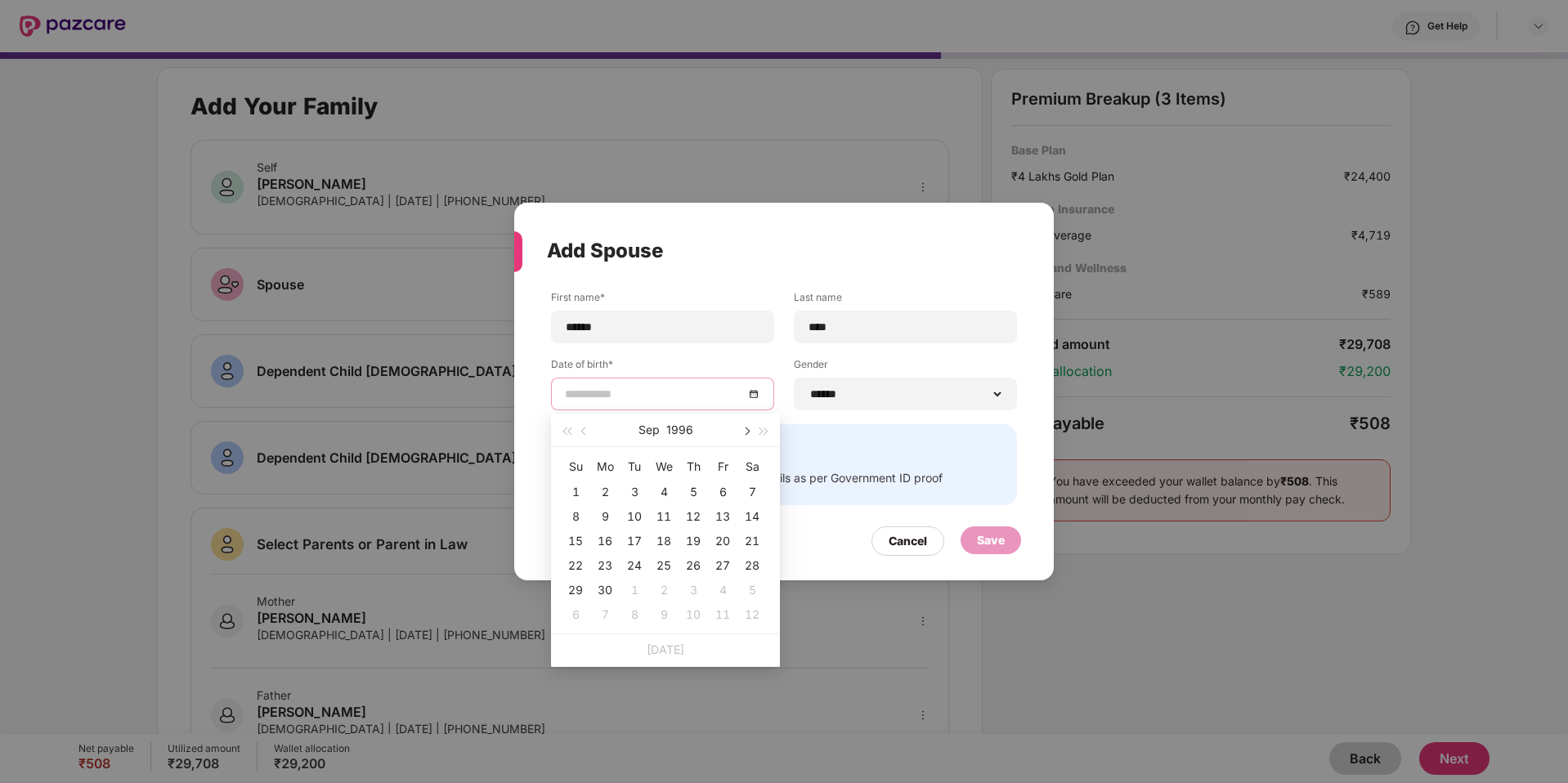
click at [749, 437] on button "button" at bounding box center [746, 430] width 18 height 33
type input "**********"
click at [750, 548] on div "16" at bounding box center [751, 541] width 19 height 19
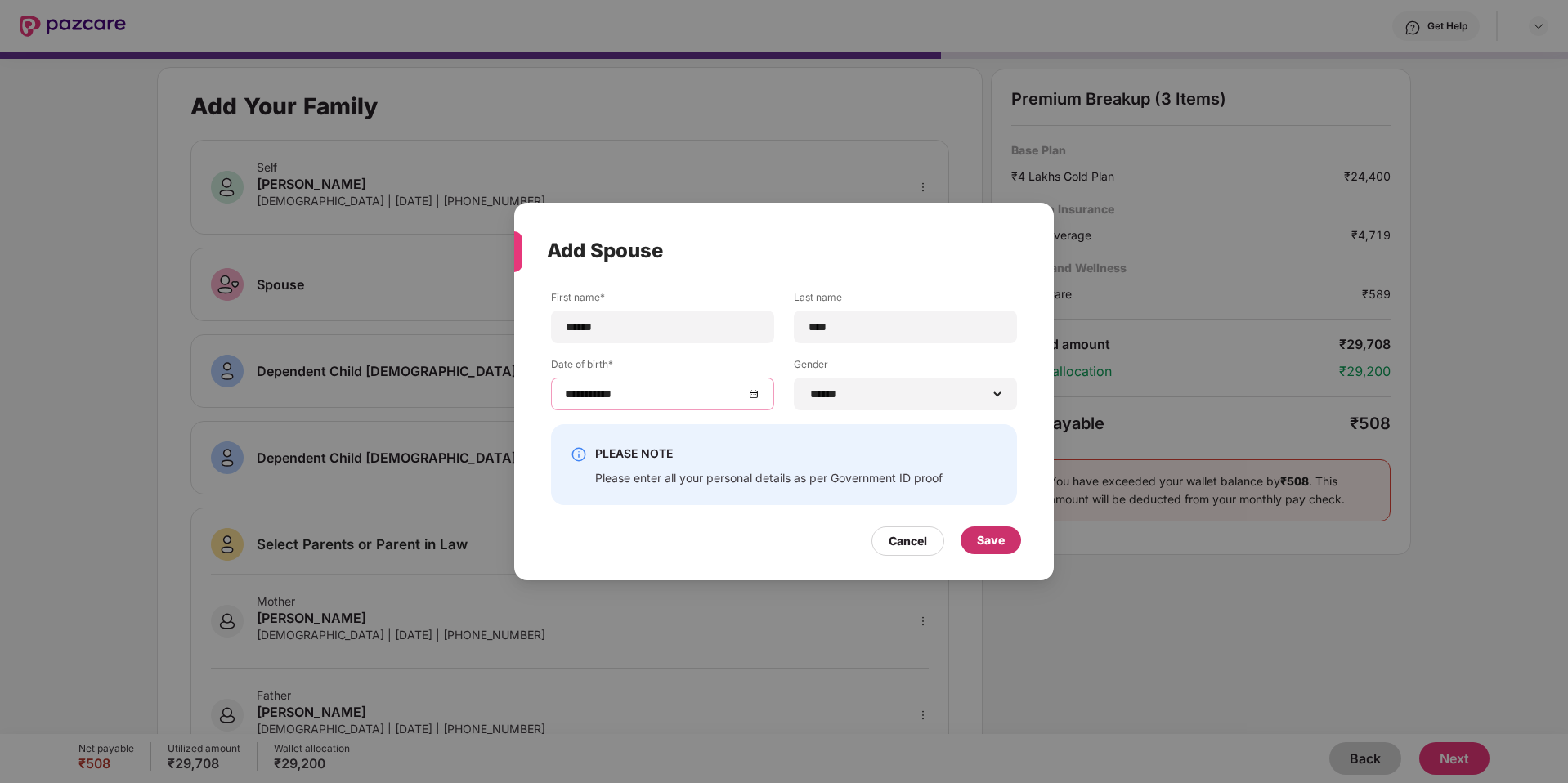
click at [979, 551] on div "Save" at bounding box center [990, 540] width 60 height 28
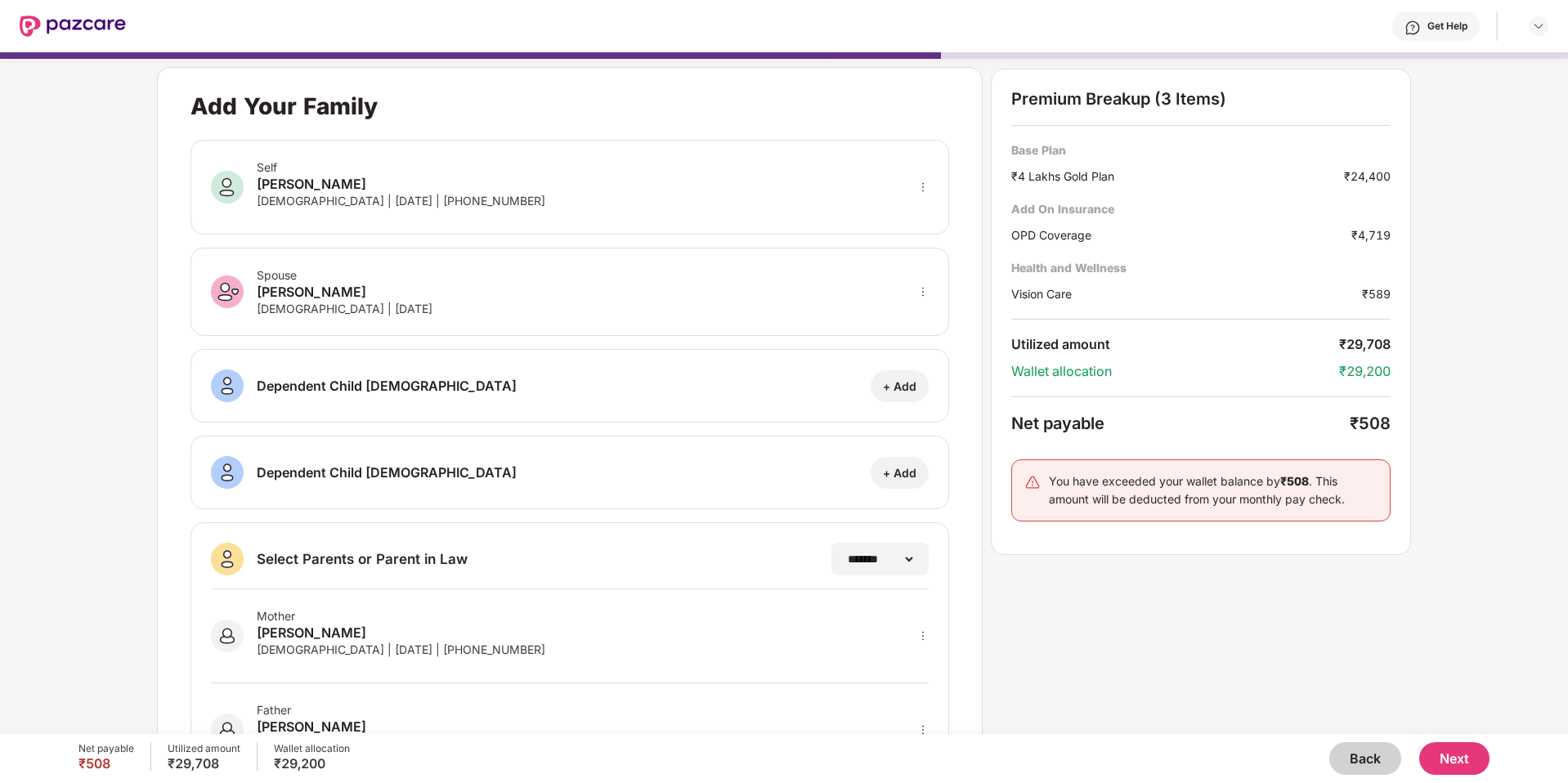
scroll to position [82, 0]
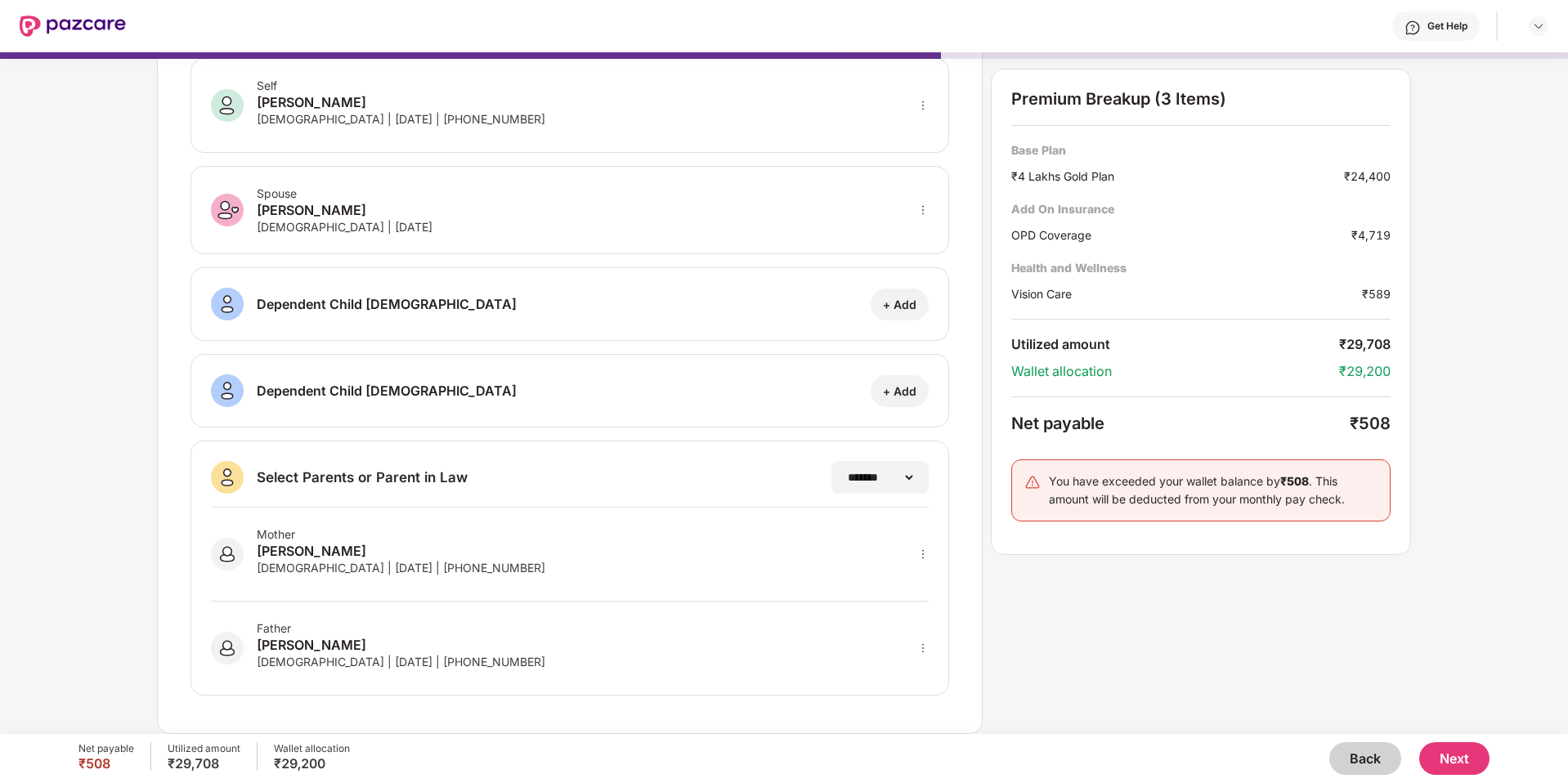
click at [1457, 755] on button "Next" at bounding box center [1454, 758] width 70 height 33
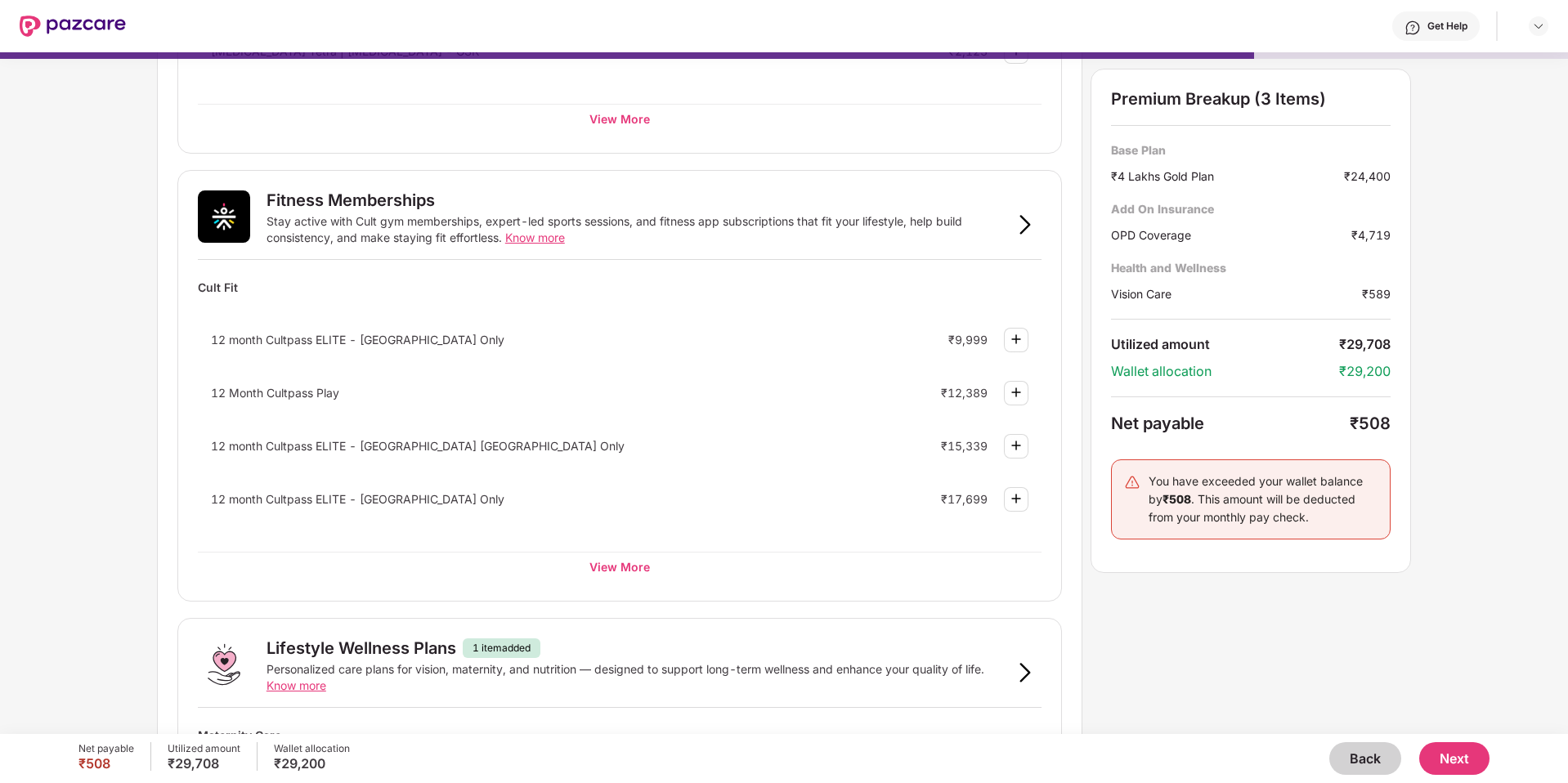
scroll to position [833, 0]
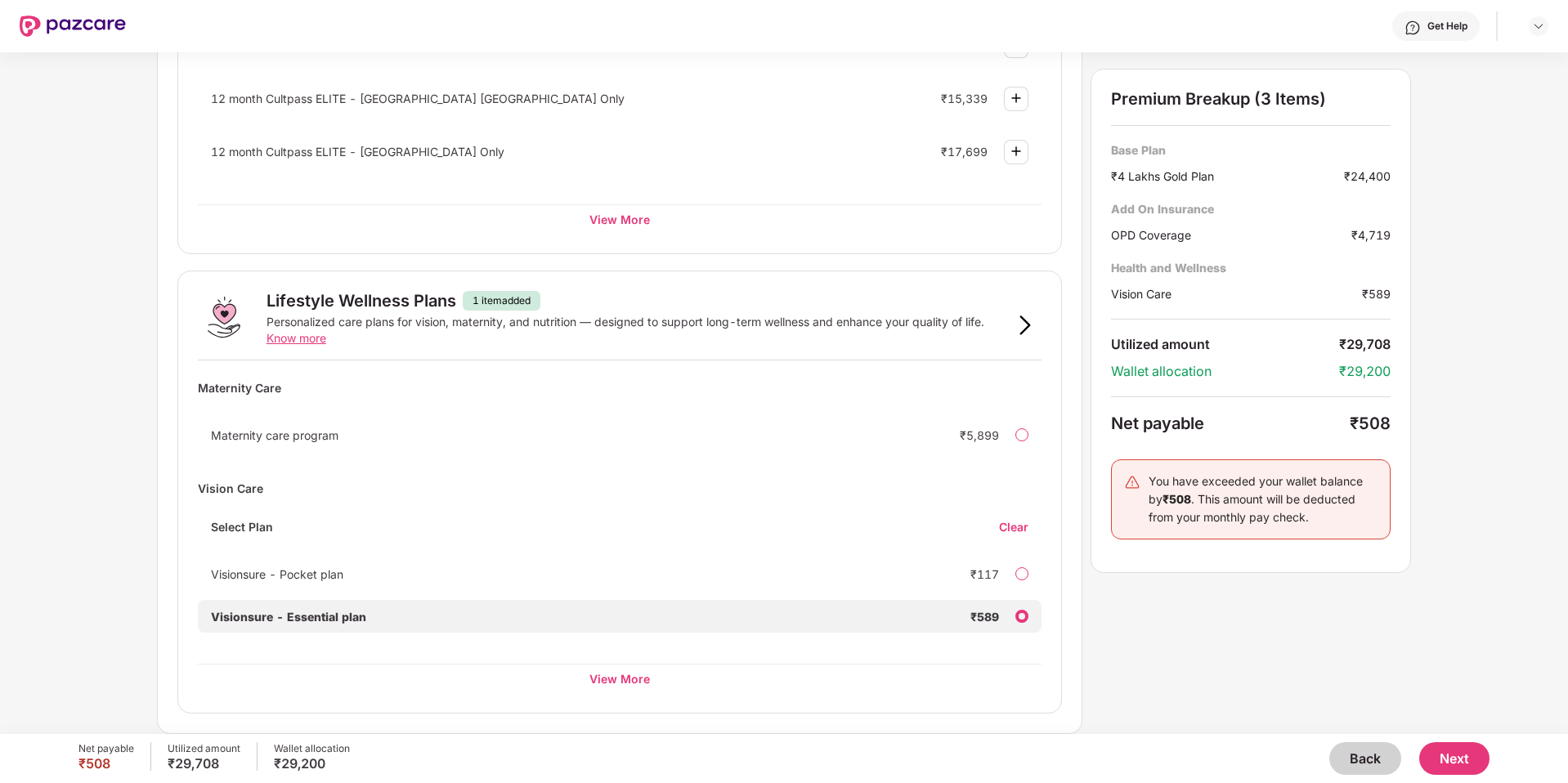
click at [1456, 755] on button "Next" at bounding box center [1454, 758] width 70 height 33
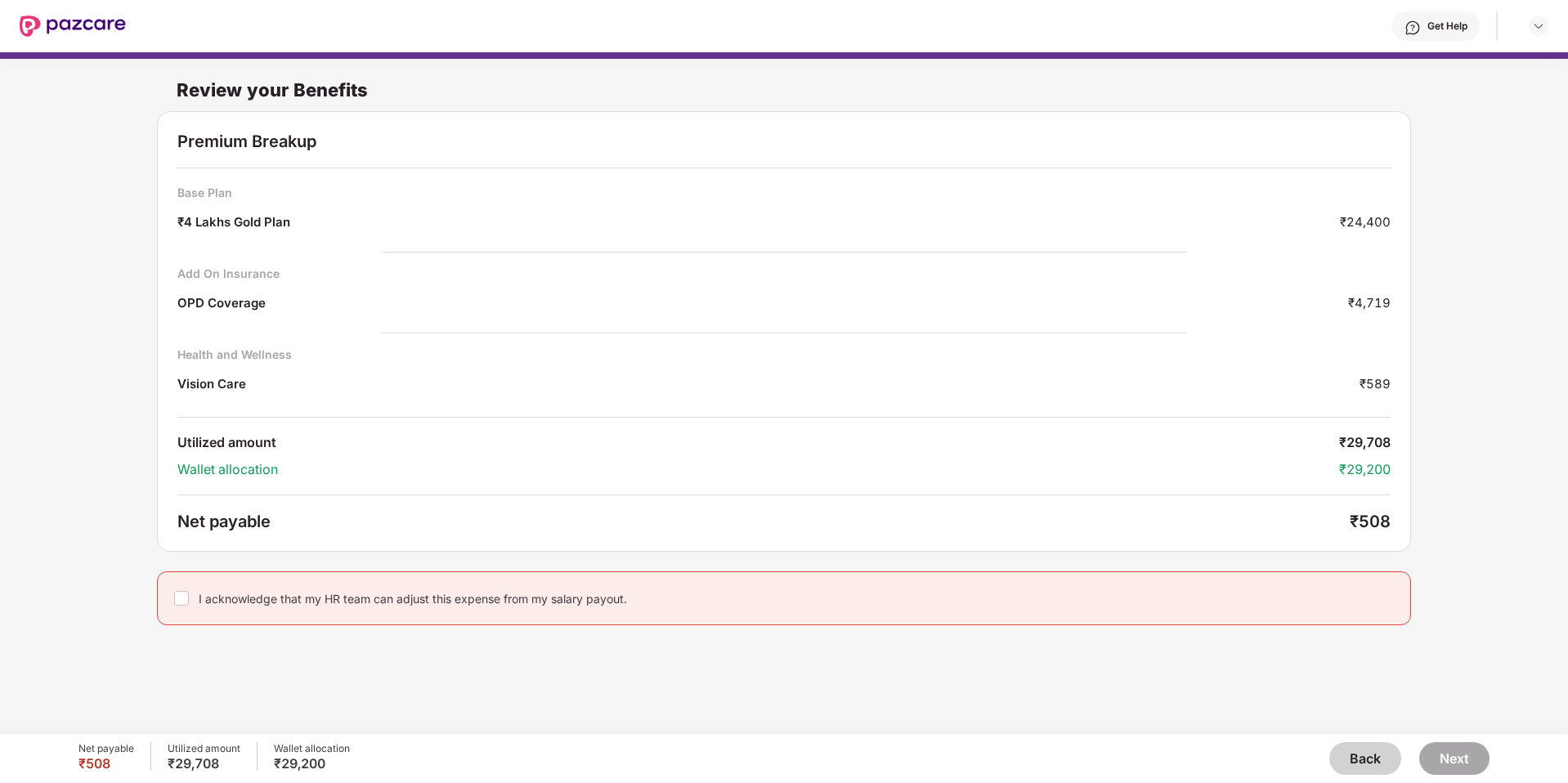
click at [444, 598] on div "I acknowledge that my HR team can adjust this expense from my salary payout." at bounding box center [413, 598] width 429 height 16
click at [185, 301] on div "OPD Coverage" at bounding box center [221, 305] width 89 height 22
drag, startPoint x: 185, startPoint y: 301, endPoint x: 316, endPoint y: 299, distance: 131.0
click at [316, 299] on div "OPD Coverage ₹4,719" at bounding box center [784, 305] width 1214 height 22
click at [366, 640] on div "Review your Benefits Premium Breakup Base Plan ₹4 Lakhs Gold Plan ₹24,400 Add O…" at bounding box center [784, 385] width 1568 height 665
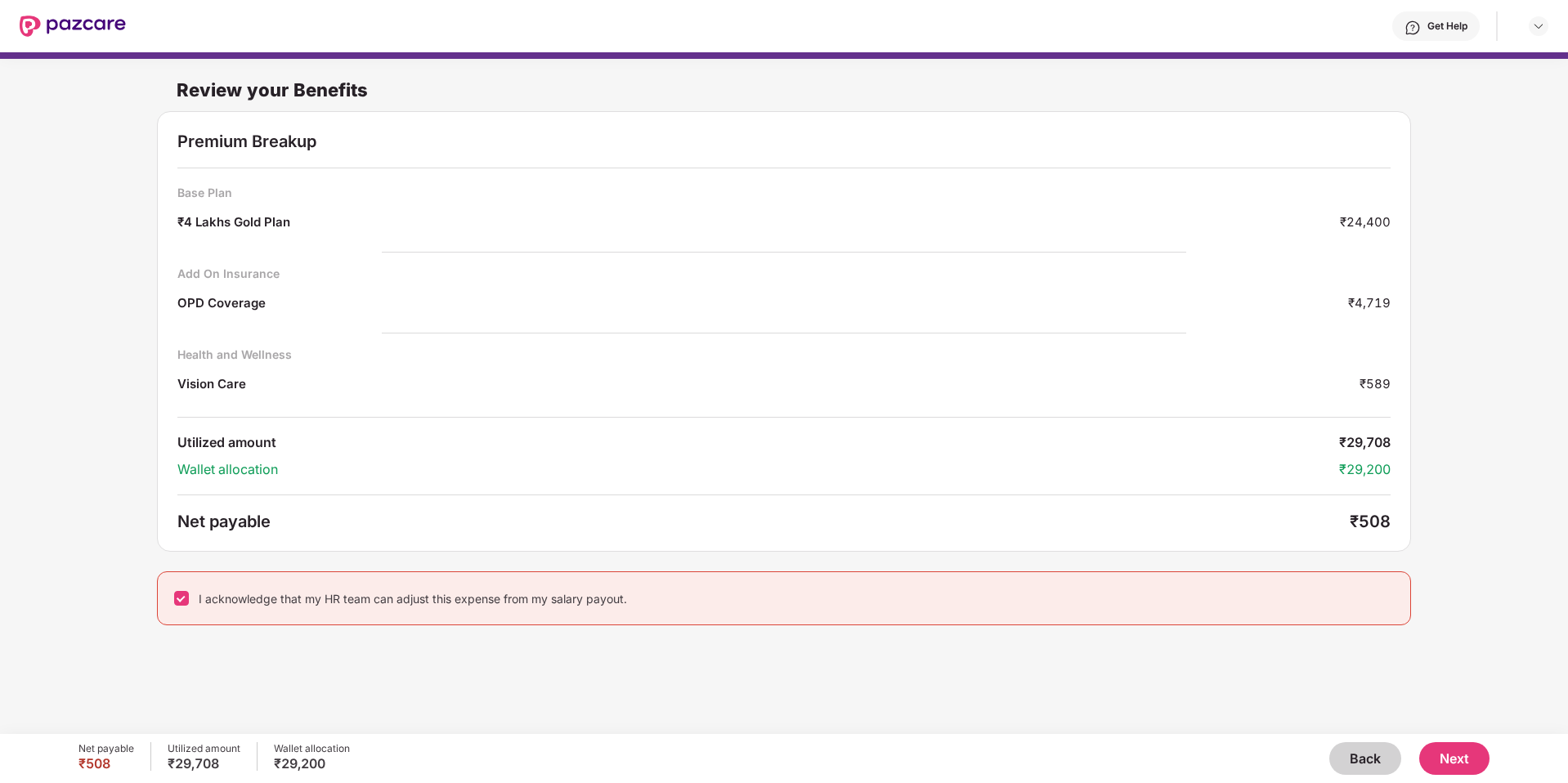
click at [1379, 757] on button "Back" at bounding box center [1365, 758] width 72 height 33
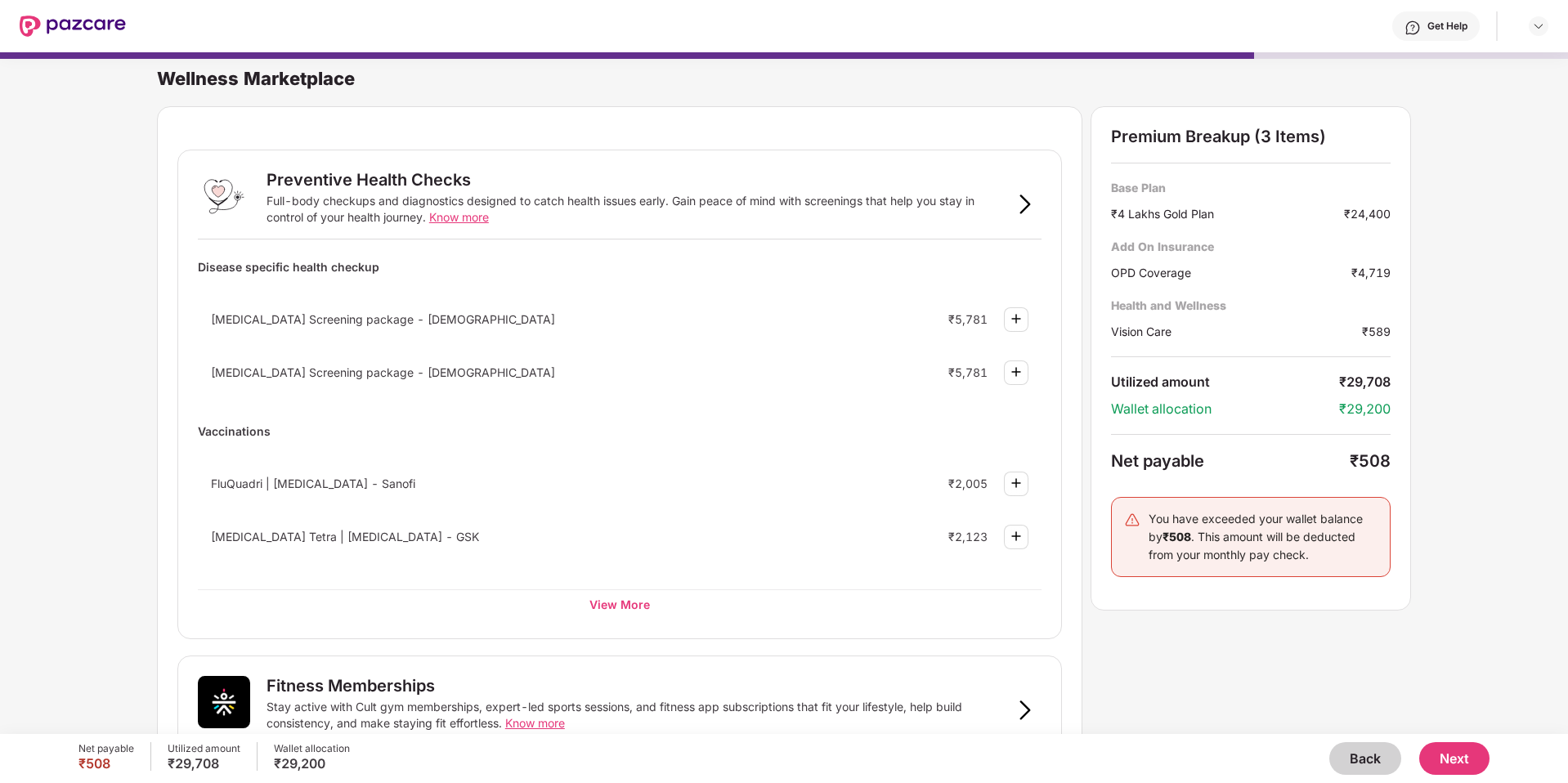
click at [1379, 757] on button "Back" at bounding box center [1365, 758] width 72 height 33
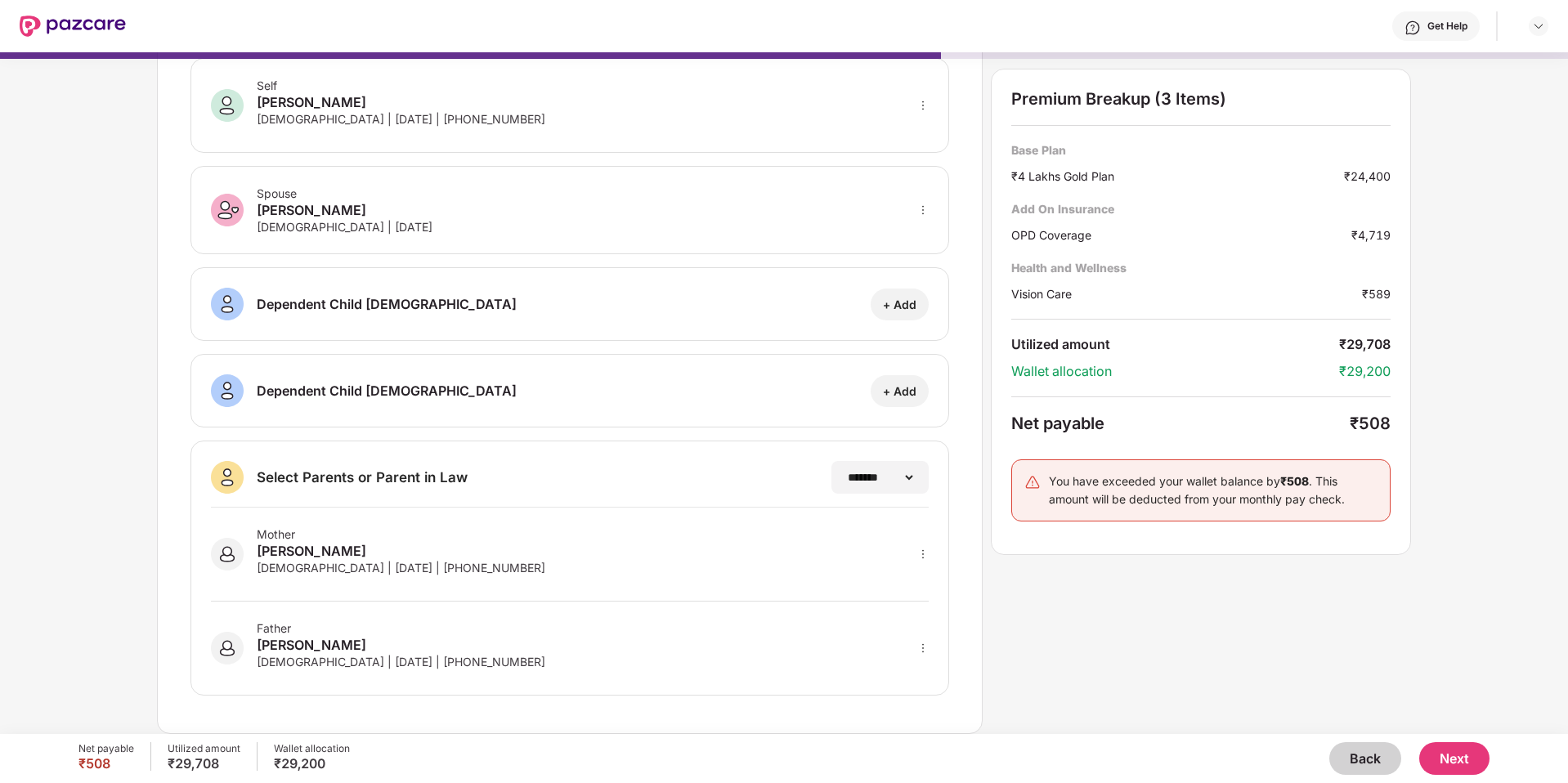
scroll to position [81, 0]
click at [925, 555] on icon "more" at bounding box center [923, 555] width 12 height 12
click at [1036, 606] on div "**********" at bounding box center [784, 360] width 1254 height 749
click at [1466, 761] on button "Next" at bounding box center [1454, 758] width 70 height 33
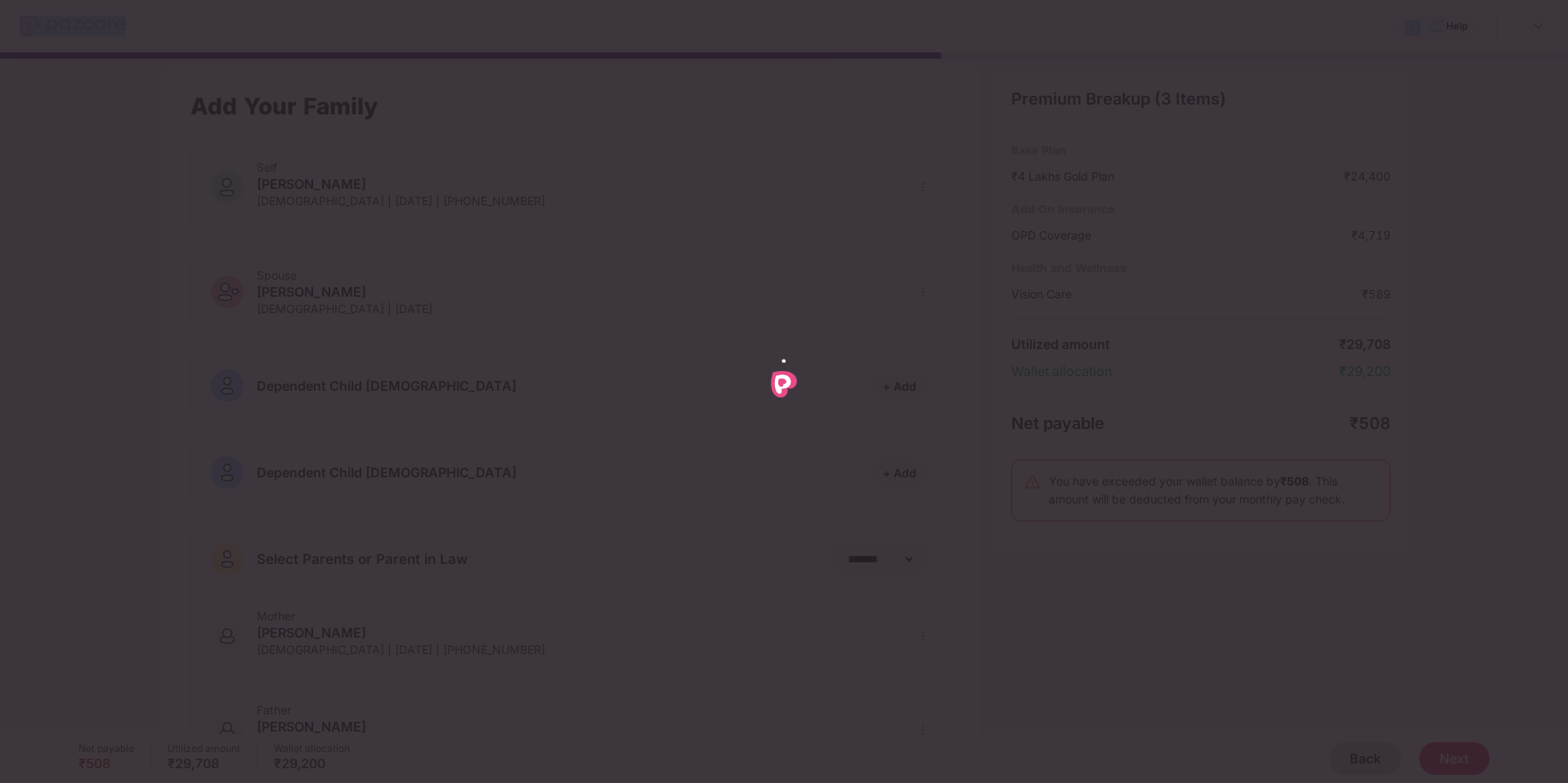
click at [1466, 761] on div at bounding box center [784, 391] width 1568 height 783
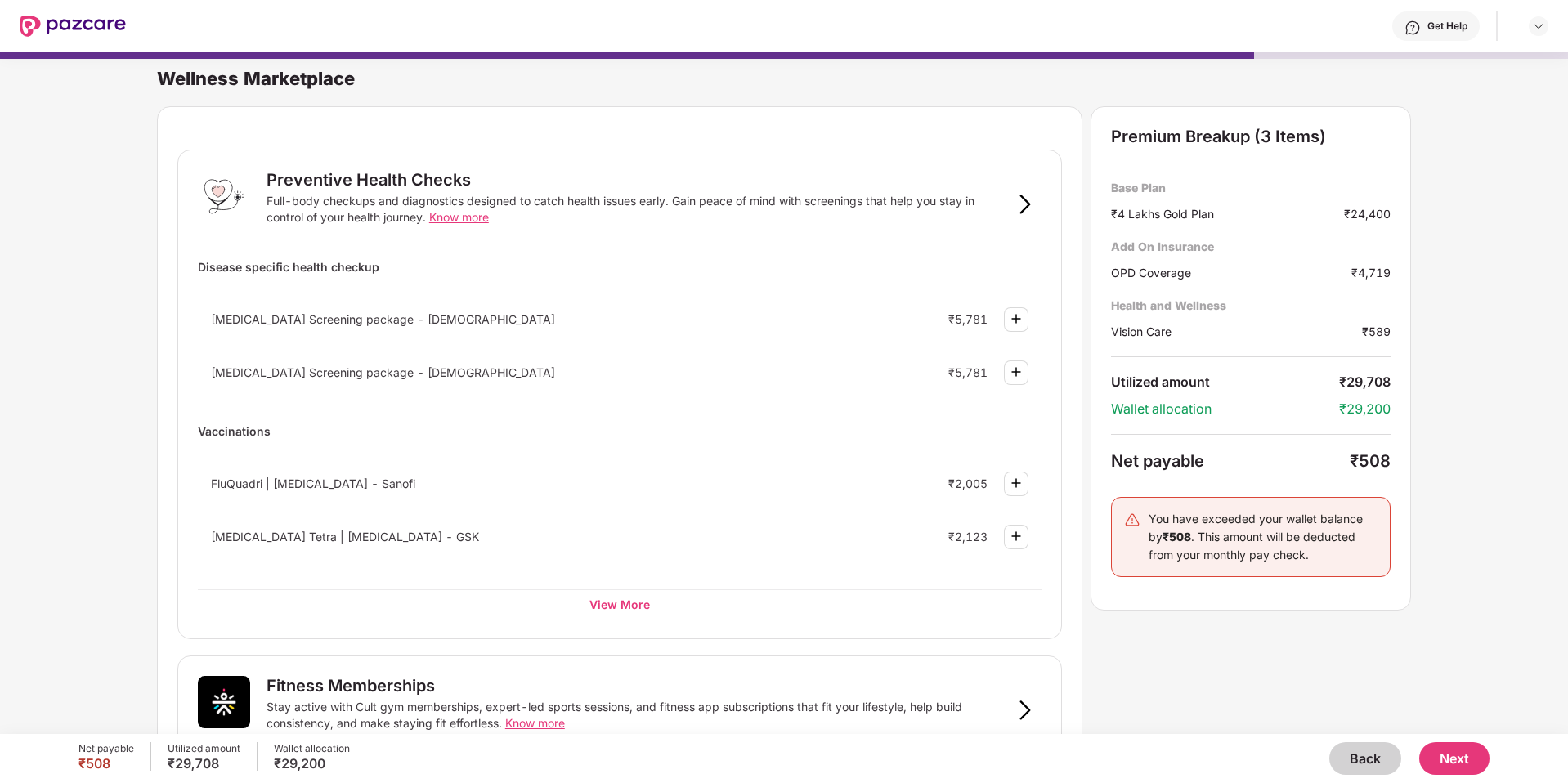
click at [1466, 761] on button "Next" at bounding box center [1454, 758] width 70 height 33
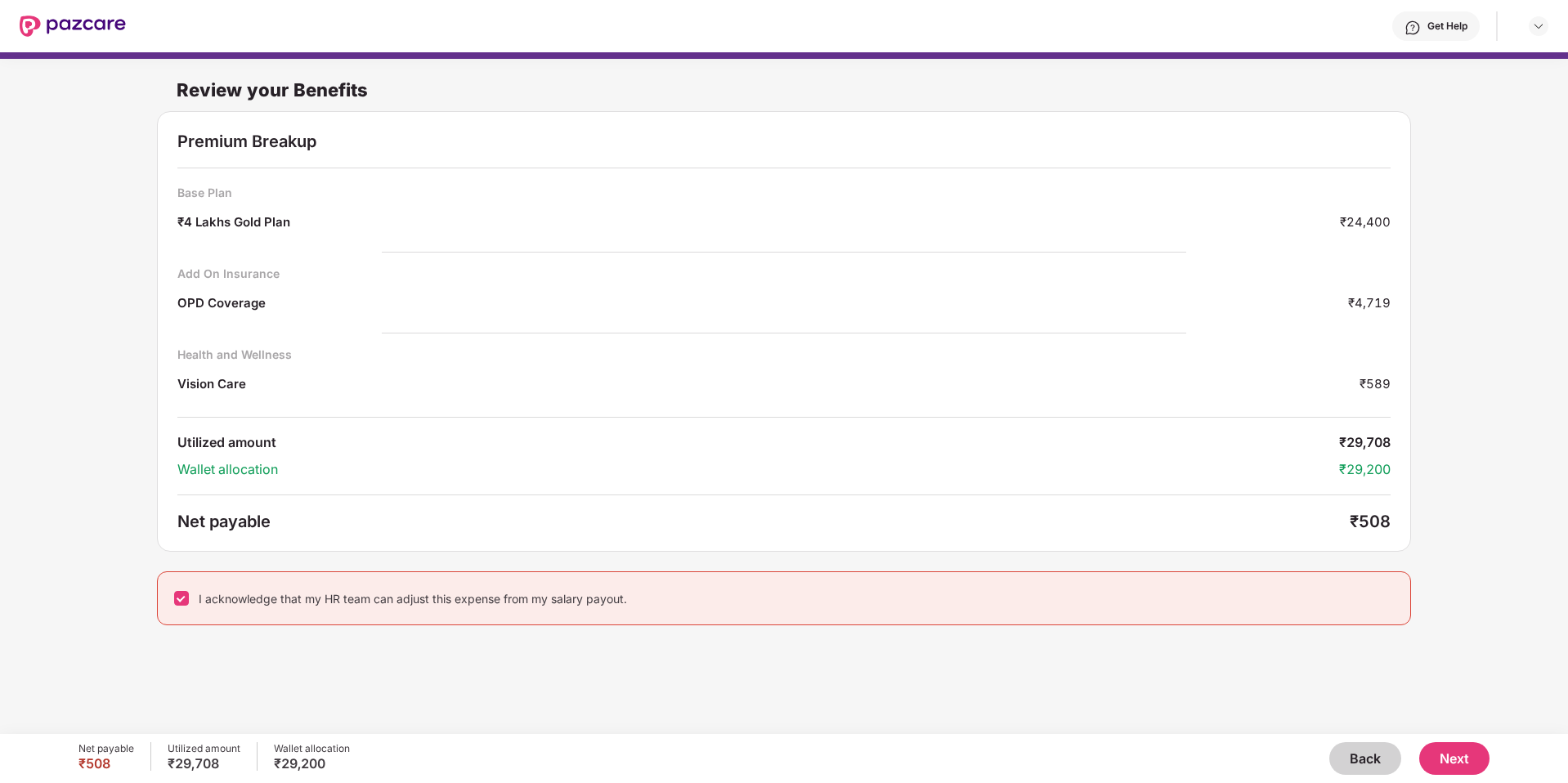
click at [1455, 765] on button "Next" at bounding box center [1454, 758] width 70 height 33
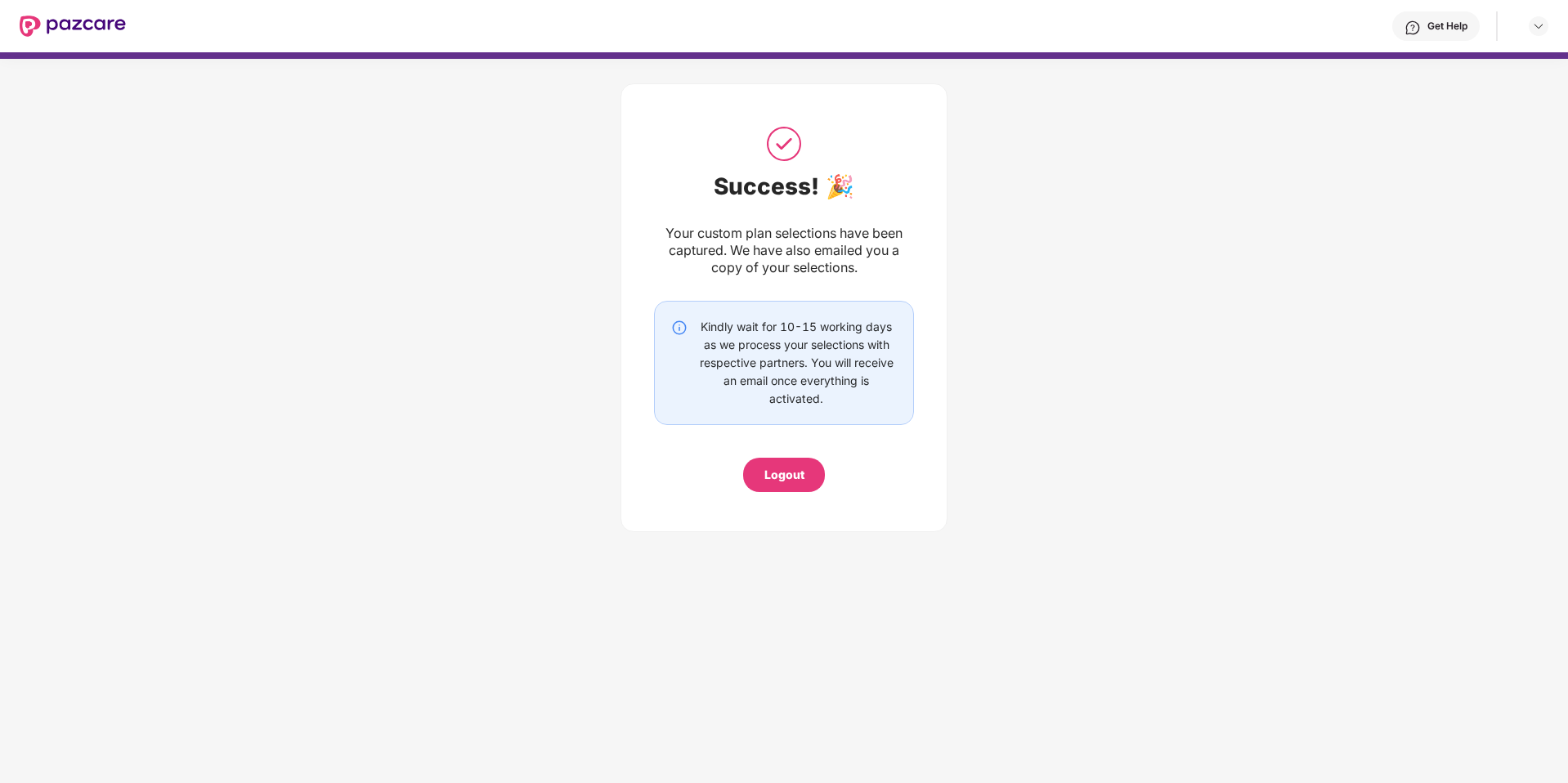
click at [802, 478] on div "Logout" at bounding box center [785, 475] width 40 height 18
